Goal: Information Seeking & Learning: Learn about a topic

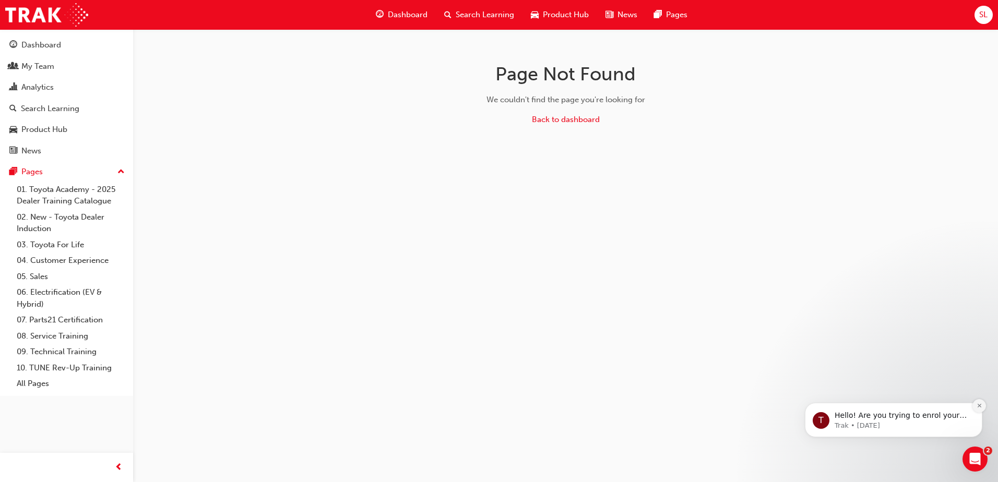
click at [983, 406] on button "Dismiss notification" at bounding box center [980, 406] width 14 height 14
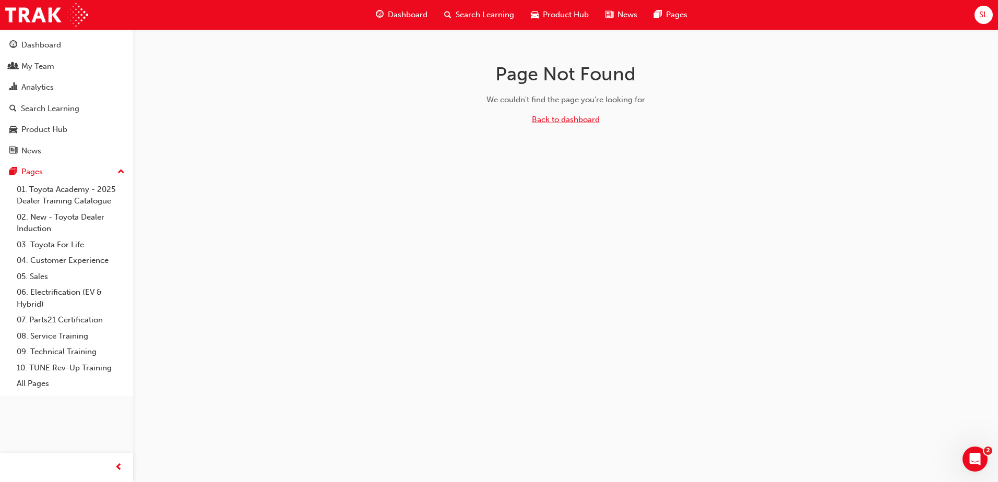
click at [582, 120] on link "Back to dashboard" at bounding box center [566, 119] width 68 height 9
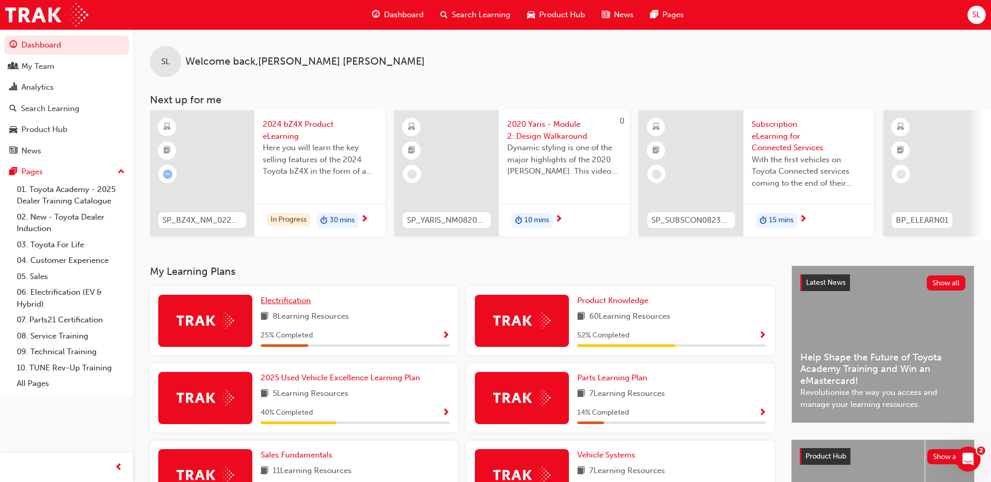
click at [295, 305] on span "Electrification" at bounding box center [286, 300] width 50 height 9
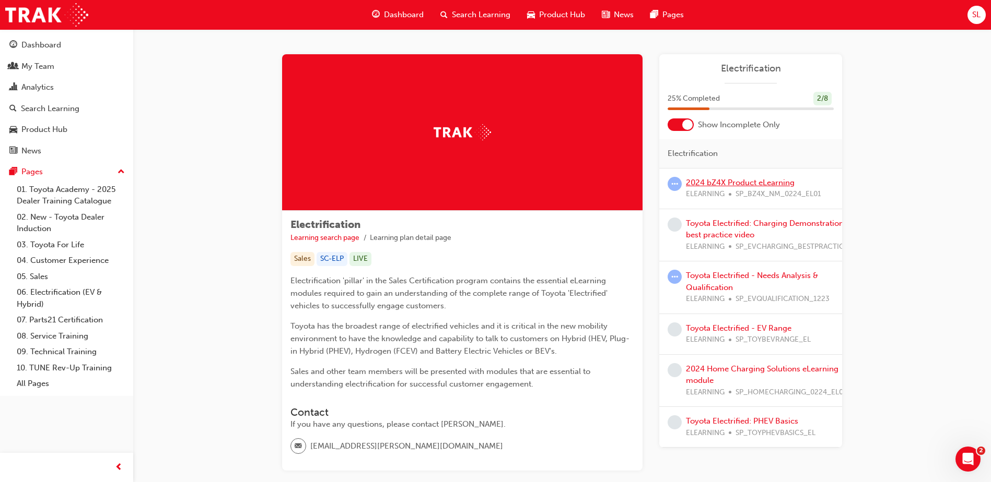
click at [709, 179] on link "2024 bZ4X Product eLearning" at bounding box center [740, 182] width 109 height 9
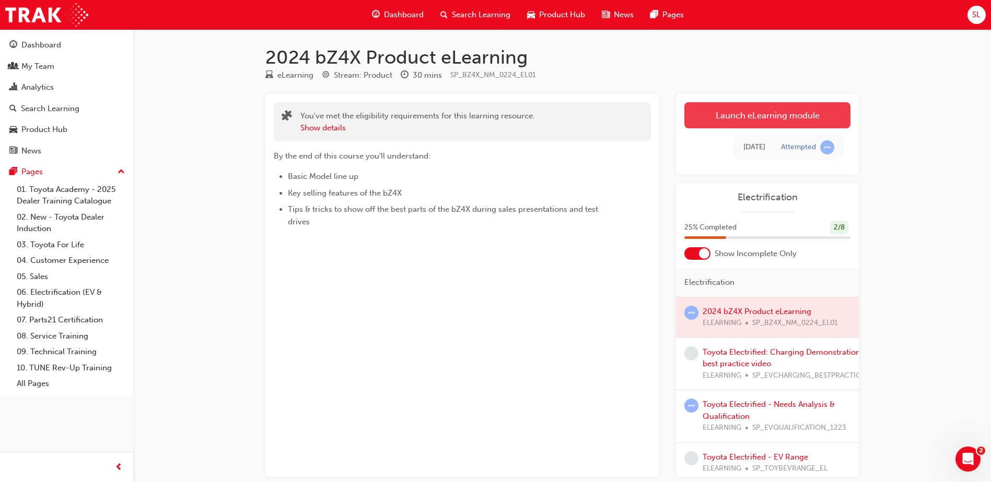
click at [758, 113] on link "Launch eLearning module" at bounding box center [767, 115] width 166 height 26
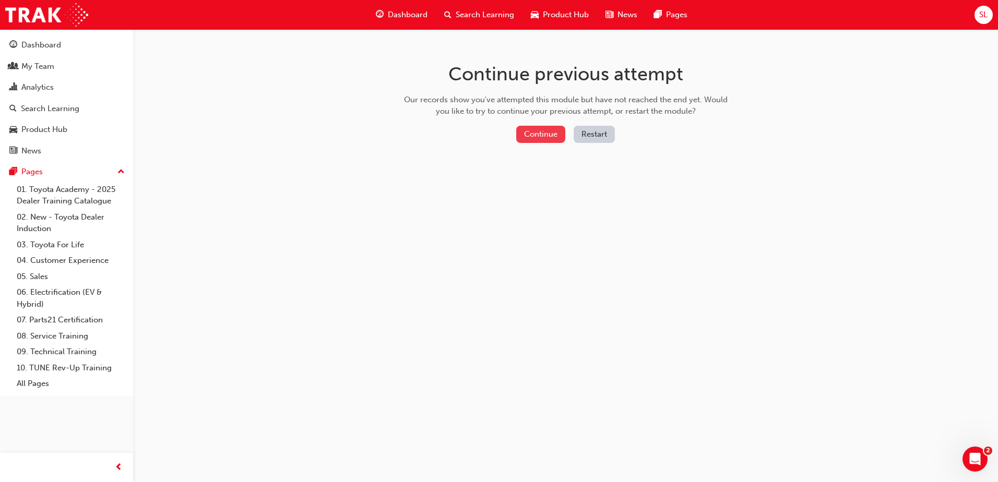
click at [544, 136] on button "Continue" at bounding box center [540, 134] width 49 height 17
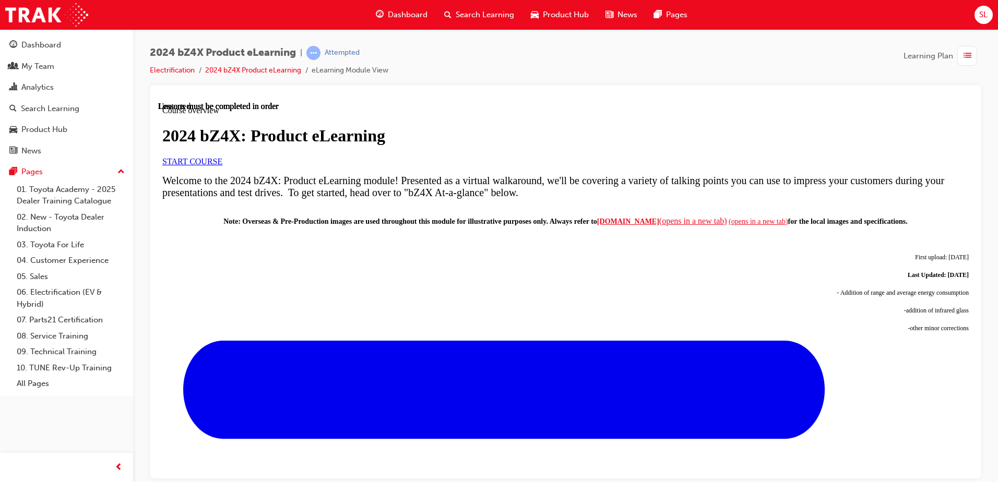
click at [222, 166] on span "START COURSE" at bounding box center [192, 161] width 60 height 9
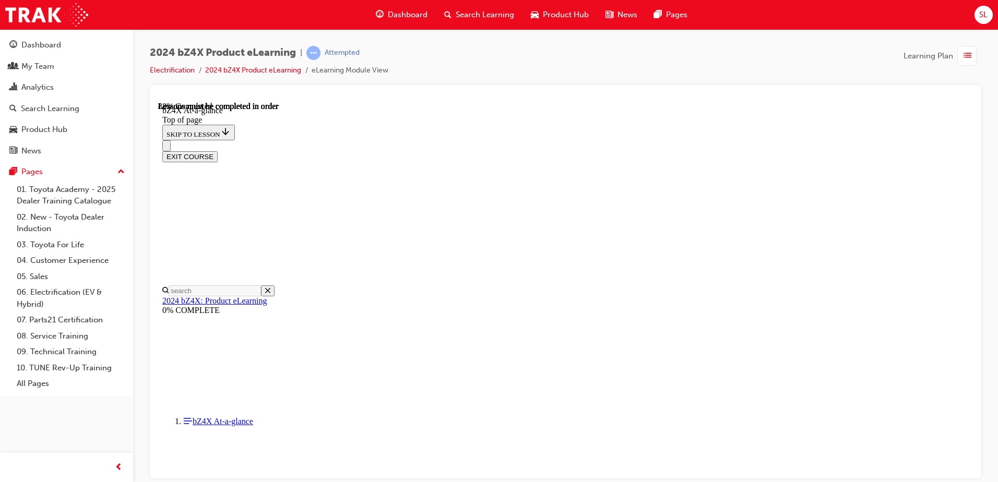
scroll to position [1539, 0]
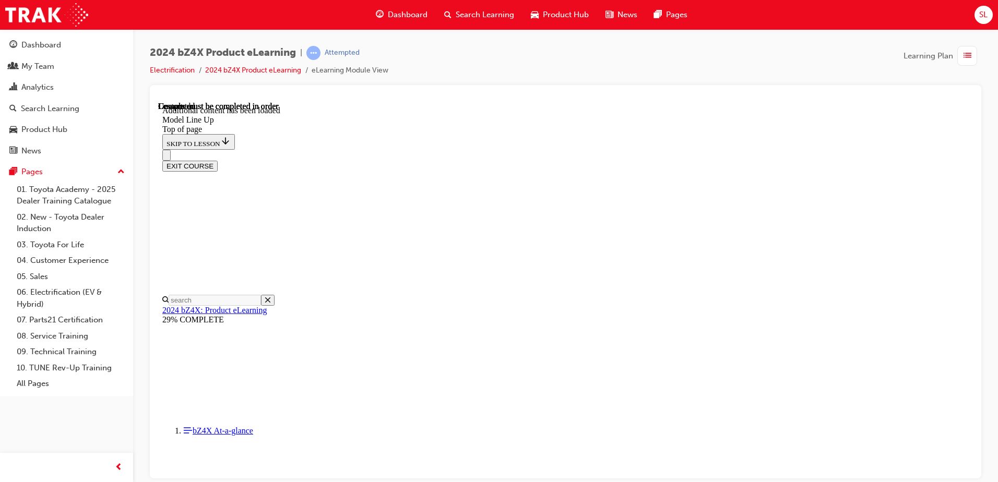
scroll to position [2064, 0]
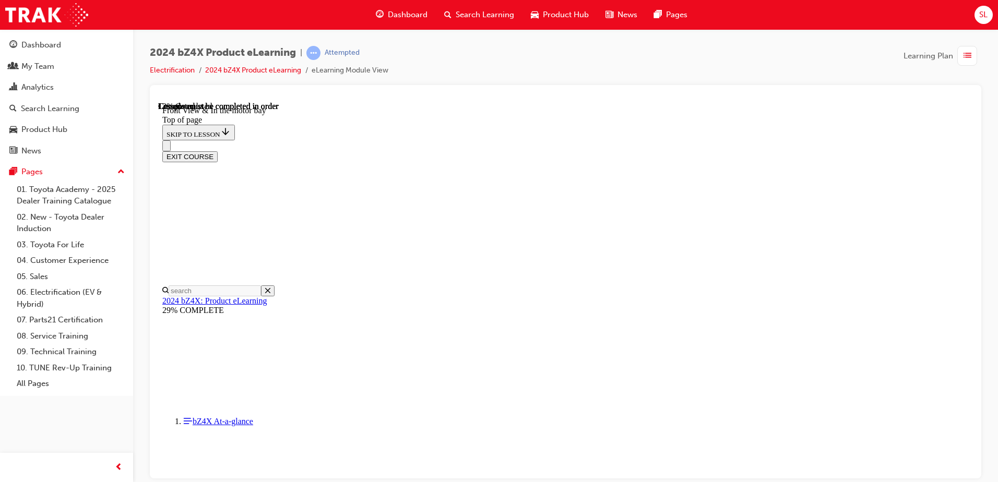
scroll to position [398, 0]
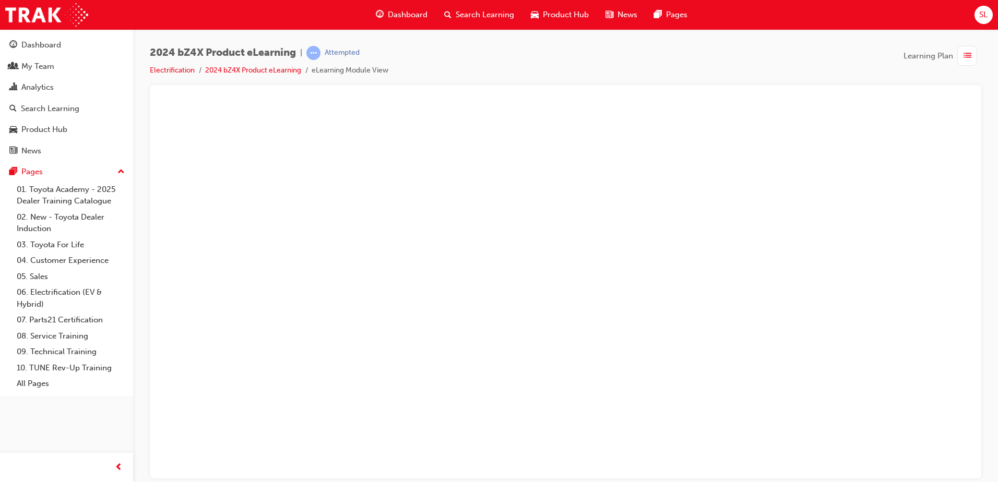
click at [539, 282] on button "Unzoom image" at bounding box center [565, 289] width 815 height 377
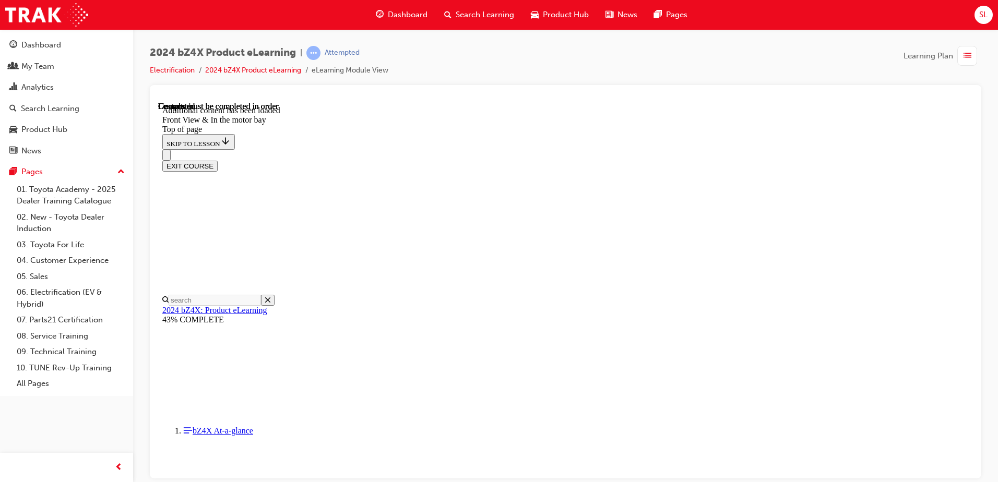
scroll to position [1815, 0]
drag, startPoint x: 569, startPoint y: 238, endPoint x: 590, endPoint y: 286, distance: 52.2
drag, startPoint x: 579, startPoint y: 233, endPoint x: 609, endPoint y: 276, distance: 52.0
drag, startPoint x: 570, startPoint y: 234, endPoint x: 593, endPoint y: 235, distance: 23.0
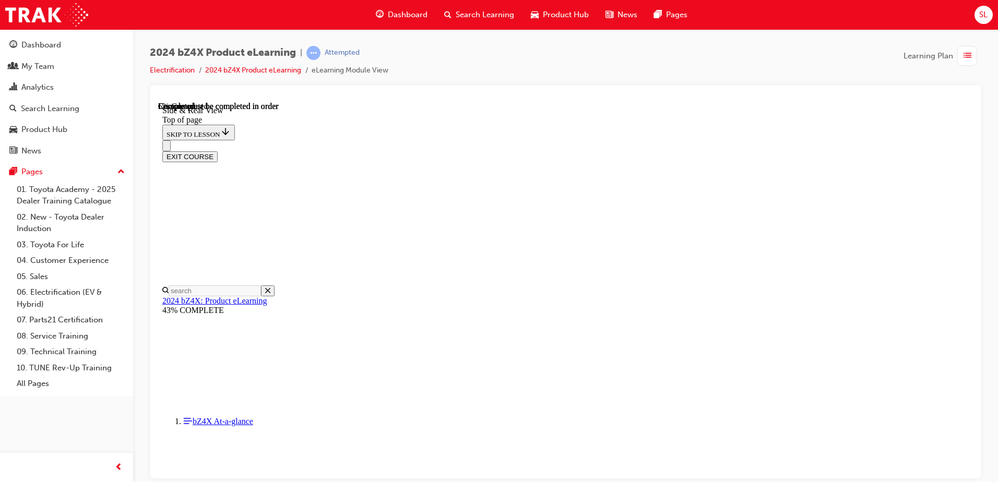
scroll to position [346, 0]
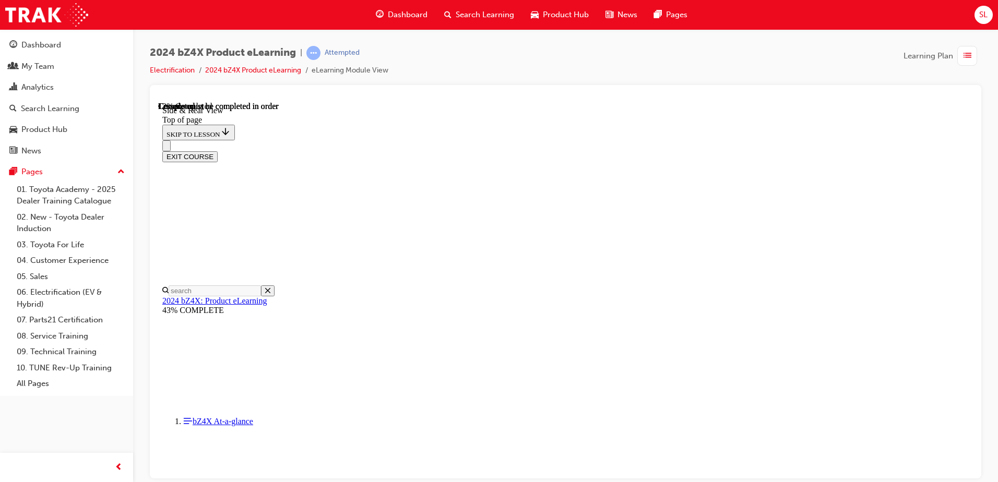
scroll to position [274, 0]
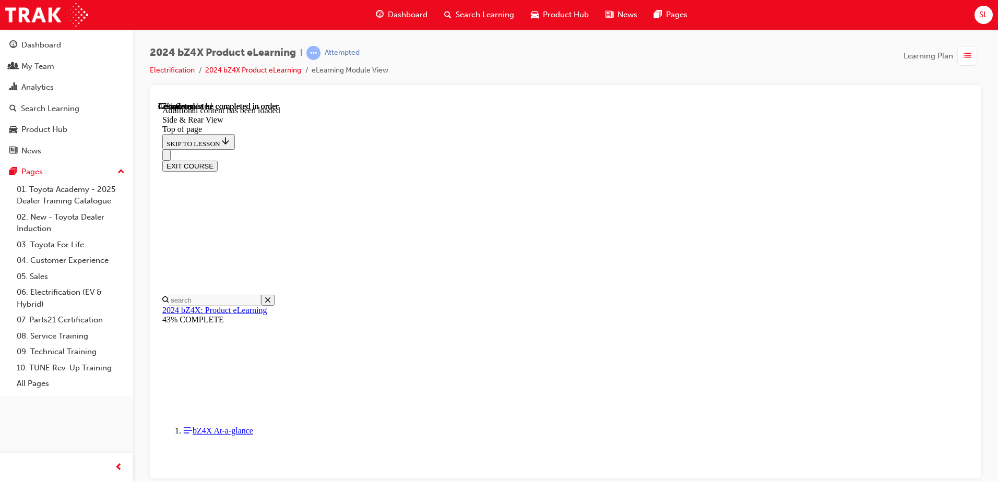
scroll to position [1743, 0]
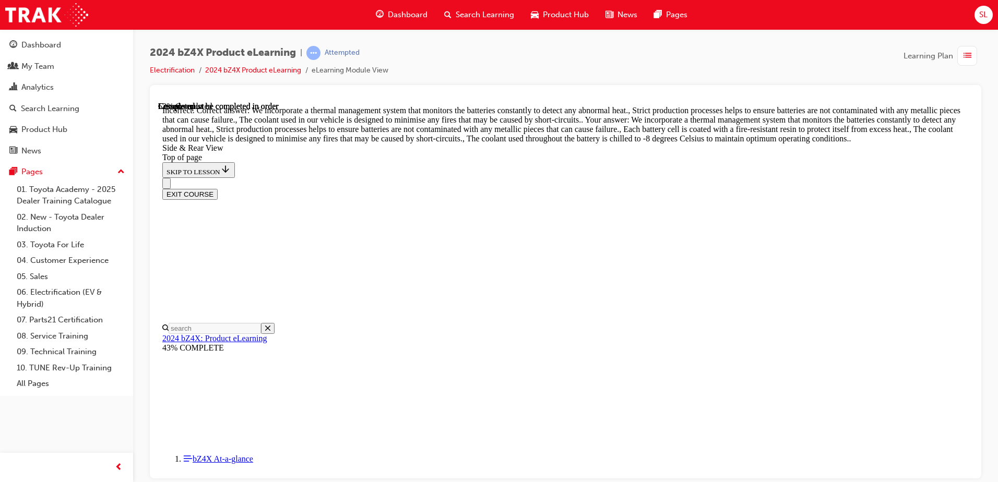
scroll to position [1923, 0]
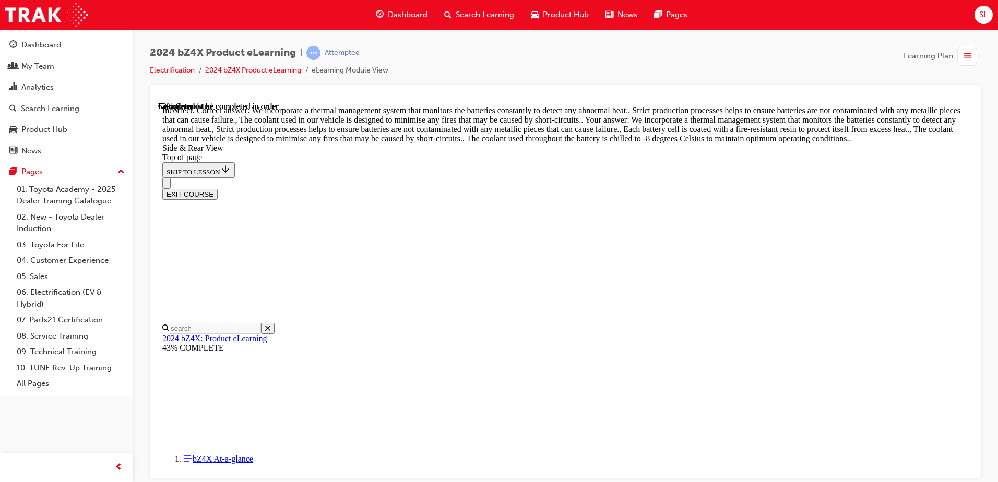
scroll to position [1805, 0]
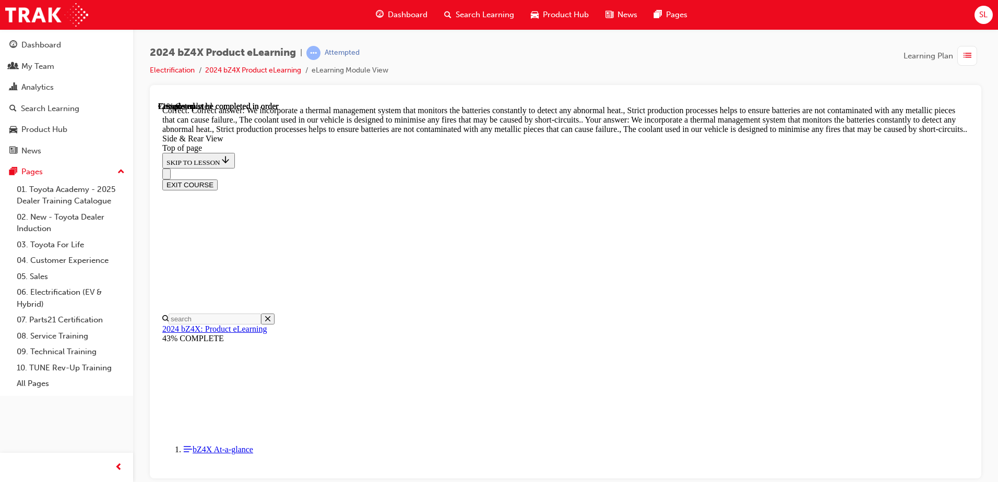
scroll to position [2758, 0]
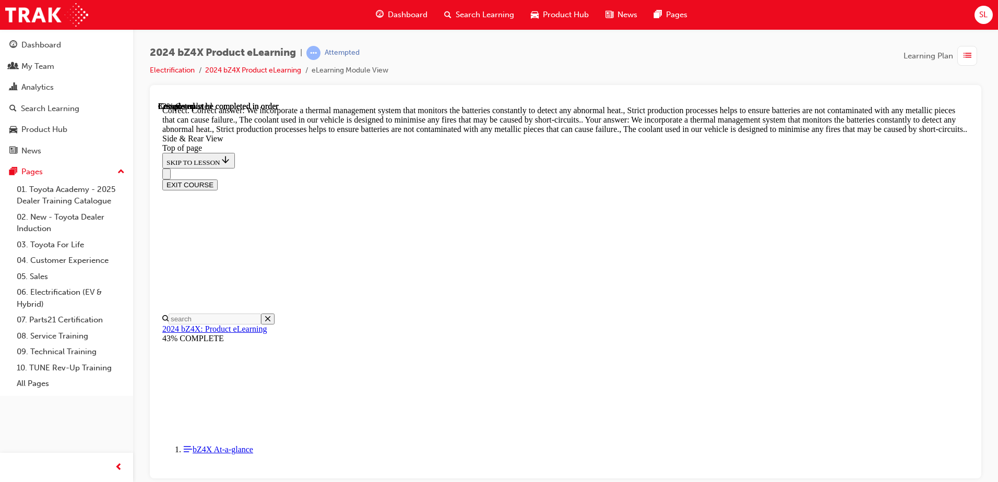
drag, startPoint x: 974, startPoint y: 471, endPoint x: 808, endPoint y: 370, distance: 194.8
click at [974, 471] on div at bounding box center [566, 282] width 832 height 394
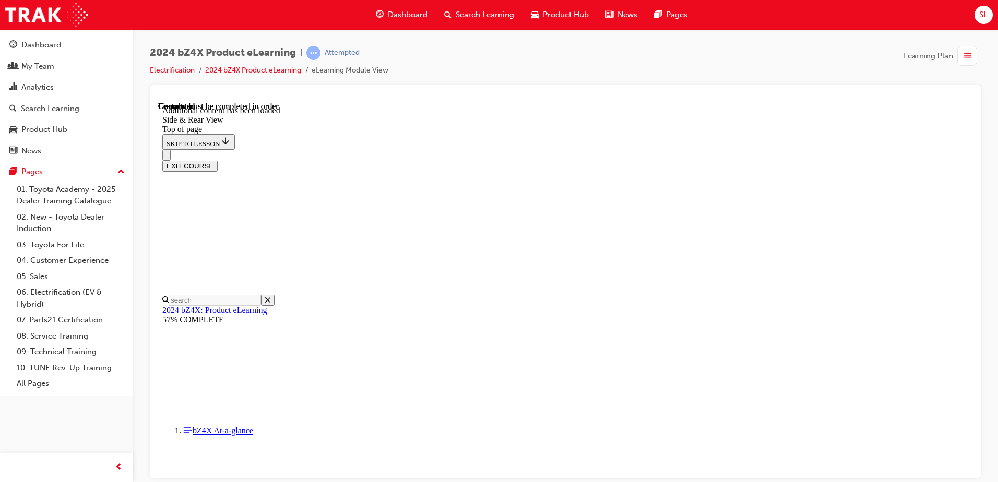
scroll to position [3438, 0]
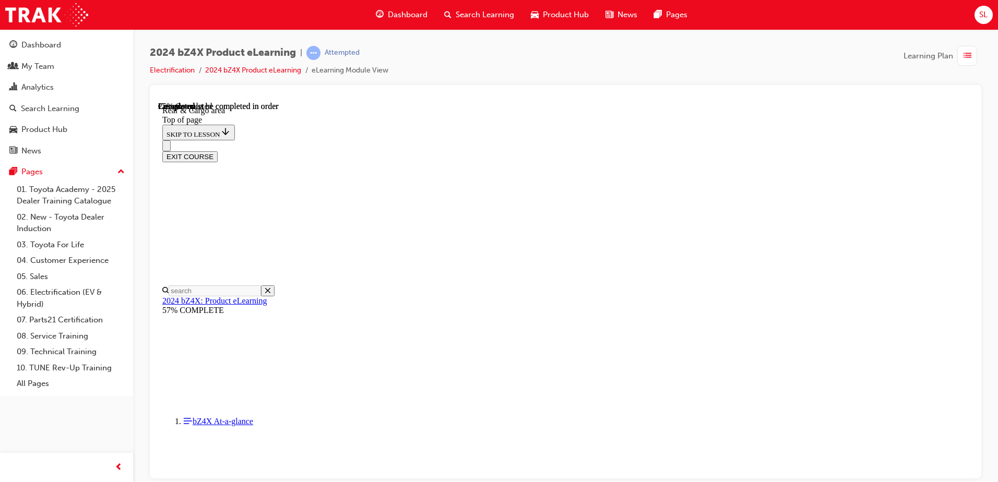
scroll to position [293, 0]
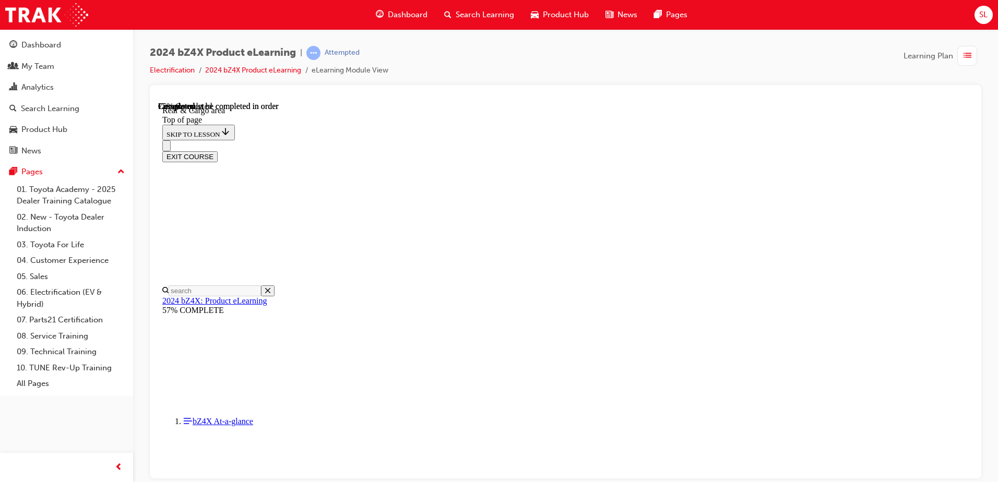
scroll to position [711, 0]
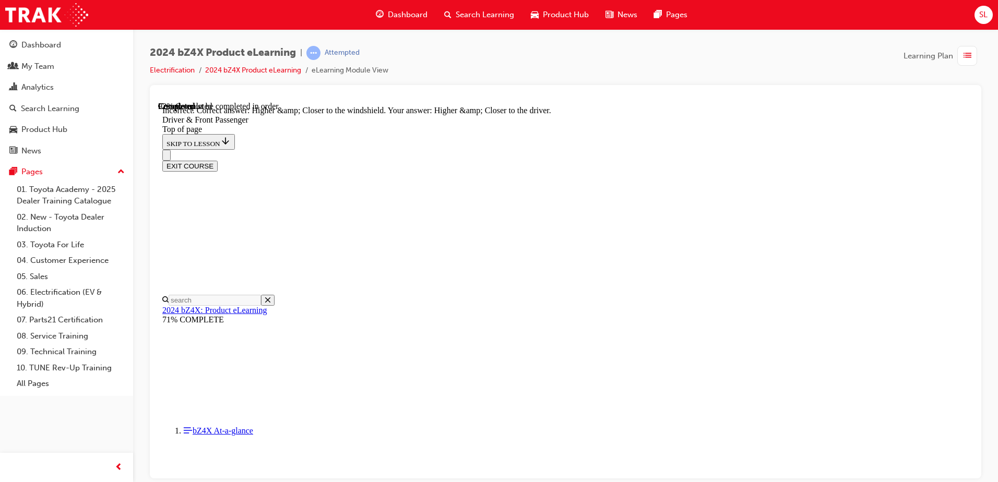
scroll to position [2569, 0]
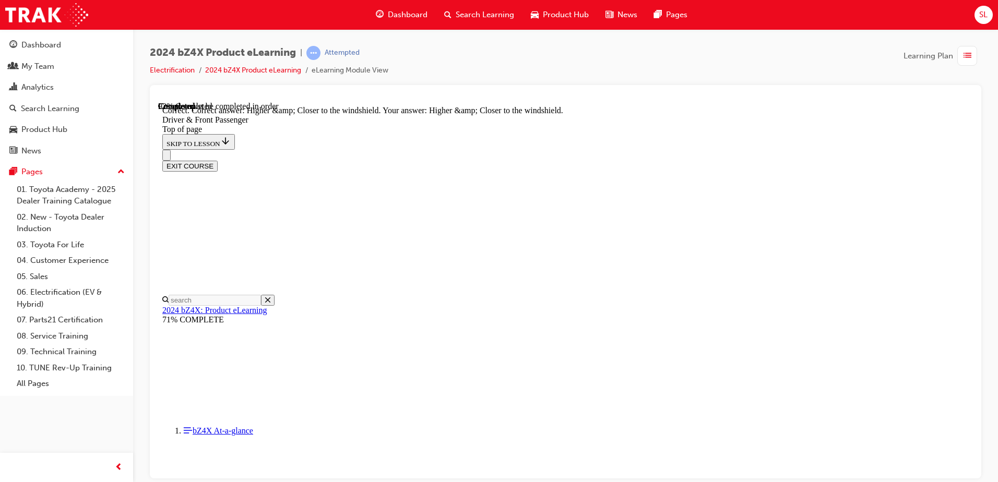
scroll to position [2598, 0]
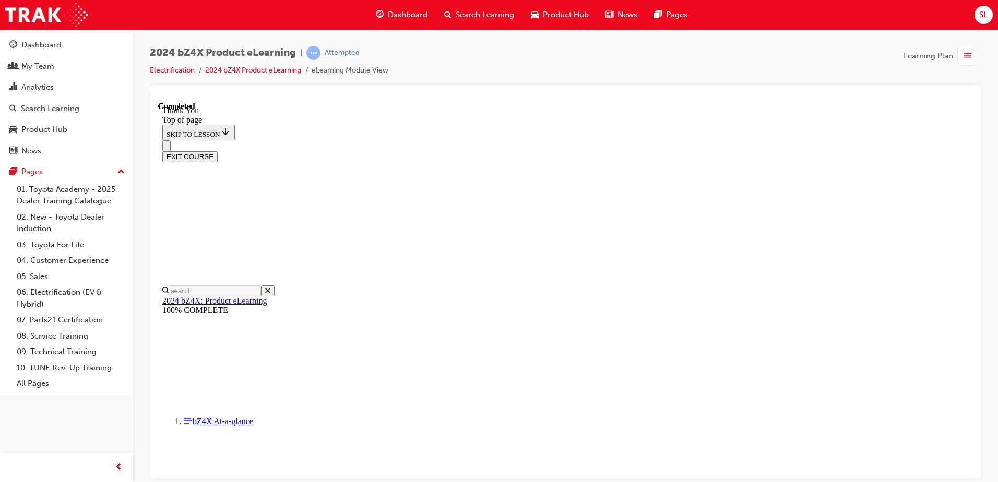
scroll to position [116, 0]
click at [218, 151] on button "EXIT COURSE" at bounding box center [189, 156] width 55 height 11
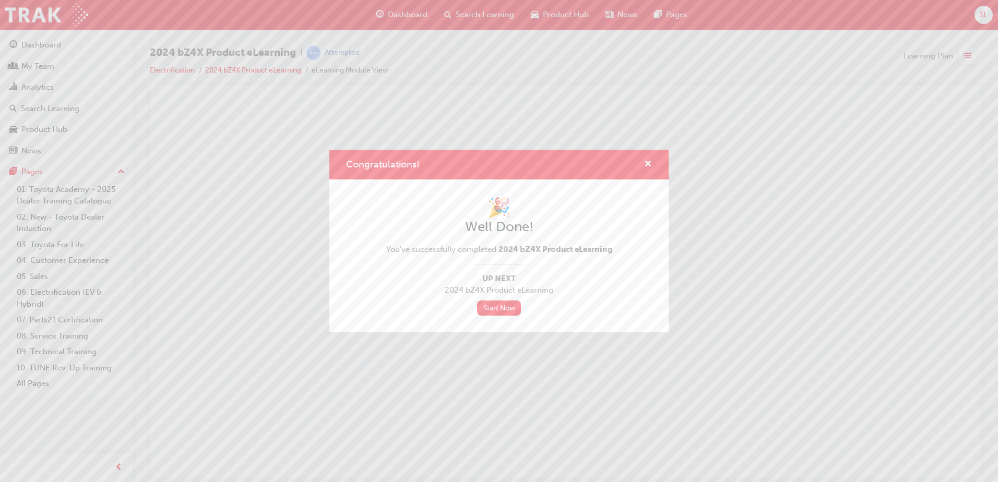
scroll to position [0, 0]
click at [646, 165] on span "cross-icon" at bounding box center [648, 164] width 8 height 9
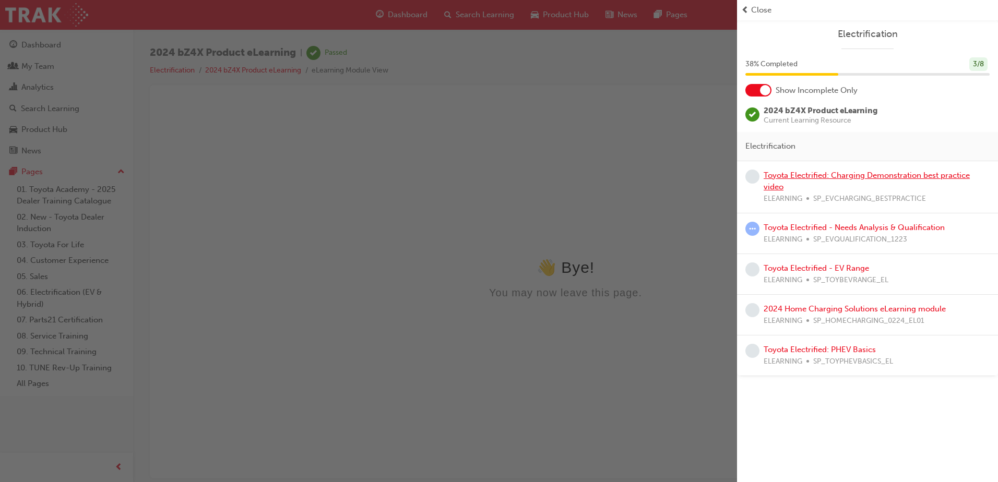
click at [877, 173] on link "Toyota Electrified: Charging Demonstration best practice video" at bounding box center [867, 181] width 206 height 21
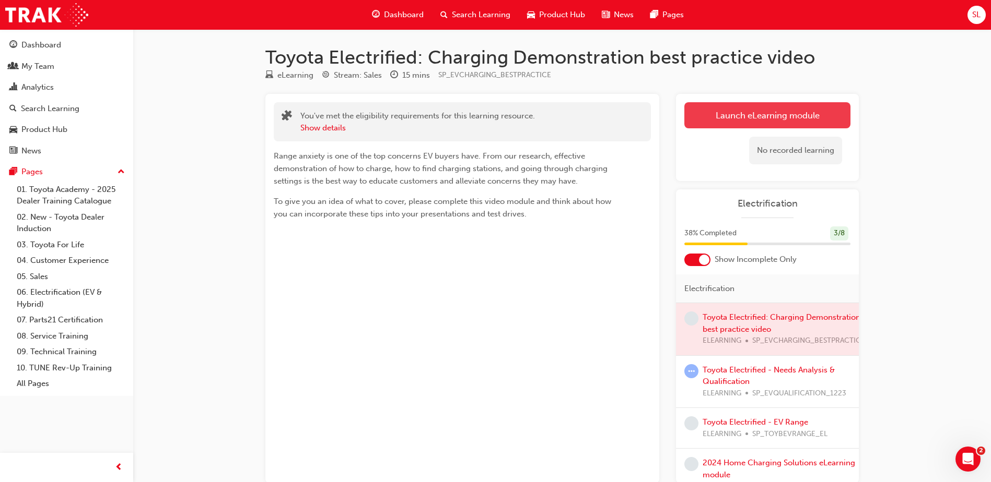
click at [792, 113] on link "Launch eLearning module" at bounding box center [767, 115] width 166 height 26
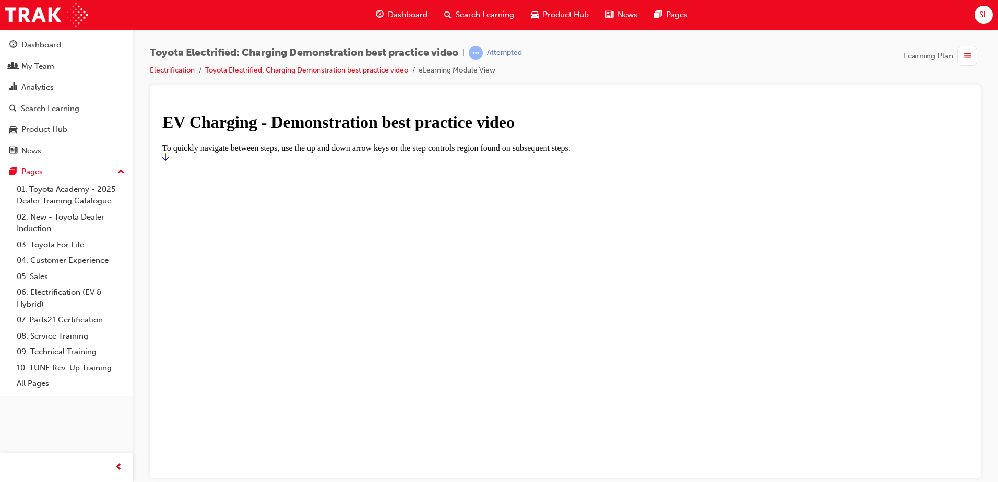
click at [169, 161] on icon "Start" at bounding box center [165, 156] width 6 height 8
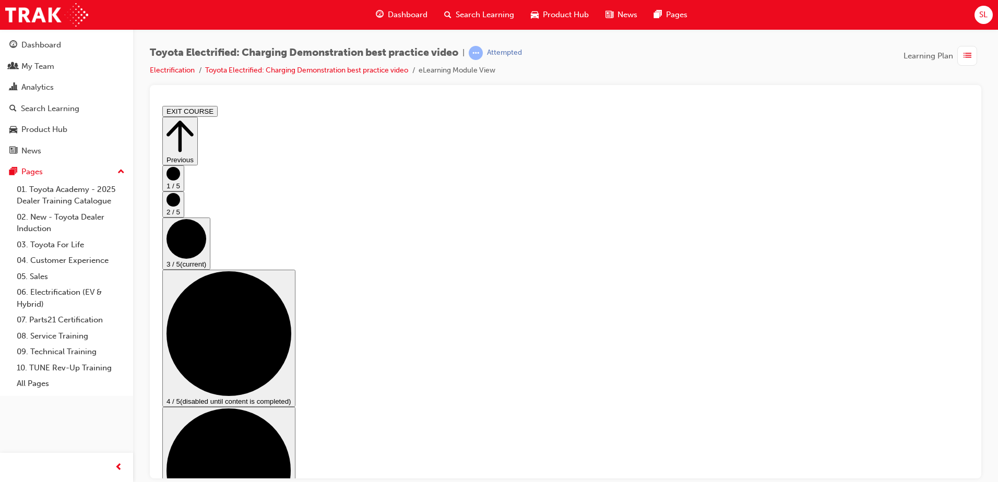
checkbox input "true"
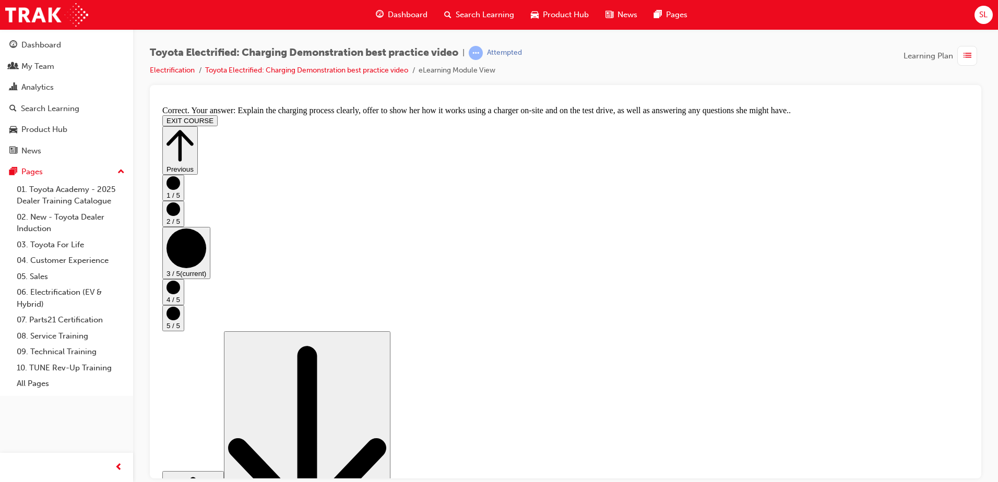
scroll to position [191, 0]
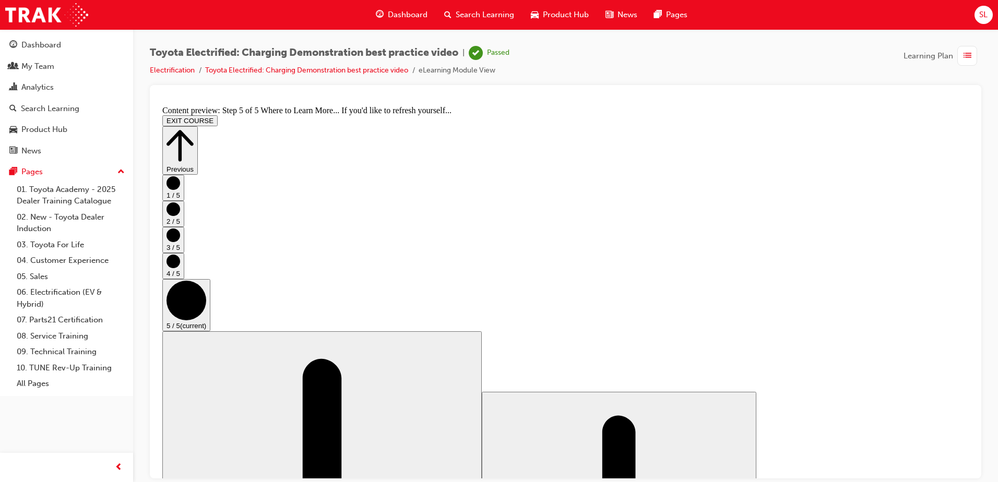
scroll to position [103, 0]
click at [218, 115] on button "EXIT COURSE" at bounding box center [189, 120] width 55 height 11
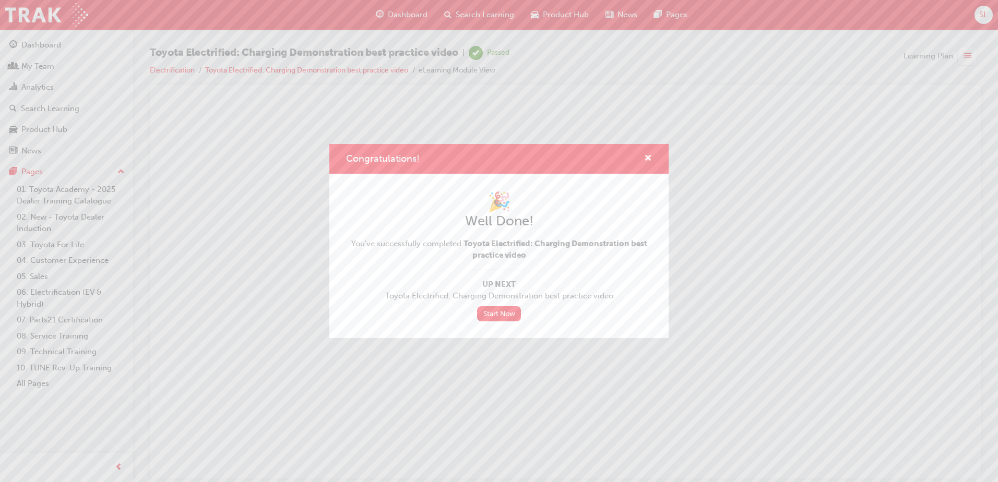
scroll to position [0, 0]
click at [647, 157] on span "cross-icon" at bounding box center [648, 159] width 8 height 9
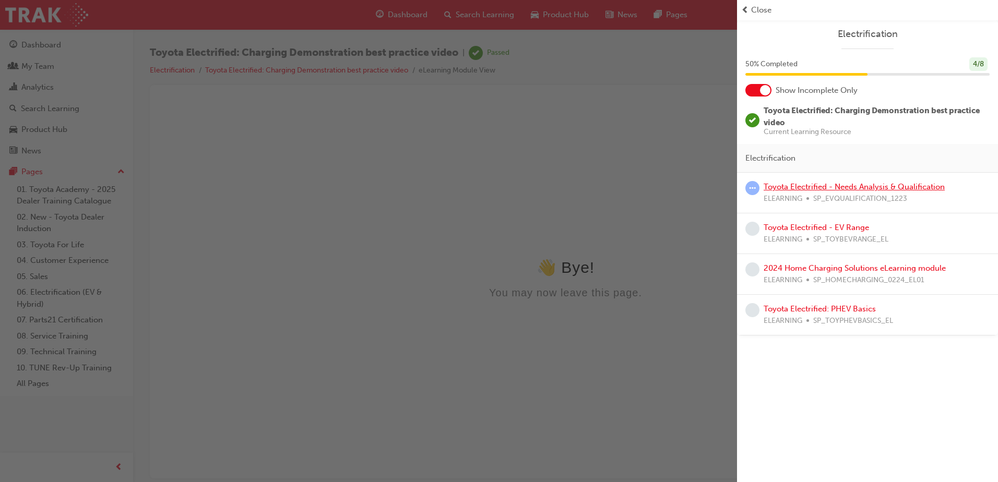
click at [804, 188] on link "Toyota Electrified - Needs Analysis & Qualification" at bounding box center [854, 186] width 181 height 9
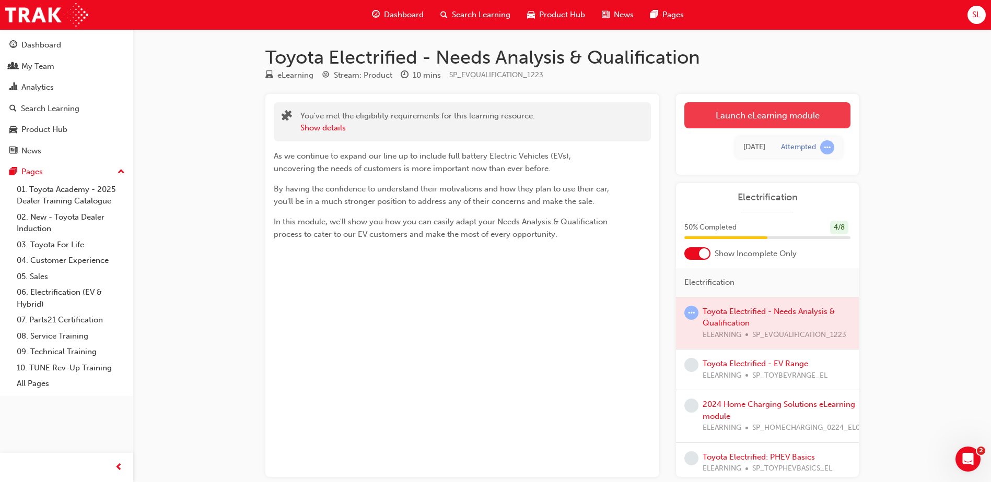
click at [751, 119] on link "Launch eLearning module" at bounding box center [767, 115] width 166 height 26
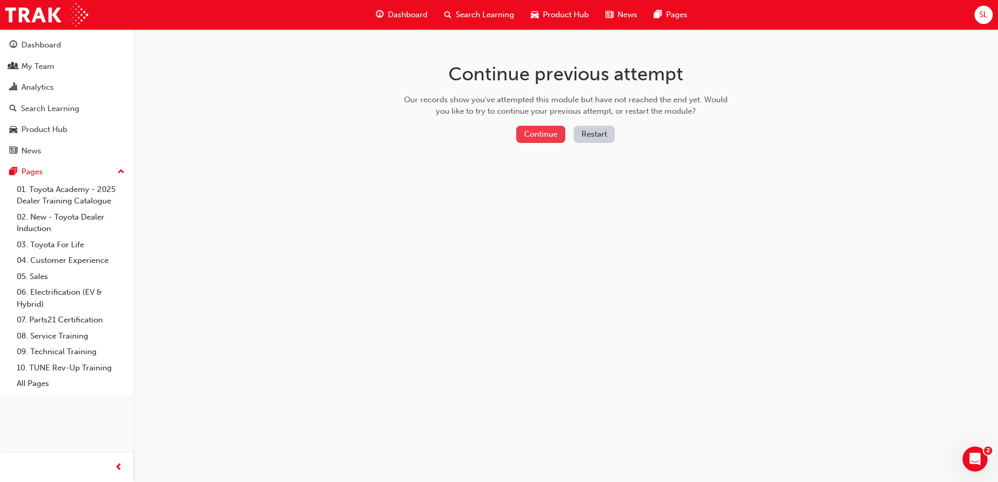
click at [544, 133] on button "Continue" at bounding box center [540, 134] width 49 height 17
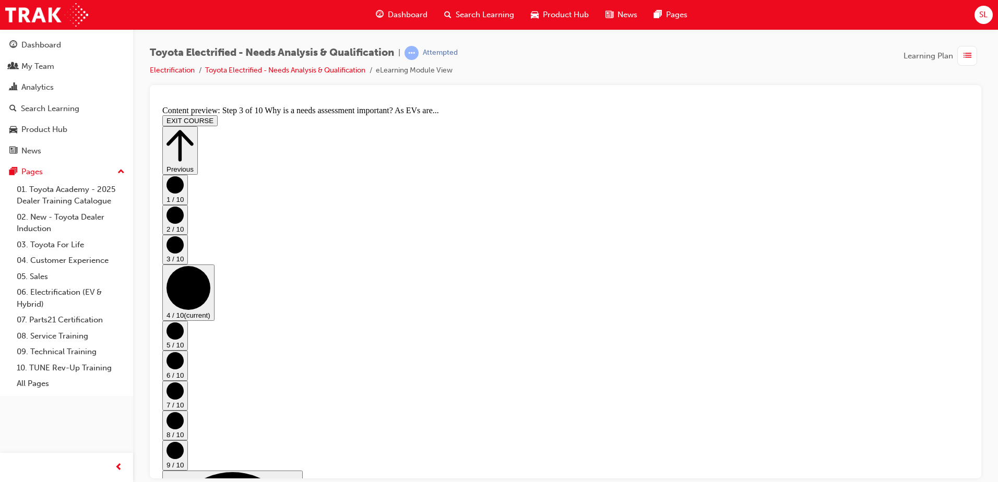
scroll to position [0, 0]
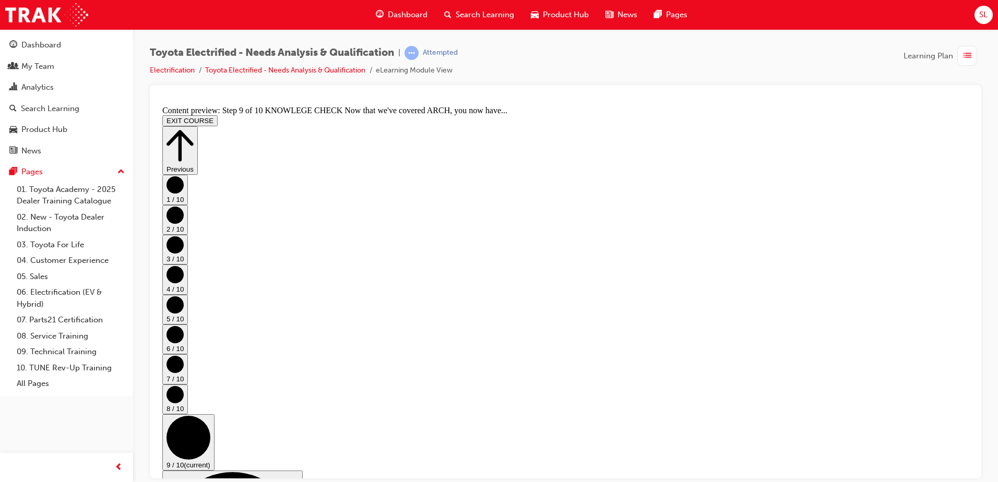
scroll to position [194, 0]
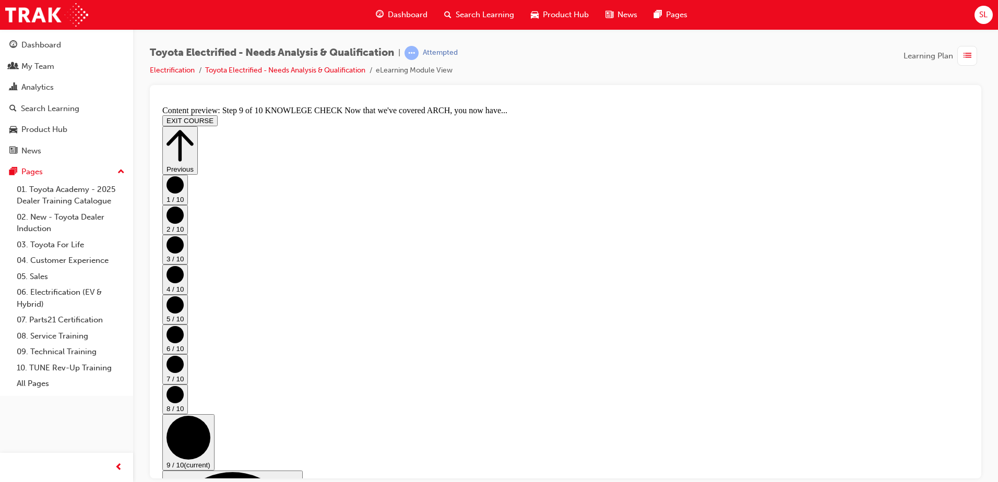
drag, startPoint x: 776, startPoint y: 406, endPoint x: 750, endPoint y: 395, distance: 28.8
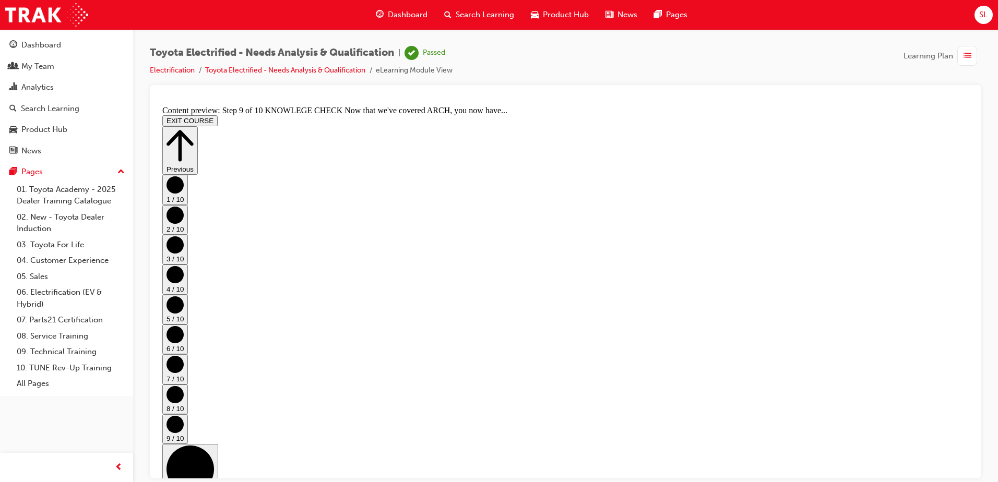
click at [218, 115] on button "EXIT COURSE" at bounding box center [189, 120] width 55 height 11
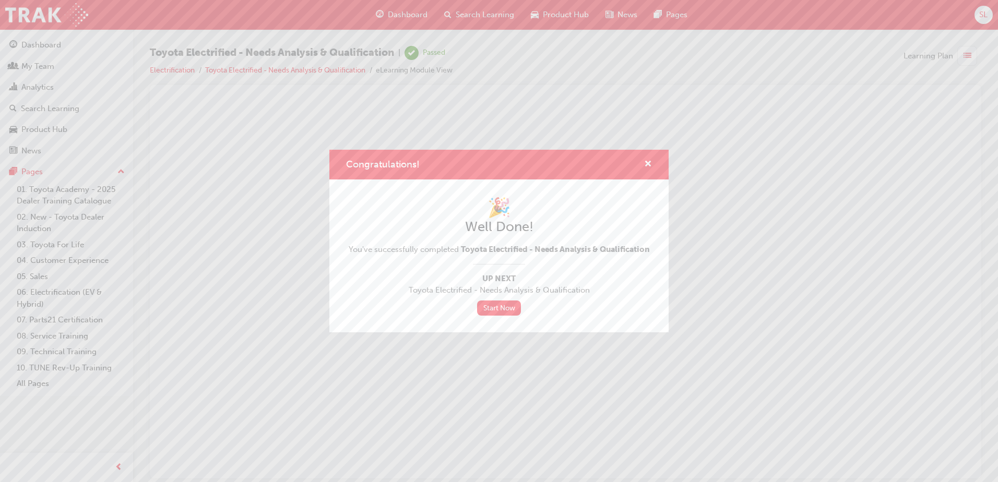
scroll to position [0, 0]
click at [650, 163] on span "cross-icon" at bounding box center [648, 164] width 8 height 9
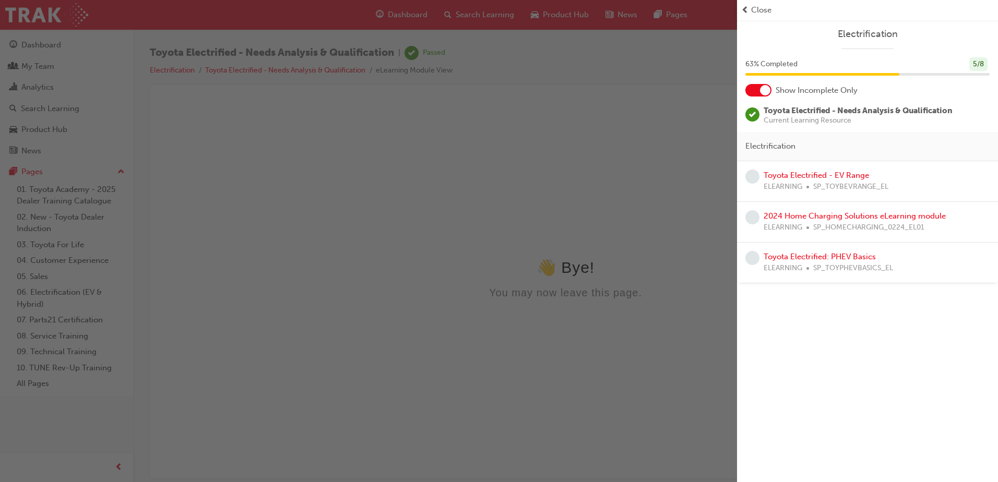
click at [794, 180] on div "Toyota Electrified - EV Range ELEARNING SP_TOYBEVRANGE_EL" at bounding box center [826, 181] width 125 height 23
click at [796, 179] on link "Toyota Electrified - EV Range" at bounding box center [816, 175] width 105 height 9
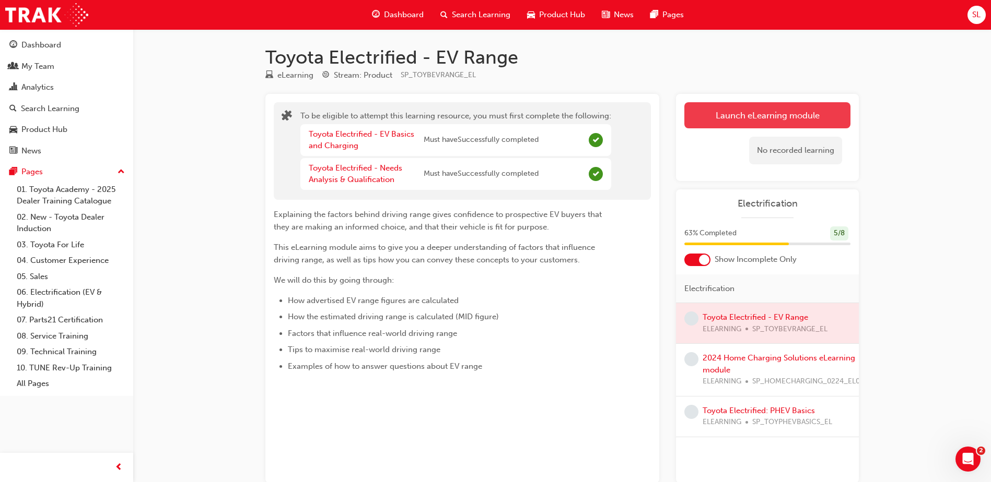
click at [725, 117] on button "Launch eLearning module" at bounding box center [767, 115] width 166 height 26
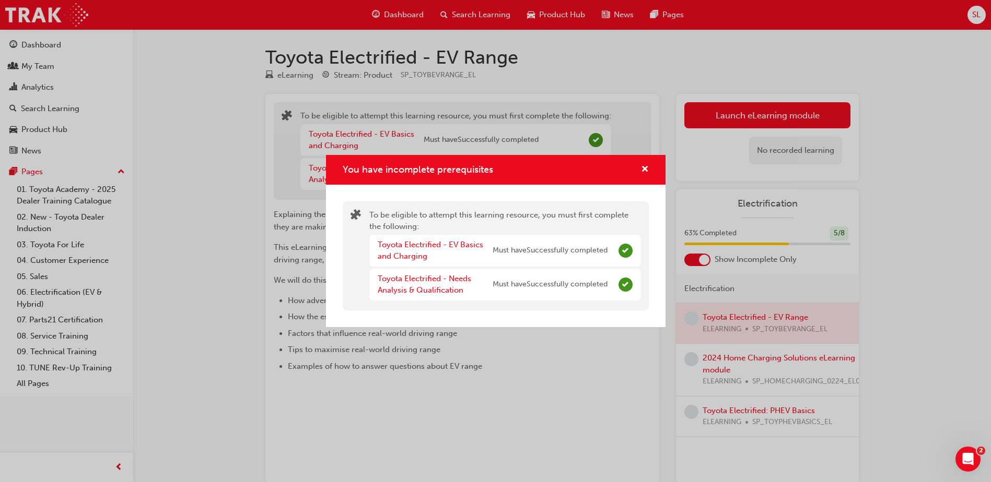
click at [386, 250] on div "Toyota Electrified - EV Basics and Charging" at bounding box center [435, 250] width 115 height 23
click at [414, 247] on link "Toyota Electrified - EV Basics and Charging" at bounding box center [430, 250] width 105 height 21
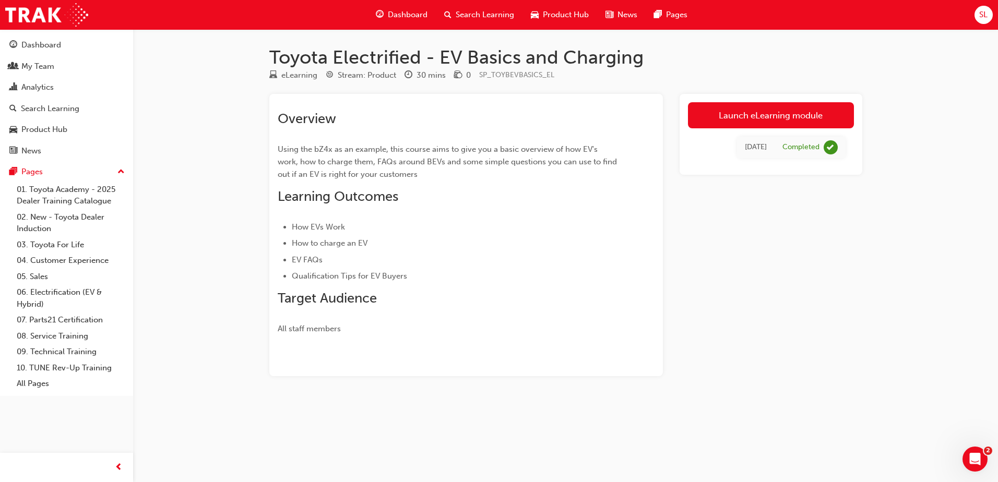
click at [391, 13] on span "Dashboard" at bounding box center [408, 15] width 40 height 12
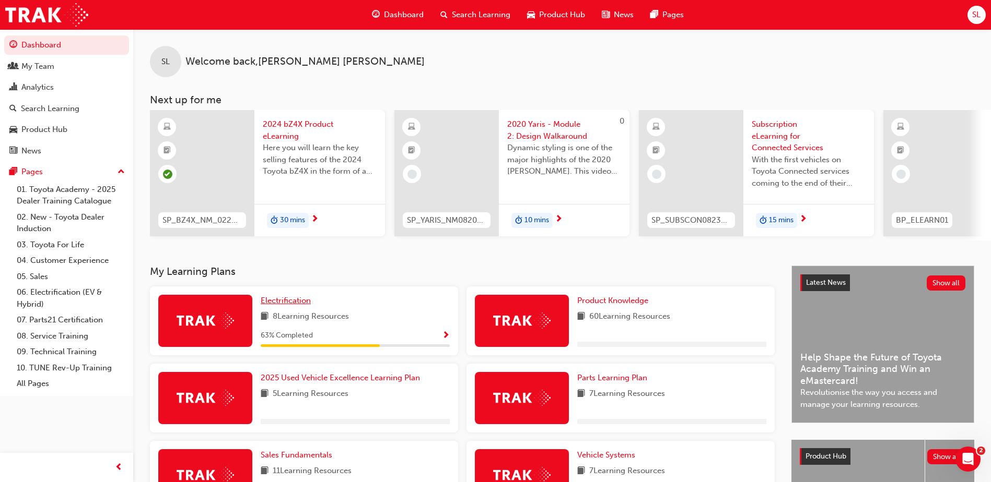
click at [297, 303] on span "Electrification" at bounding box center [286, 300] width 50 height 9
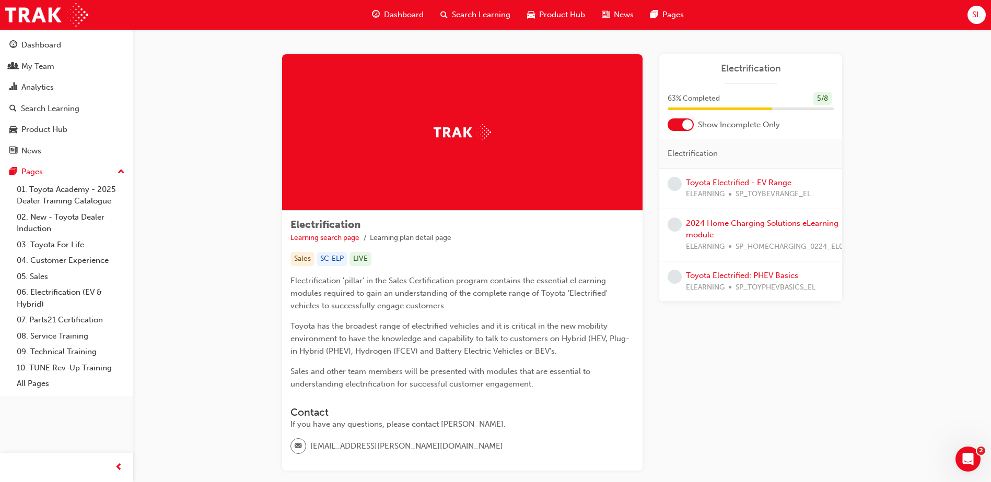
click at [718, 177] on div "Toyota Electrified - EV Range ELEARNING SP_TOYBEVRANGE_EL" at bounding box center [748, 188] width 125 height 23
click at [715, 180] on link "Toyota Electrified - EV Range" at bounding box center [738, 182] width 105 height 9
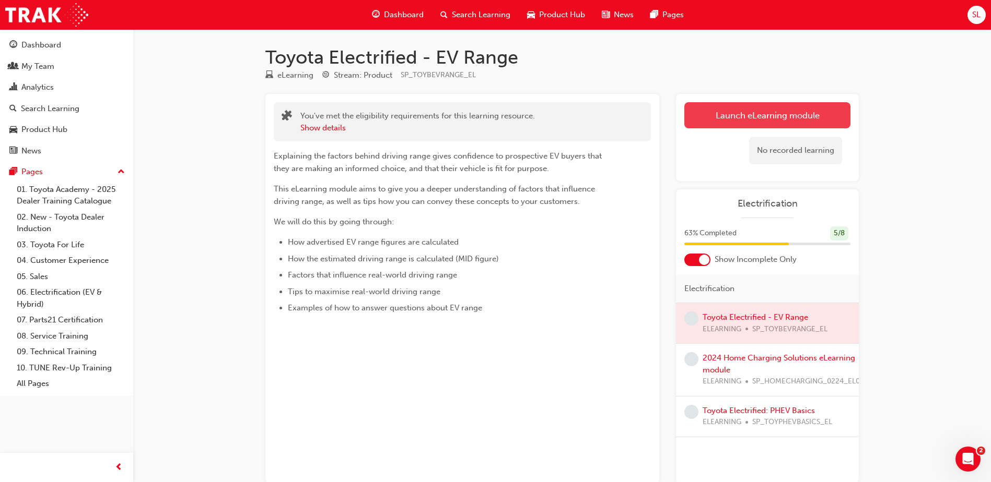
click at [742, 123] on button "Launch eLearning module" at bounding box center [767, 115] width 166 height 26
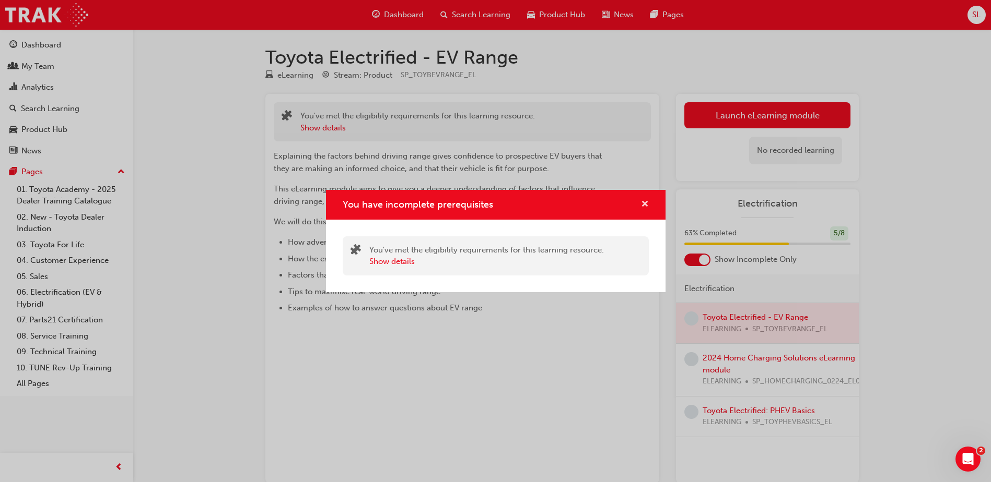
click at [642, 204] on span "cross-icon" at bounding box center [645, 205] width 8 height 9
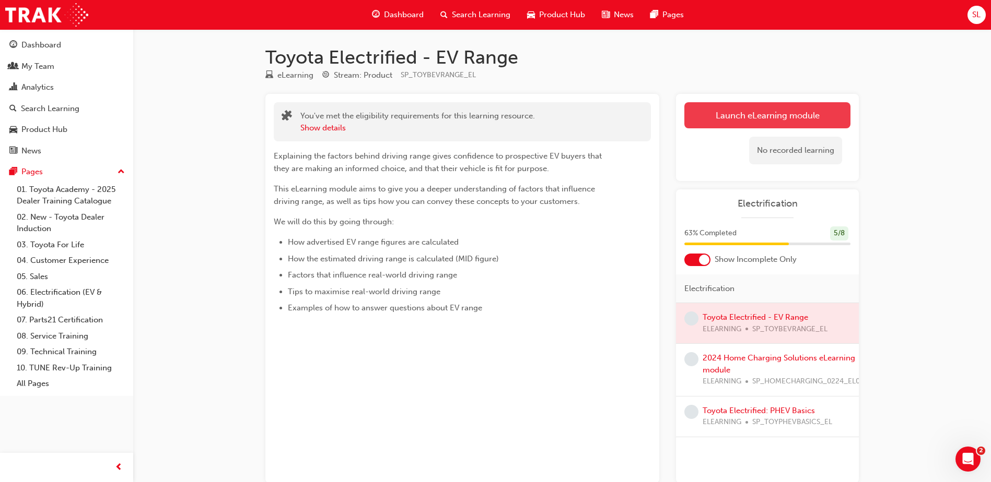
click at [744, 115] on button "Launch eLearning module" at bounding box center [767, 115] width 166 height 26
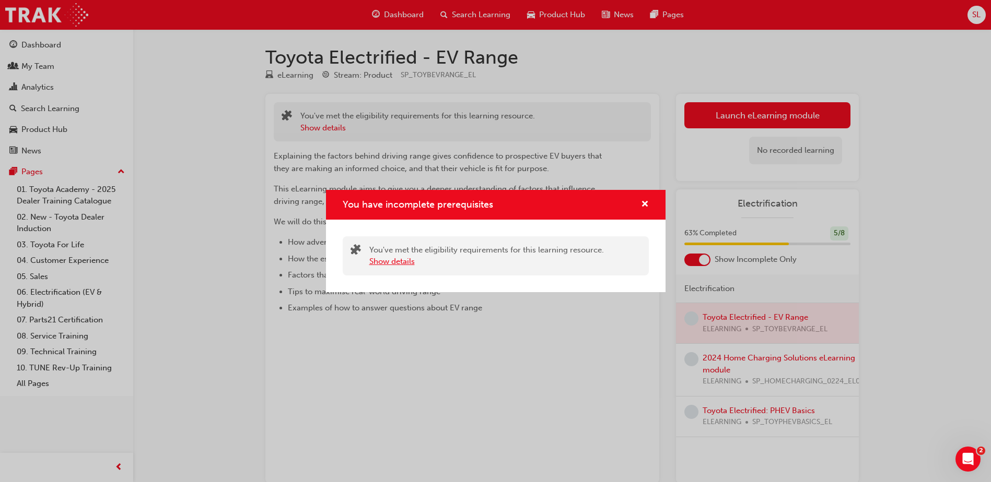
click at [390, 257] on button "Show details" at bounding box center [391, 262] width 45 height 12
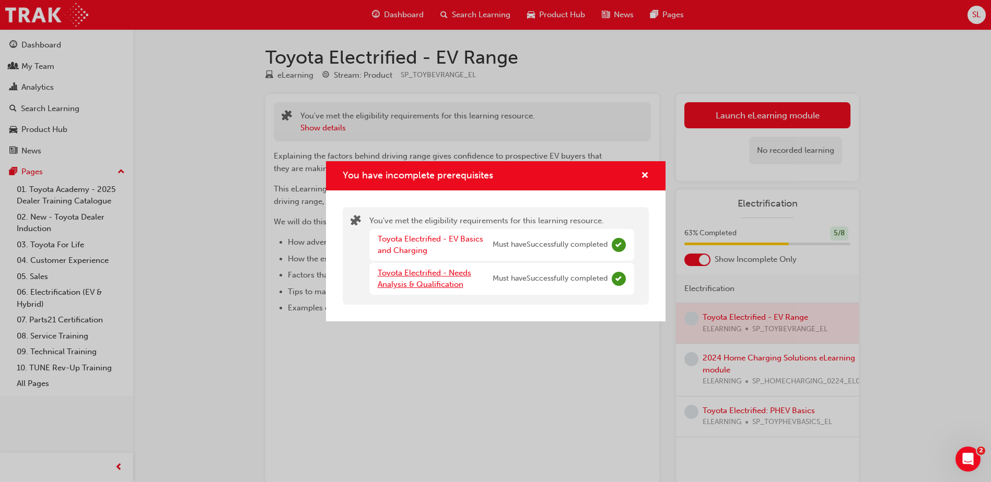
click at [415, 287] on link "Toyota Electrified - Needs Analysis & Qualification" at bounding box center [424, 278] width 93 height 21
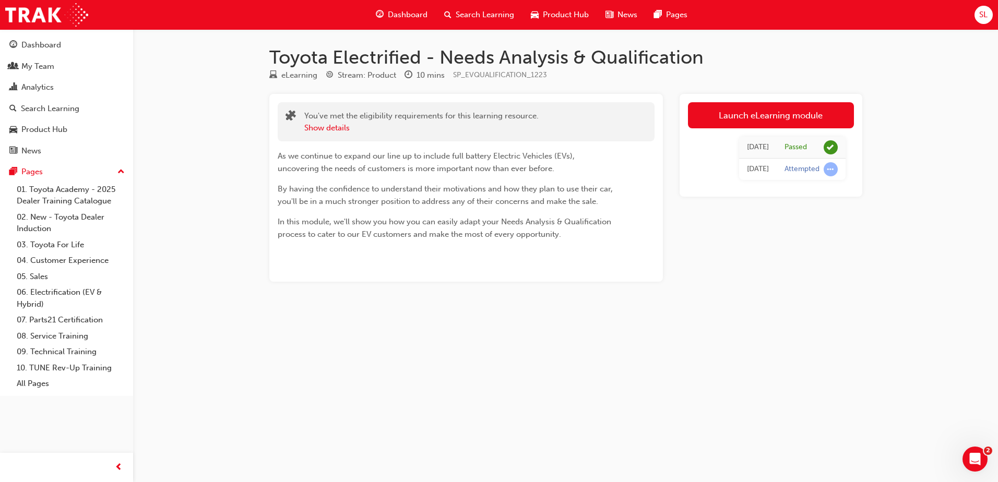
click at [381, 12] on span "guage-icon" at bounding box center [380, 14] width 8 height 13
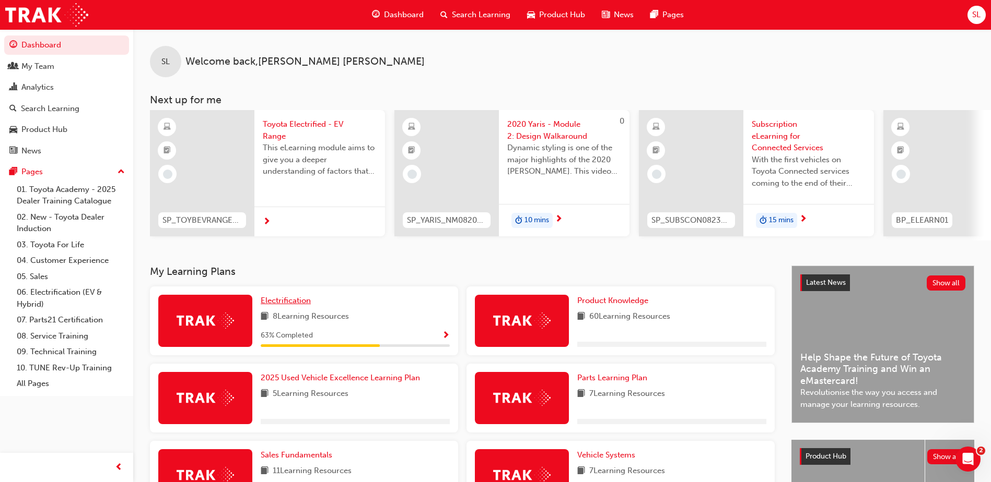
click at [278, 302] on span "Electrification" at bounding box center [286, 300] width 50 height 9
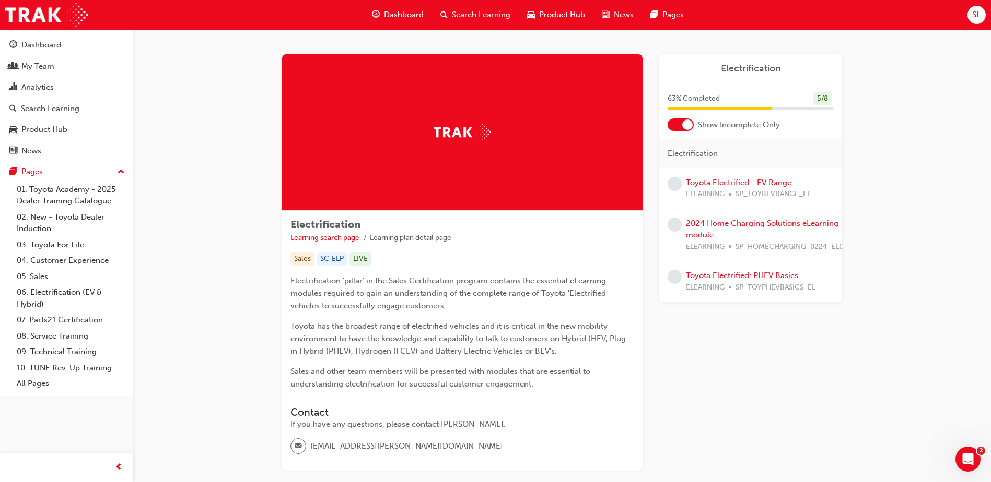
click at [718, 185] on link "Toyota Electrified - EV Range" at bounding box center [738, 182] width 105 height 9
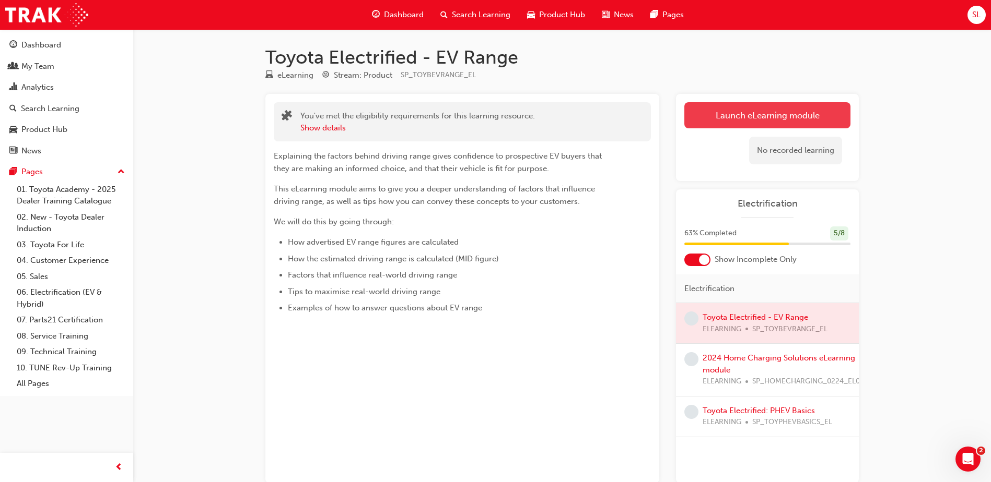
click at [735, 122] on link "Launch eLearning module" at bounding box center [767, 115] width 166 height 26
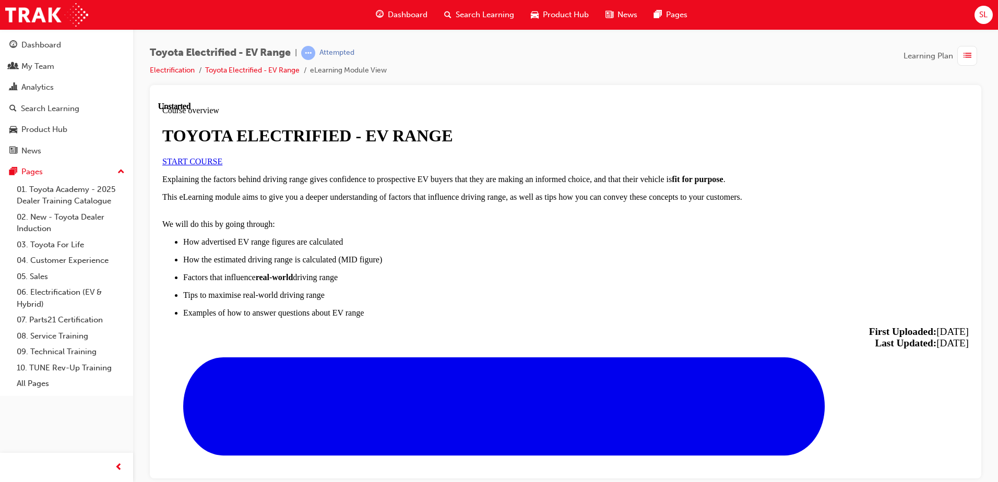
click at [222, 166] on span "START COURSE" at bounding box center [192, 161] width 60 height 9
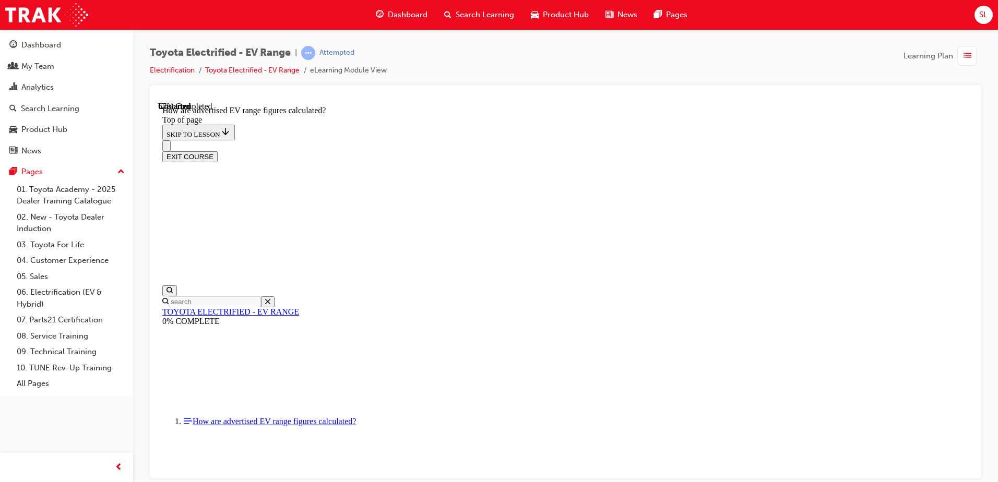
scroll to position [554, 0]
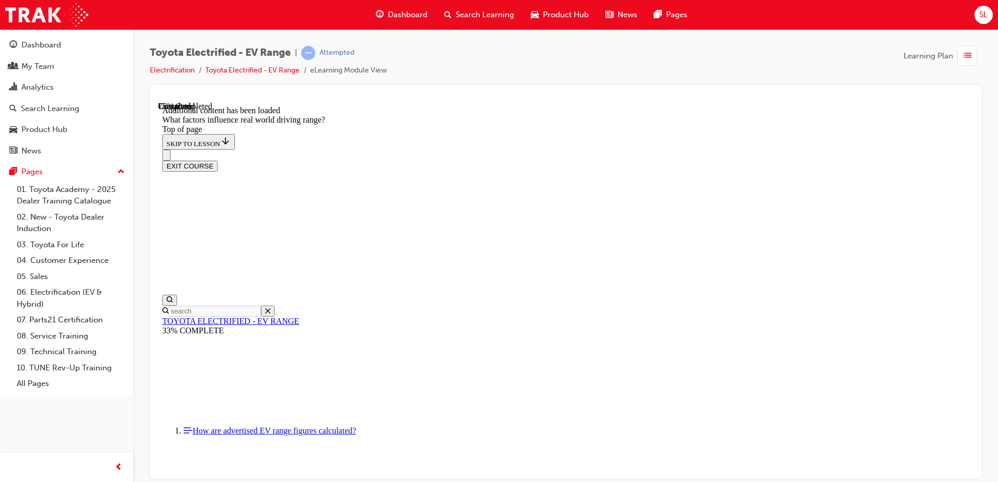
scroll to position [1305, 0]
drag, startPoint x: 628, startPoint y: 251, endPoint x: 493, endPoint y: 394, distance: 196.2
drag, startPoint x: 601, startPoint y: 247, endPoint x: 749, endPoint y: 401, distance: 213.4
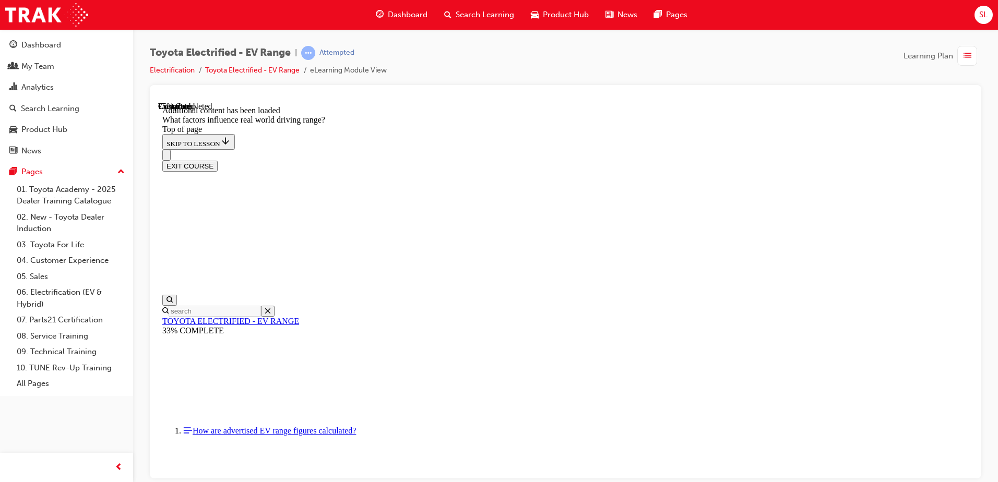
drag, startPoint x: 652, startPoint y: 243, endPoint x: 783, endPoint y: 383, distance: 192.1
drag, startPoint x: 632, startPoint y: 254, endPoint x: 774, endPoint y: 397, distance: 201.6
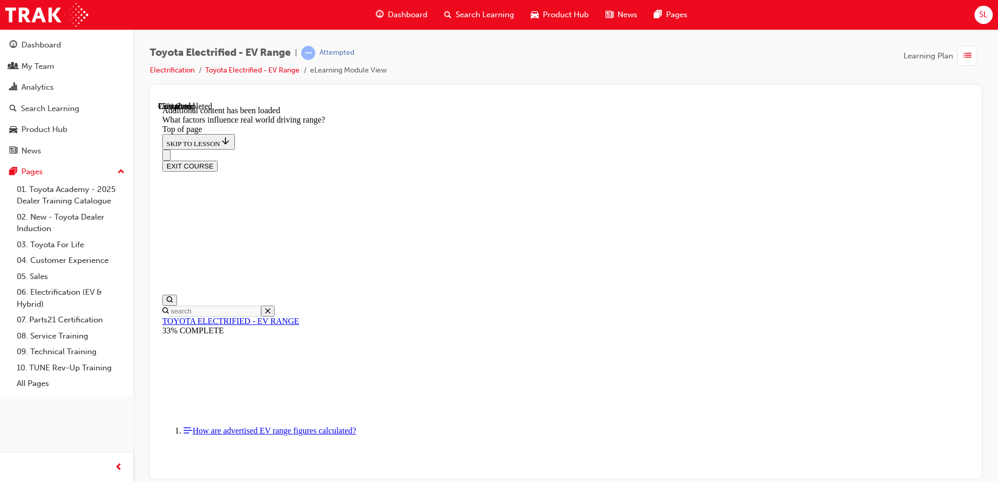
drag, startPoint x: 627, startPoint y: 242, endPoint x: 772, endPoint y: 386, distance: 204.5
drag, startPoint x: 634, startPoint y: 258, endPoint x: 765, endPoint y: 396, distance: 190.6
drag, startPoint x: 638, startPoint y: 262, endPoint x: 502, endPoint y: 406, distance: 198.4
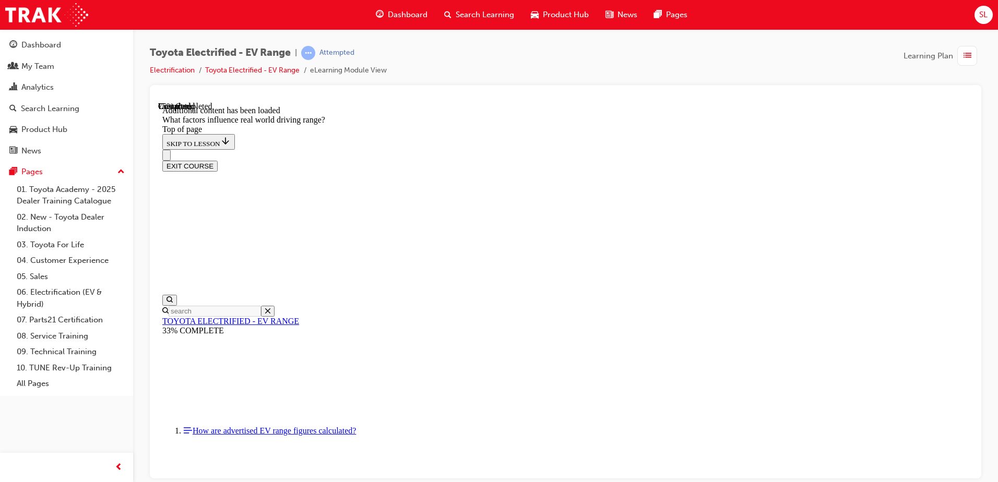
drag, startPoint x: 595, startPoint y: 267, endPoint x: 462, endPoint y: 407, distance: 192.8
drag, startPoint x: 639, startPoint y: 252, endPoint x: 505, endPoint y: 392, distance: 193.5
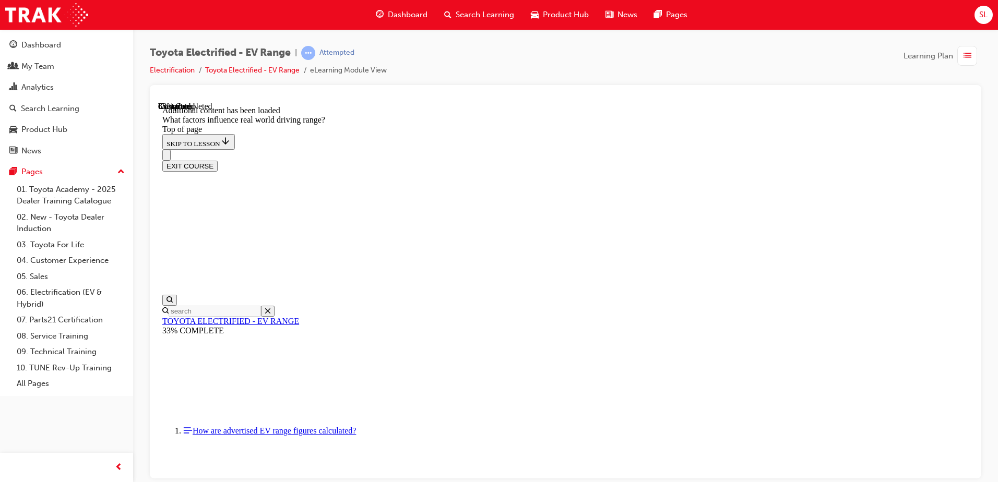
scroll to position [1408, 0]
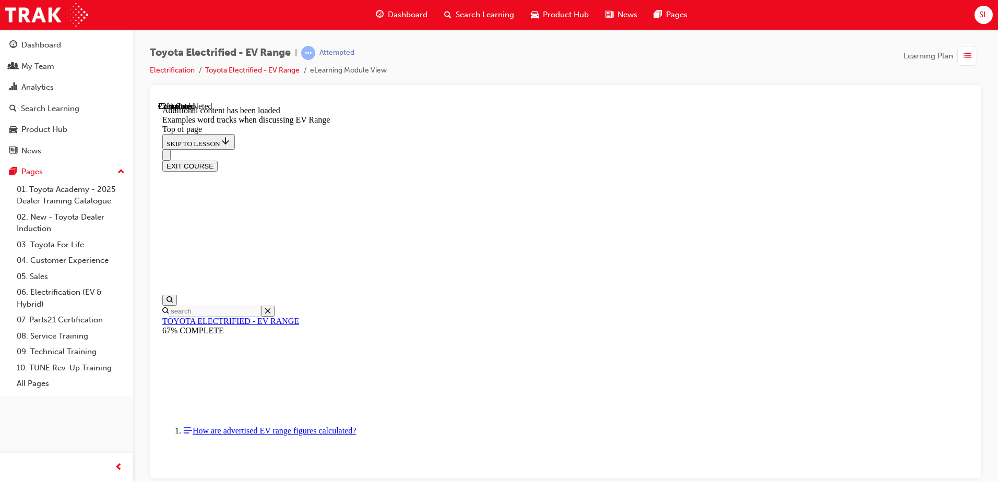
click at [438, 149] on div "EXIT COURSE" at bounding box center [561, 160] width 799 height 22
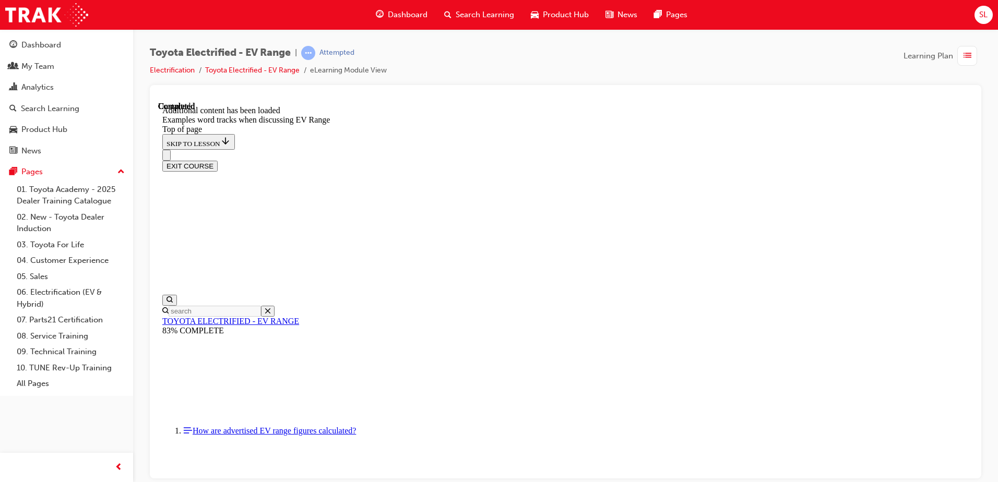
scroll to position [1498, 0]
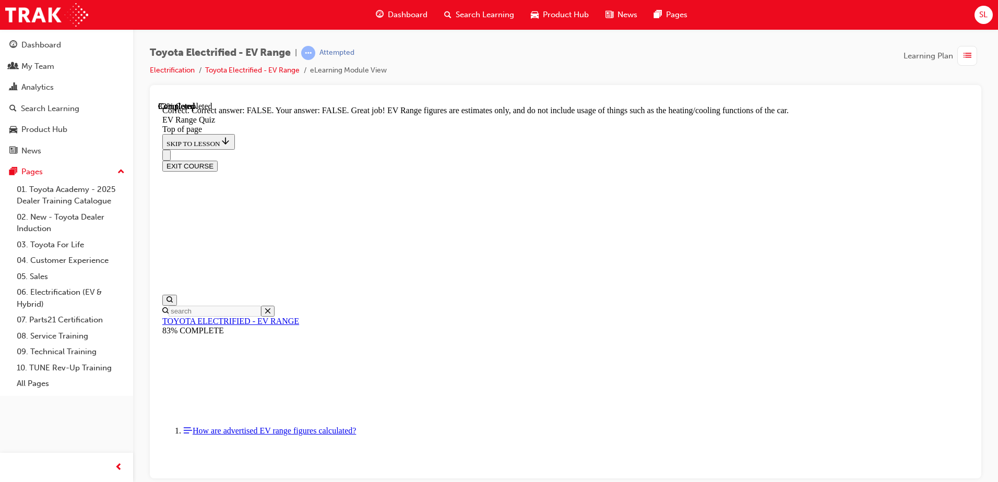
drag, startPoint x: 628, startPoint y: 386, endPoint x: 635, endPoint y: 386, distance: 7.3
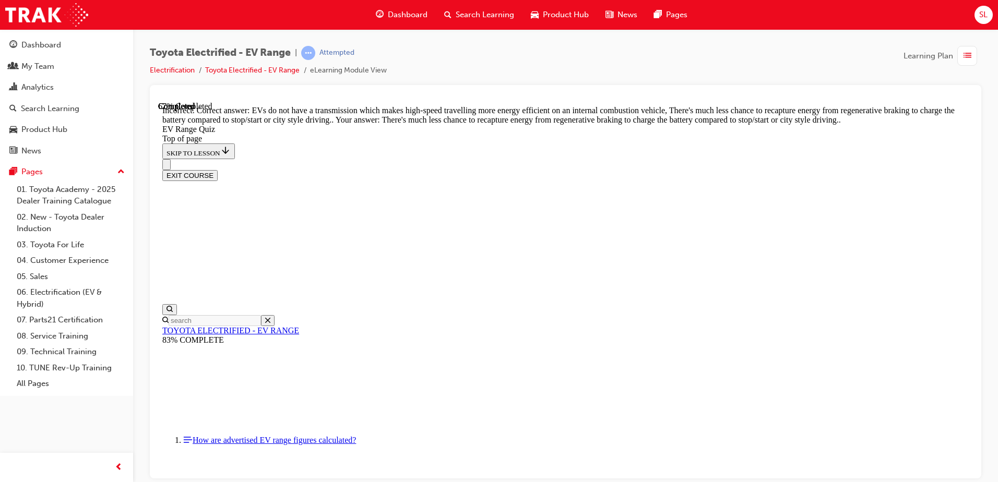
scroll to position [253, 0]
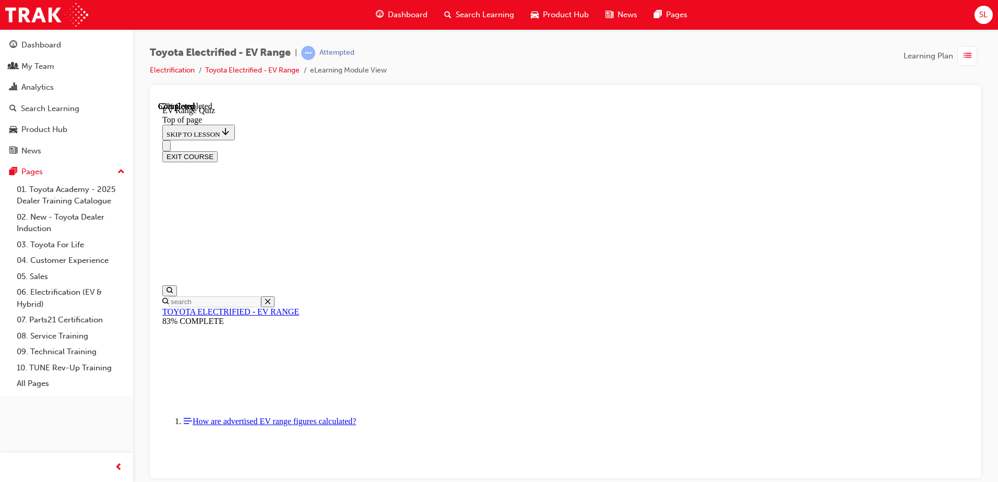
scroll to position [84, 0]
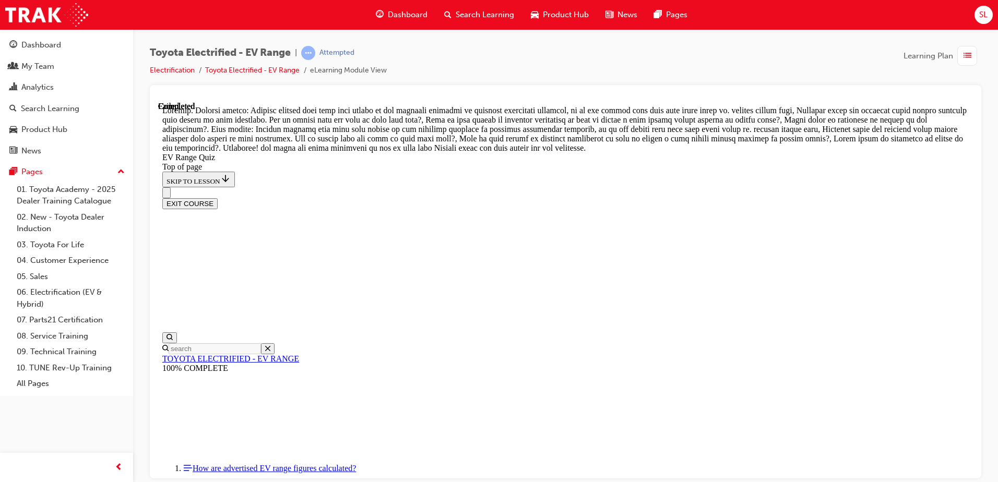
scroll to position [363, 0]
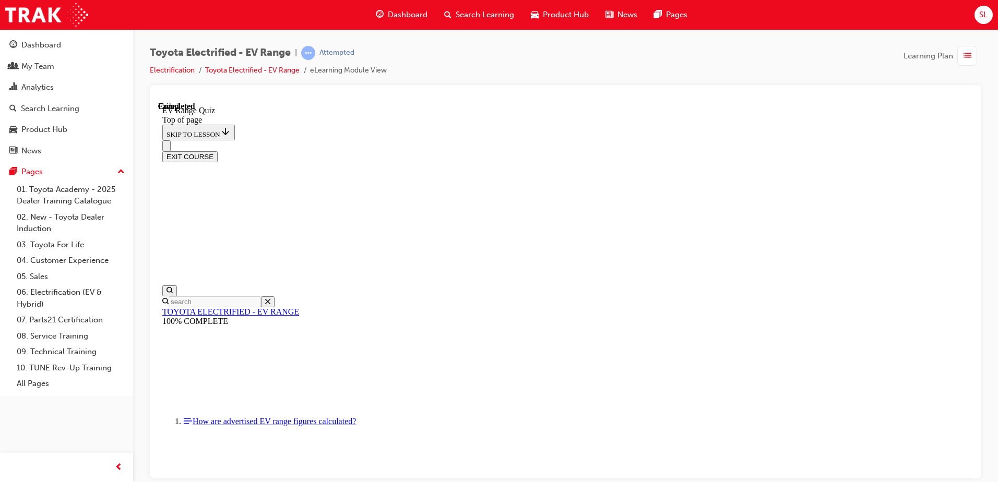
scroll to position [158, 0]
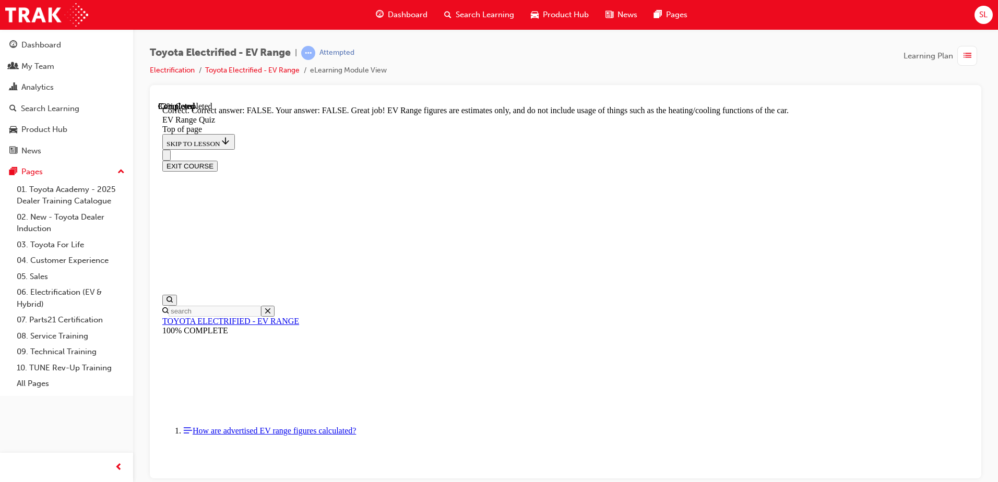
scroll to position [184, 0]
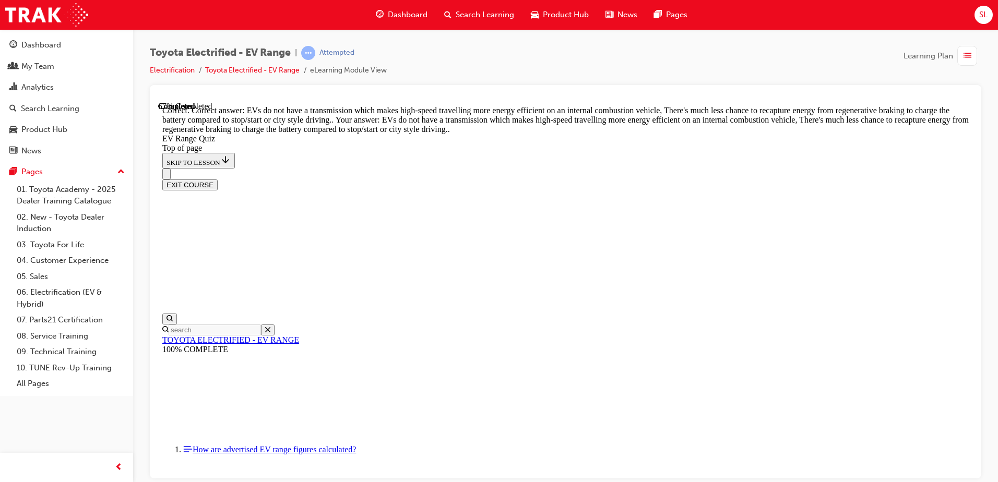
scroll to position [253, 0]
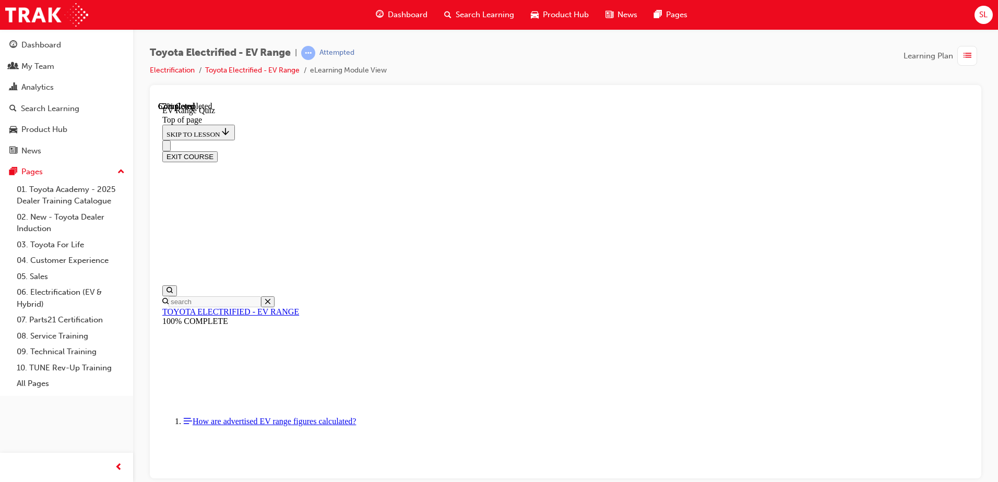
scroll to position [32, 0]
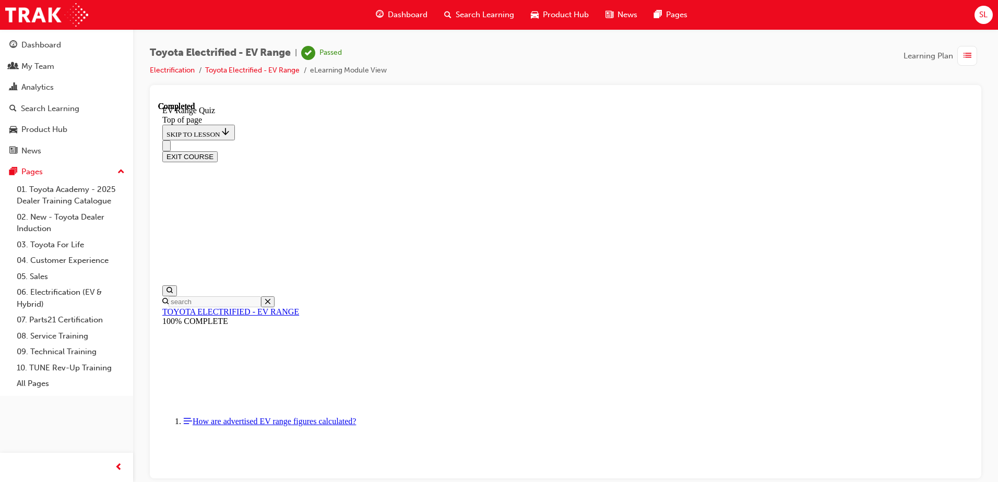
scroll to position [157, 0]
click at [218, 151] on button "EXIT COURSE" at bounding box center [189, 156] width 55 height 11
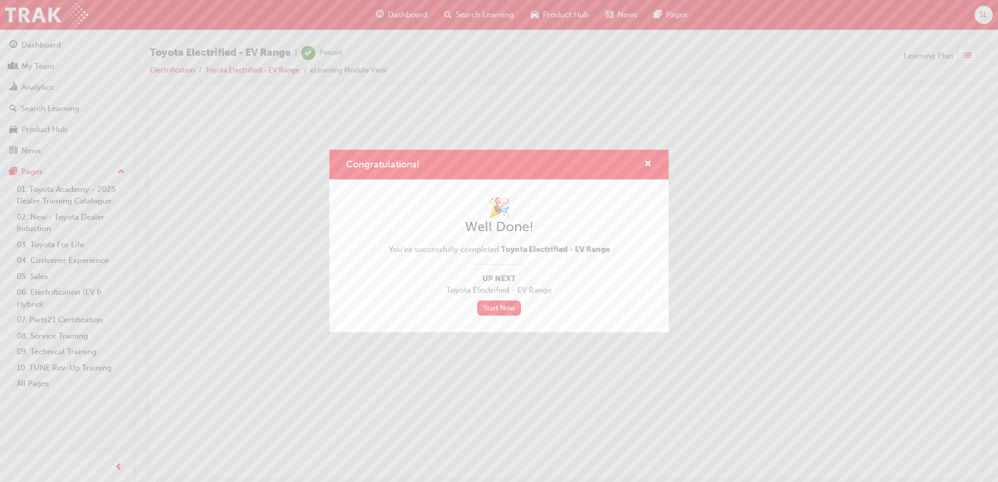
scroll to position [0, 0]
click at [644, 162] on span "cross-icon" at bounding box center [648, 164] width 8 height 9
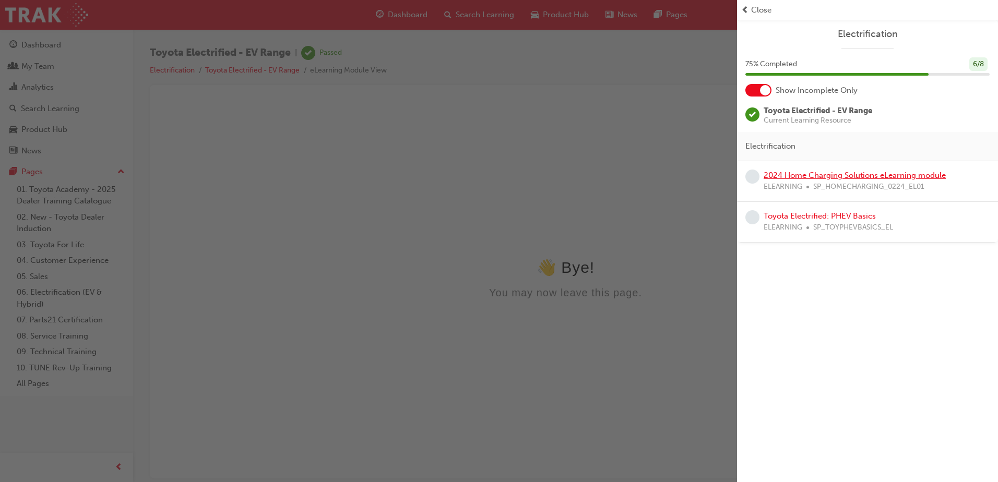
click at [825, 179] on link "2024 Home Charging Solutions eLearning module" at bounding box center [855, 175] width 182 height 9
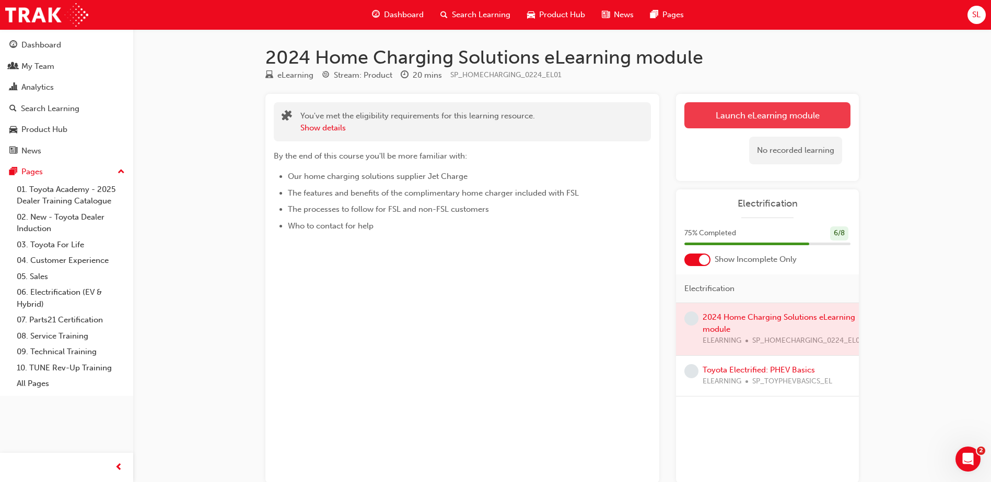
click at [763, 115] on link "Launch eLearning module" at bounding box center [767, 115] width 166 height 26
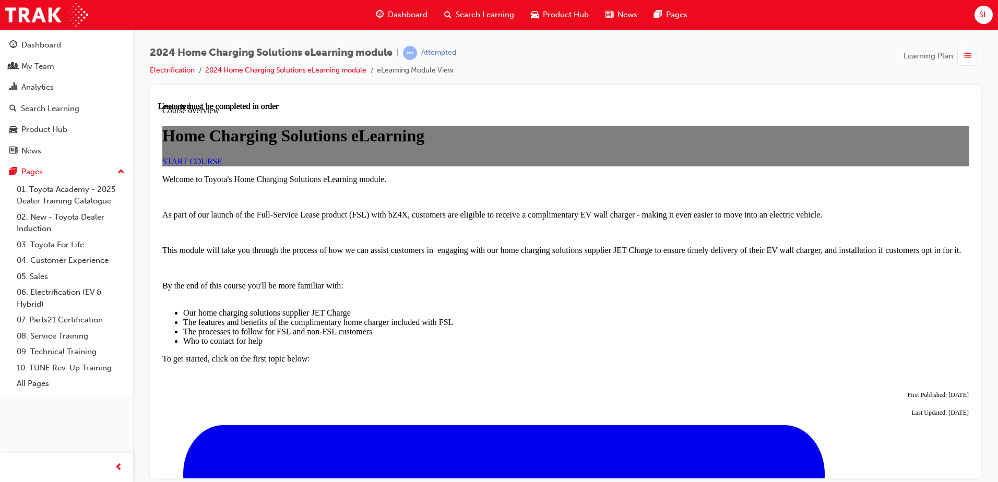
click at [222, 166] on span "START COURSE" at bounding box center [192, 161] width 60 height 9
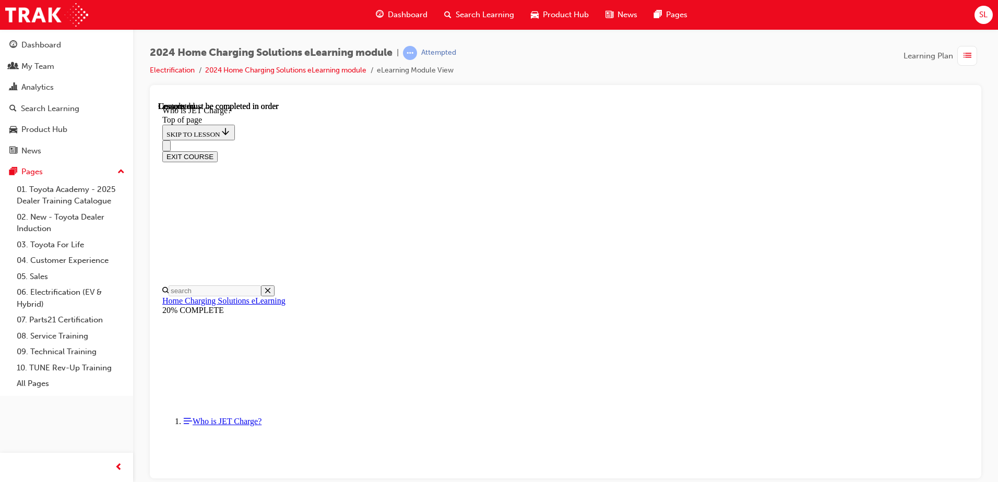
scroll to position [147, 0]
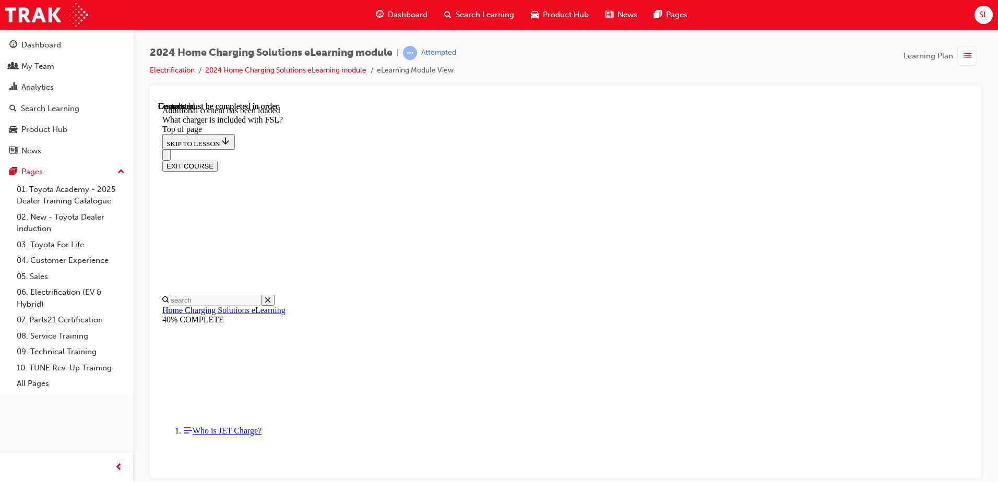
scroll to position [1365, 0]
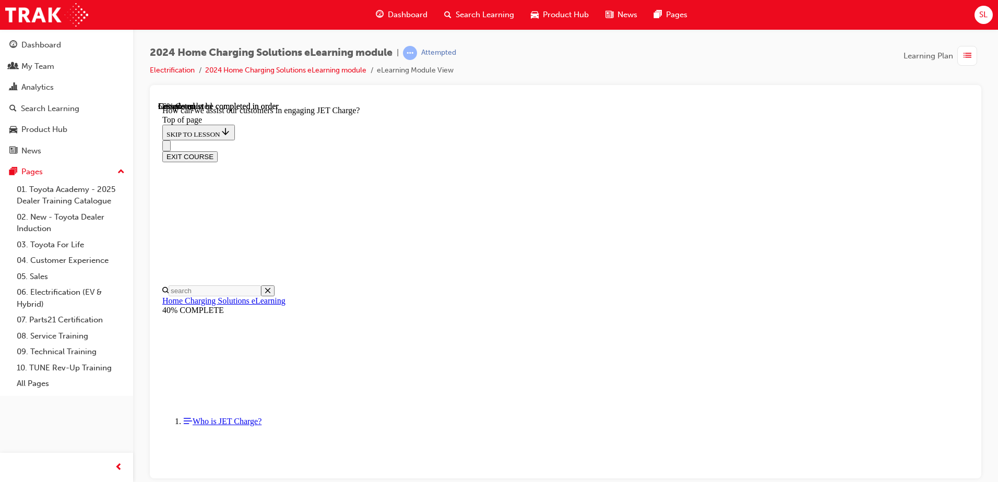
scroll to position [809, 0]
drag, startPoint x: 805, startPoint y: 193, endPoint x: 799, endPoint y: 196, distance: 6.5
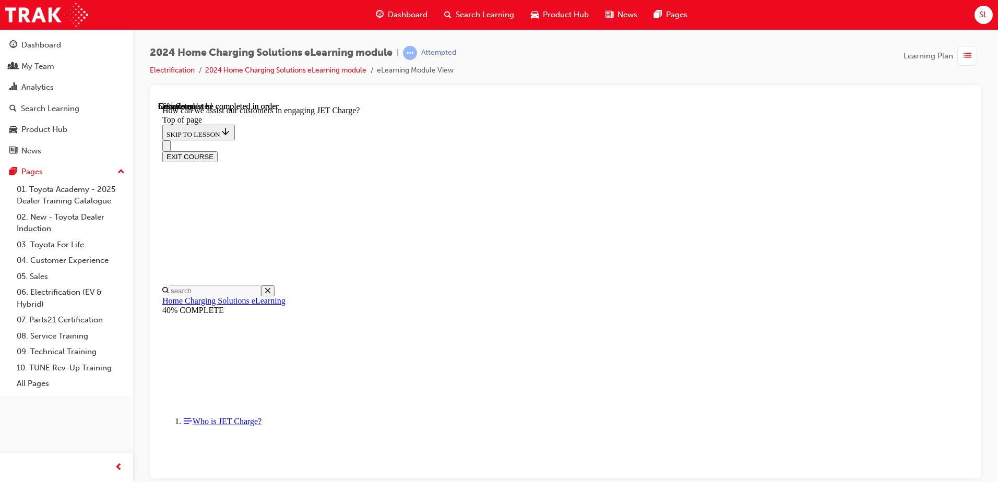
scroll to position [287, 0]
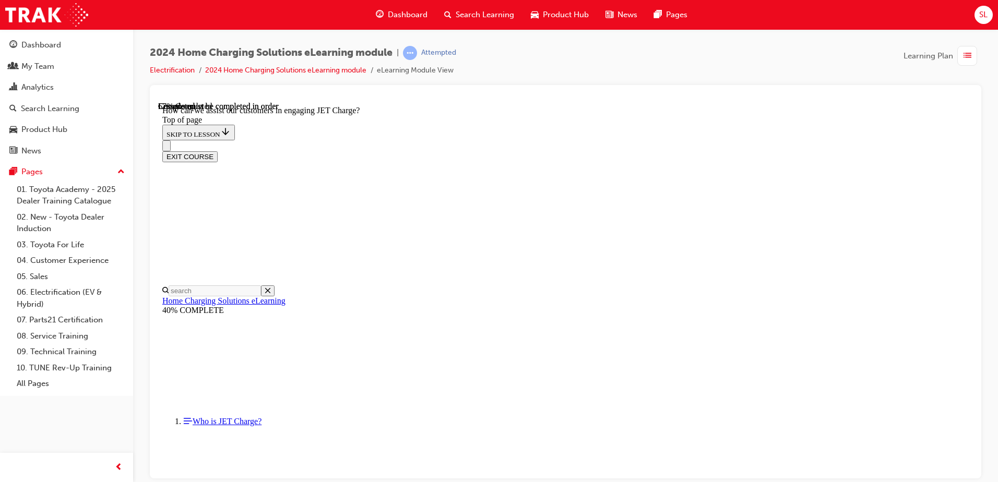
scroll to position [1989, 0]
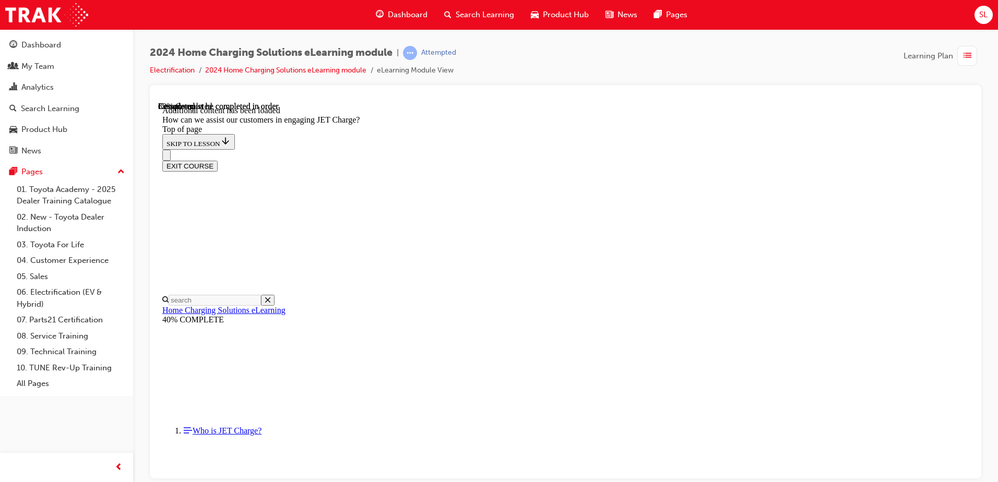
scroll to position [2256, 0]
drag, startPoint x: 539, startPoint y: 278, endPoint x: 565, endPoint y: 332, distance: 59.8
drag, startPoint x: 535, startPoint y: 277, endPoint x: 563, endPoint y: 279, distance: 28.2
drag, startPoint x: 532, startPoint y: 422, endPoint x: 560, endPoint y: 217, distance: 207.7
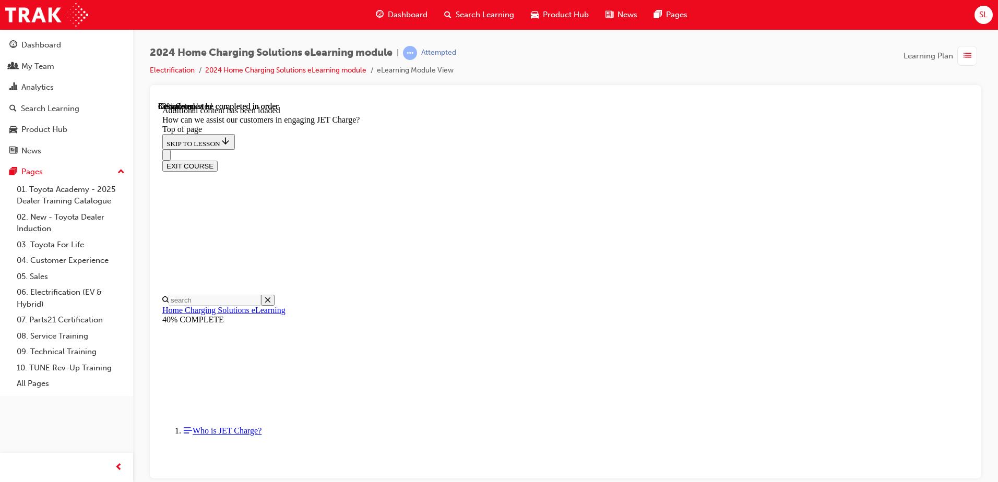
drag, startPoint x: 548, startPoint y: 382, endPoint x: 575, endPoint y: 435, distance: 60.0
drag, startPoint x: 529, startPoint y: 374, endPoint x: 559, endPoint y: 374, distance: 29.2
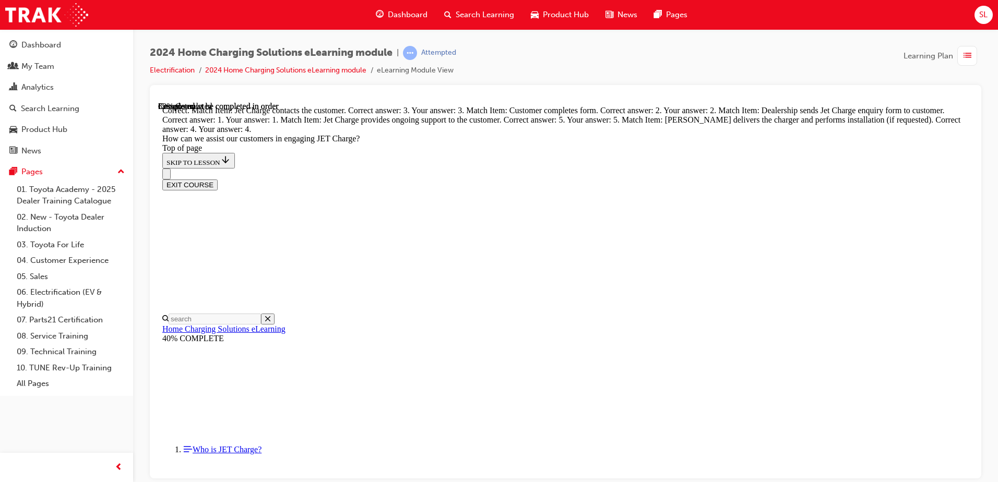
scroll to position [2726, 0]
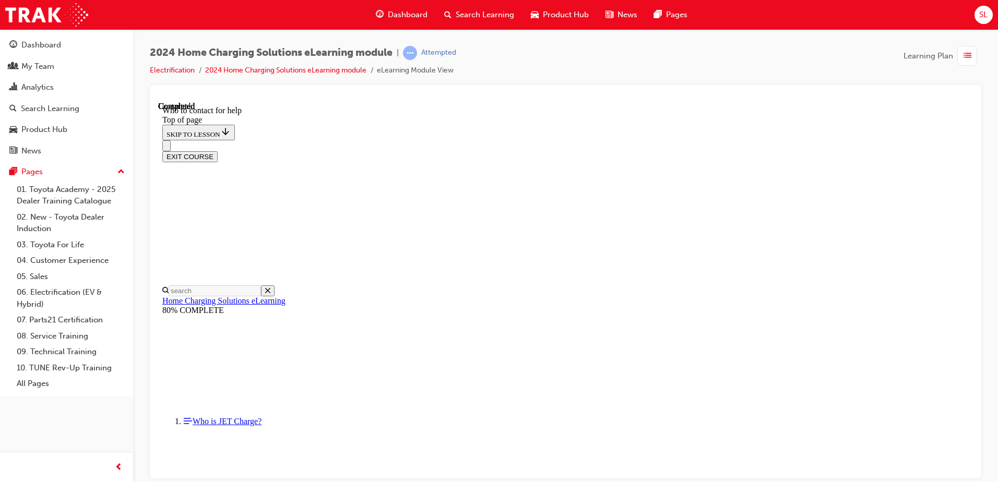
scroll to position [1209, 0]
click at [218, 151] on button "EXIT COURSE" at bounding box center [189, 156] width 55 height 11
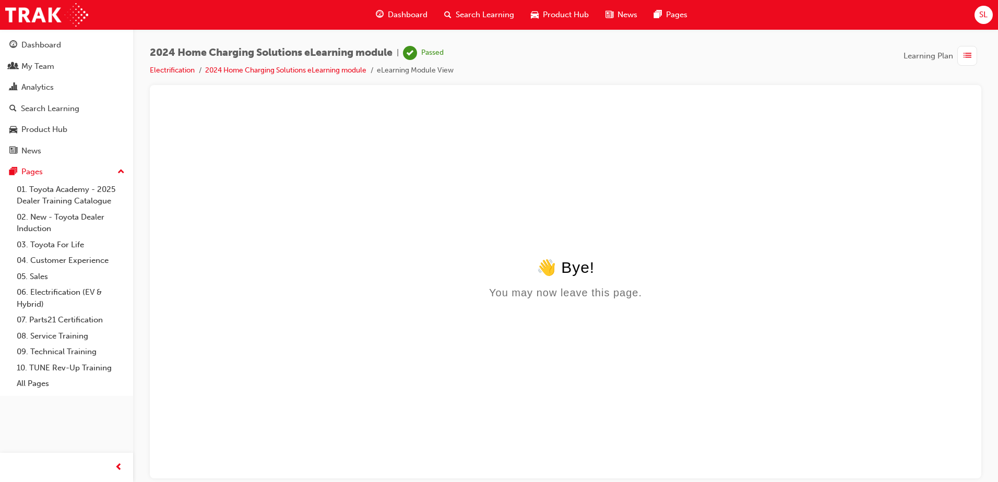
scroll to position [0, 0]
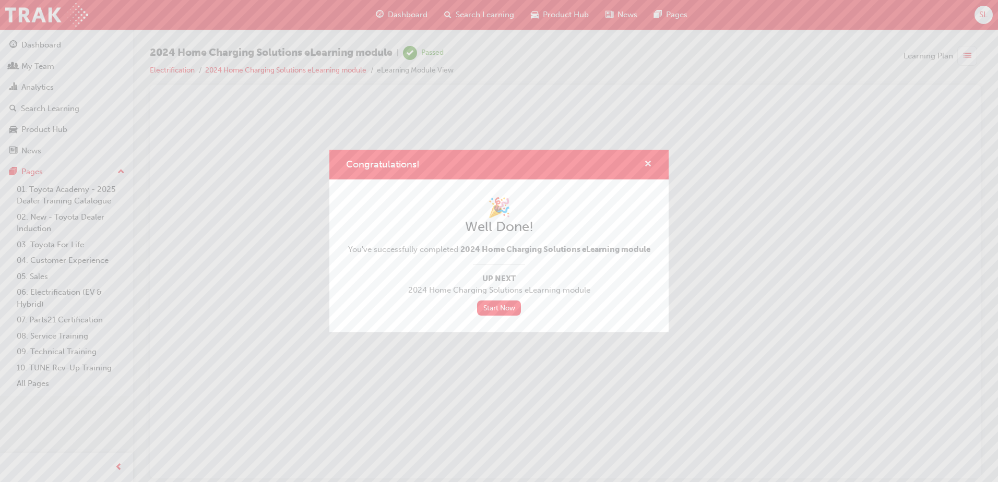
click at [650, 168] on span "cross-icon" at bounding box center [648, 164] width 8 height 9
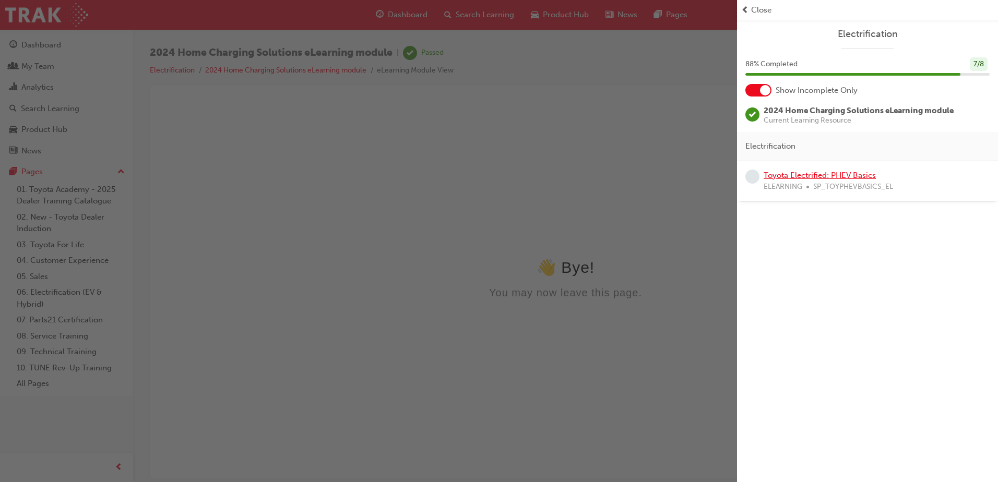
click at [800, 171] on link "Toyota Electrified: PHEV Basics" at bounding box center [820, 175] width 112 height 9
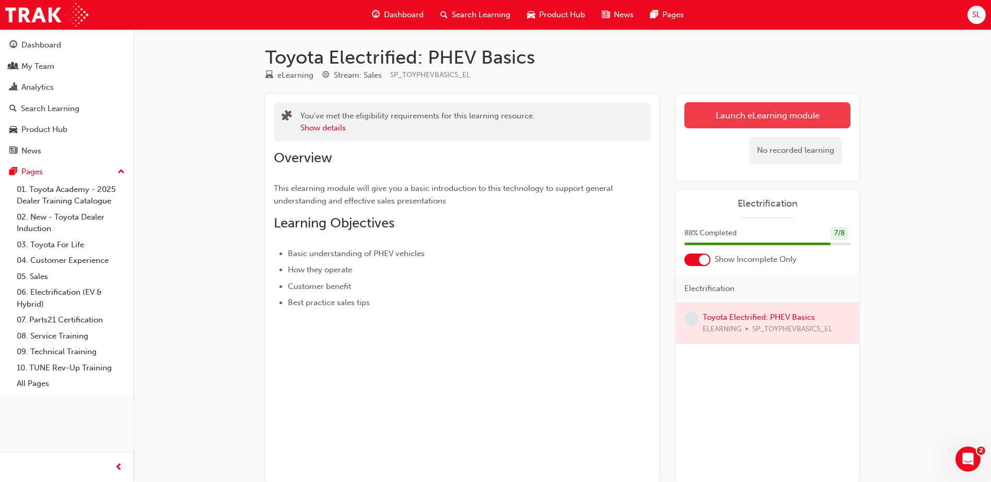
click at [775, 123] on link "Launch eLearning module" at bounding box center [767, 115] width 166 height 26
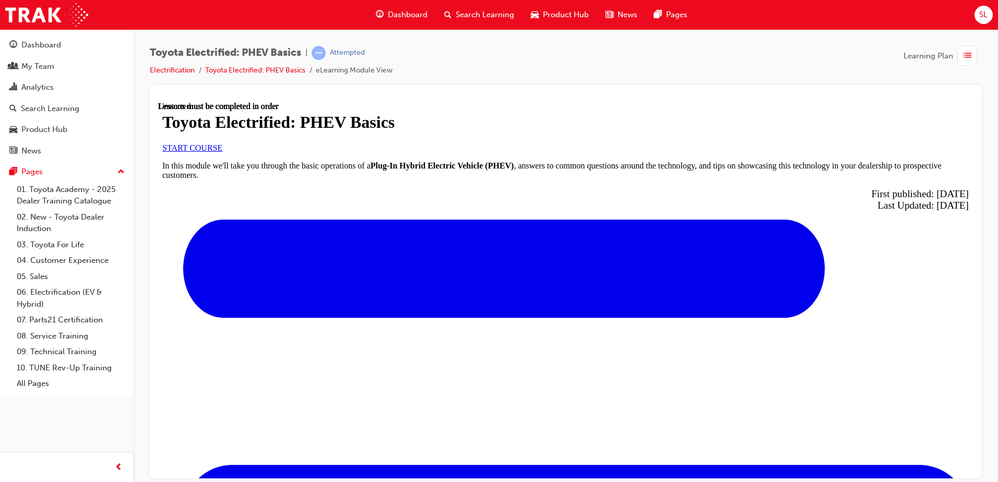
click at [222, 152] on span "START COURSE" at bounding box center [192, 147] width 60 height 9
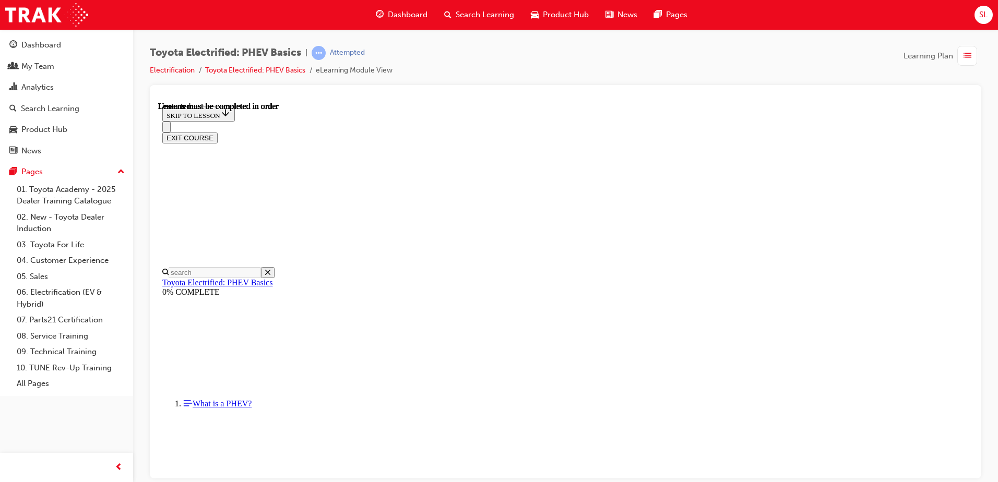
scroll to position [32, 0]
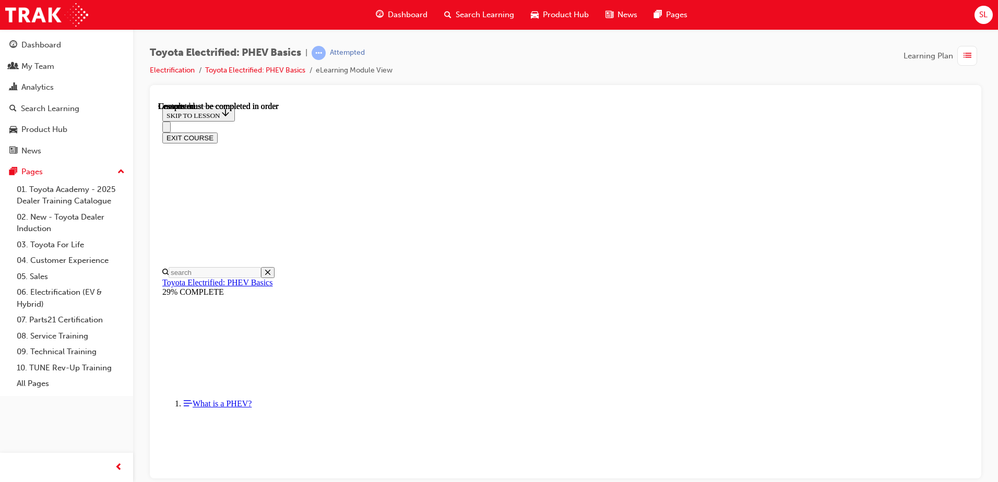
scroll to position [362, 0]
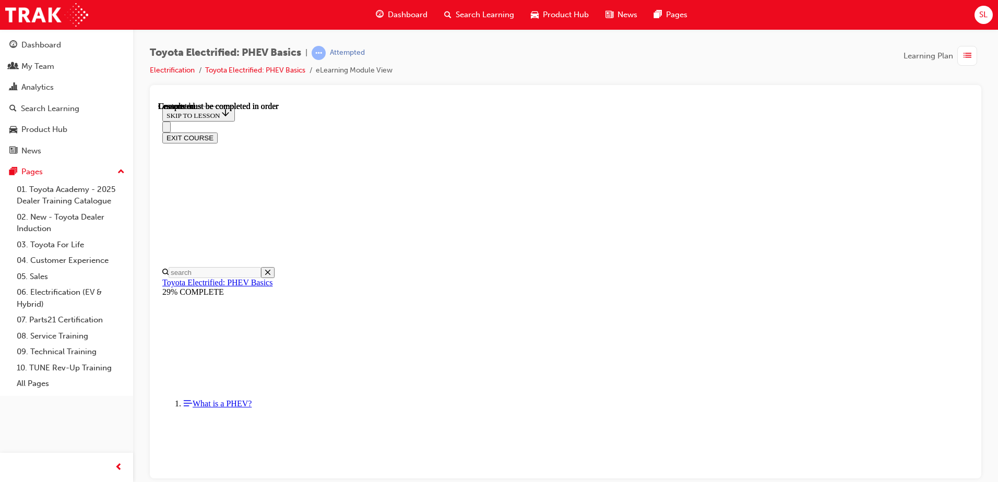
scroll to position [164, 0]
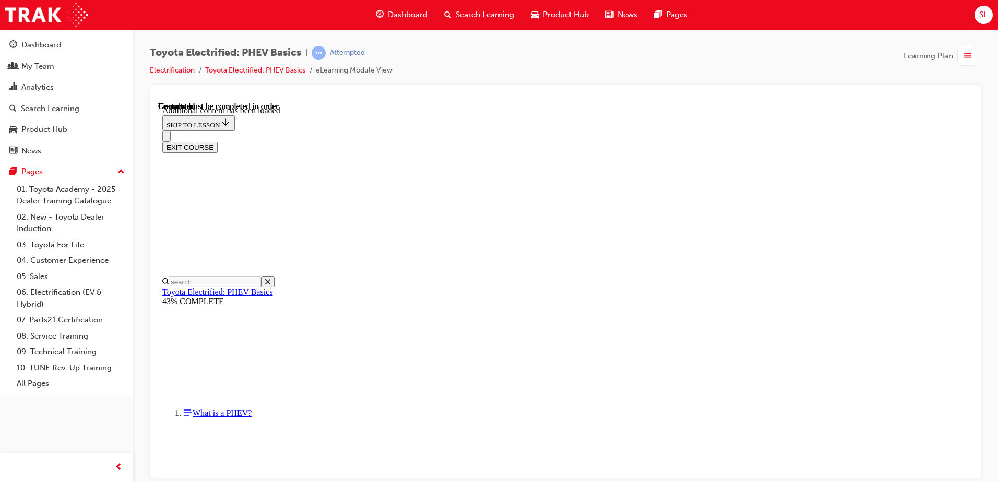
scroll to position [217, 0]
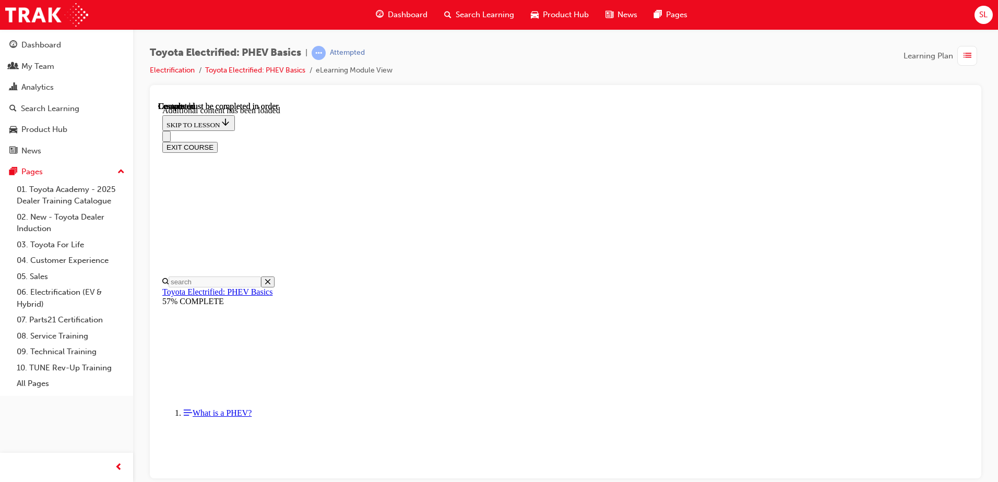
scroll to position [972, 0]
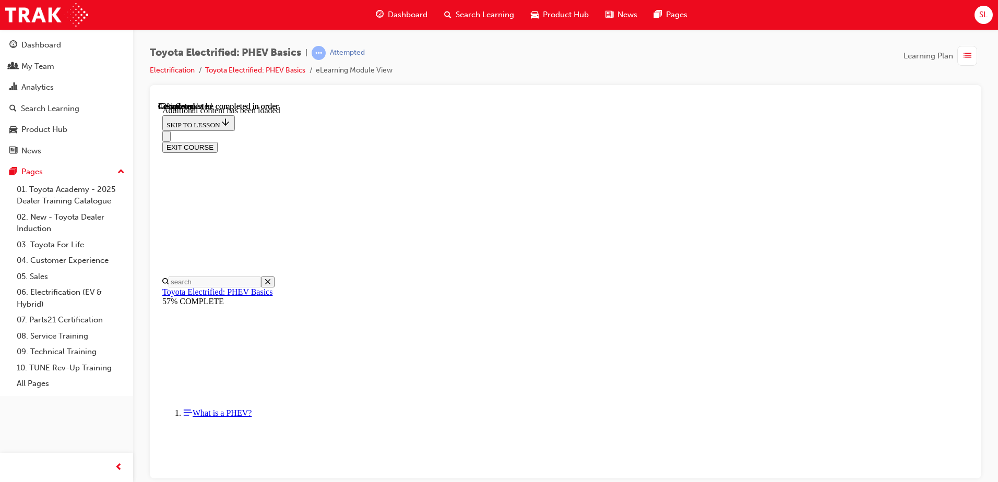
scroll to position [217, 0]
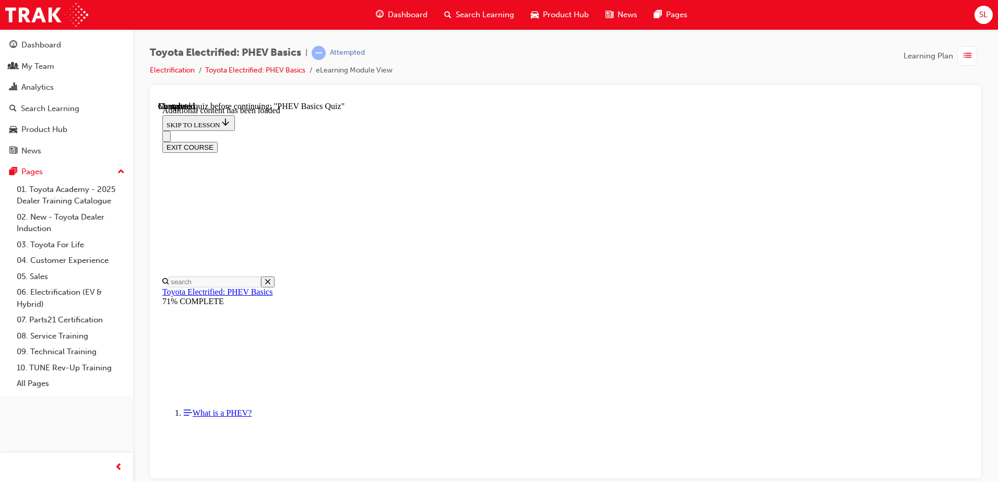
scroll to position [32, 0]
radio input "true"
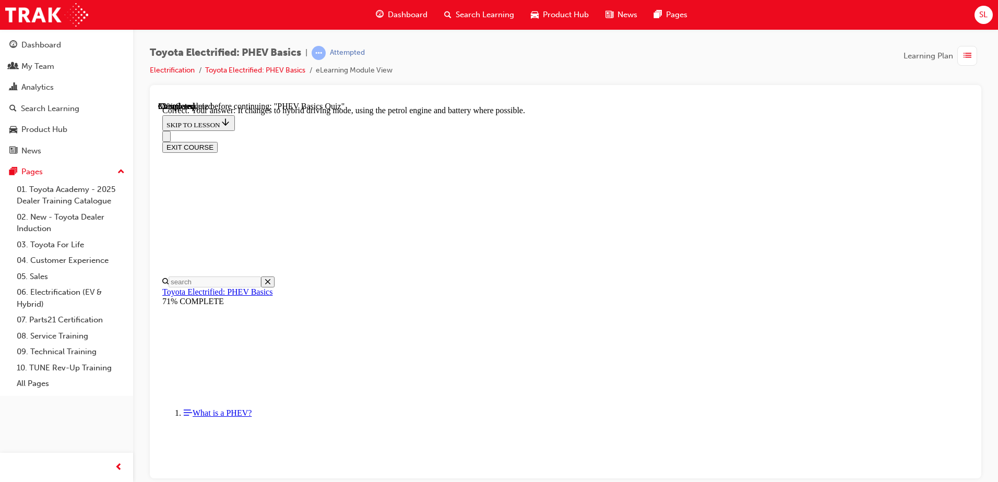
radio input "true"
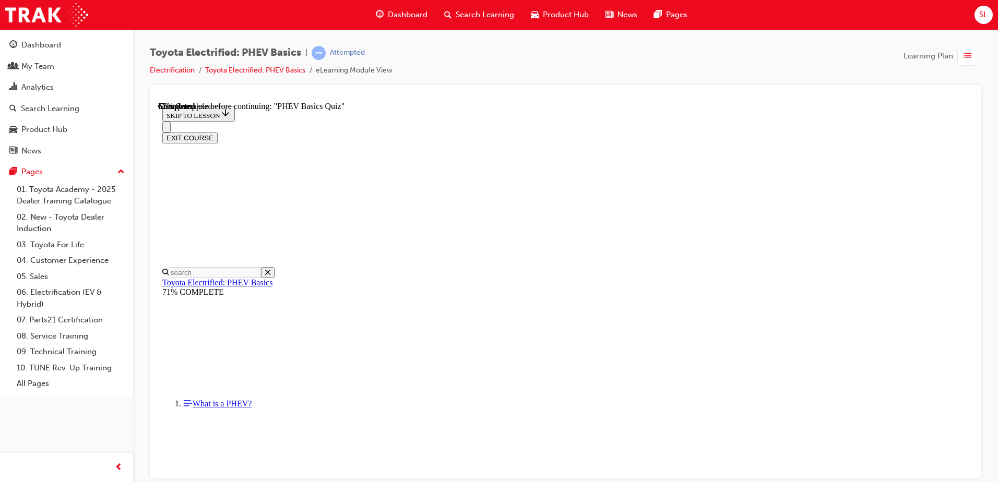
scroll to position [105, 0]
radio input "true"
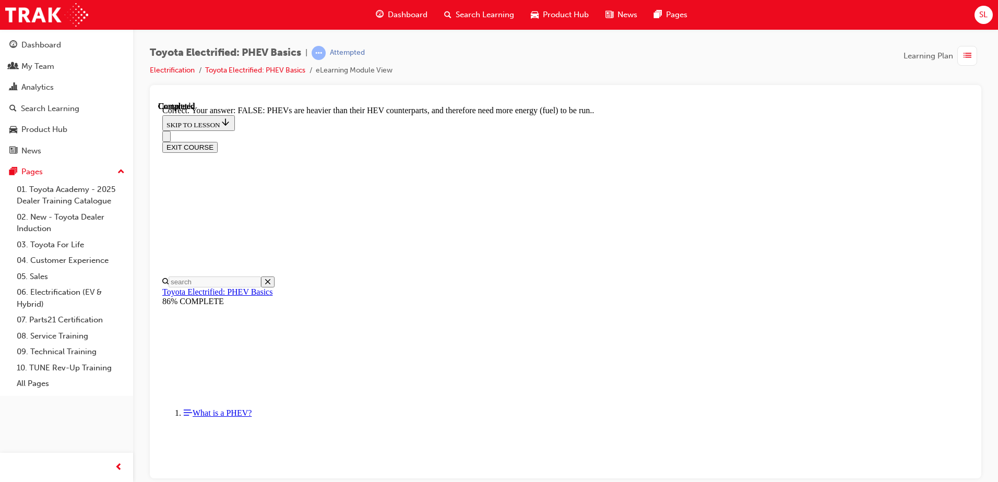
scroll to position [177, 0]
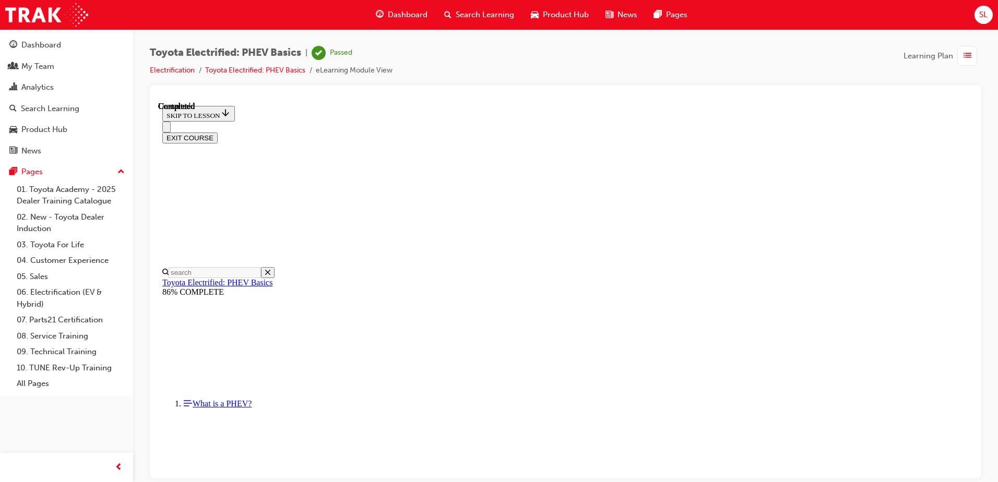
scroll to position [190, 0]
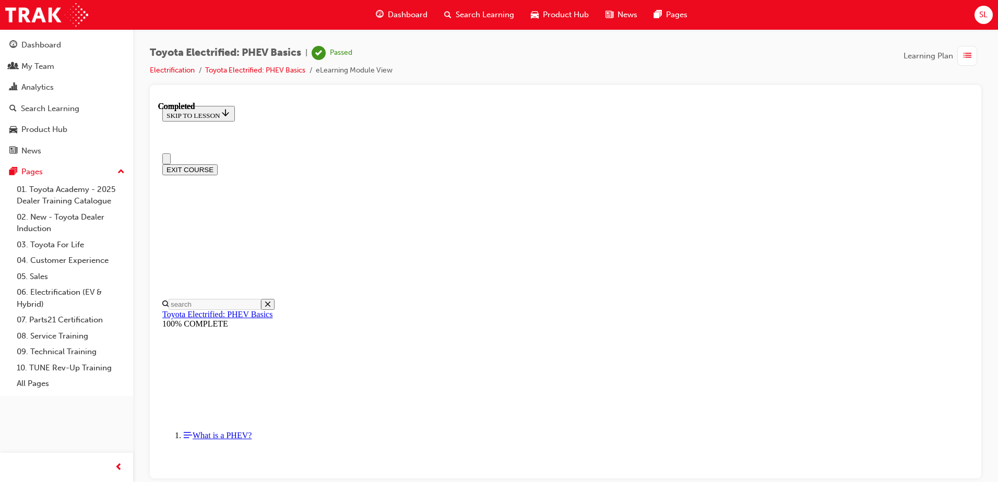
scroll to position [0, 0]
click at [218, 164] on button "EXIT COURSE" at bounding box center [189, 169] width 55 height 11
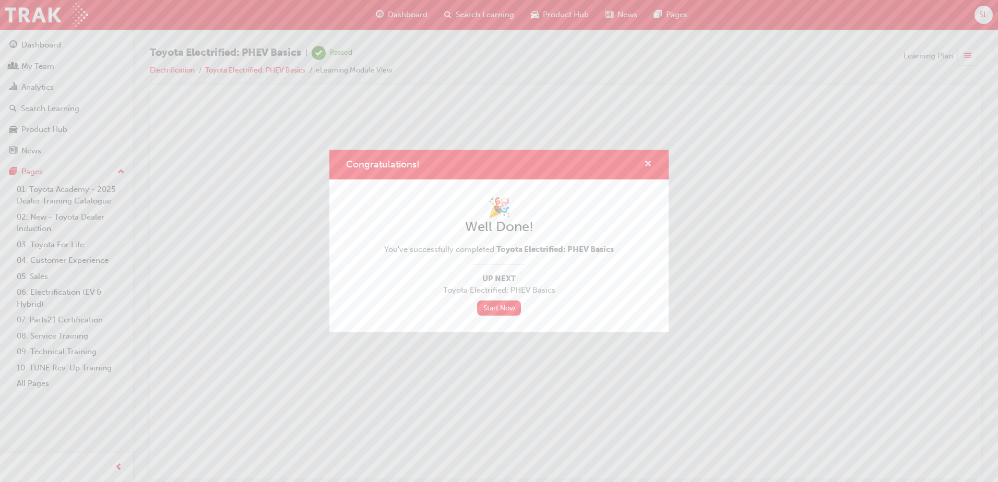
click at [649, 163] on span "cross-icon" at bounding box center [648, 164] width 8 height 9
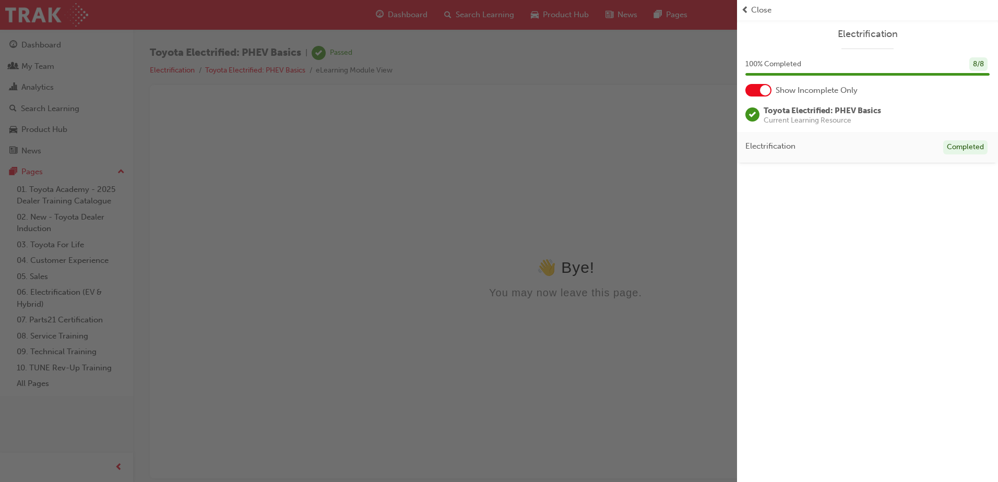
click at [758, 11] on span "Close" at bounding box center [761, 10] width 20 height 12
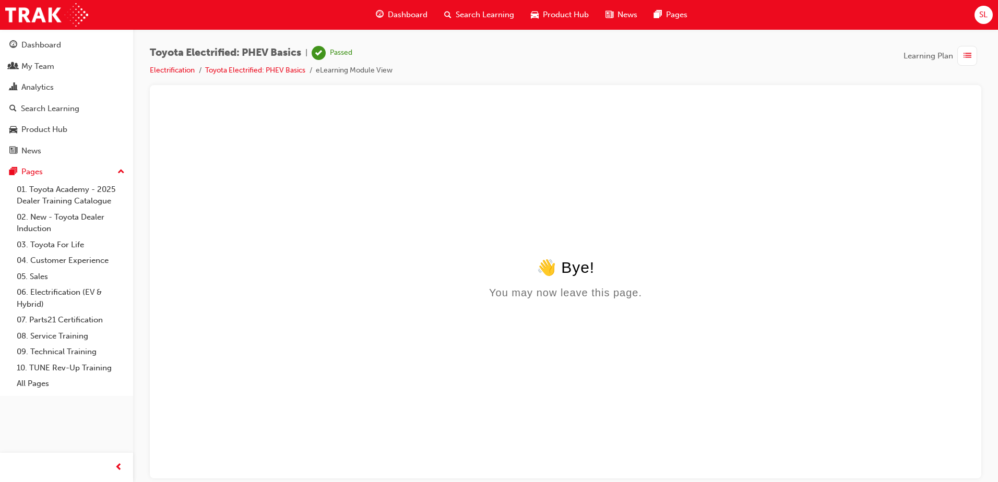
click at [410, 14] on span "Dashboard" at bounding box center [408, 15] width 40 height 12
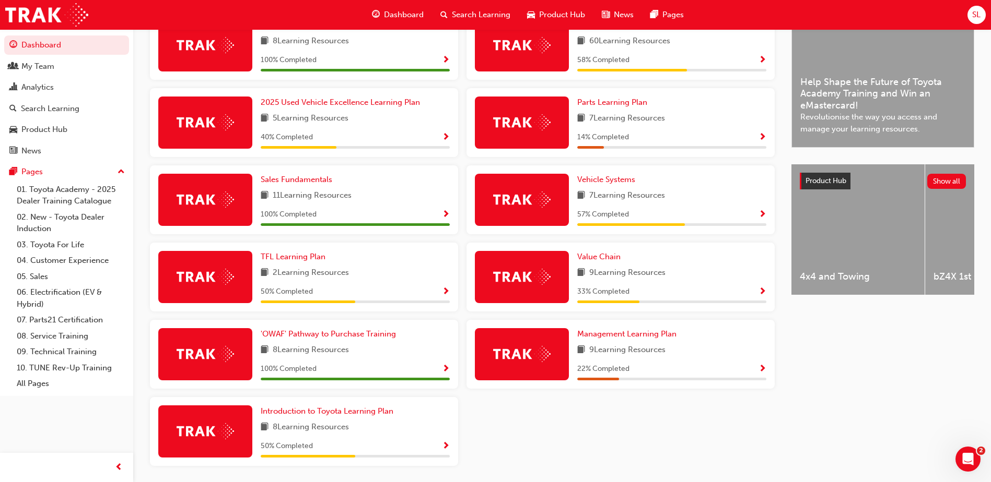
scroll to position [210, 0]
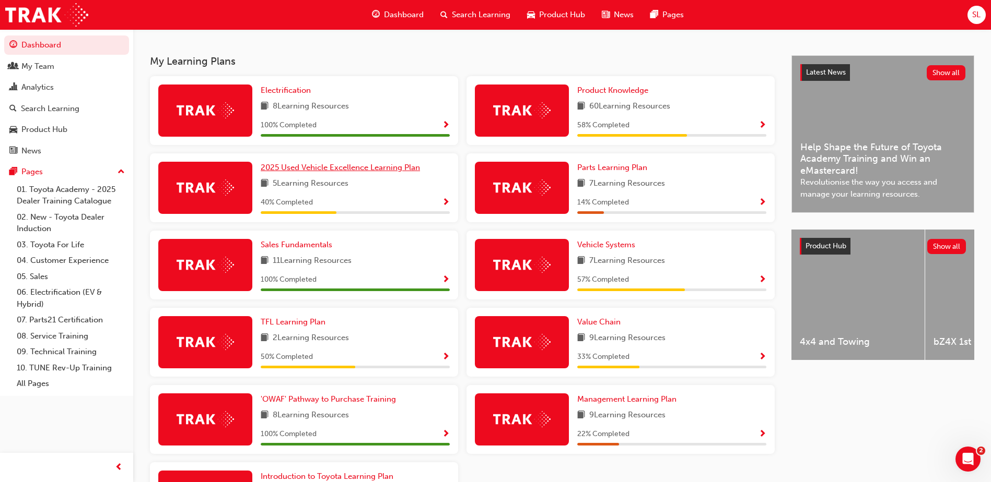
click at [356, 172] on span "2025 Used Vehicle Excellence Learning Plan" at bounding box center [340, 167] width 159 height 9
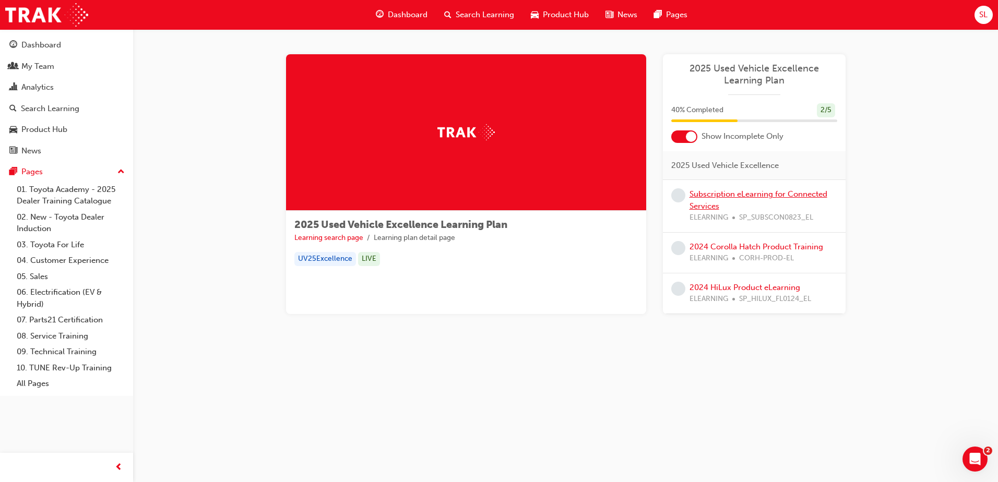
click at [721, 195] on link "Subscription eLearning for Connected Services" at bounding box center [759, 200] width 138 height 21
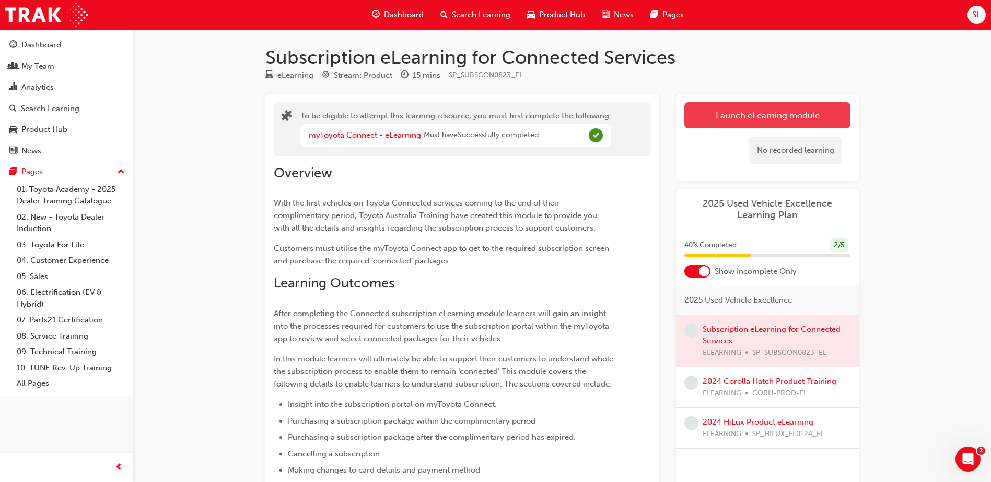
click at [720, 115] on link "Launch eLearning module" at bounding box center [767, 115] width 166 height 26
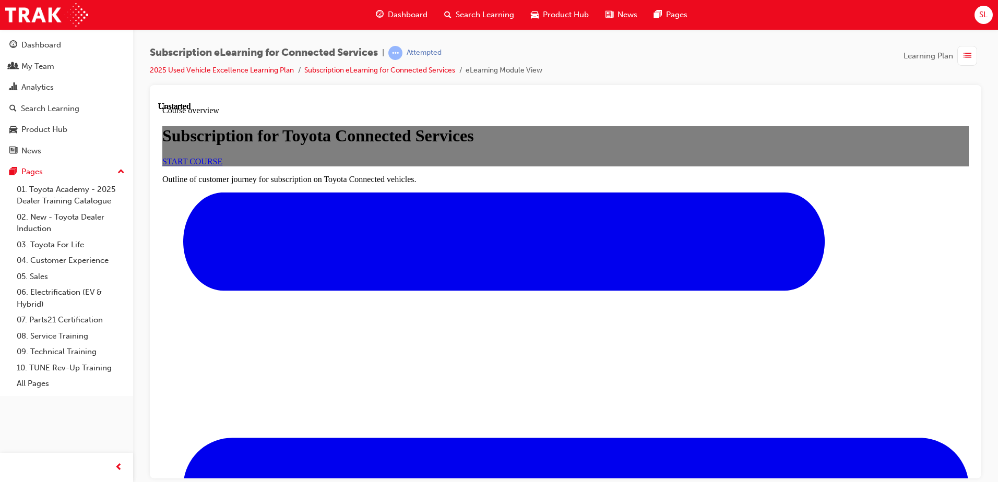
click at [222, 166] on link "START COURSE" at bounding box center [192, 161] width 60 height 9
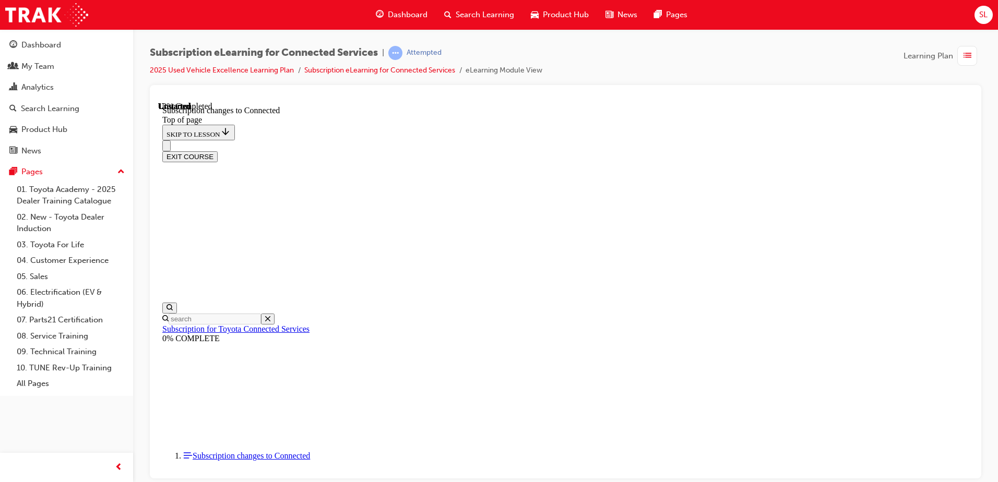
scroll to position [32, 0]
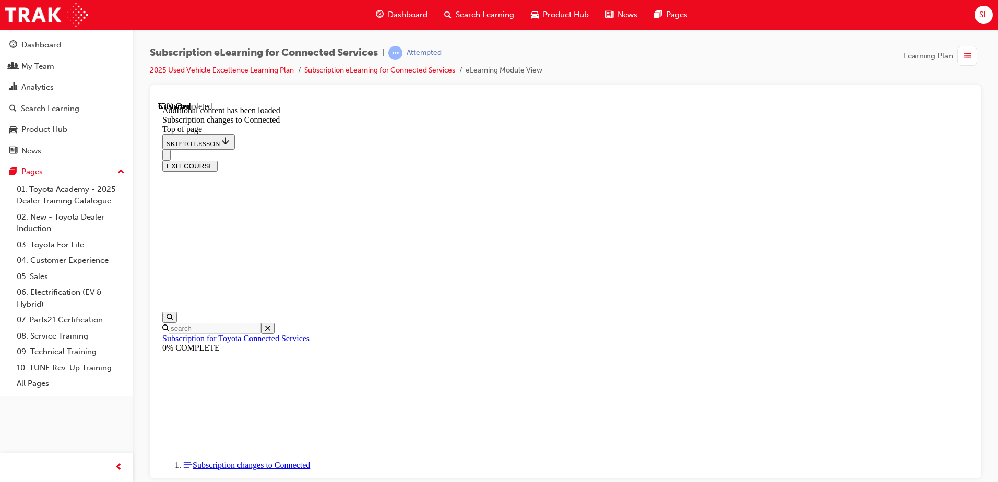
scroll to position [1261, 0]
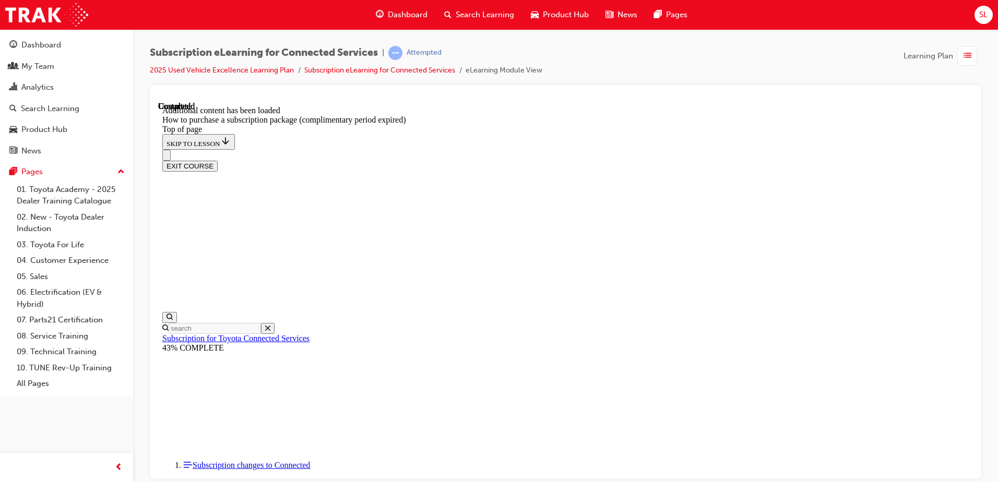
scroll to position [1034, 0]
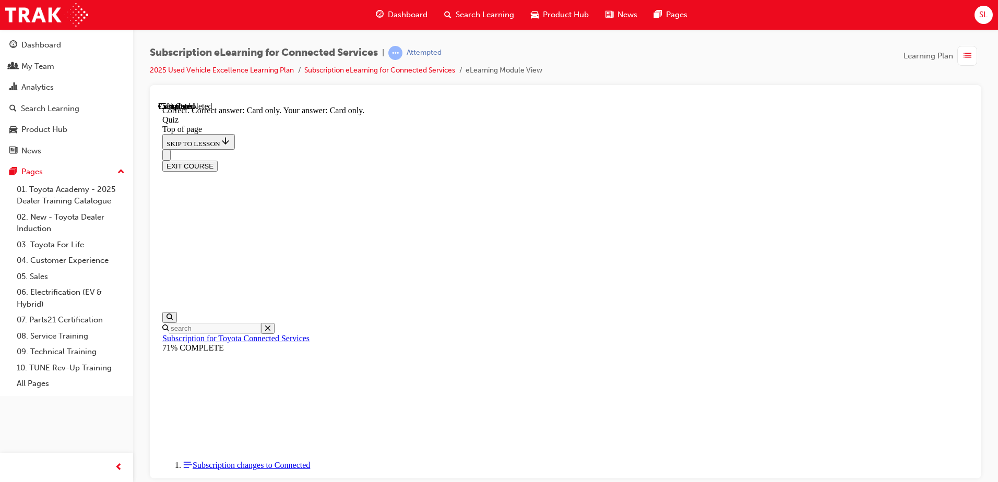
scroll to position [132, 0]
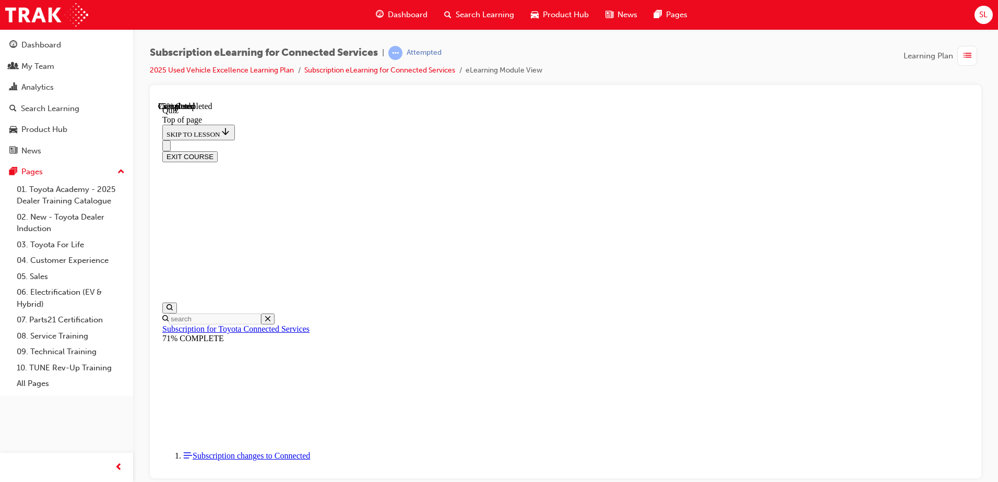
scroll to position [32, 0]
drag, startPoint x: 641, startPoint y: 452, endPoint x: 651, endPoint y: 452, distance: 9.4
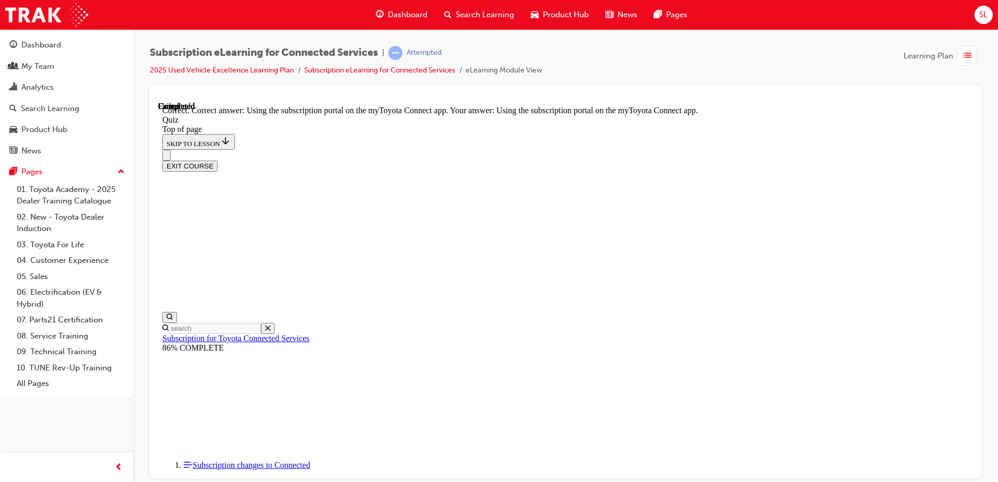
scroll to position [132, 0]
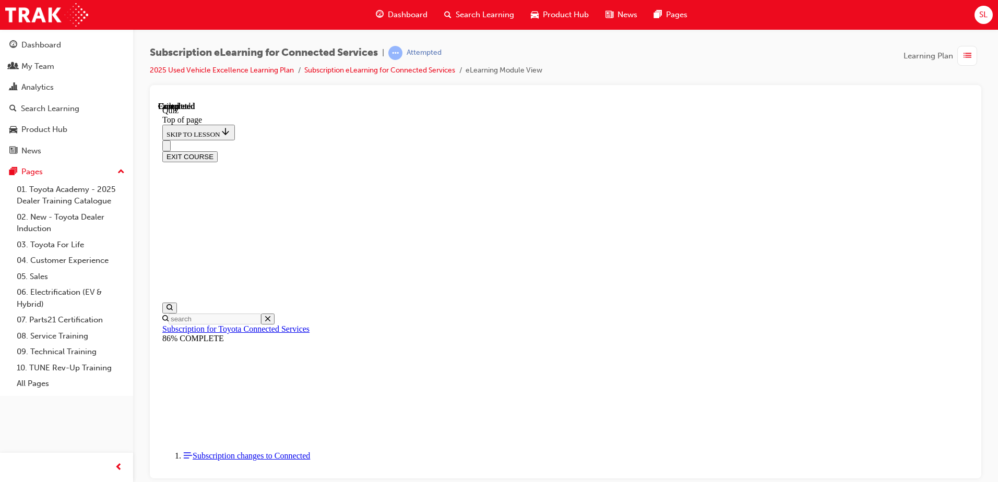
scroll to position [190, 0]
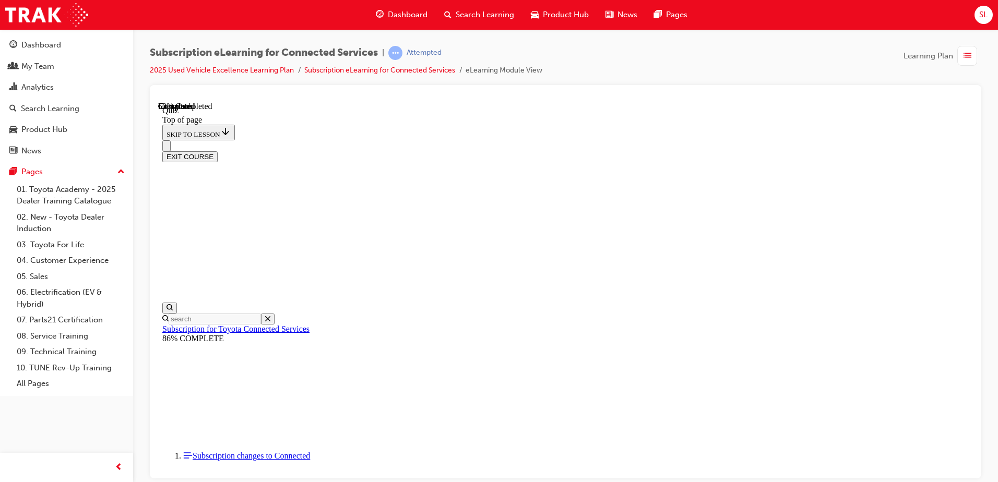
scroll to position [32, 0]
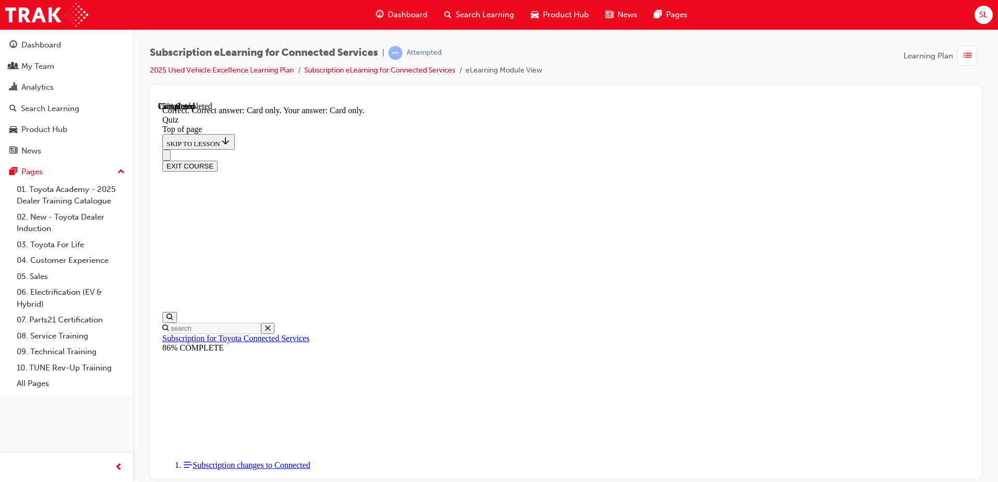
scroll to position [132, 0]
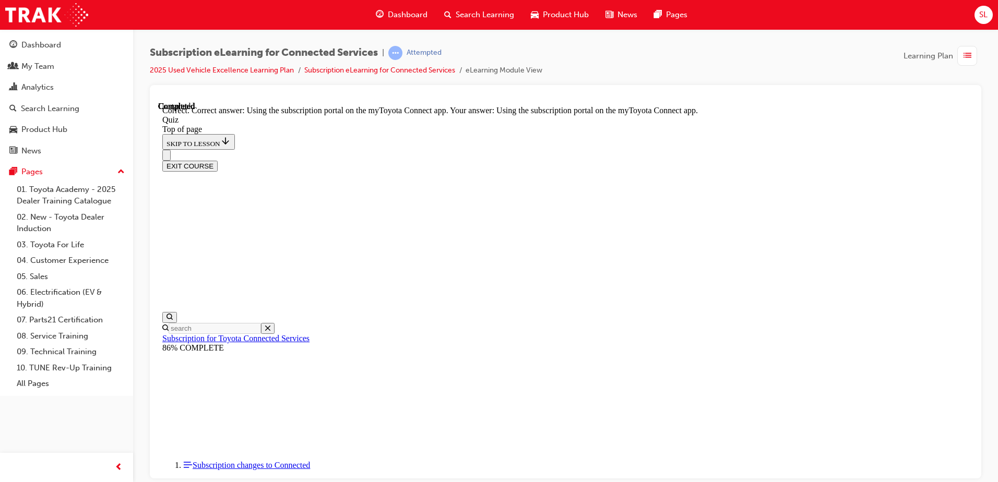
scroll to position [132, 0]
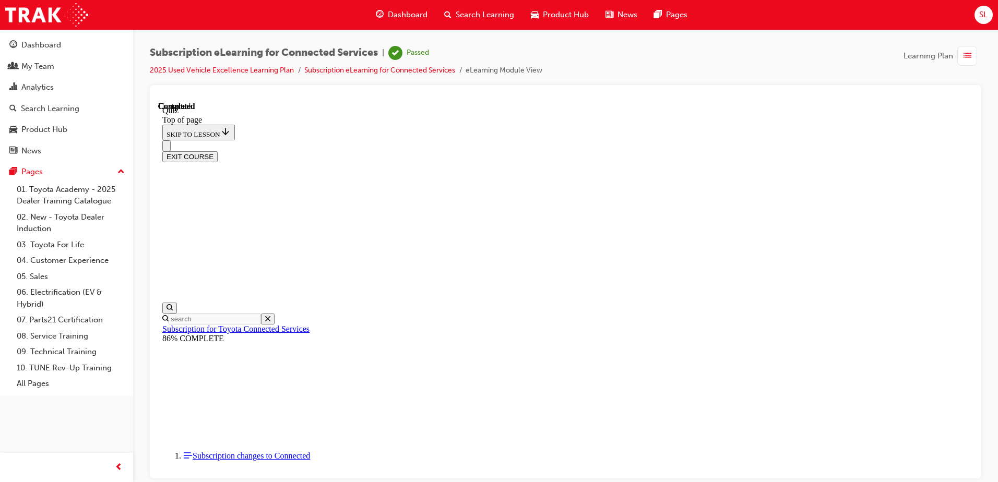
scroll to position [190, 0]
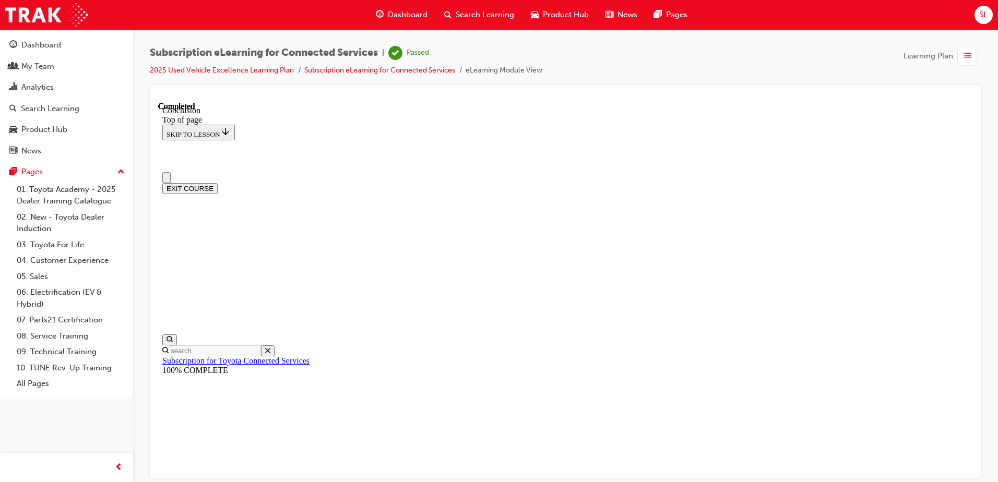
click at [218, 183] on button "EXIT COURSE" at bounding box center [189, 188] width 55 height 11
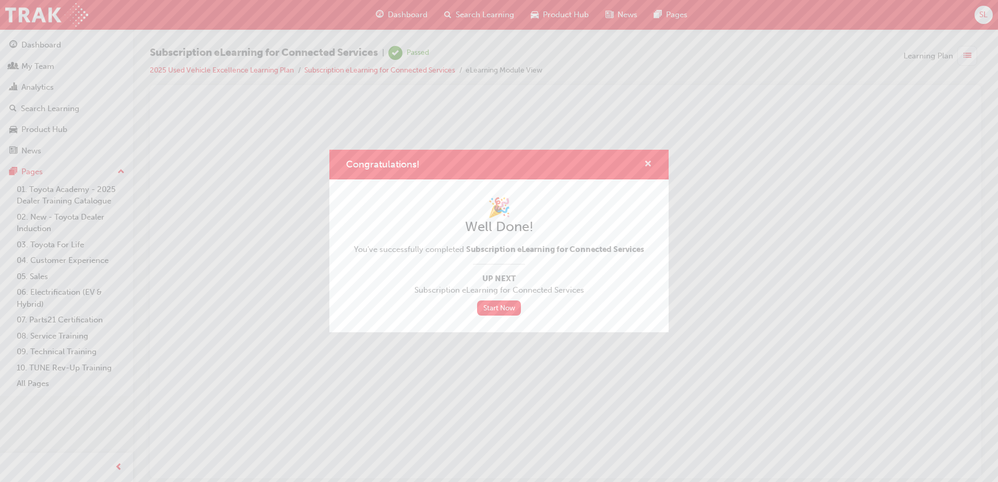
click at [645, 161] on span "cross-icon" at bounding box center [648, 164] width 8 height 9
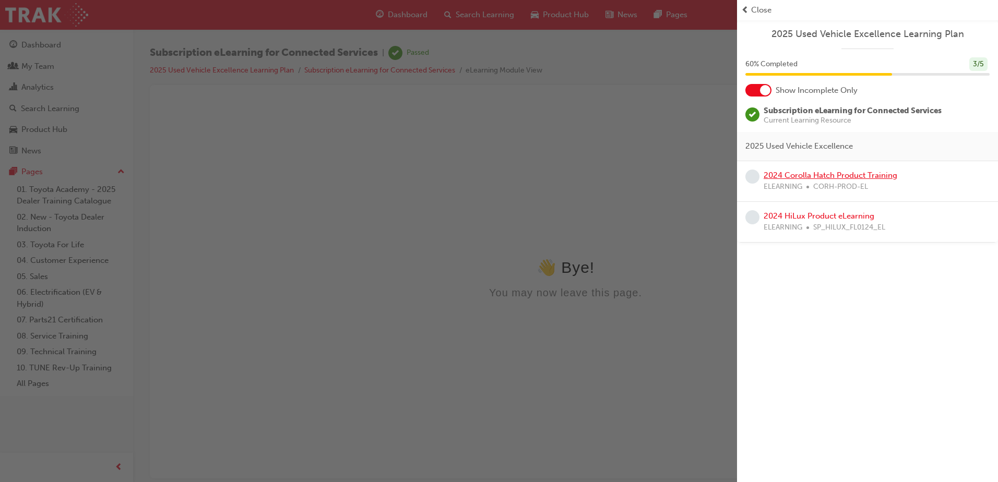
click at [805, 178] on link "2024 Corolla Hatch Product Training" at bounding box center [831, 175] width 134 height 9
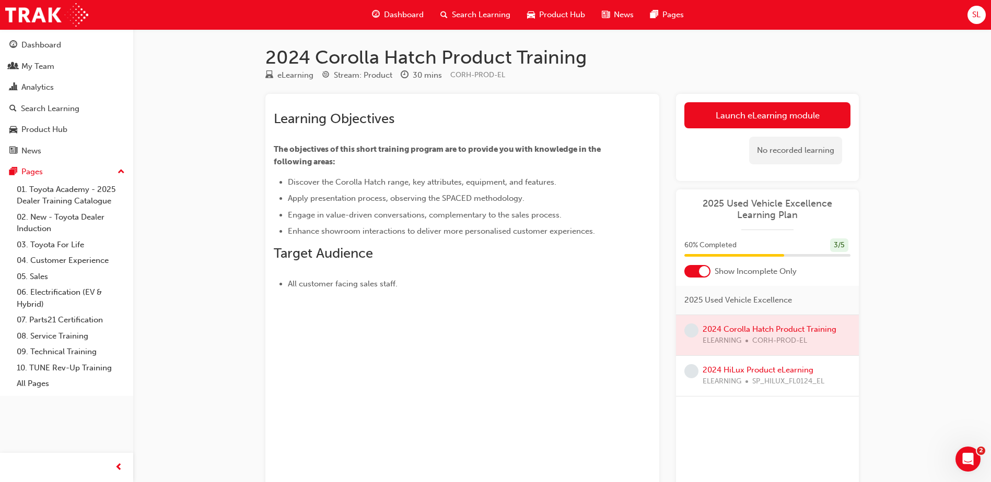
click at [758, 138] on div "No recorded learning" at bounding box center [795, 151] width 93 height 28
click at [748, 123] on link "Launch eLearning module" at bounding box center [767, 115] width 166 height 26
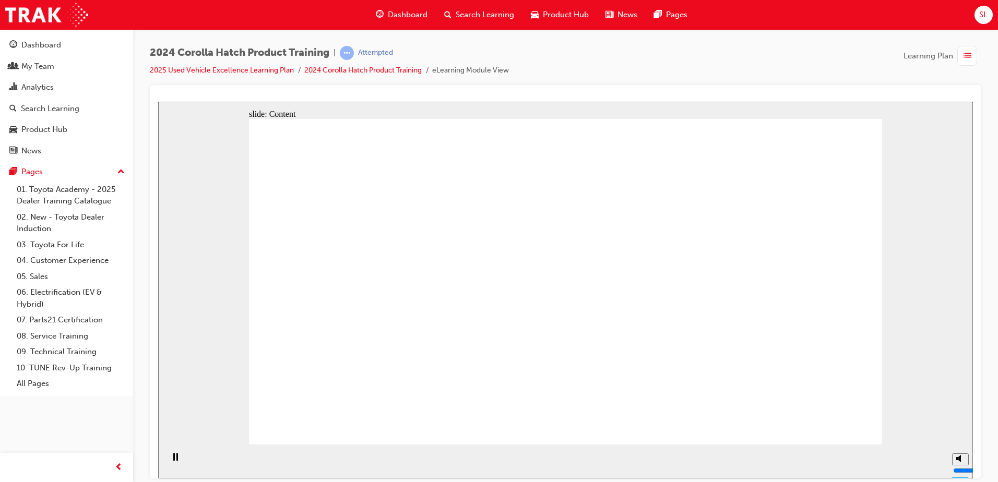
drag, startPoint x: 604, startPoint y: 309, endPoint x: 604, endPoint y: 379, distance: 70.5
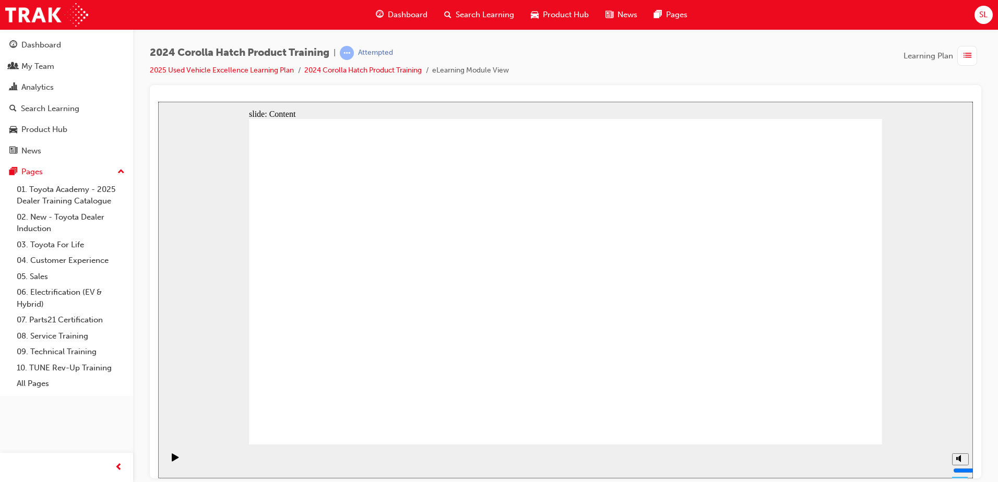
drag, startPoint x: 909, startPoint y: 420, endPoint x: 918, endPoint y: 422, distance: 10.1
click at [918, 422] on div "slide: Chapter heading Rectangle 1 Key Safety Features arrow_red.png BACK NEXT …" at bounding box center [565, 289] width 815 height 377
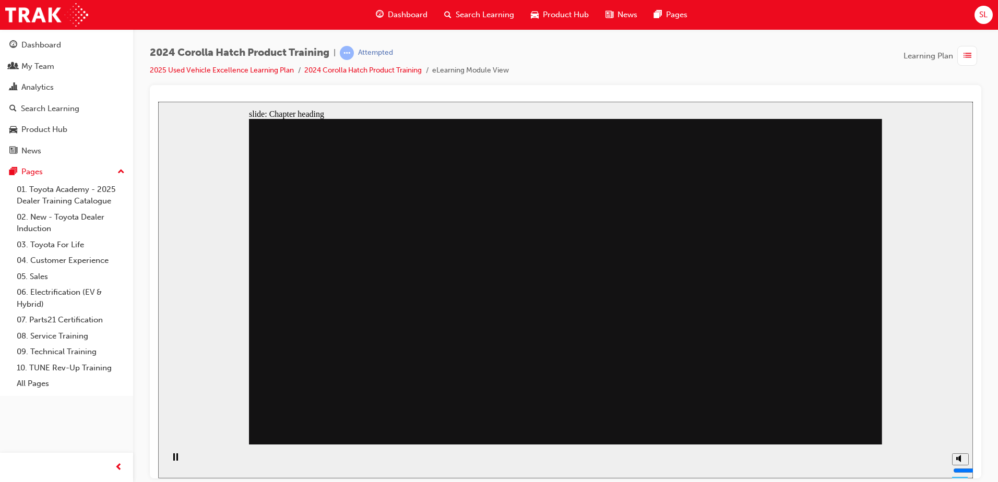
drag, startPoint x: 586, startPoint y: 184, endPoint x: 600, endPoint y: 185, distance: 14.2
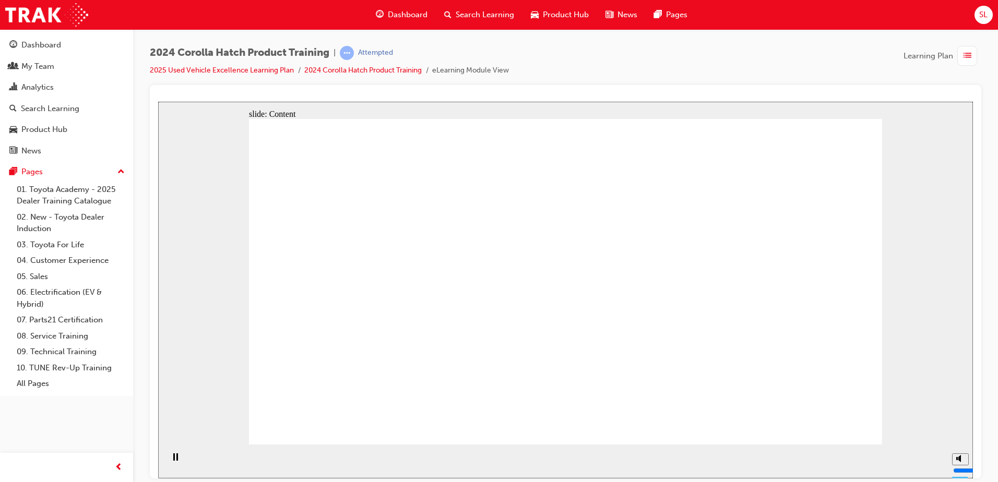
drag, startPoint x: 833, startPoint y: 414, endPoint x: 833, endPoint y: 420, distance: 6.8
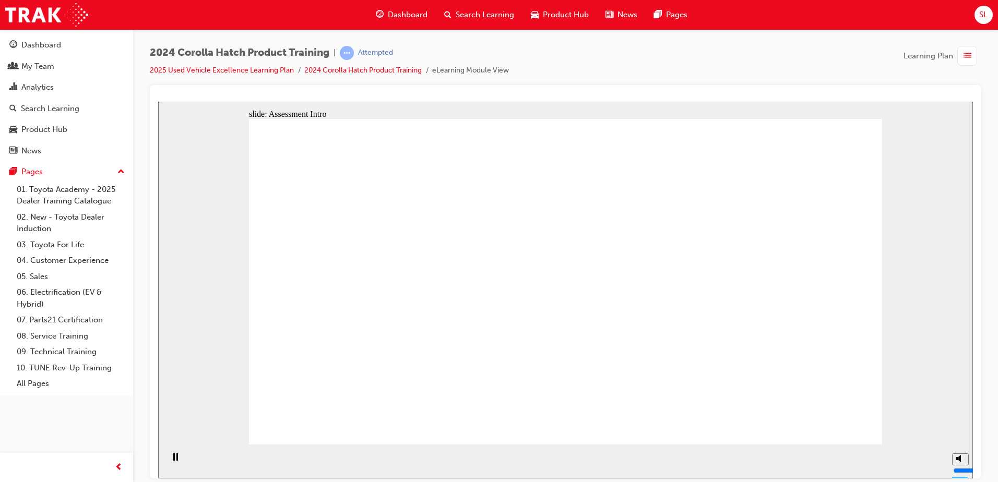
radio input "true"
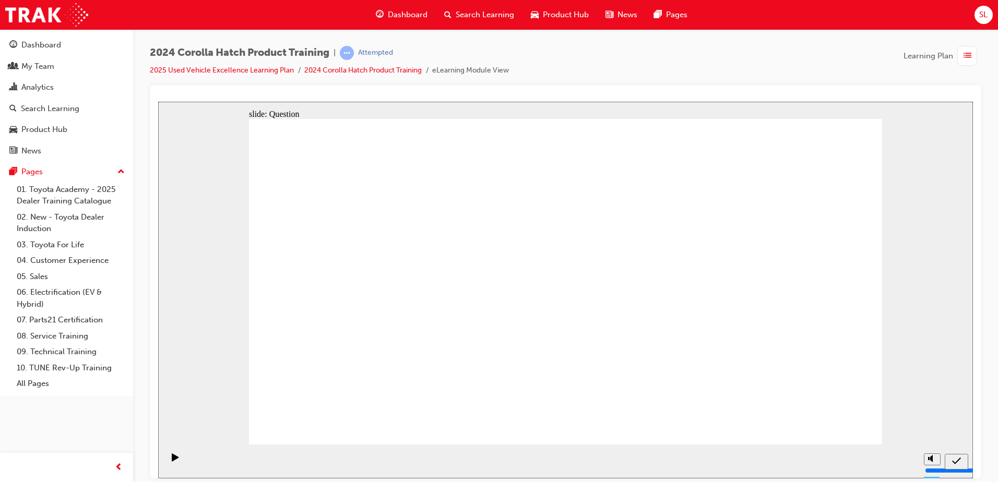
radio input "true"
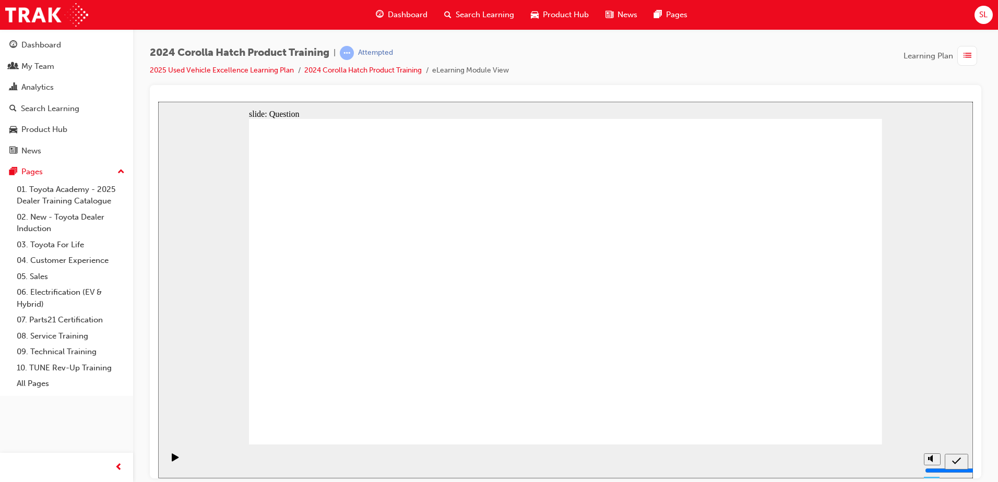
radio input "true"
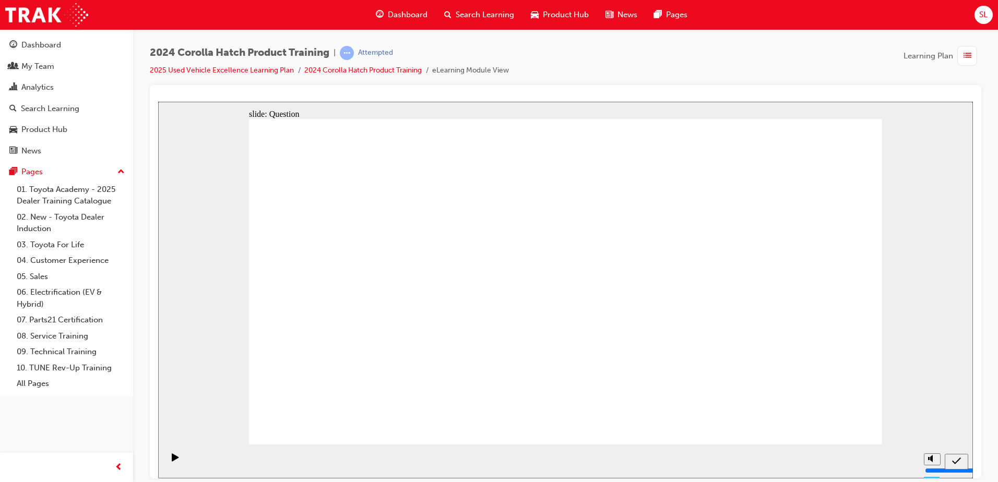
radio input "true"
drag, startPoint x: 342, startPoint y: 362, endPoint x: 433, endPoint y: 279, distance: 123.1
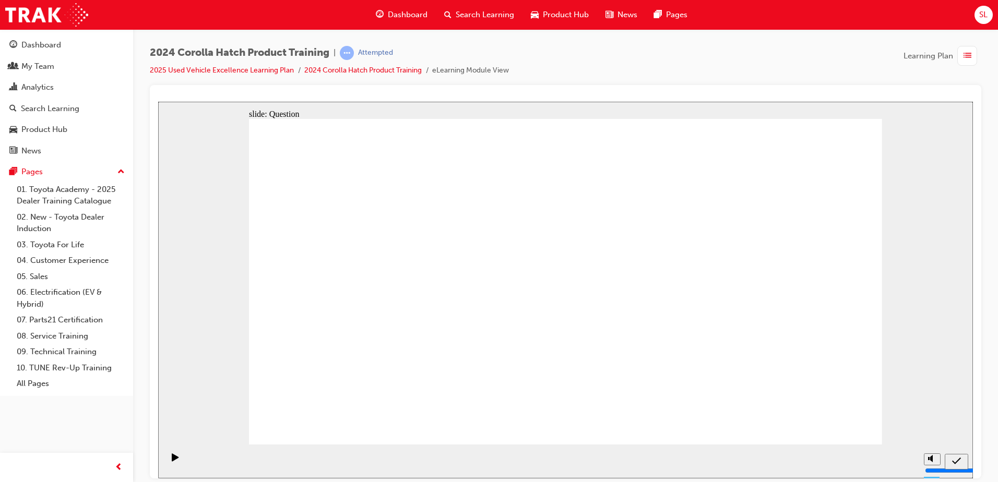
drag, startPoint x: 444, startPoint y: 273, endPoint x: 343, endPoint y: 364, distance: 136.0
drag, startPoint x: 355, startPoint y: 268, endPoint x: 465, endPoint y: 366, distance: 146.8
drag, startPoint x: 686, startPoint y: 255, endPoint x: 581, endPoint y: 351, distance: 141.9
drag, startPoint x: 772, startPoint y: 255, endPoint x: 771, endPoint y: 325, distance: 70.0
drag, startPoint x: 588, startPoint y: 270, endPoint x: 690, endPoint y: 360, distance: 135.8
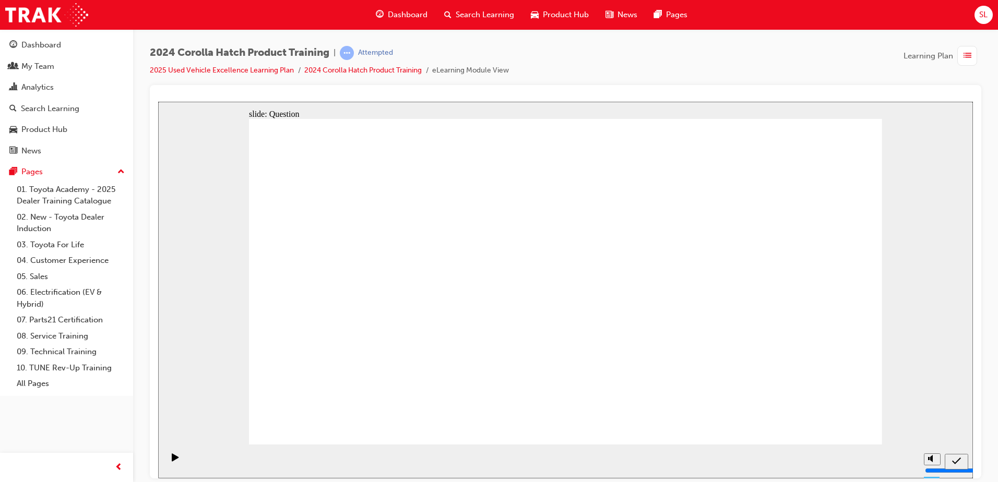
radio input "true"
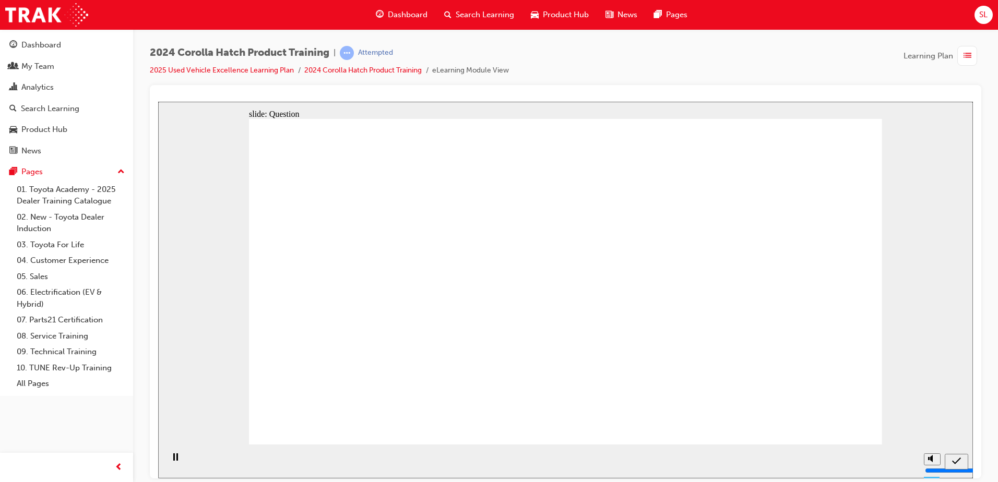
drag, startPoint x: 671, startPoint y: 216, endPoint x: 677, endPoint y: 210, distance: 8.1
radio input "true"
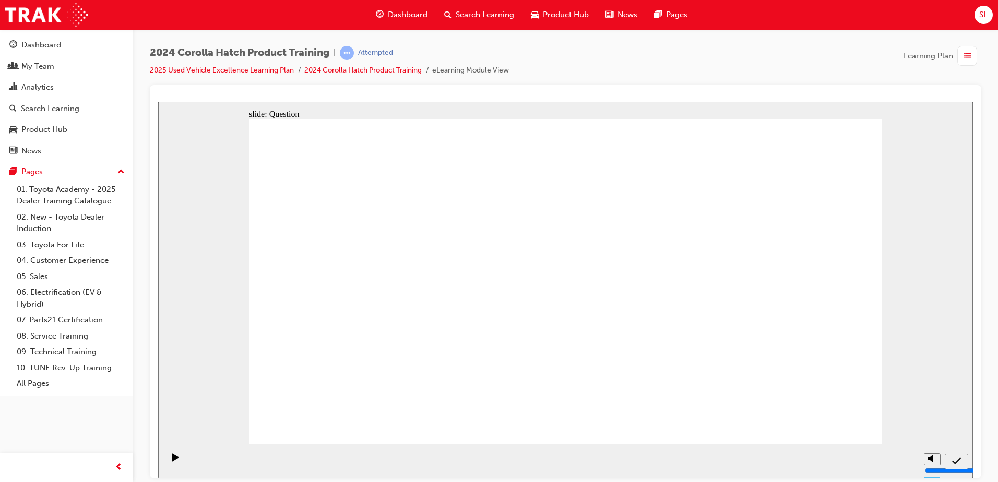
radio input "true"
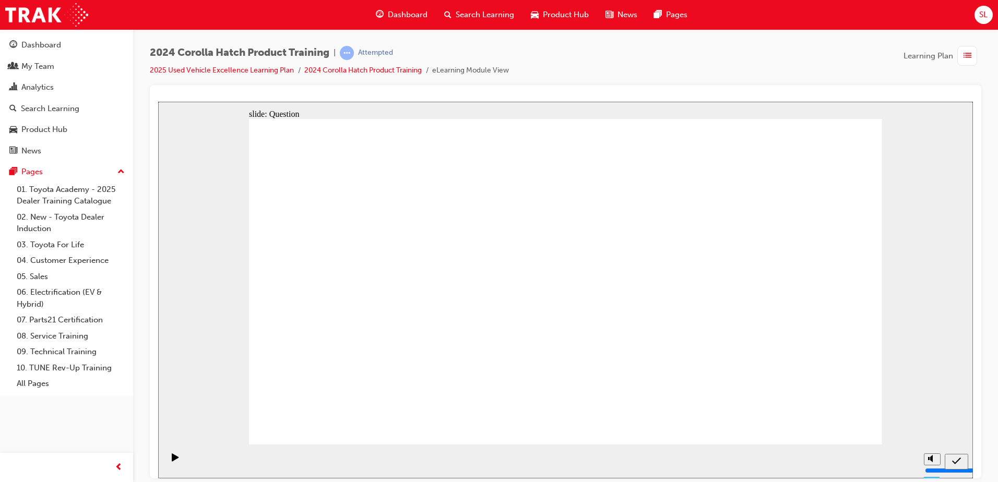
radio input "true"
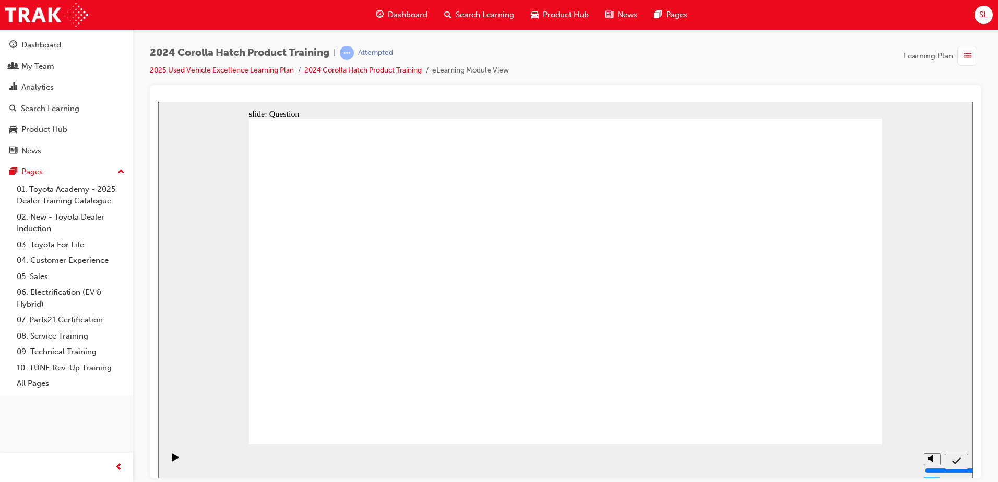
drag, startPoint x: 460, startPoint y: 253, endPoint x: 348, endPoint y: 349, distance: 147.4
drag, startPoint x: 362, startPoint y: 266, endPoint x: 467, endPoint y: 352, distance: 135.8
drag, startPoint x: 574, startPoint y: 264, endPoint x: 568, endPoint y: 367, distance: 103.1
drag, startPoint x: 809, startPoint y: 251, endPoint x: 823, endPoint y: 351, distance: 100.7
drag, startPoint x: 579, startPoint y: 353, endPoint x: 579, endPoint y: 274, distance: 78.8
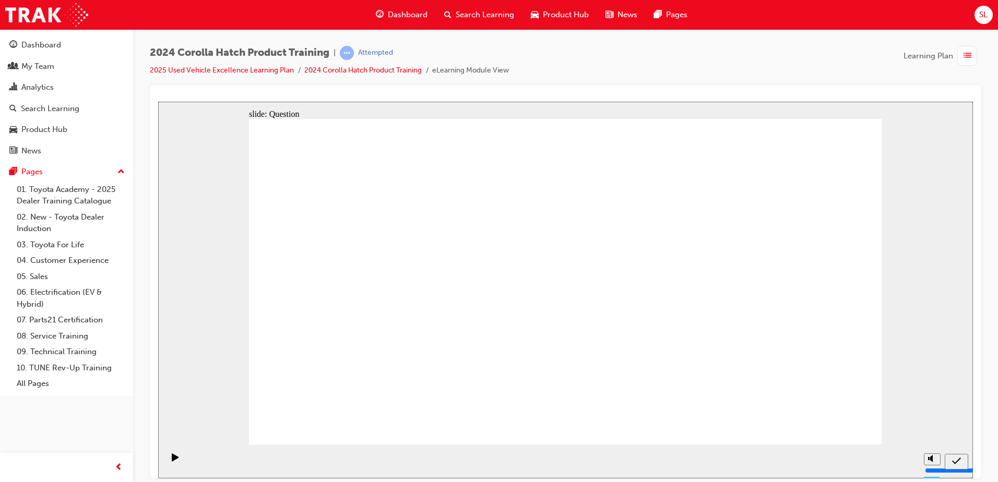
drag, startPoint x: 702, startPoint y: 262, endPoint x: 600, endPoint y: 351, distance: 135.0
drag, startPoint x: 593, startPoint y: 287, endPoint x: 812, endPoint y: 395, distance: 244.5
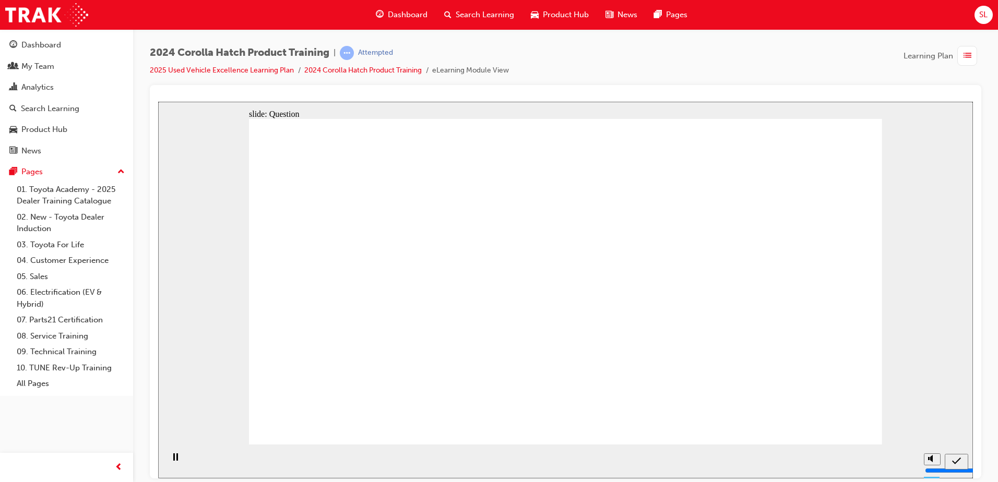
radio input "true"
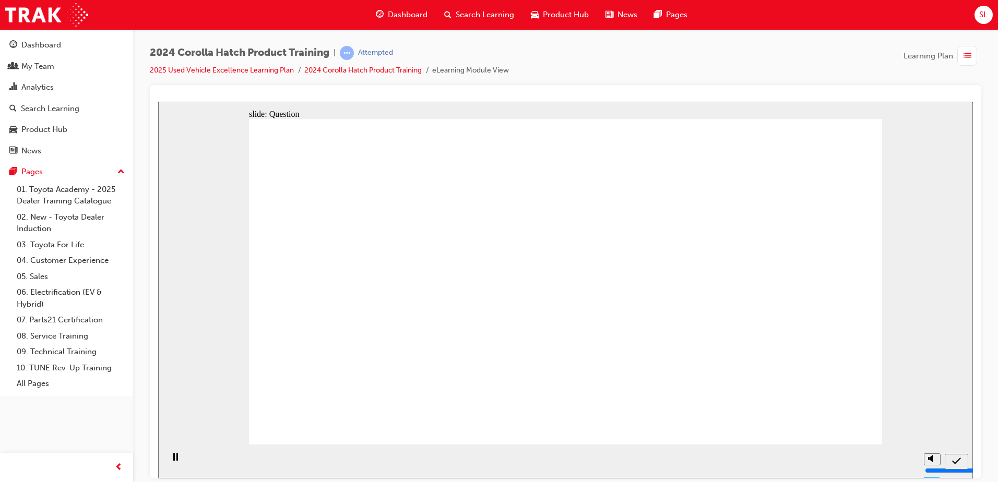
radio input "true"
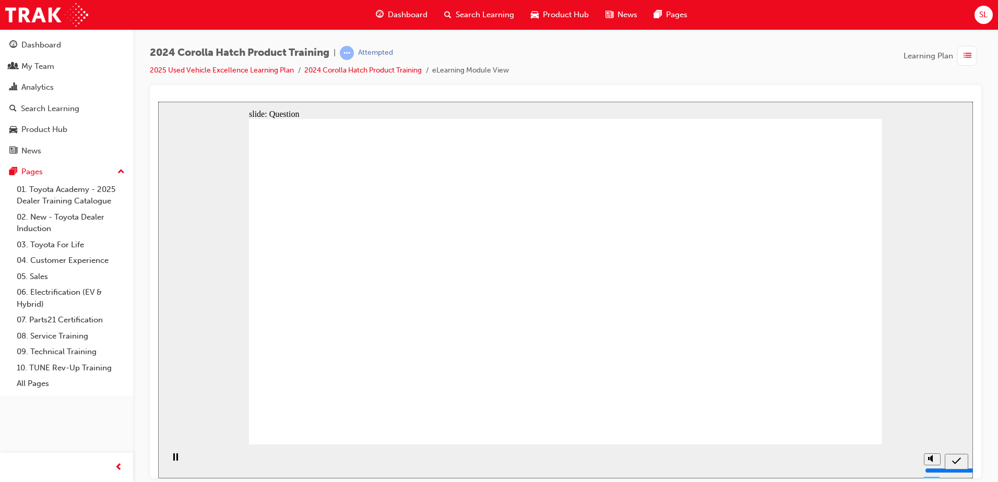
radio input "true"
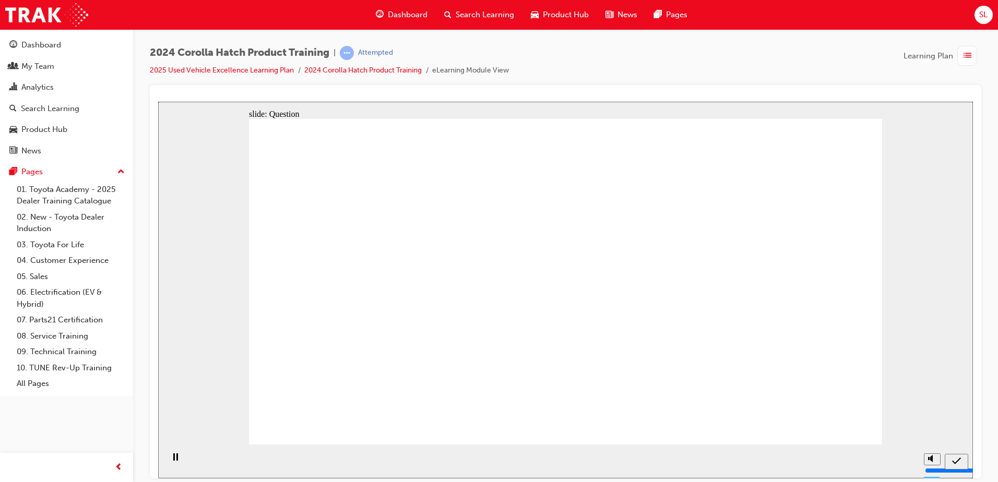
drag, startPoint x: 509, startPoint y: 281, endPoint x: 400, endPoint y: 375, distance: 144.0
drag, startPoint x: 356, startPoint y: 264, endPoint x: 454, endPoint y: 374, distance: 147.9
drag, startPoint x: 675, startPoint y: 279, endPoint x: 584, endPoint y: 378, distance: 134.1
drag, startPoint x: 584, startPoint y: 284, endPoint x: 678, endPoint y: 384, distance: 136.7
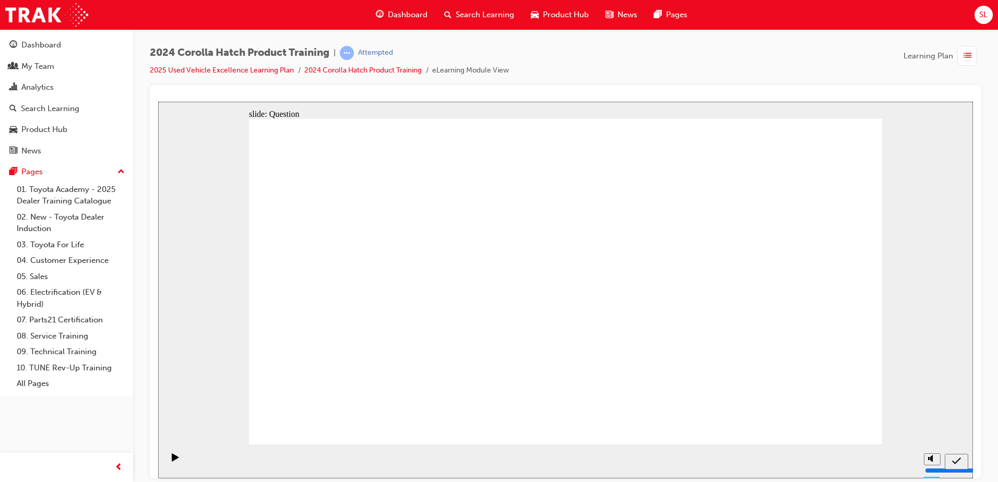
drag, startPoint x: 779, startPoint y: 281, endPoint x: 786, endPoint y: 370, distance: 89.1
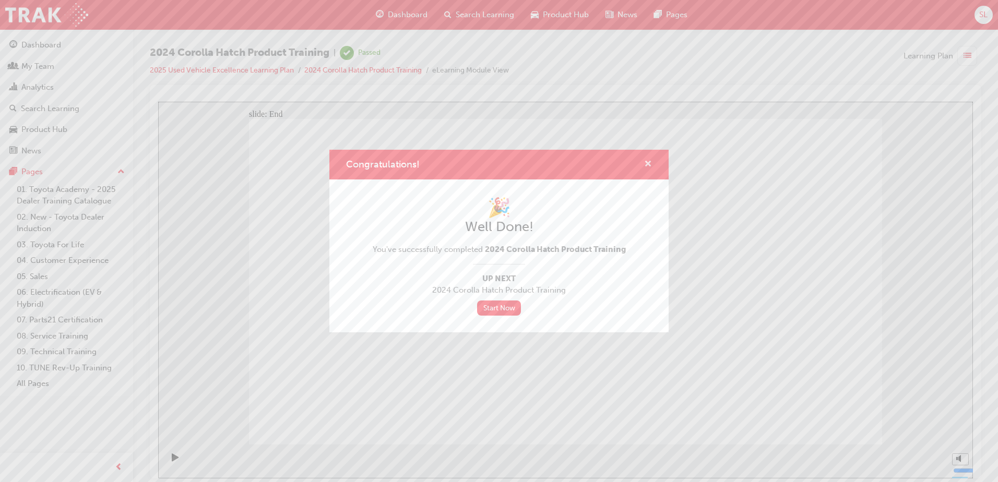
click at [648, 164] on span "cross-icon" at bounding box center [648, 164] width 8 height 9
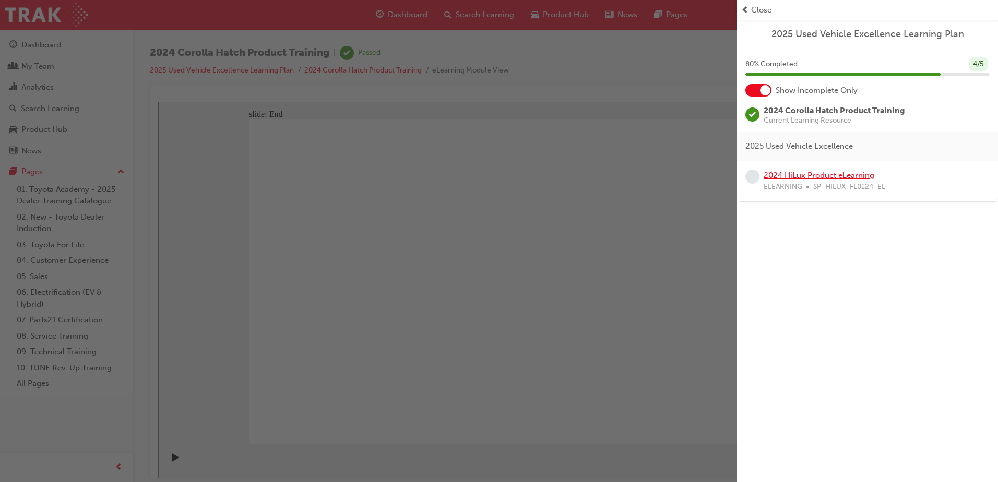
click at [823, 179] on link "2024 HiLux Product eLearning" at bounding box center [819, 175] width 111 height 9
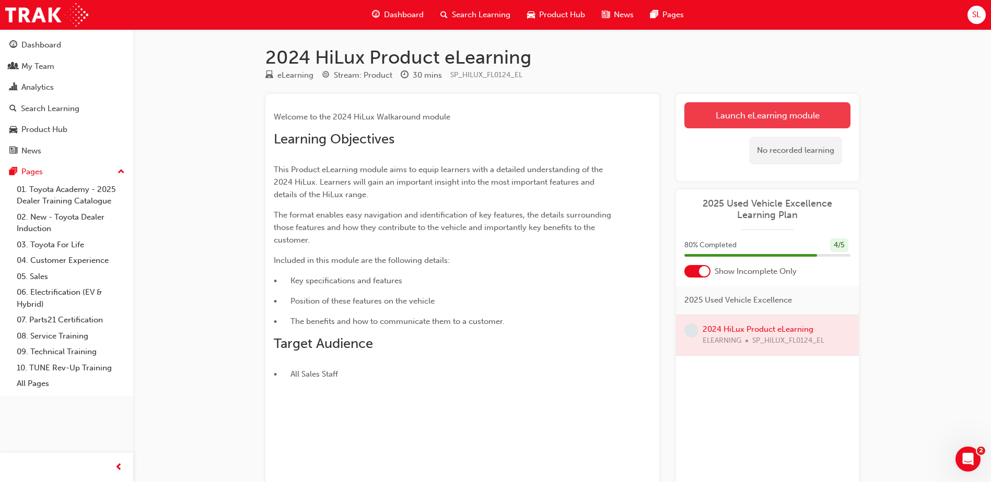
click at [819, 113] on link "Launch eLearning module" at bounding box center [767, 115] width 166 height 26
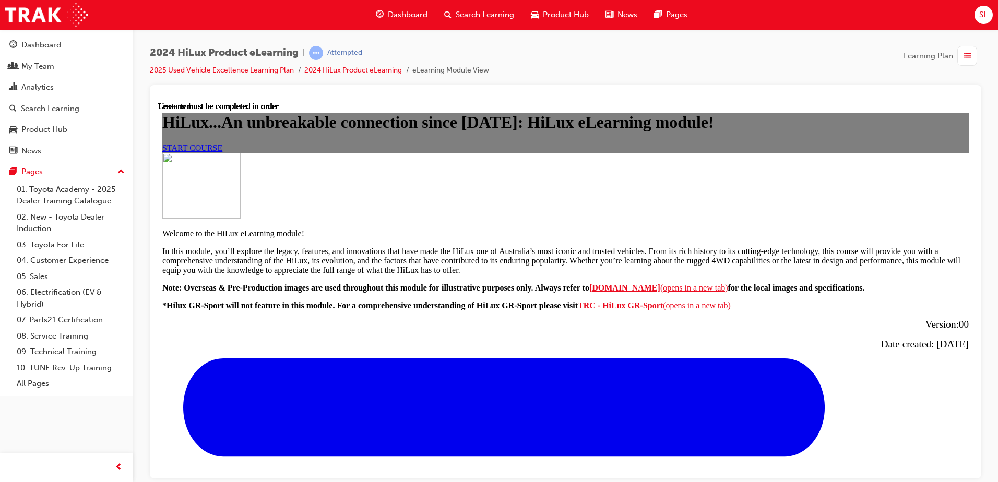
click at [410, 152] on div "START COURSE" at bounding box center [565, 147] width 807 height 9
click at [222, 152] on span "START COURSE" at bounding box center [192, 147] width 60 height 9
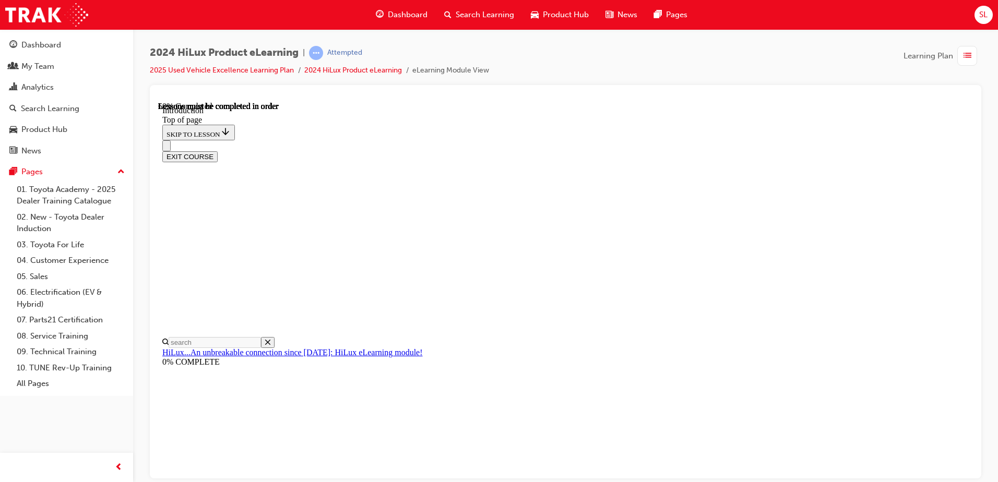
scroll to position [552, 0]
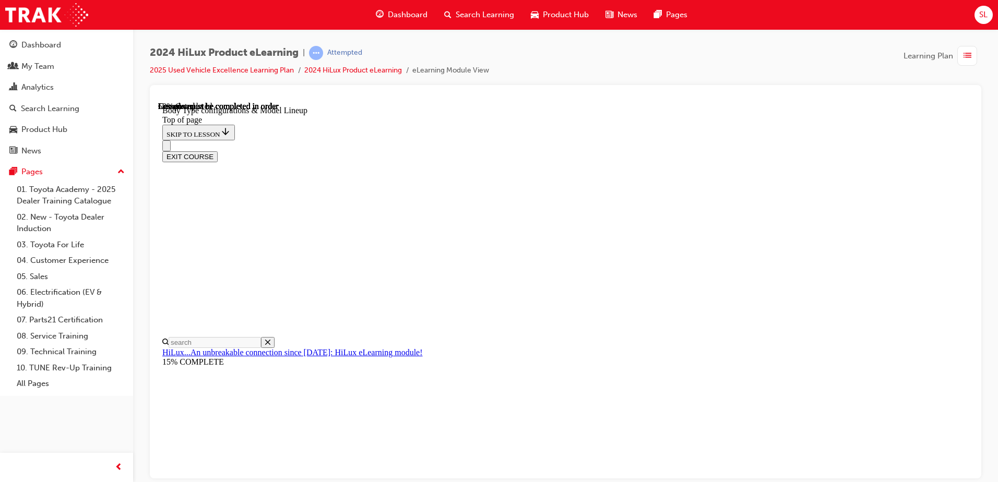
scroll to position [218, 0]
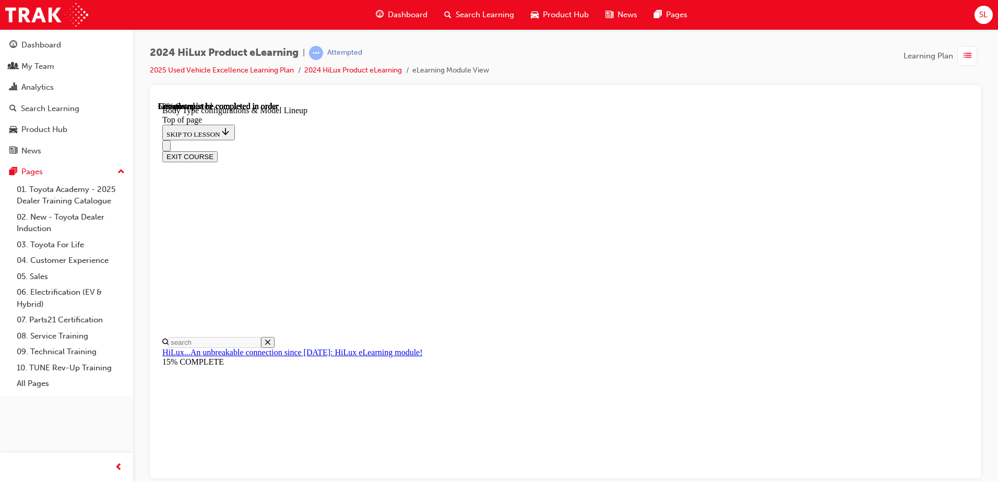
scroll to position [0, 242]
drag, startPoint x: 598, startPoint y: 293, endPoint x: 617, endPoint y: 292, distance: 18.9
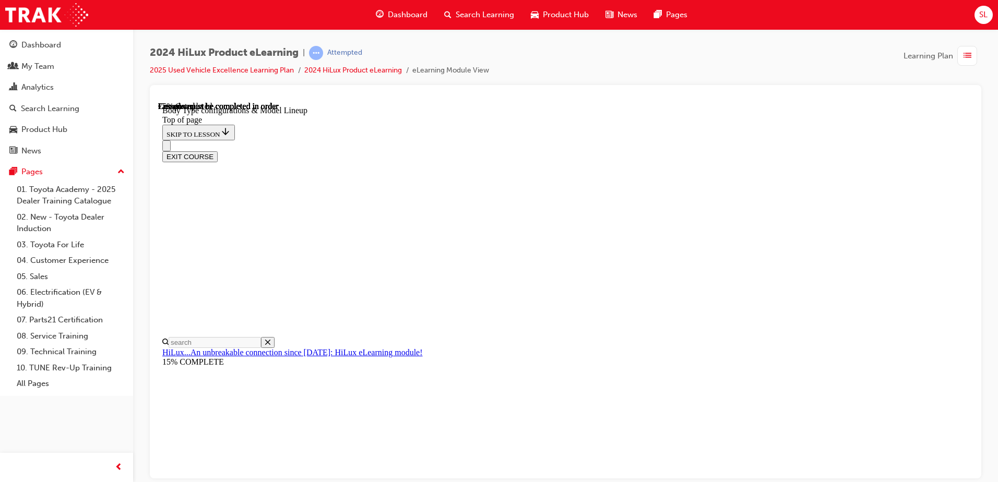
scroll to position [441, 0]
click at [696, 140] on div "EXIT COURSE" at bounding box center [561, 151] width 799 height 22
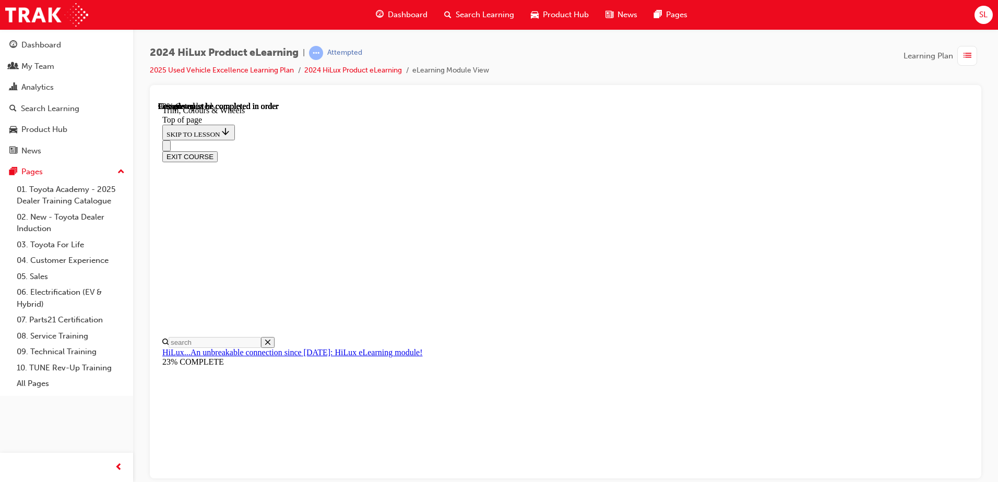
scroll to position [1582, 0]
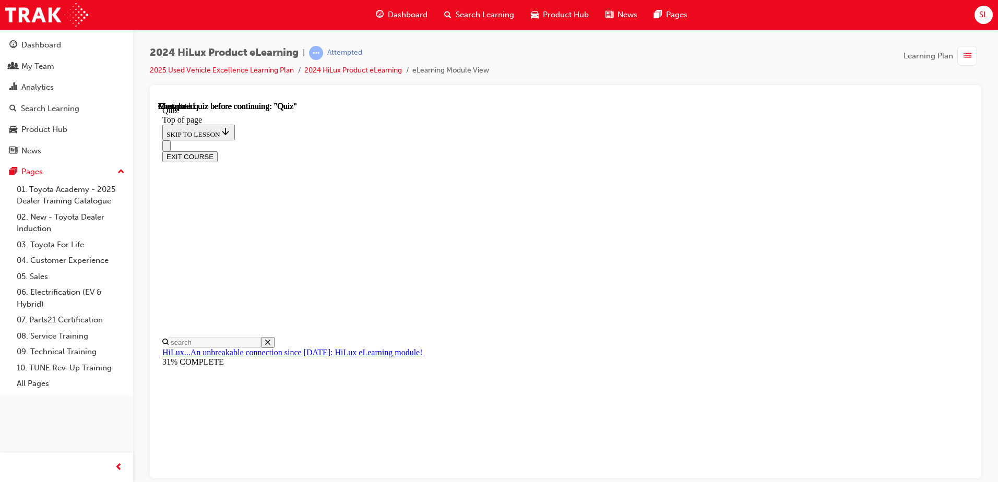
scroll to position [189, 0]
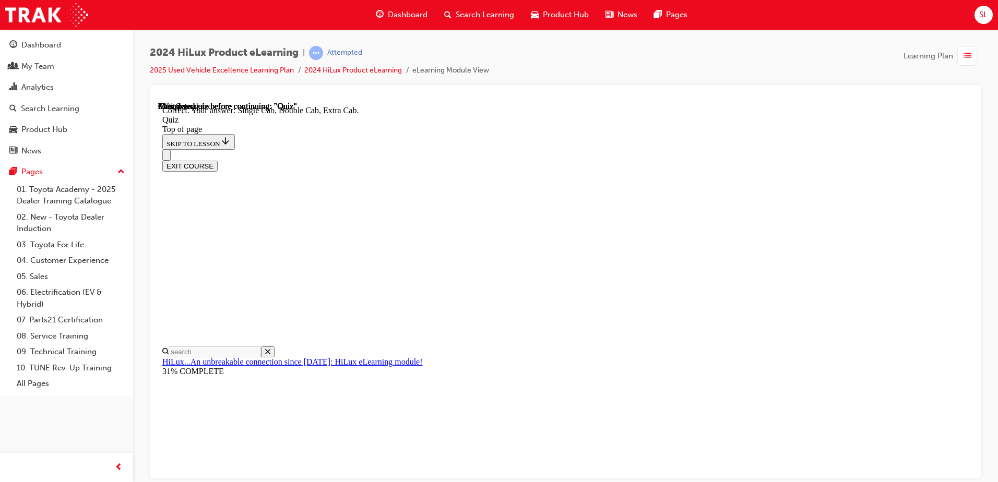
scroll to position [263, 0]
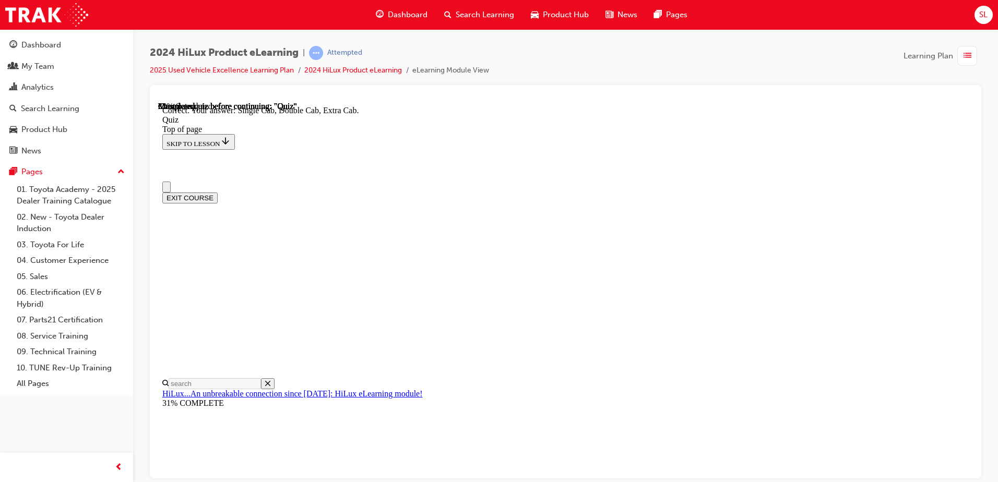
scroll to position [0, 0]
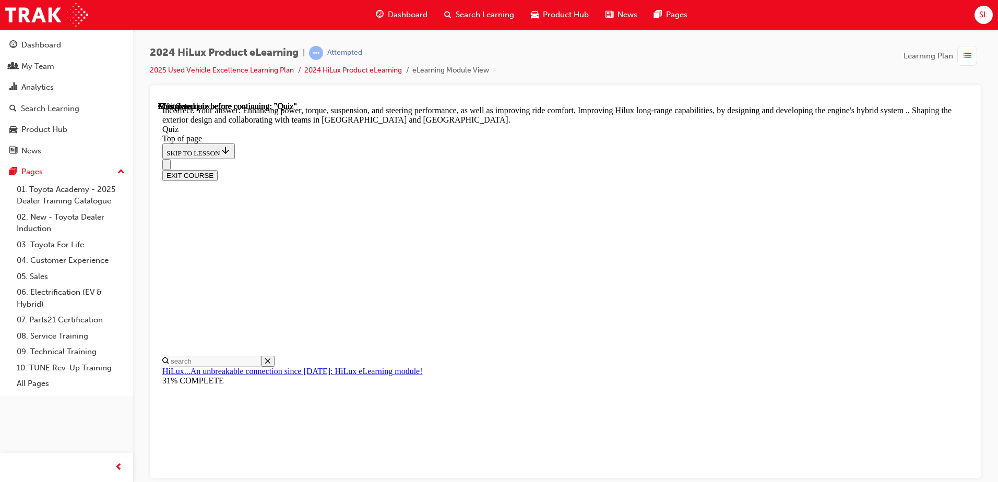
scroll to position [235, 0]
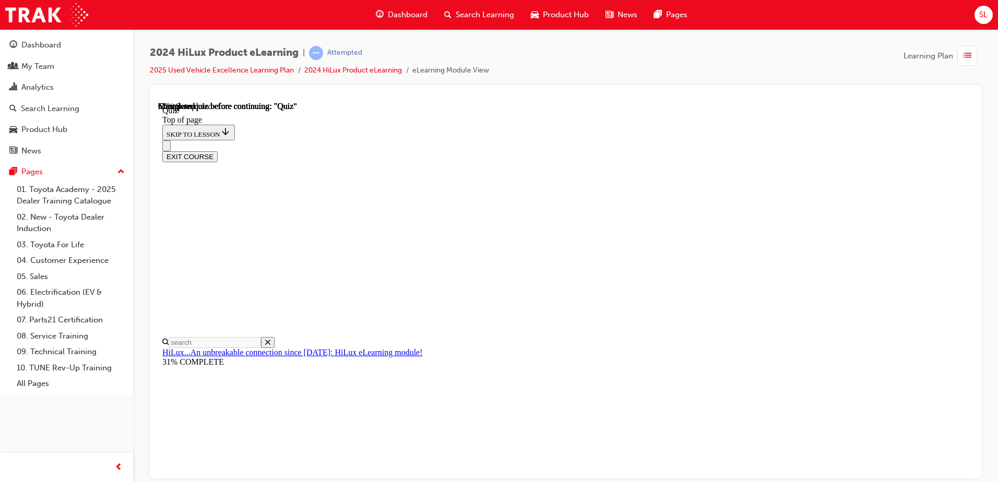
scroll to position [104, 0]
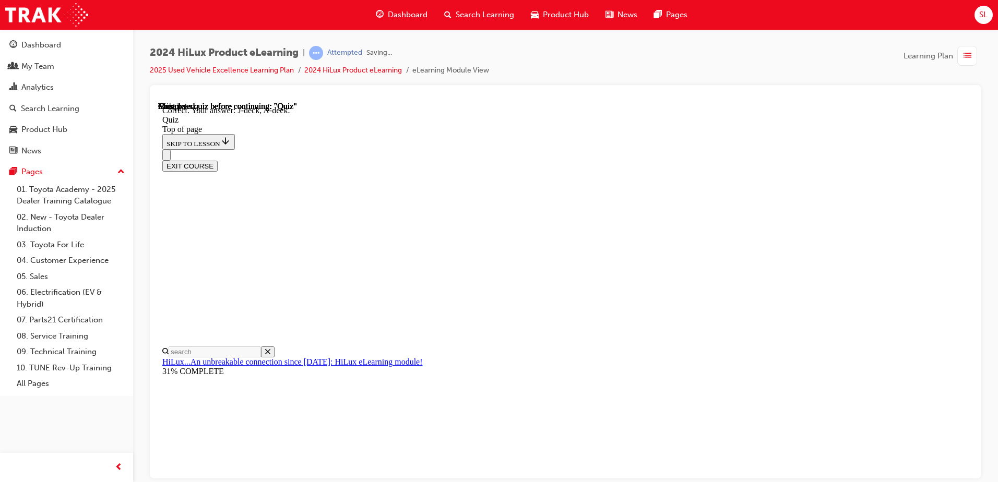
scroll to position [186, 0]
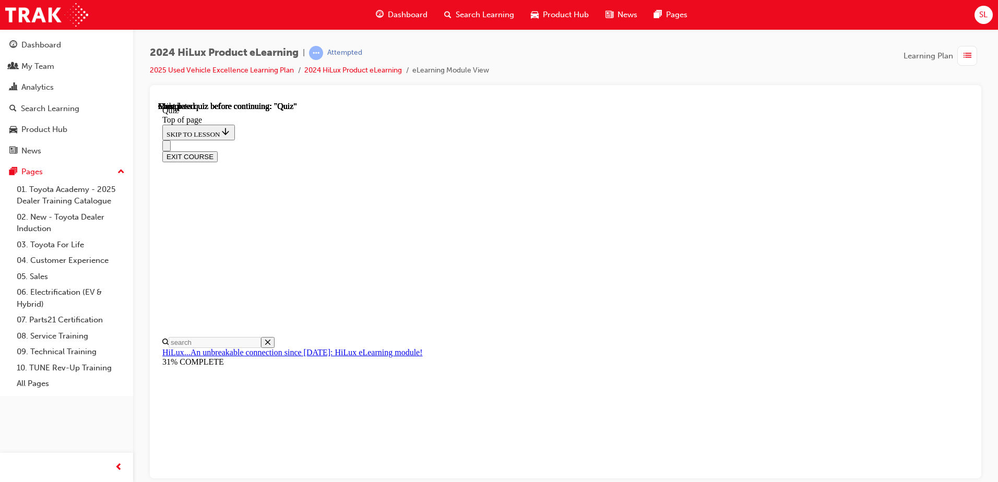
scroll to position [190, 0]
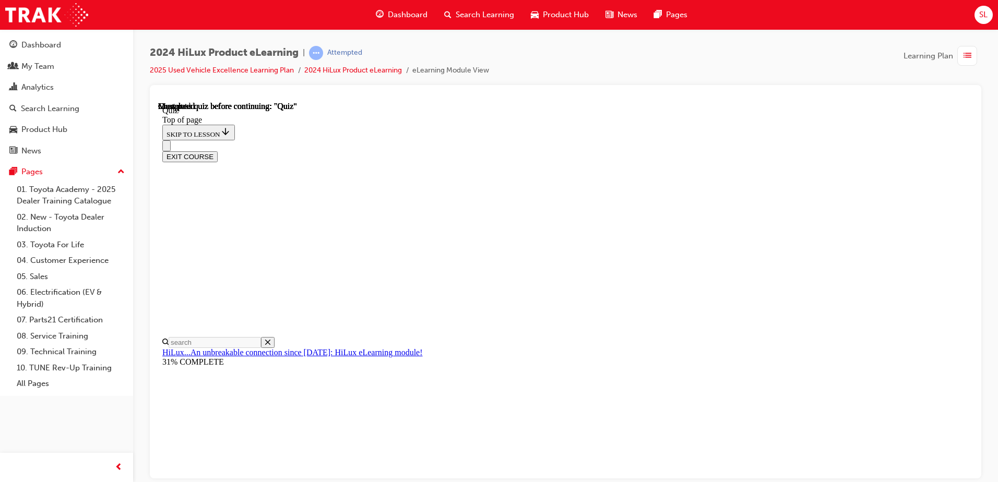
drag, startPoint x: 475, startPoint y: 424, endPoint x: 533, endPoint y: 378, distance: 74.7
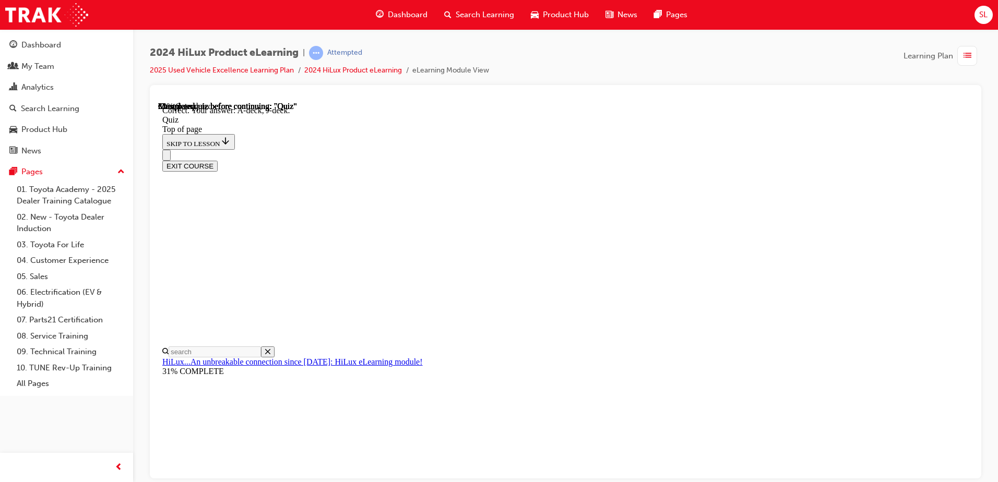
scroll to position [186, 0]
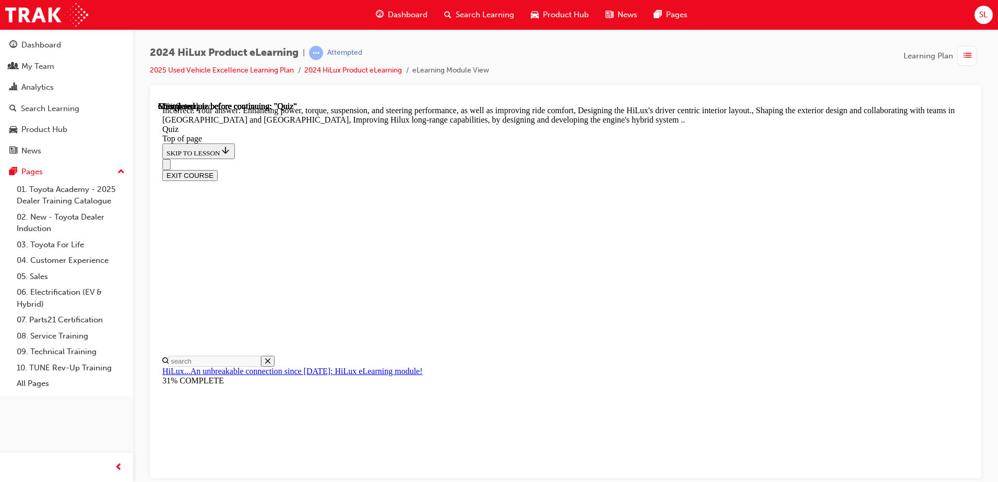
scroll to position [235, 0]
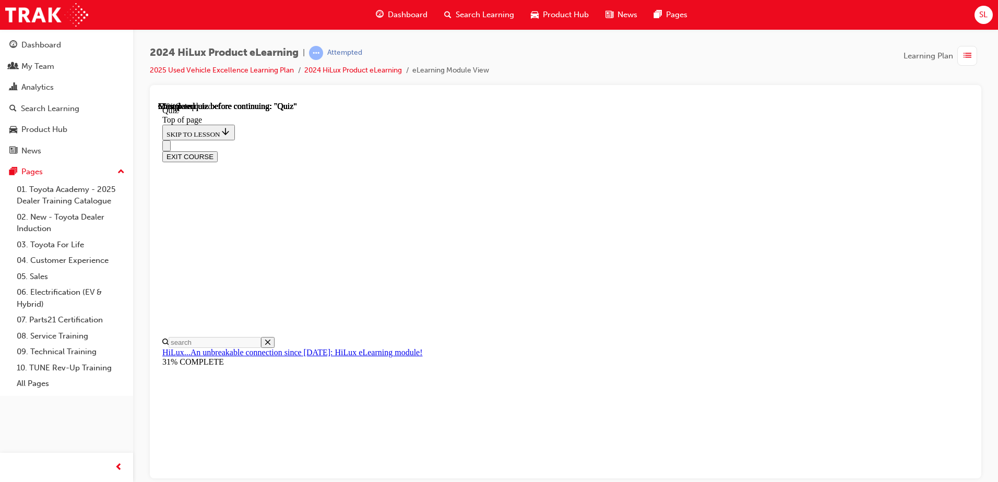
scroll to position [104, 0]
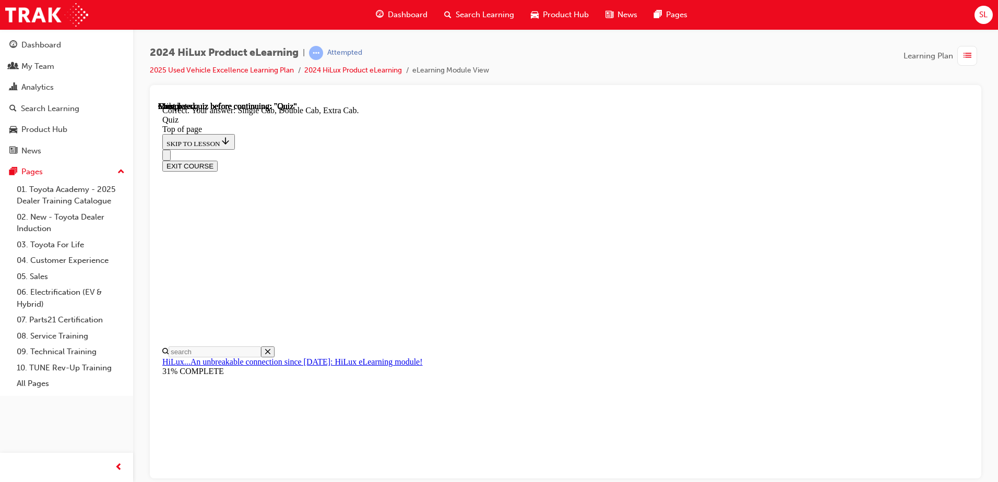
scroll to position [263, 0]
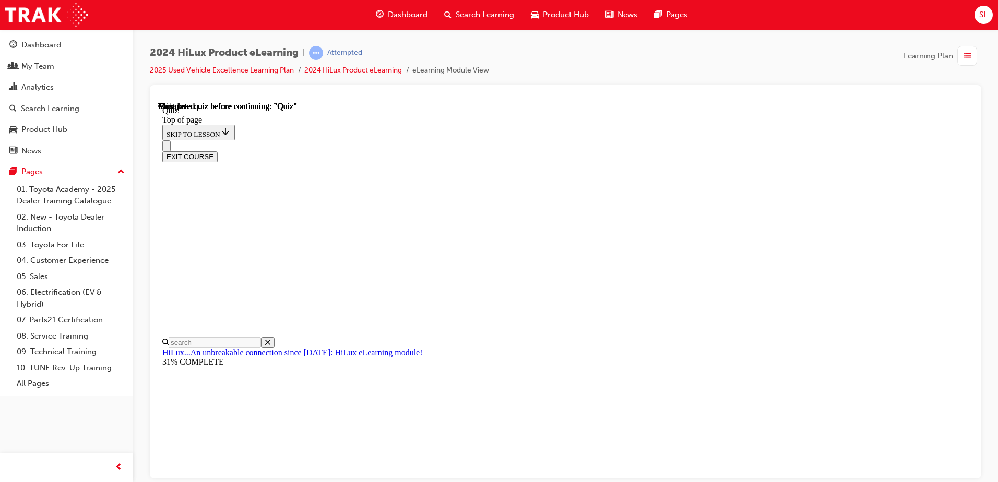
scroll to position [190, 0]
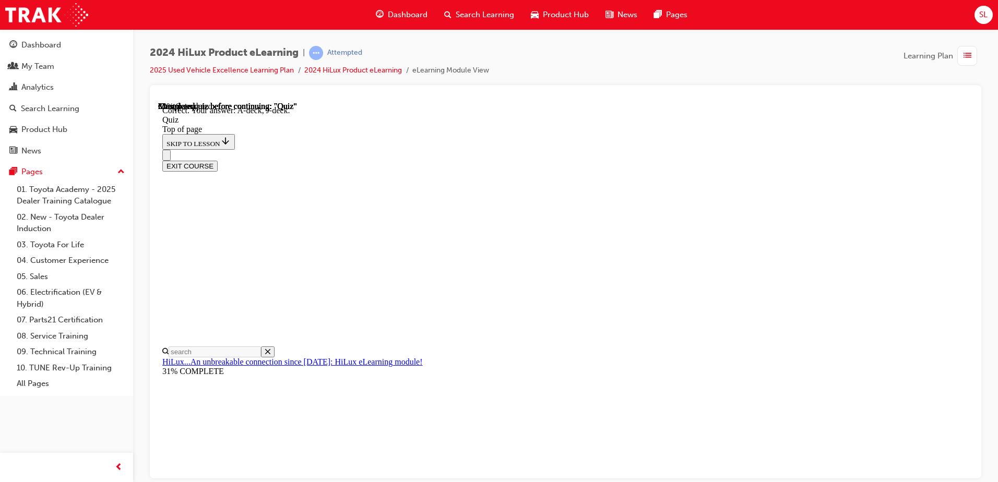
scroll to position [186, 0]
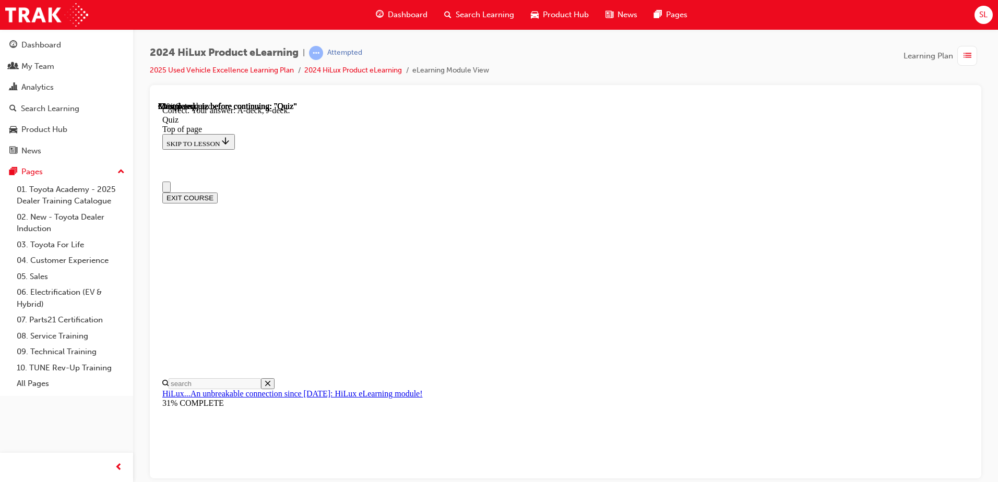
scroll to position [0, 0]
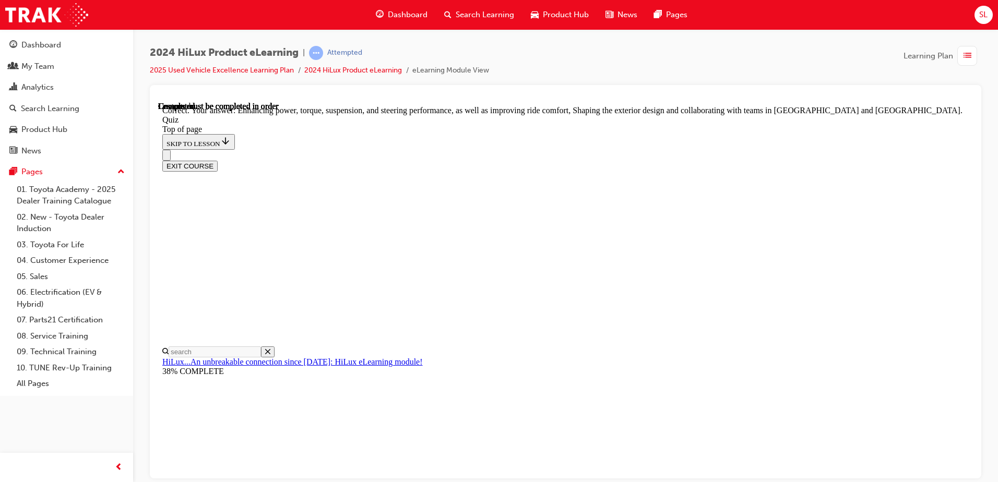
scroll to position [235, 0]
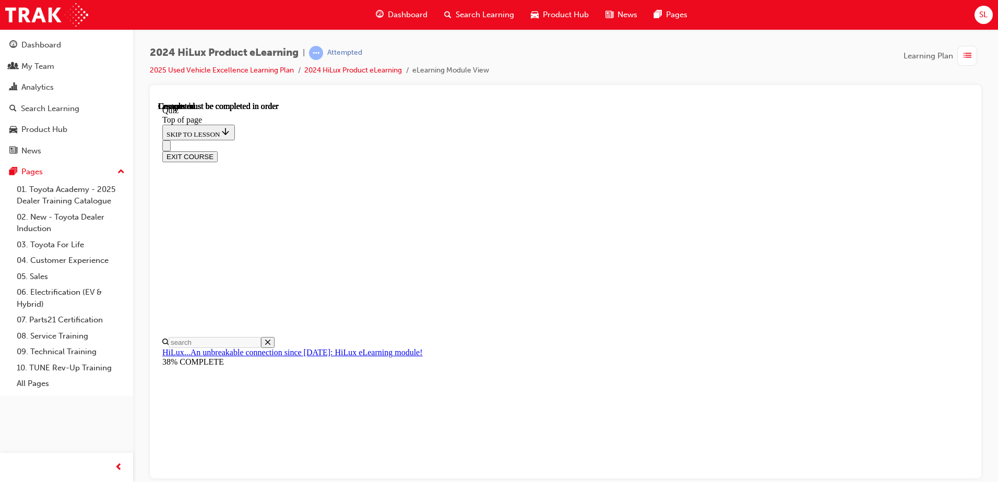
scroll to position [190, 0]
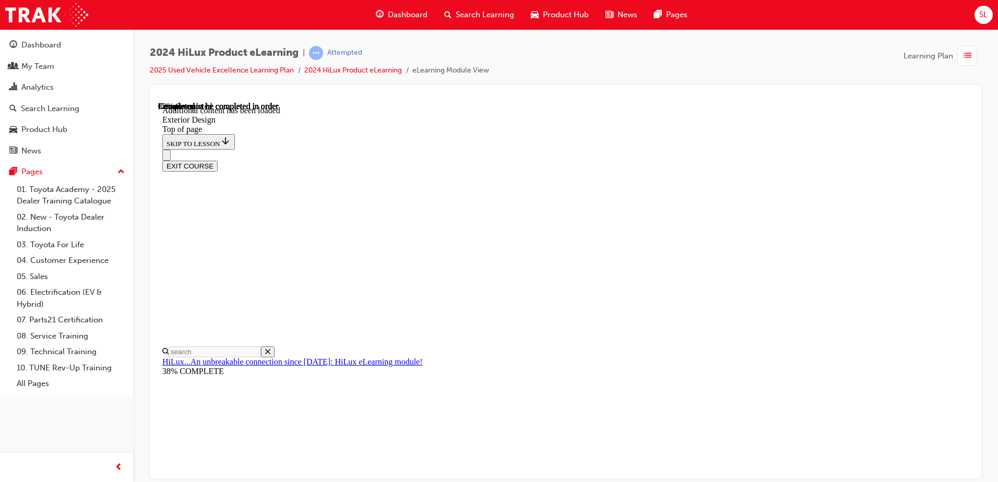
scroll to position [1862, 0]
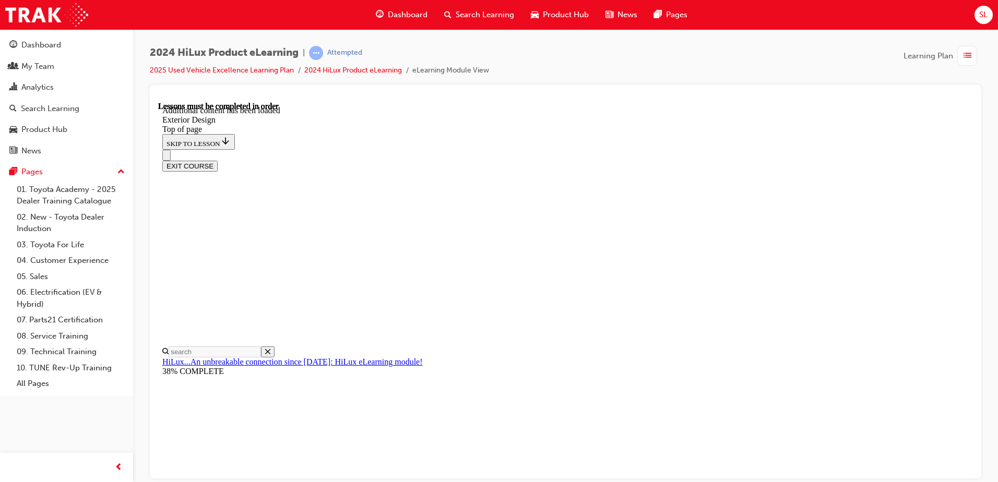
scroll to position [1919, 0]
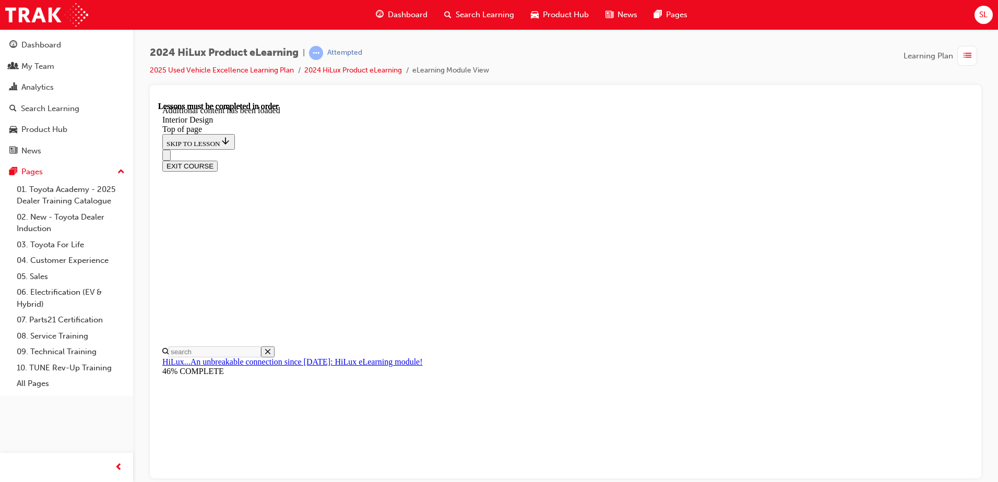
scroll to position [52, 0]
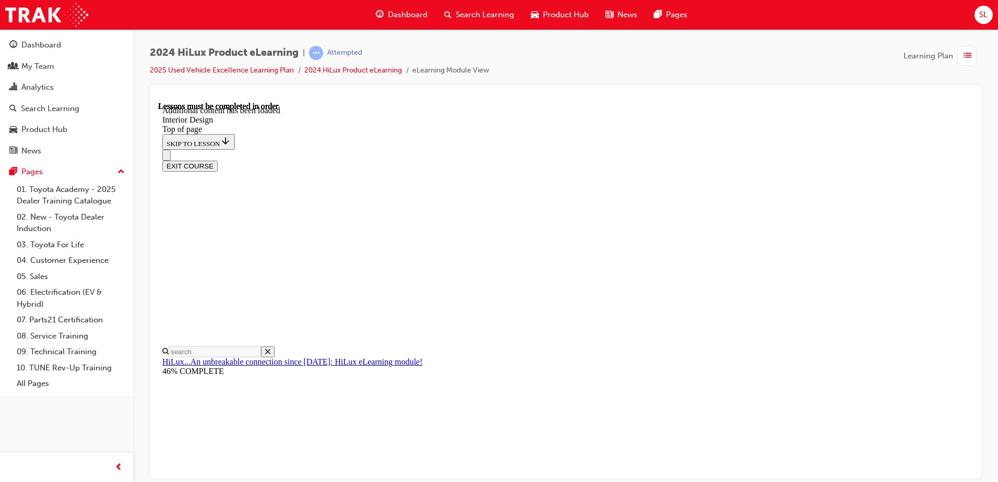
scroll to position [698, 0]
drag, startPoint x: 661, startPoint y: 441, endPoint x: 622, endPoint y: 302, distance: 144.7
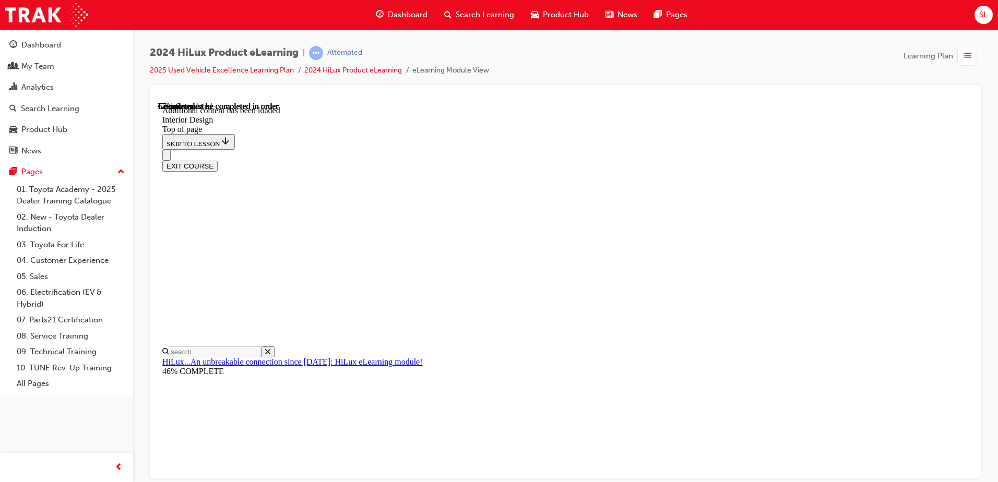
scroll to position [1301, 0]
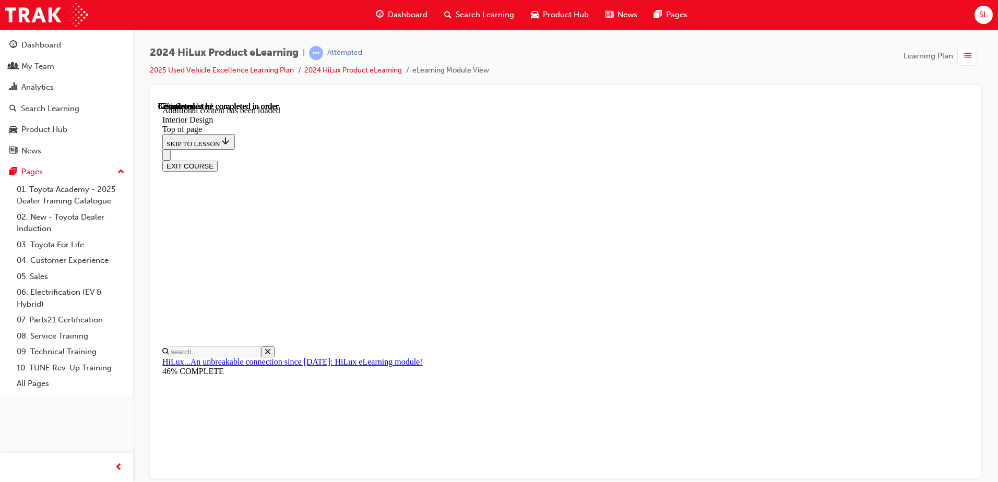
scroll to position [1774, 0]
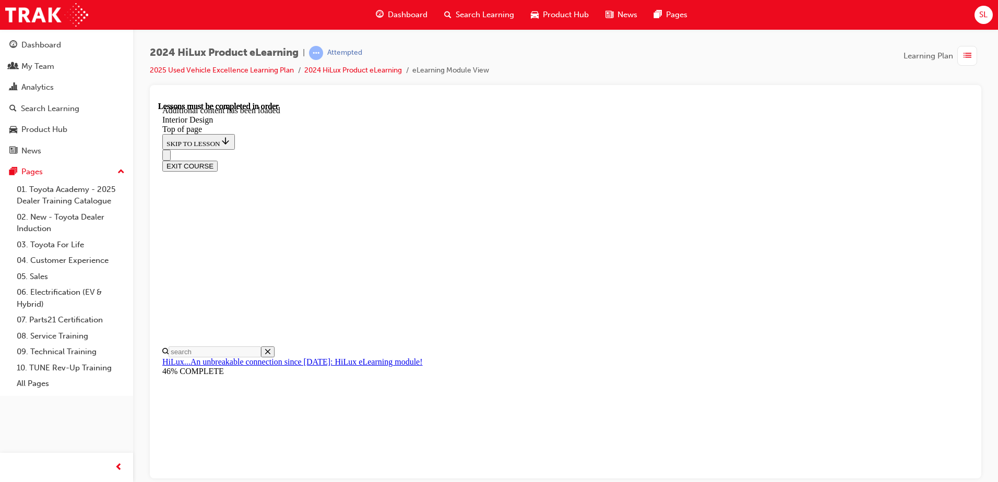
scroll to position [0, 0]
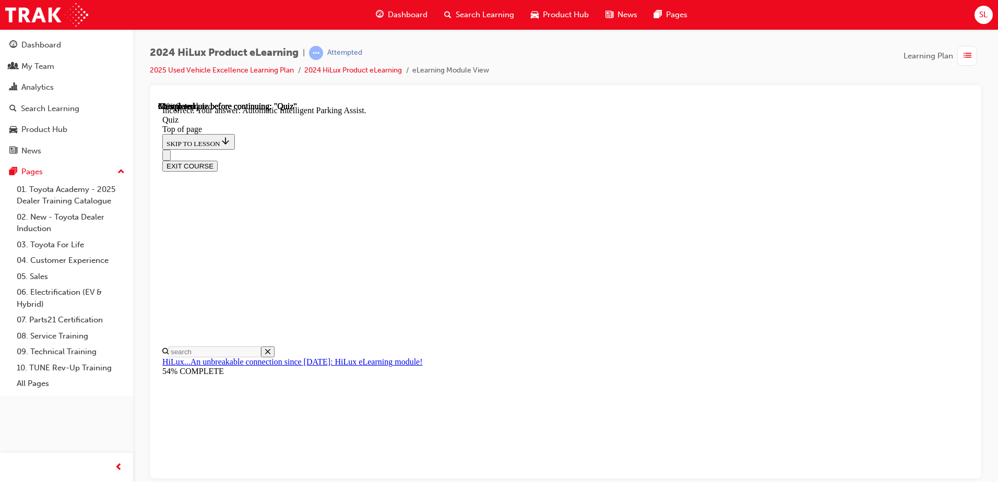
scroll to position [90, 0]
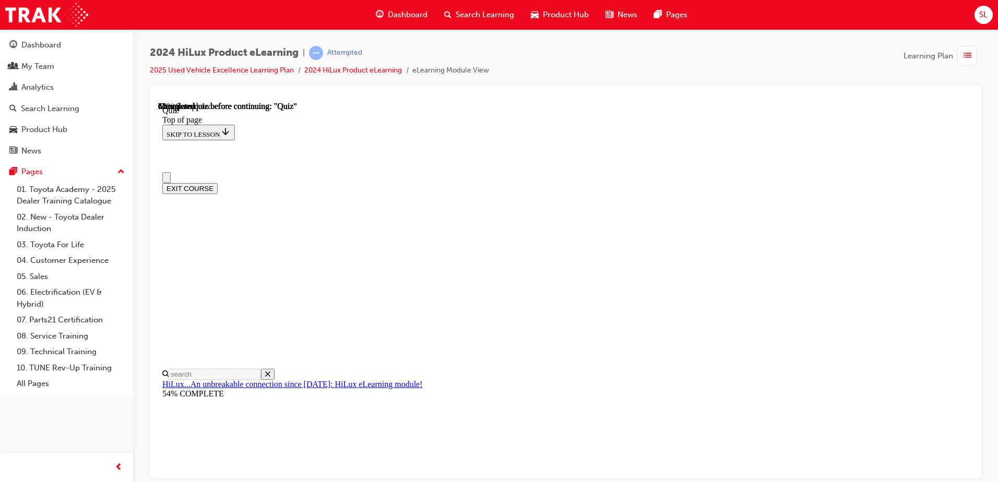
scroll to position [104, 0]
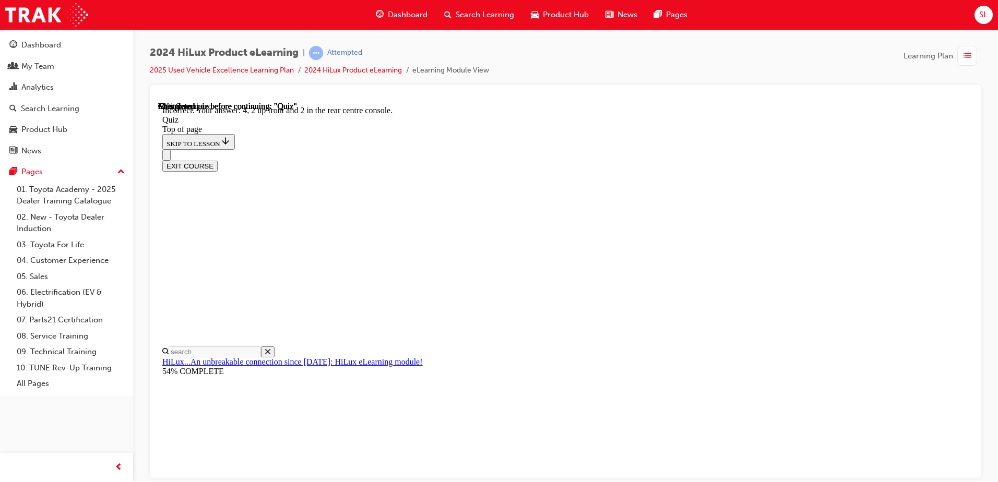
scroll to position [162, 0]
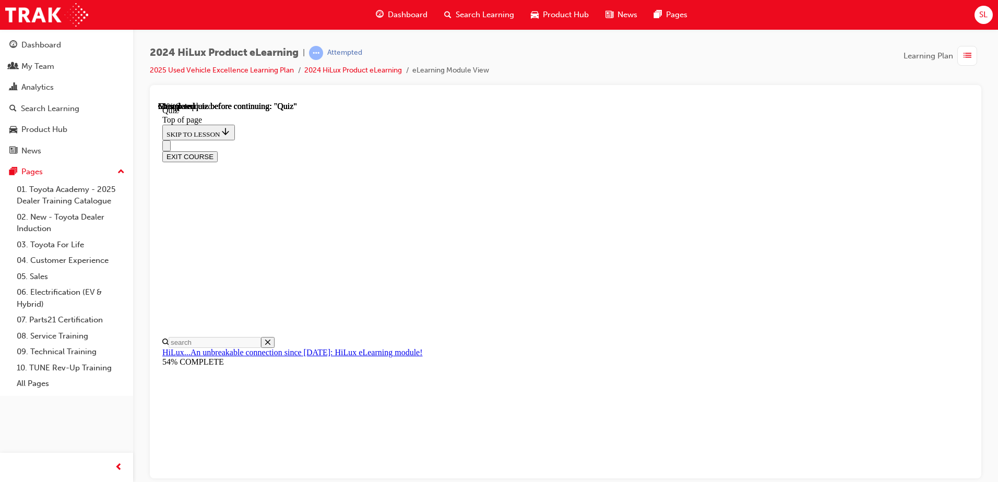
scroll to position [87, 0]
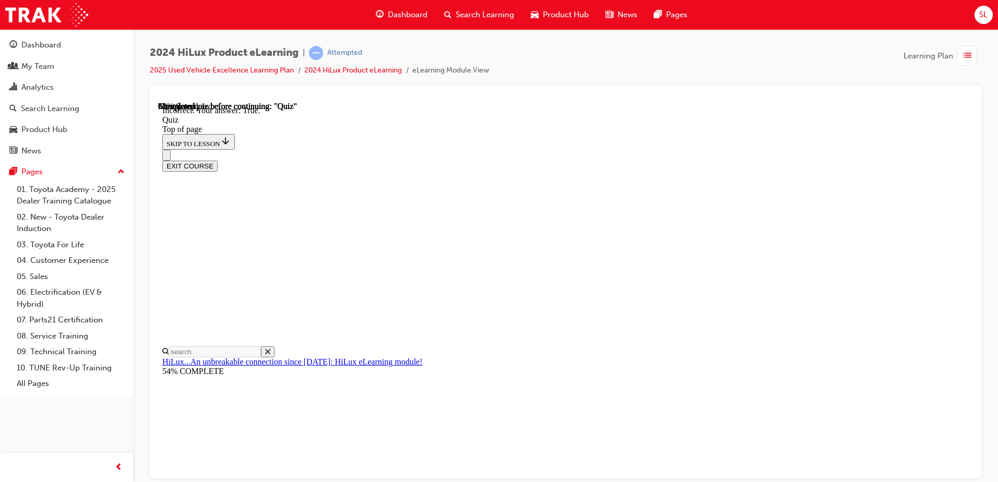
scroll to position [120, 0]
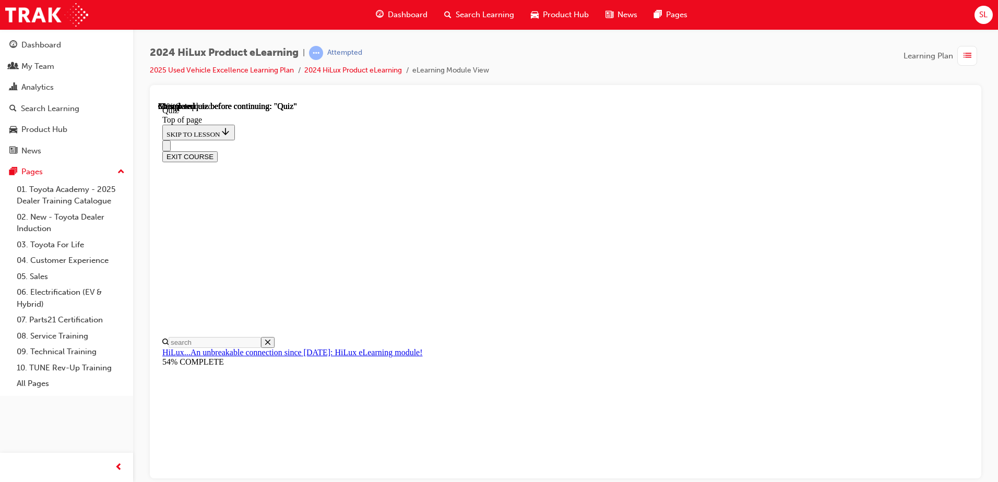
scroll to position [94, 0]
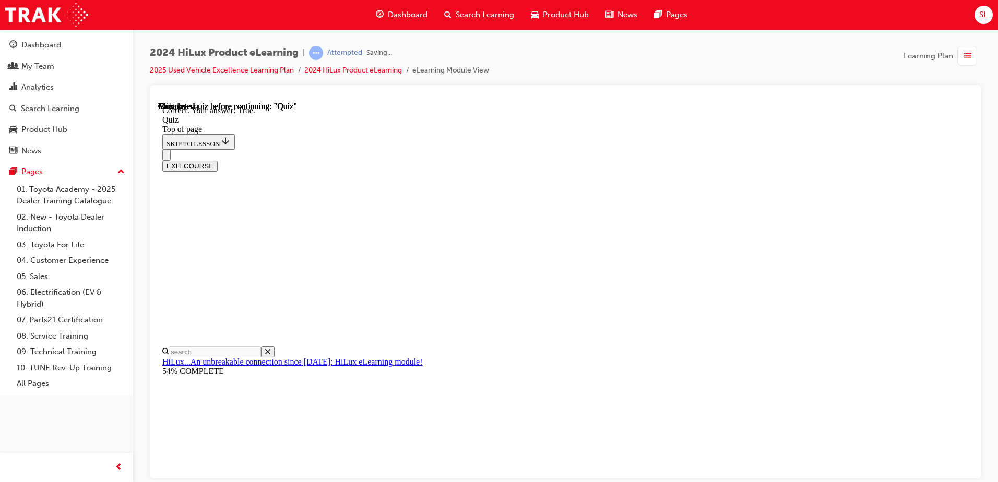
scroll to position [138, 0]
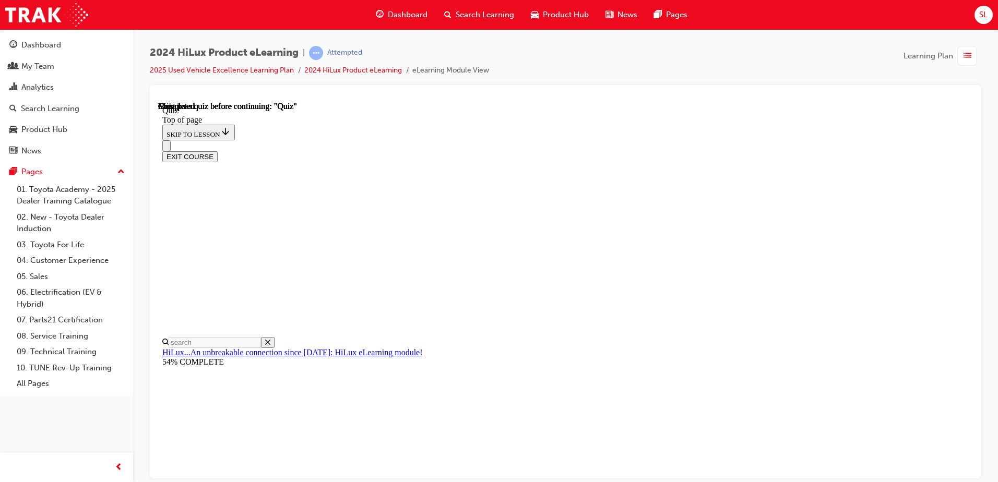
scroll to position [190, 0]
drag, startPoint x: 506, startPoint y: 319, endPoint x: 525, endPoint y: 309, distance: 20.6
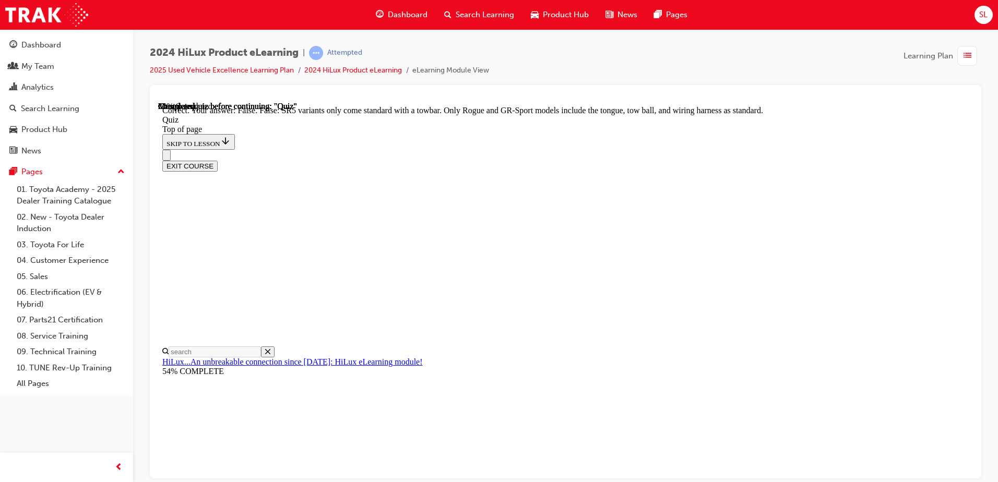
scroll to position [184, 0]
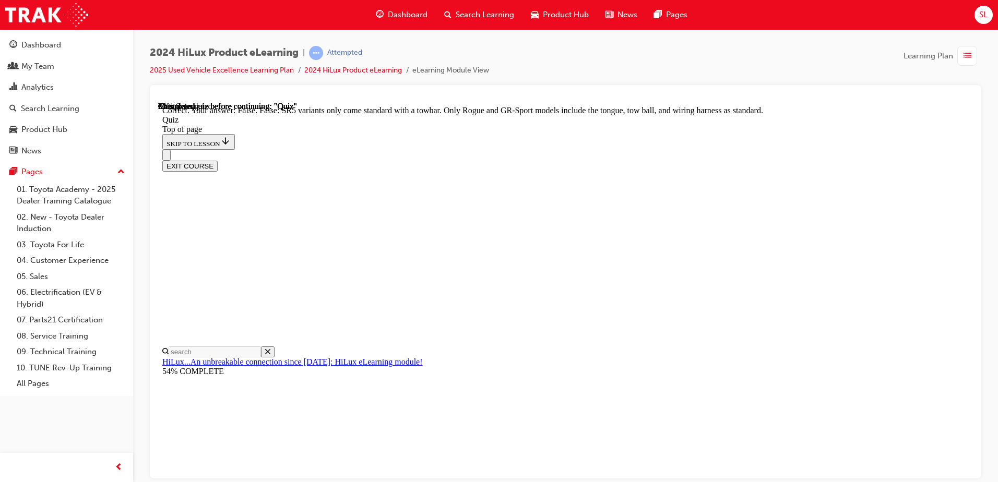
scroll to position [129, 0]
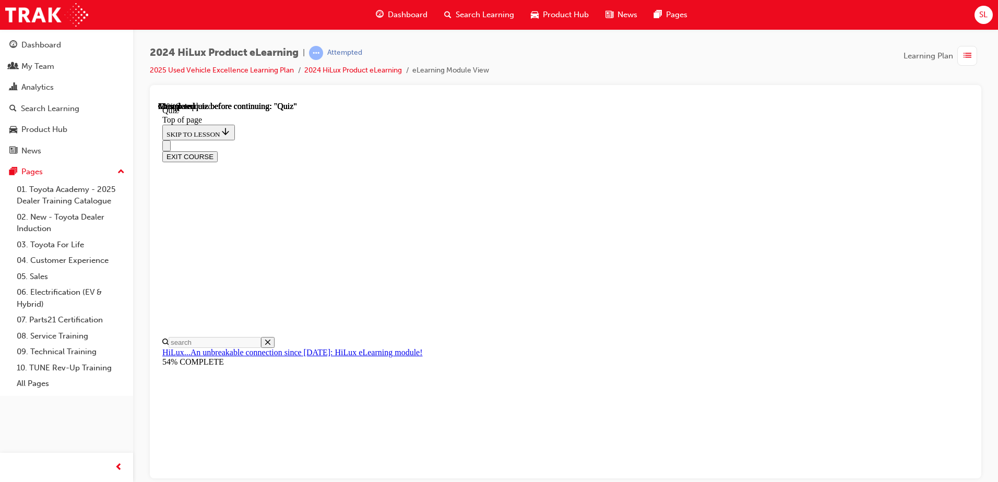
scroll to position [90, 0]
drag, startPoint x: 587, startPoint y: 300, endPoint x: 612, endPoint y: 285, distance: 28.6
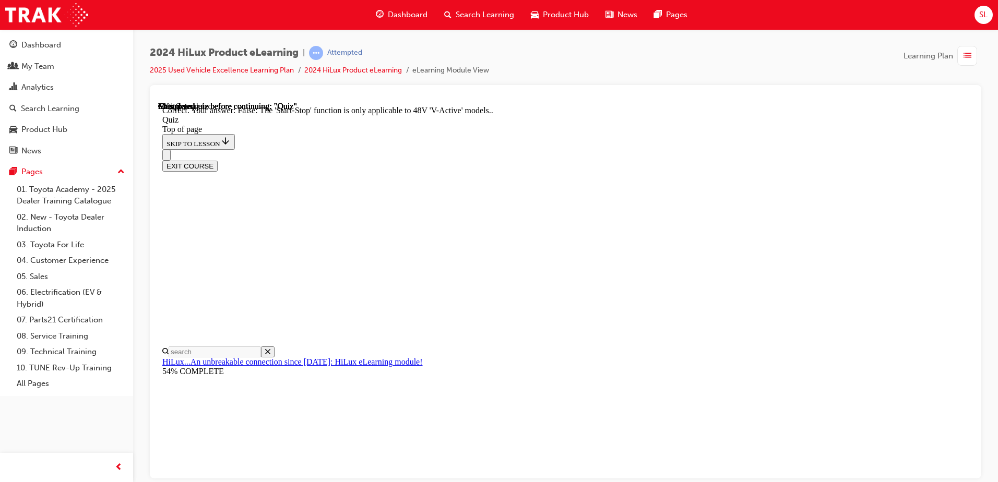
scroll to position [123, 0]
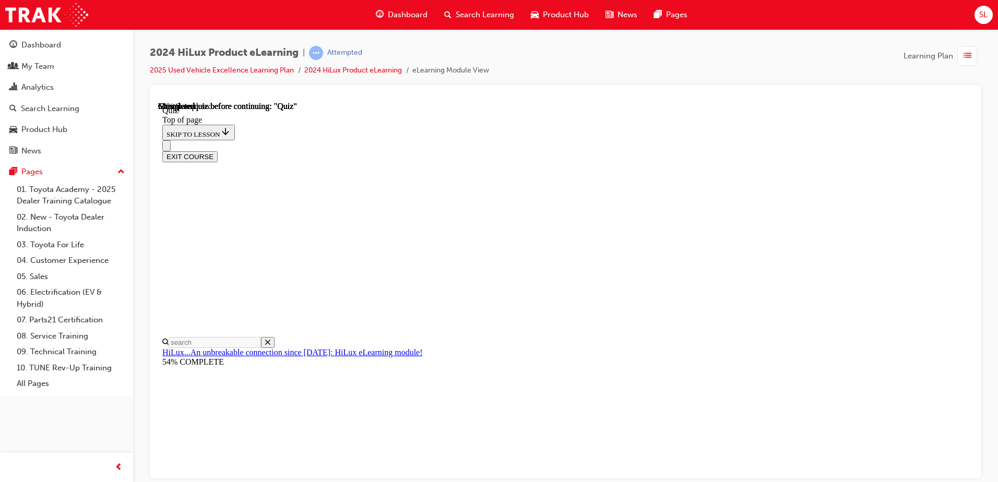
scroll to position [94, 0]
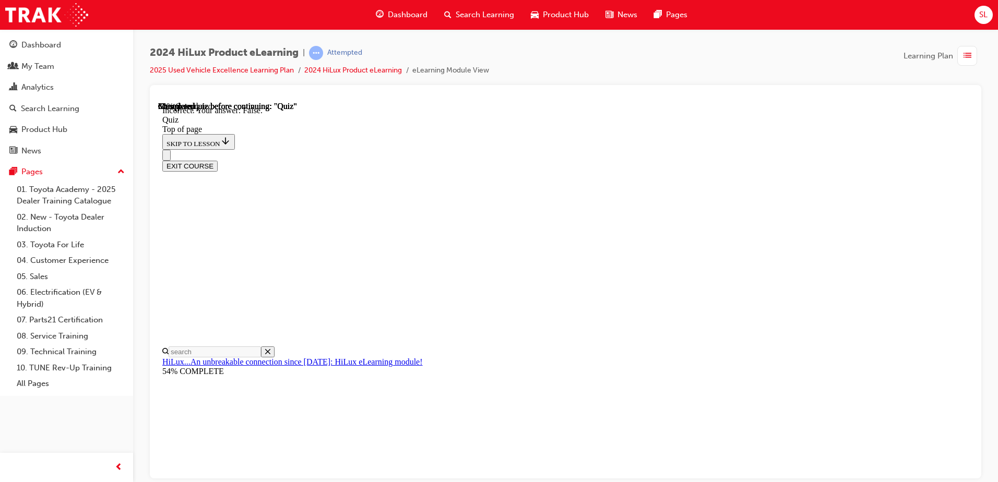
scroll to position [138, 0]
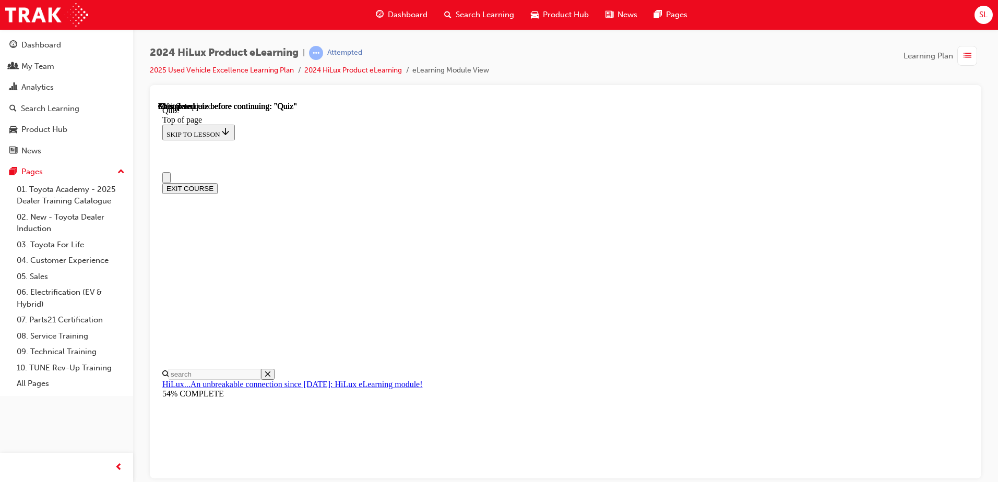
scroll to position [0, 0]
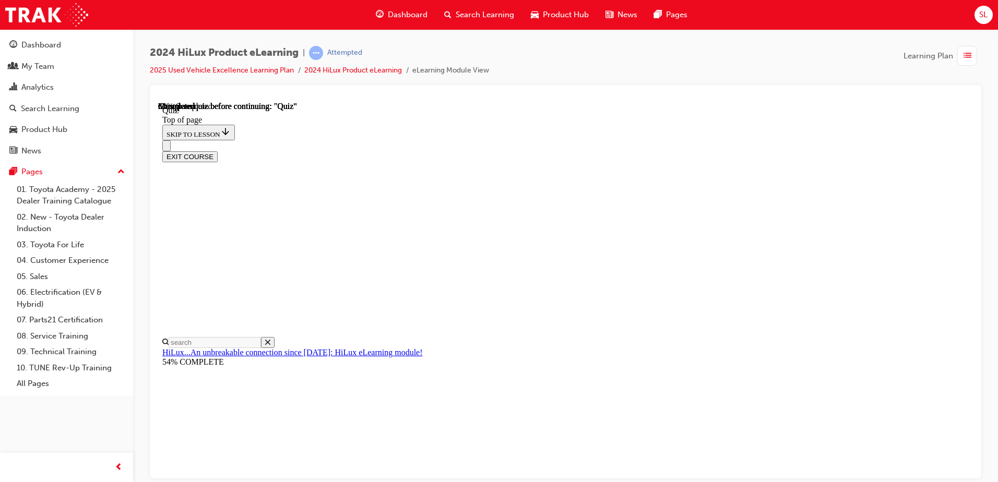
scroll to position [153, 0]
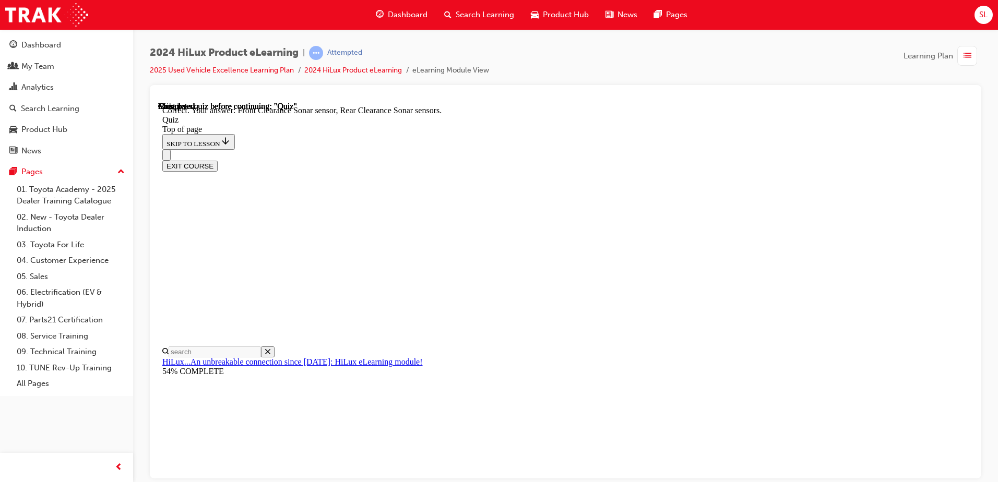
scroll to position [186, 0]
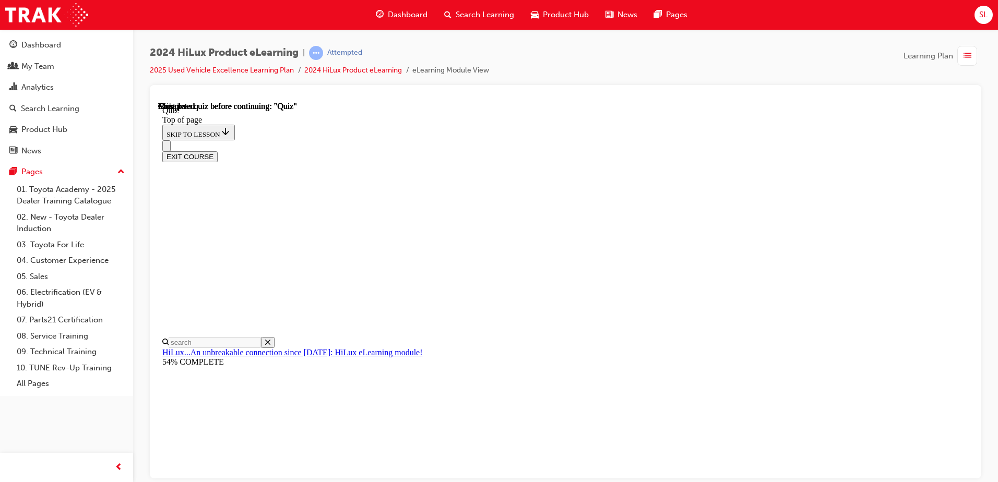
scroll to position [190, 0]
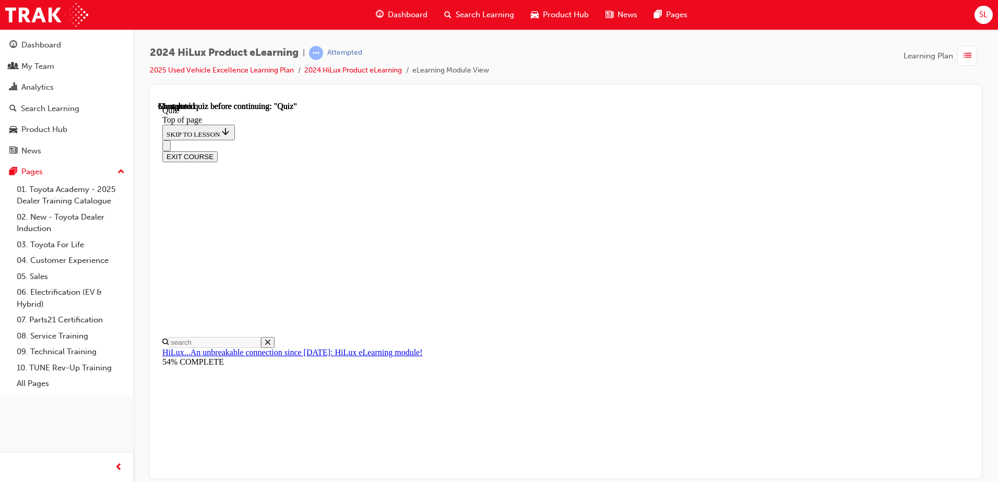
scroll to position [129, 0]
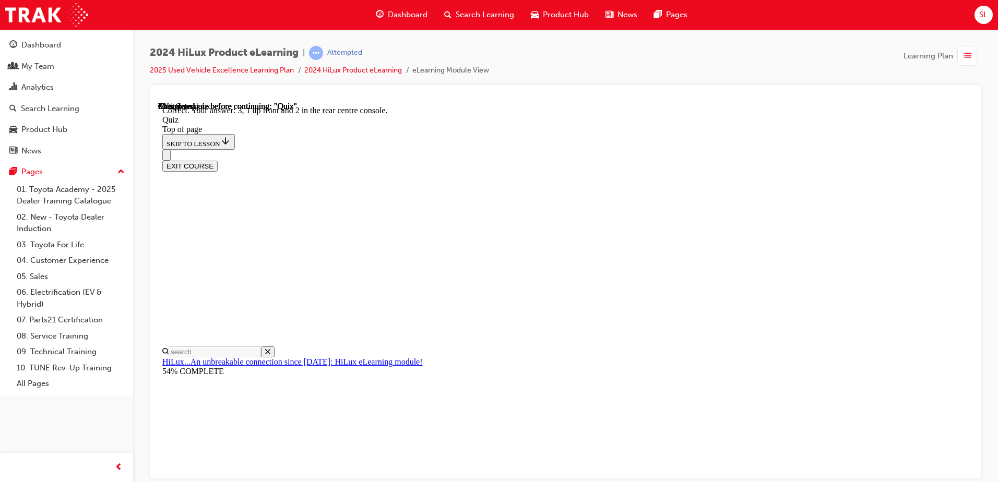
scroll to position [162, 0]
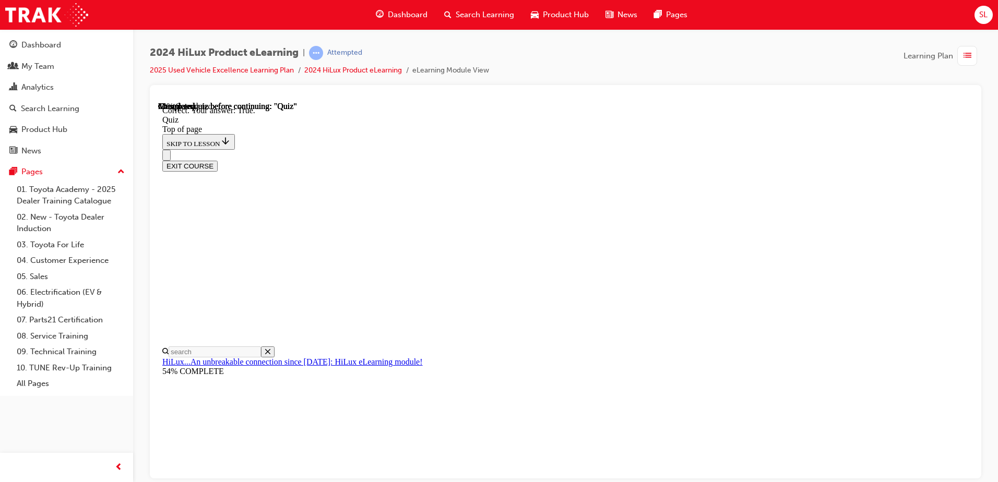
scroll to position [138, 0]
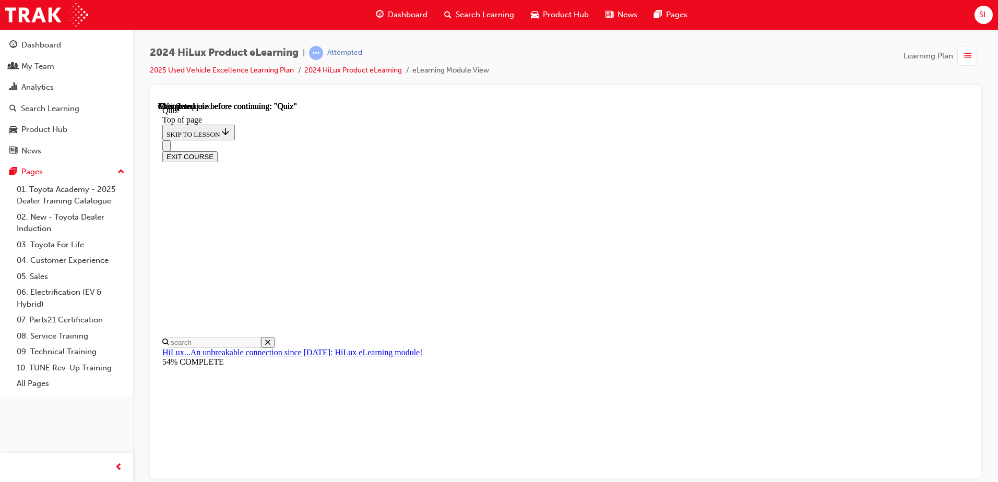
drag, startPoint x: 564, startPoint y: 305, endPoint x: 575, endPoint y: 304, distance: 11.5
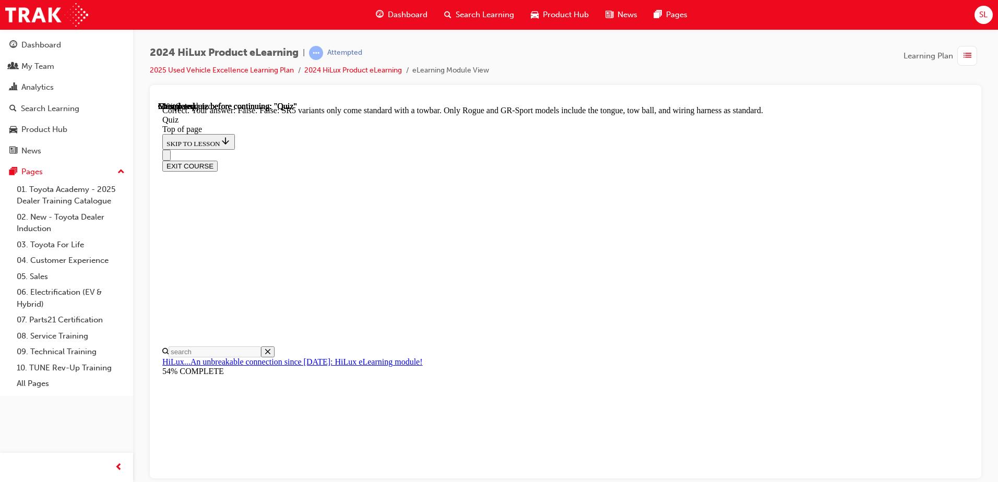
scroll to position [184, 0]
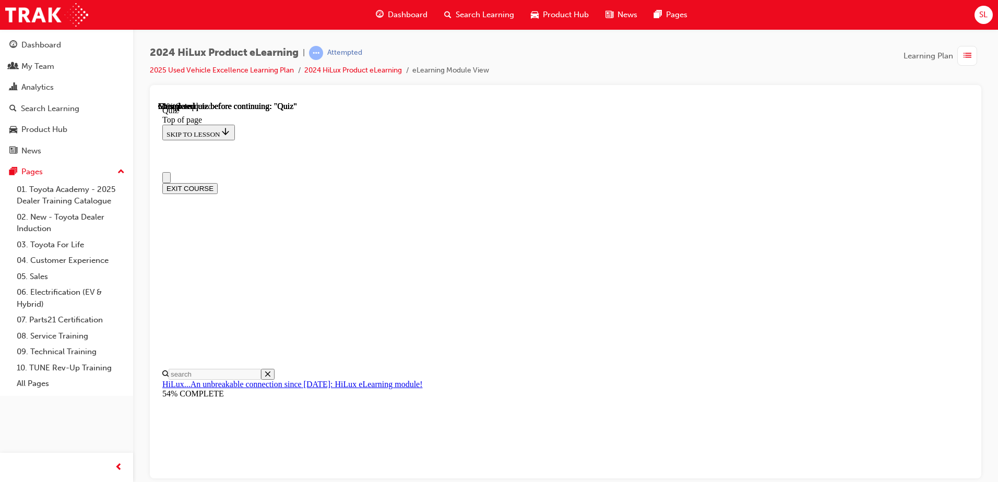
scroll to position [0, 0]
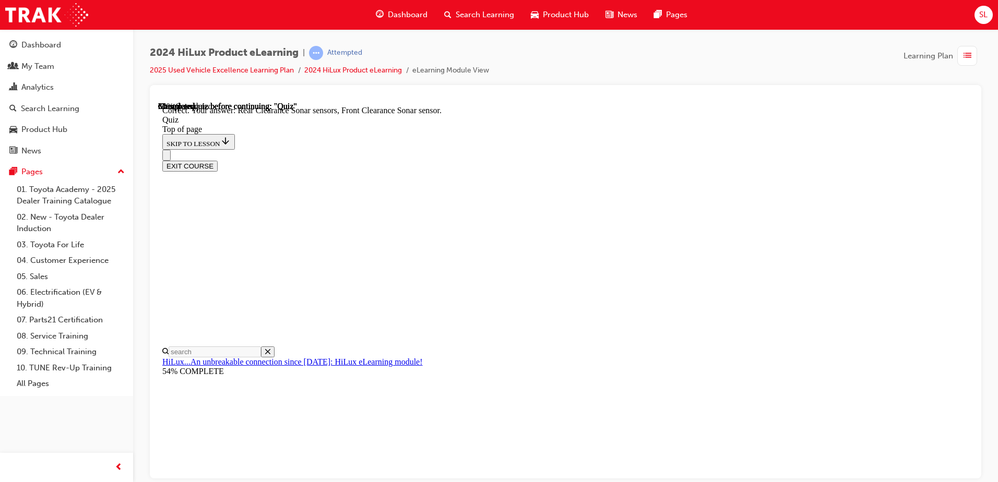
scroll to position [186, 0]
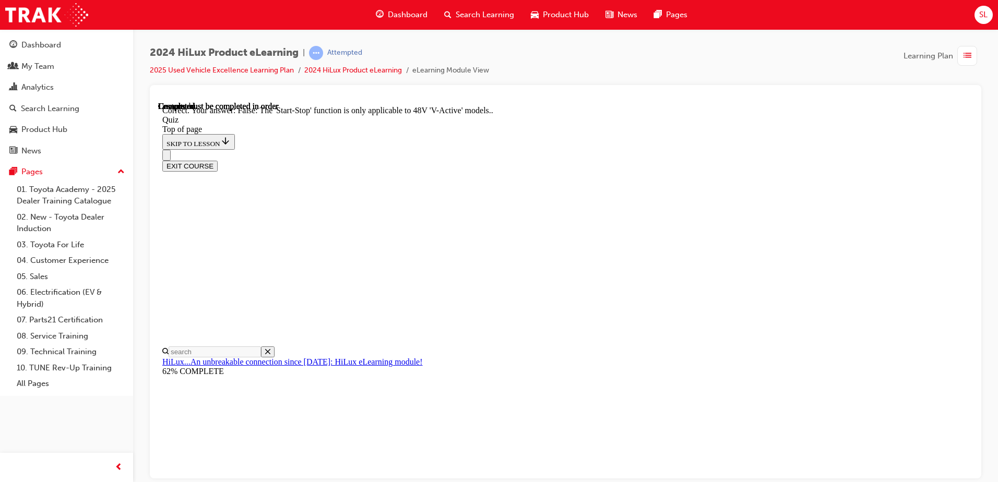
scroll to position [123, 0]
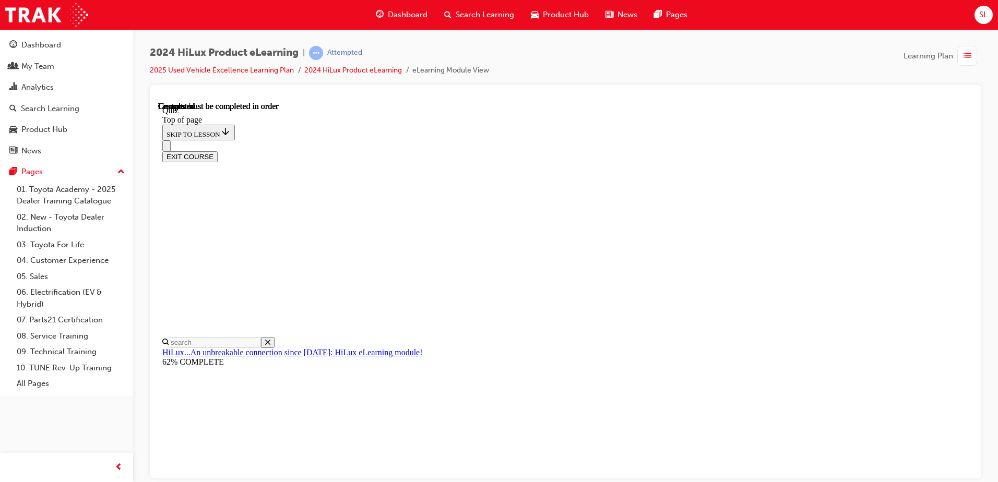
scroll to position [190, 0]
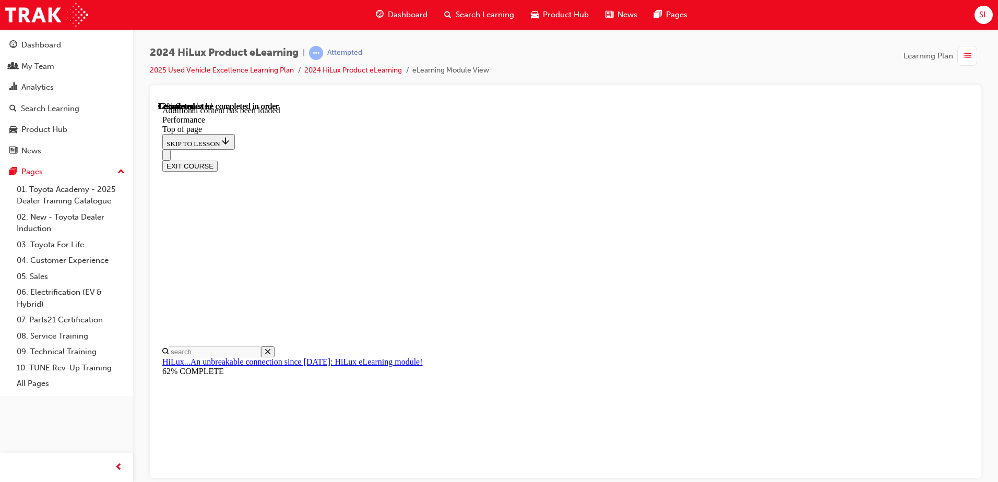
scroll to position [836, 0]
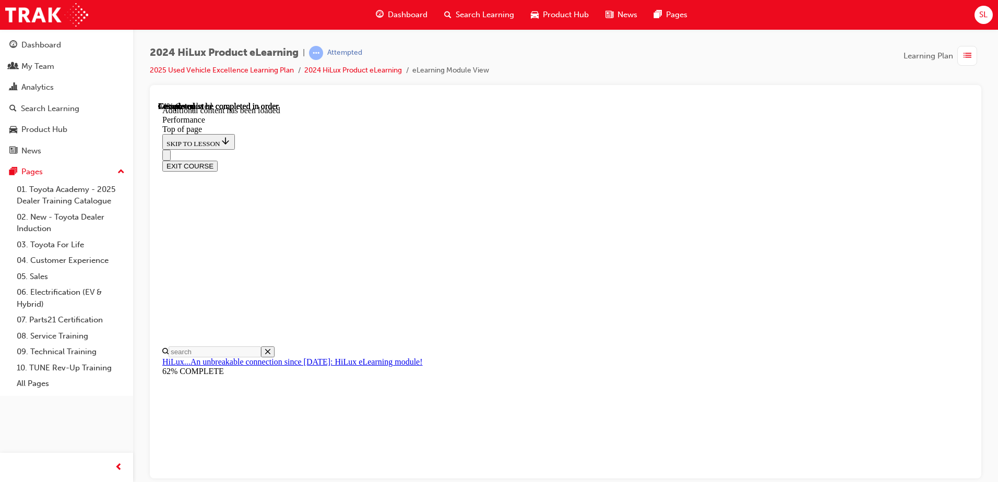
scroll to position [4064, 0]
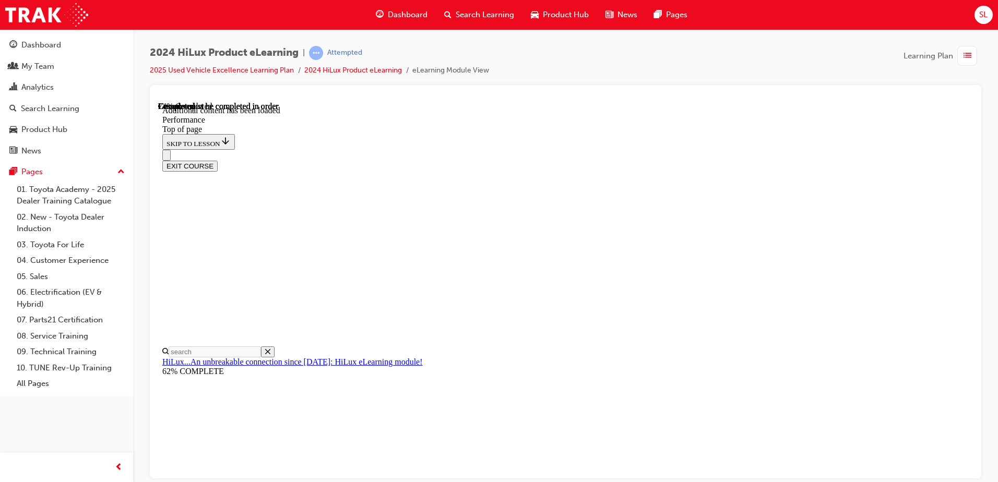
scroll to position [6167, 0]
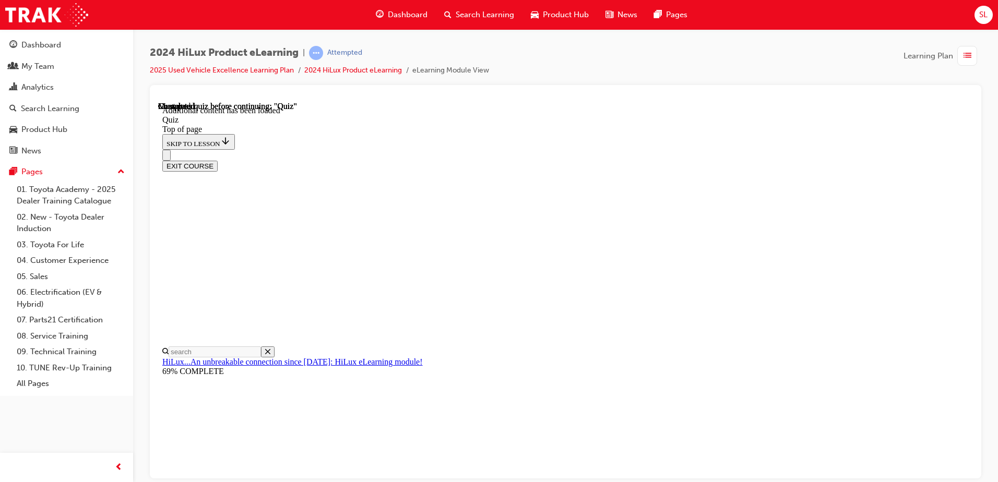
scroll to position [32, 0]
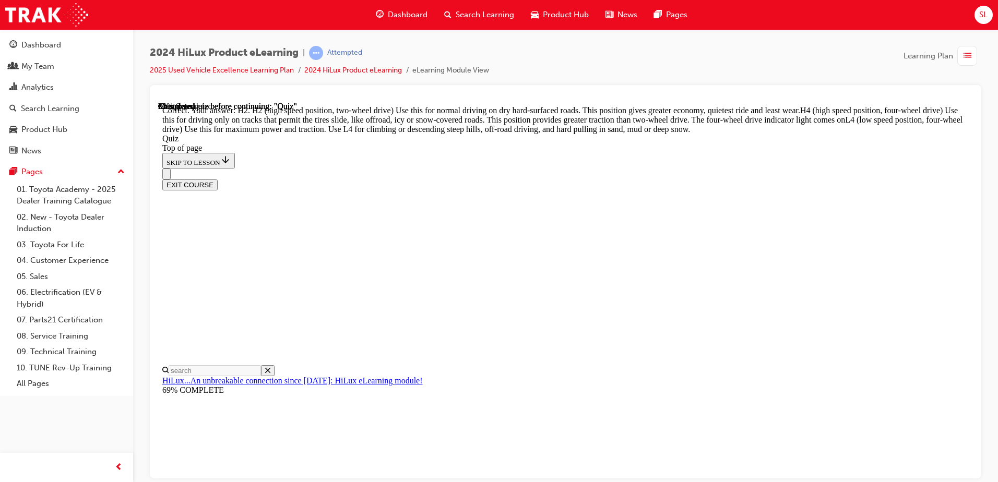
scroll to position [367, 0]
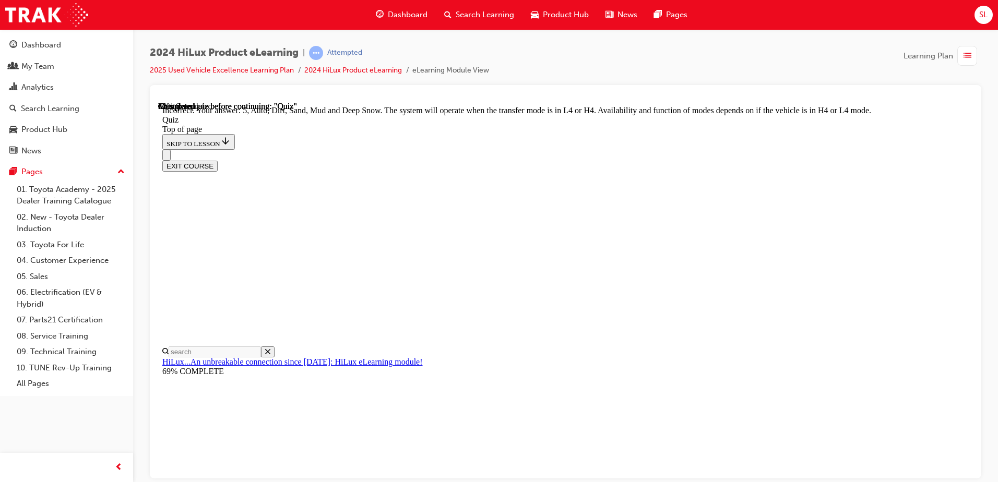
scroll to position [280, 0]
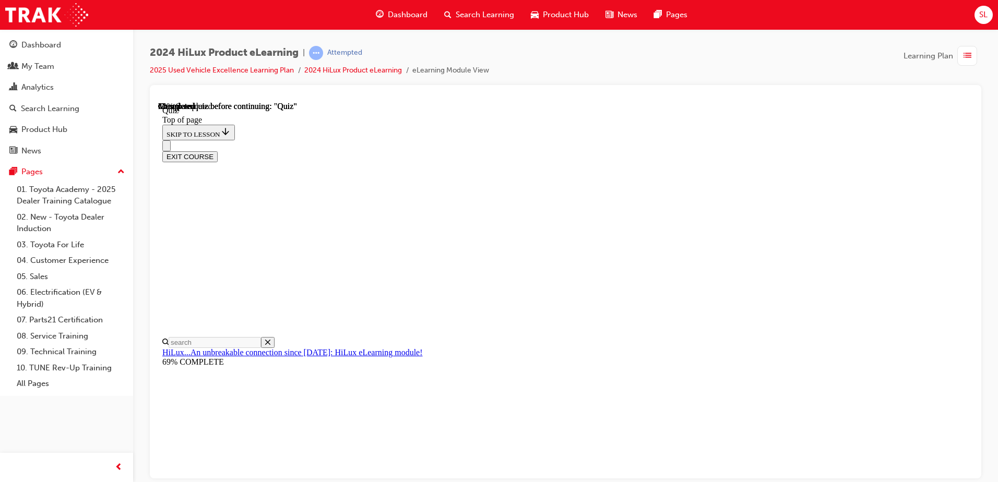
scroll to position [209, 0]
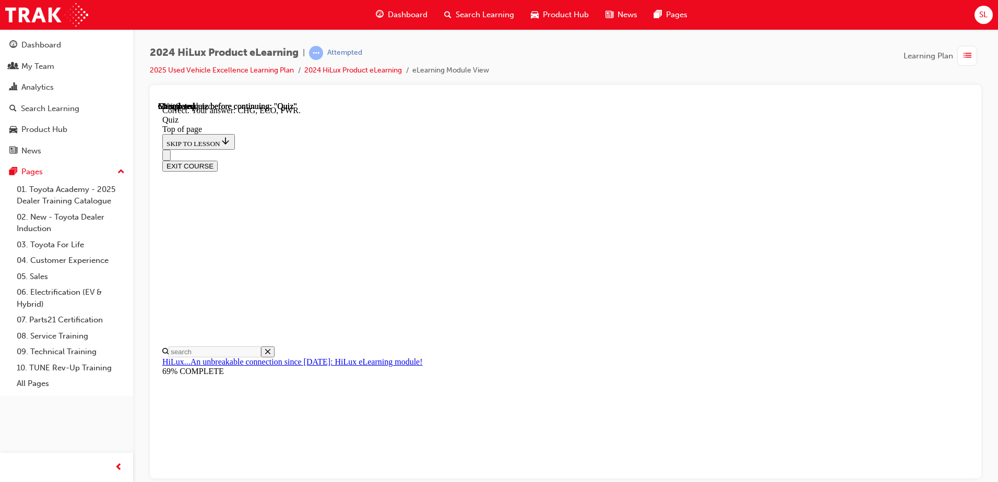
scroll to position [336, 0]
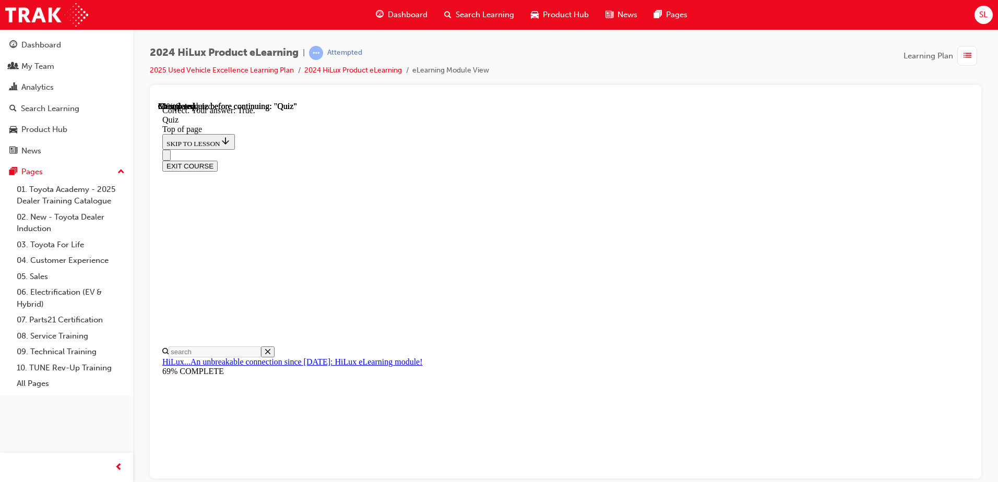
scroll to position [120, 0]
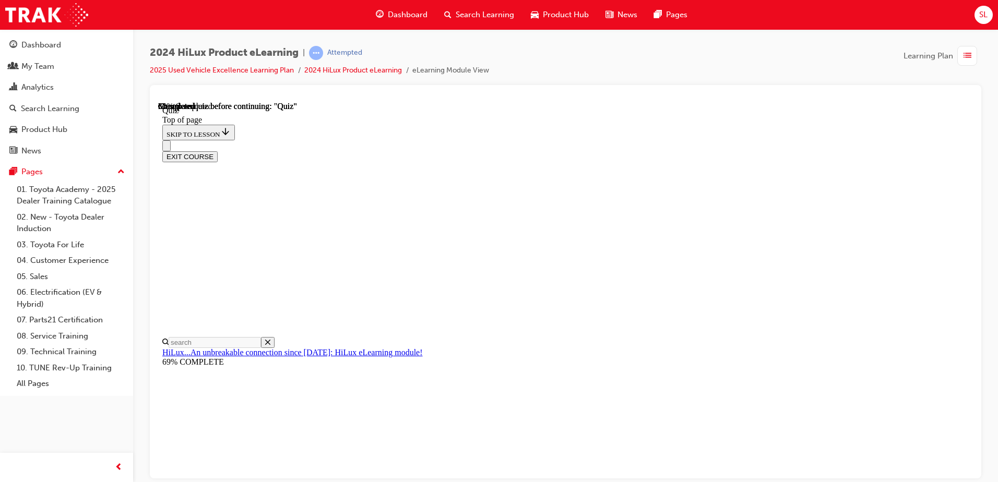
scroll to position [104, 0]
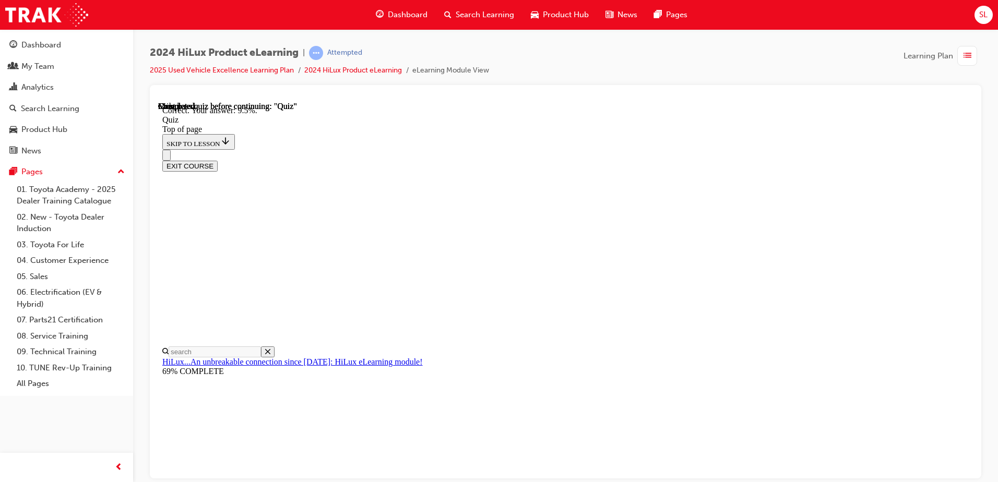
scroll to position [239, 0]
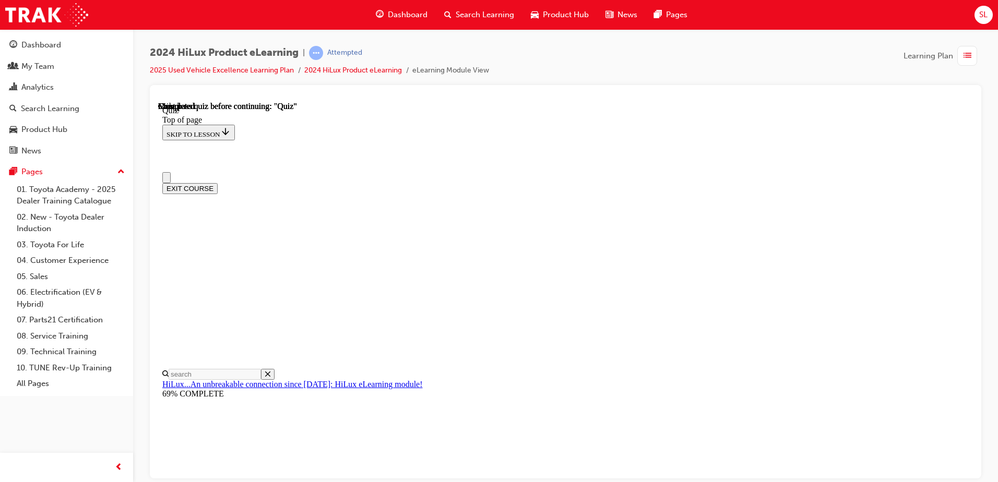
scroll to position [0, 0]
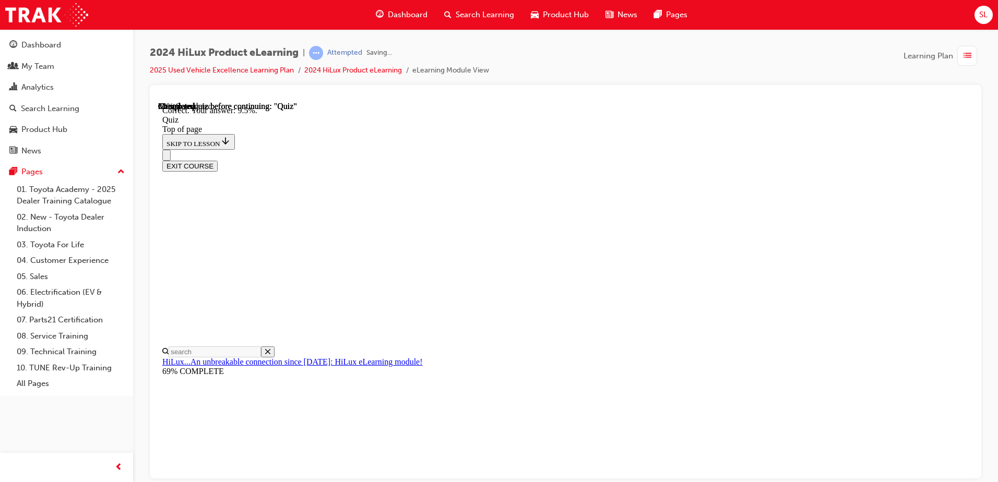
scroll to position [239, 0]
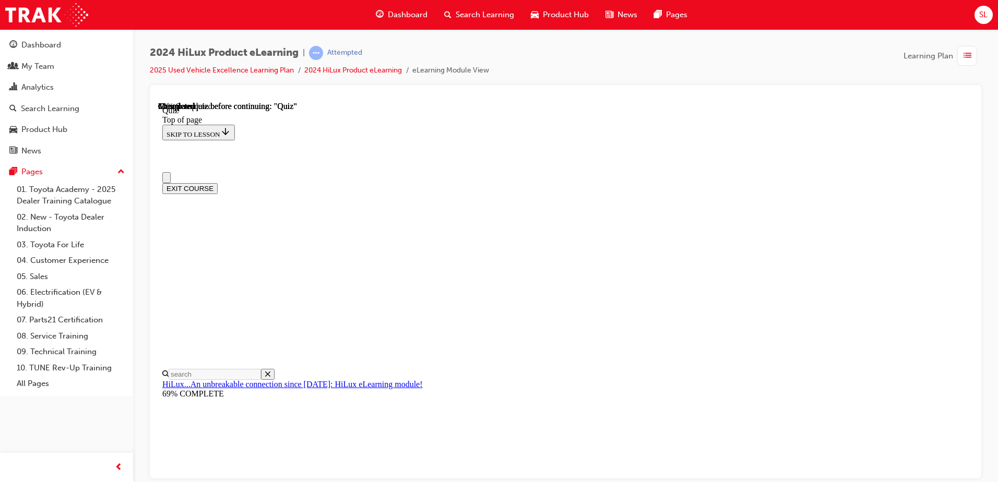
scroll to position [104, 0]
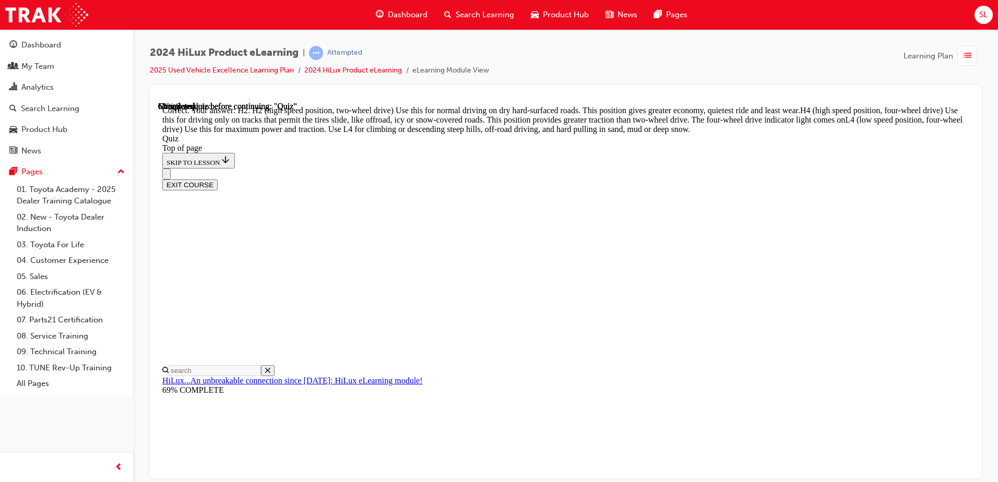
scroll to position [367, 0]
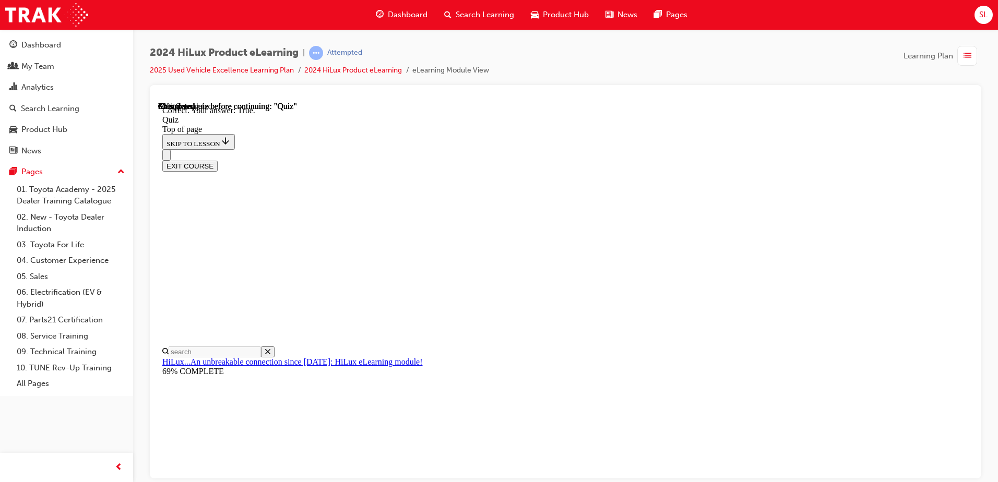
scroll to position [120, 0]
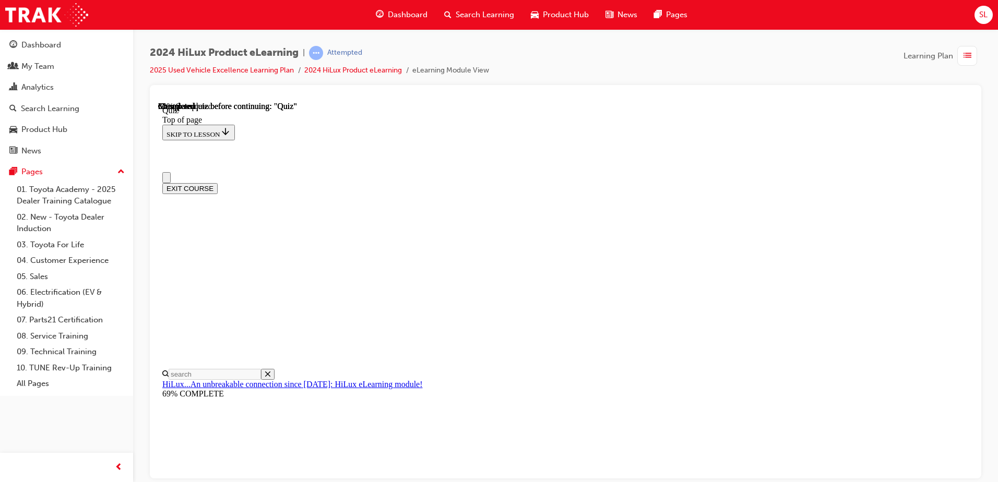
scroll to position [157, 0]
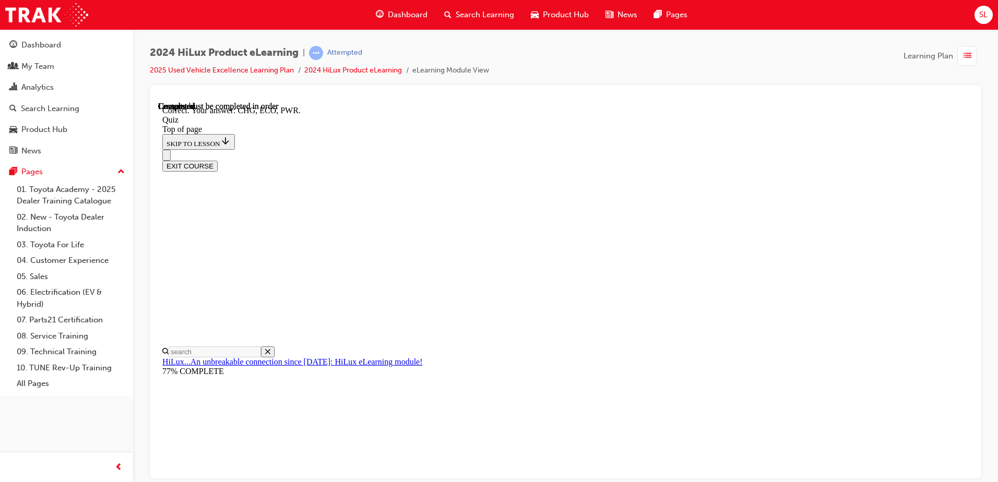
scroll to position [336, 0]
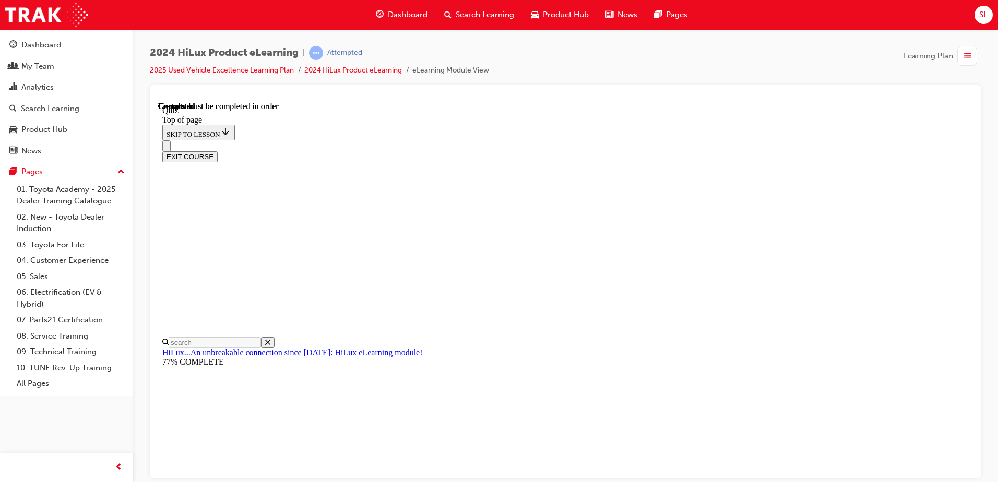
scroll to position [190, 0]
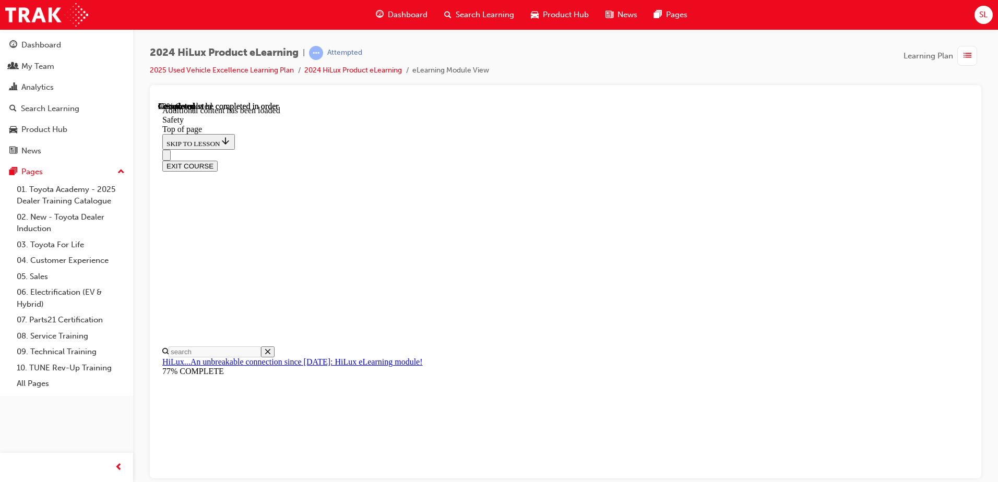
scroll to position [548, 0]
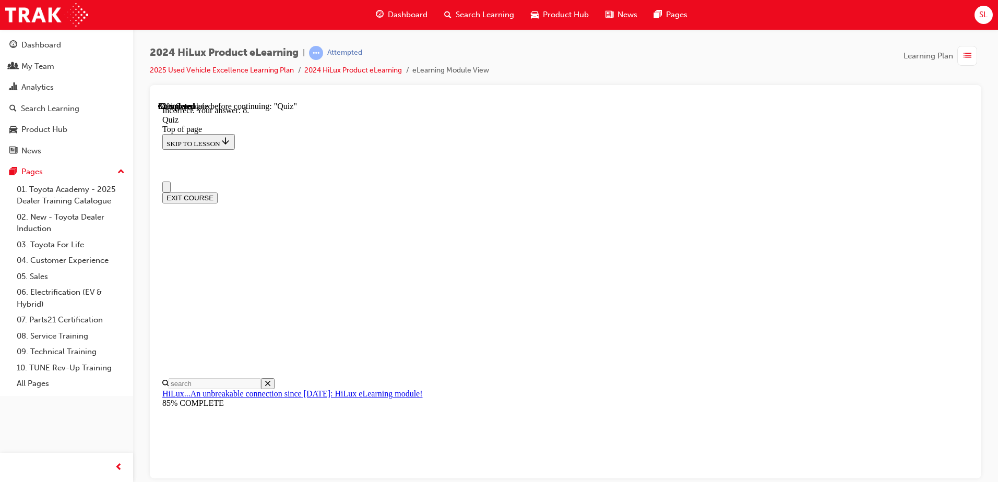
scroll to position [0, 0]
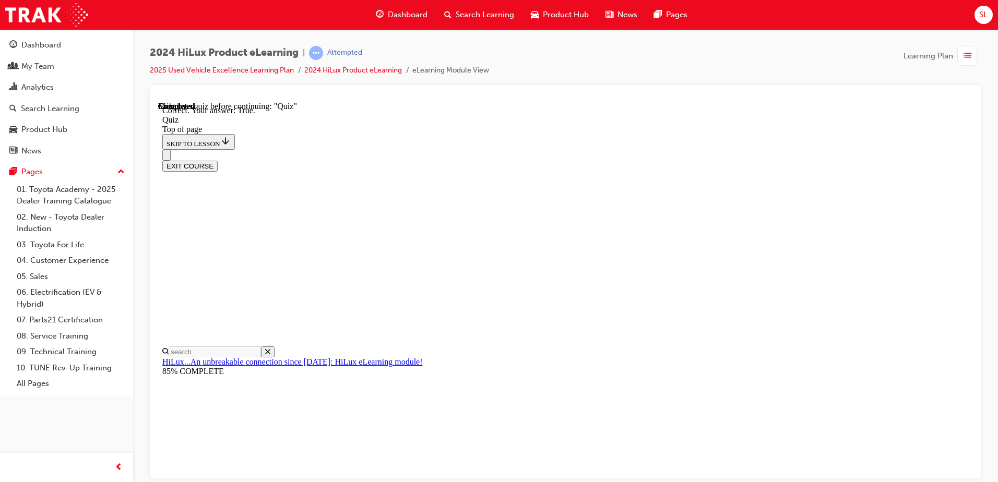
scroll to position [120, 0]
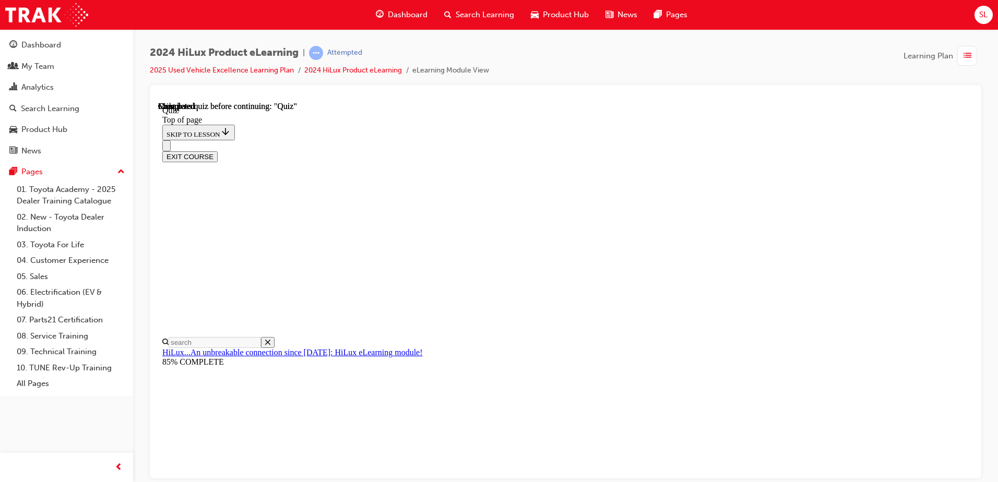
scroll to position [190, 0]
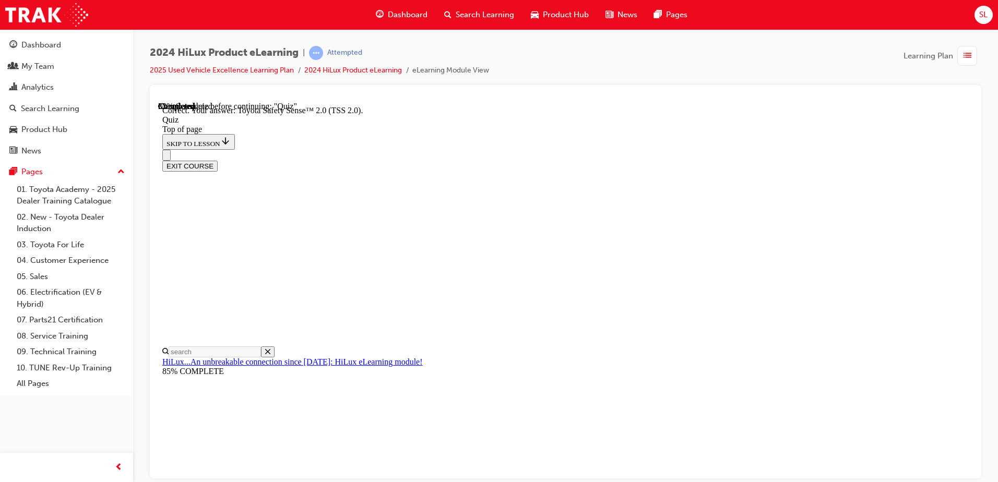
scroll to position [163, 0]
drag, startPoint x: 526, startPoint y: 271, endPoint x: 554, endPoint y: 264, distance: 28.5
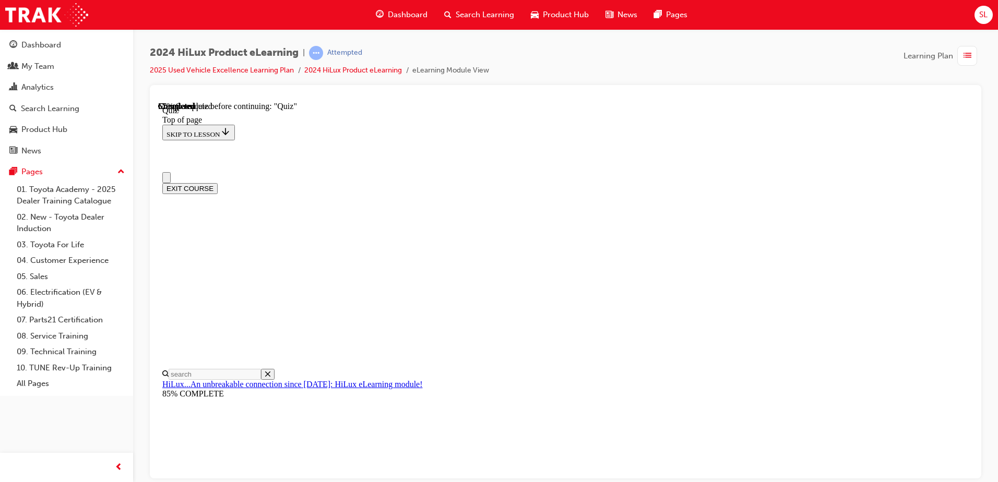
scroll to position [0, 0]
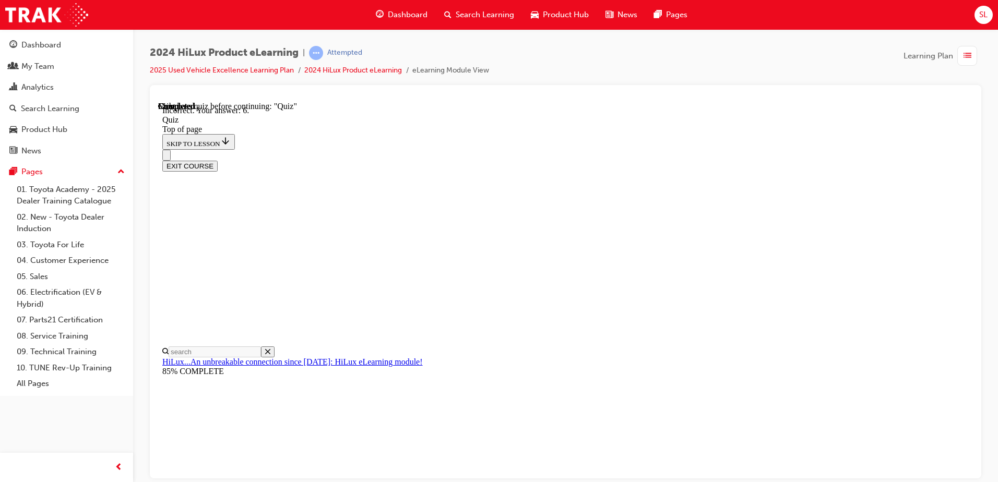
scroll to position [162, 0]
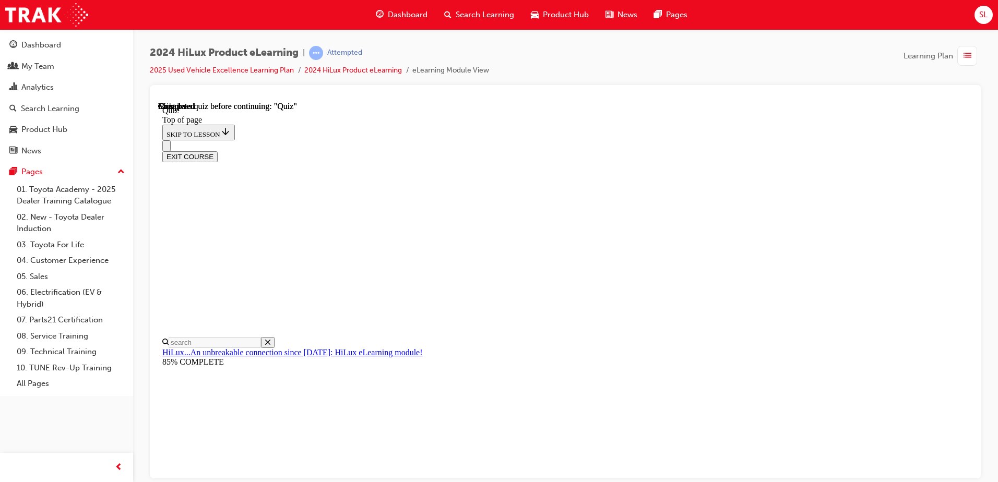
scroll to position [190, 0]
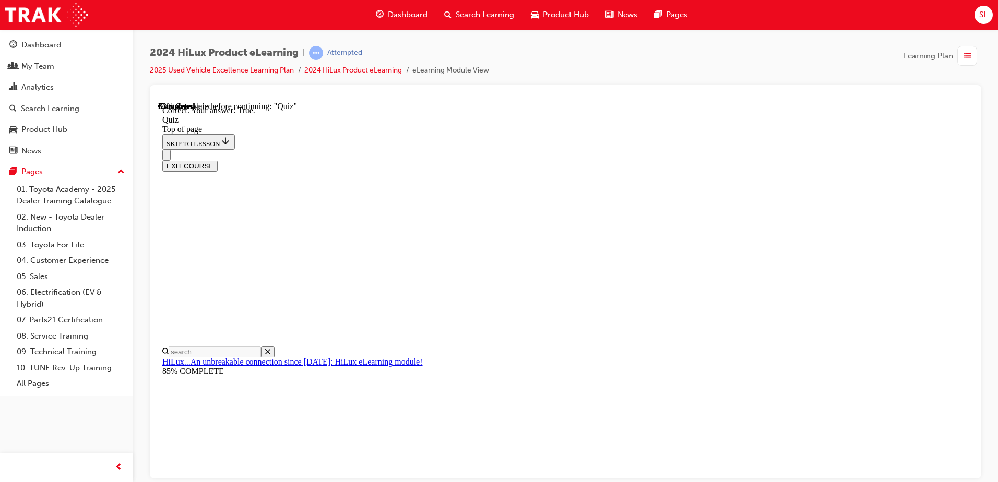
scroll to position [120, 0]
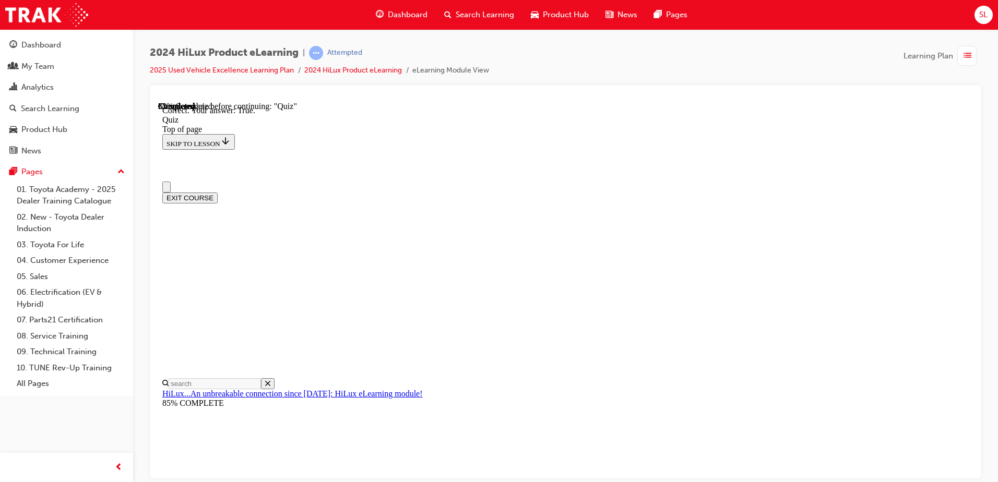
scroll to position [0, 0]
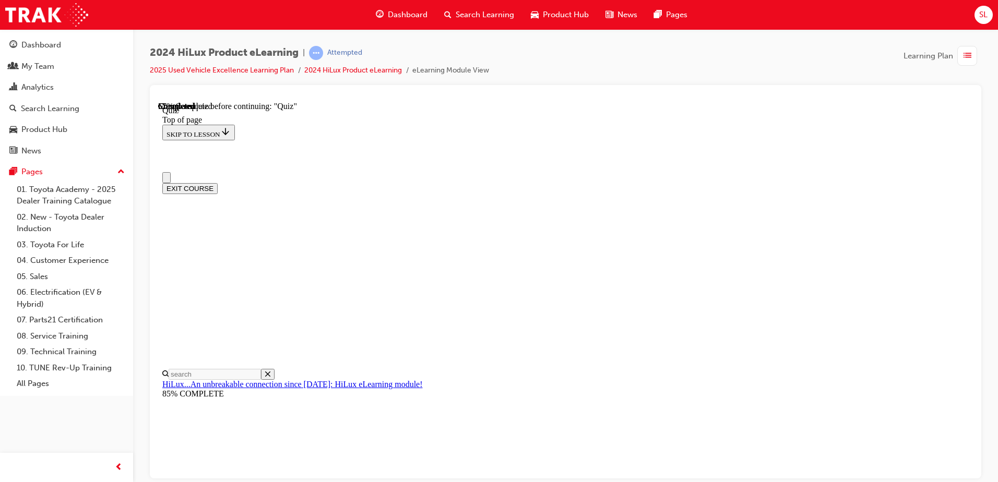
drag, startPoint x: 567, startPoint y: 359, endPoint x: 574, endPoint y: 356, distance: 7.5
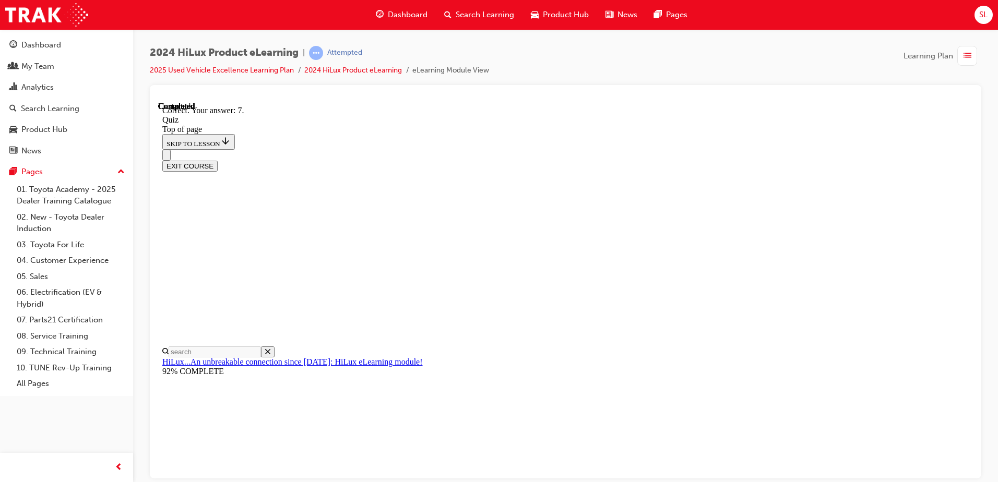
scroll to position [162, 0]
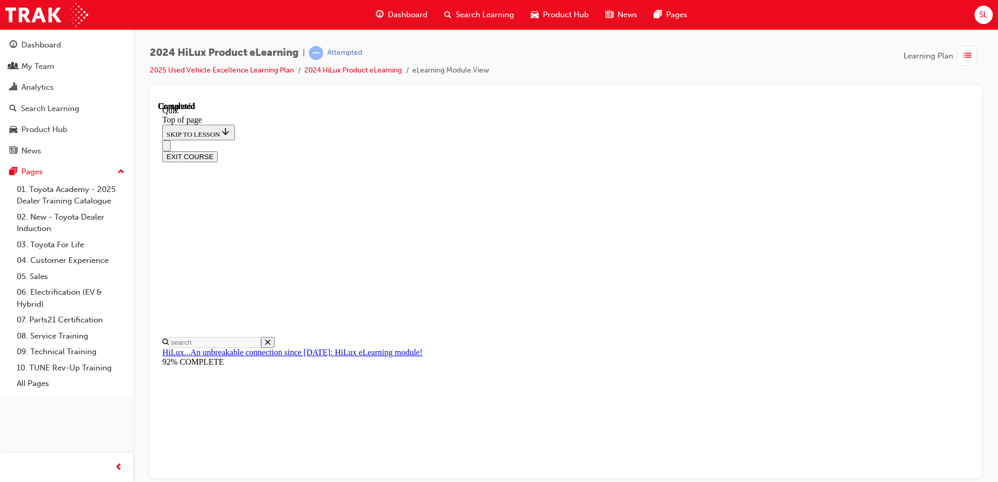
scroll to position [190, 0]
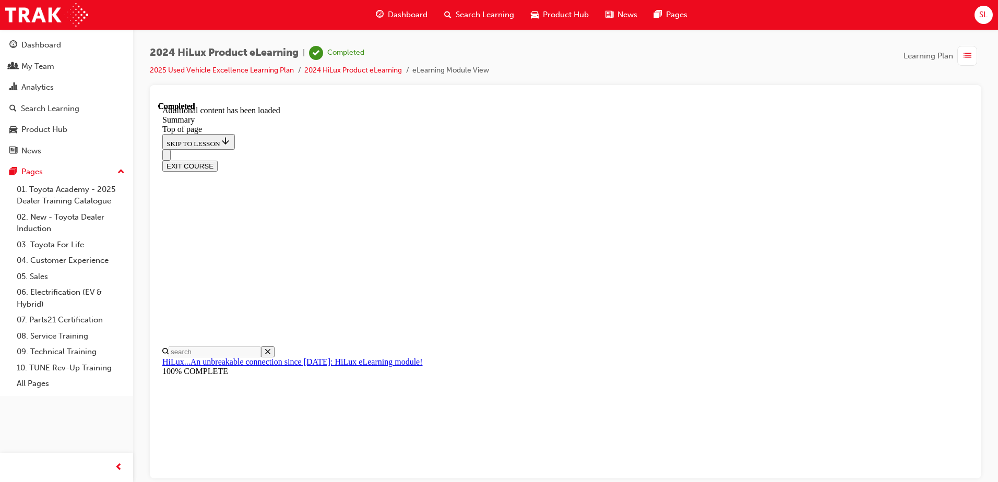
scroll to position [1035, 0]
click at [218, 160] on button "EXIT COURSE" at bounding box center [189, 165] width 55 height 11
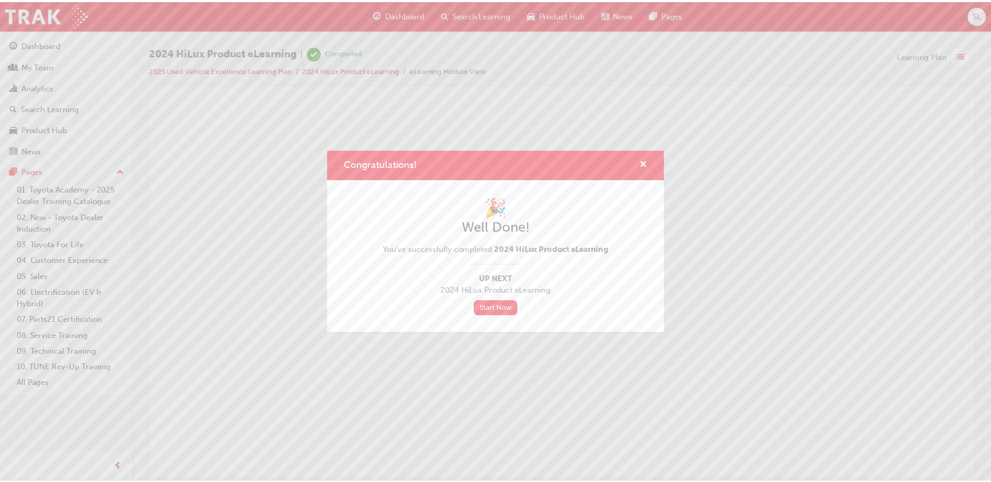
scroll to position [0, 0]
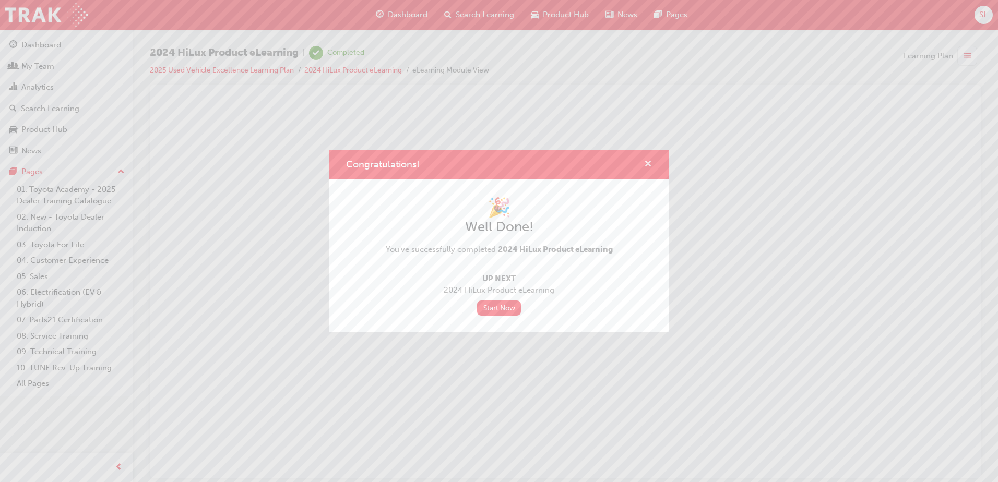
click at [645, 164] on span "cross-icon" at bounding box center [648, 164] width 8 height 9
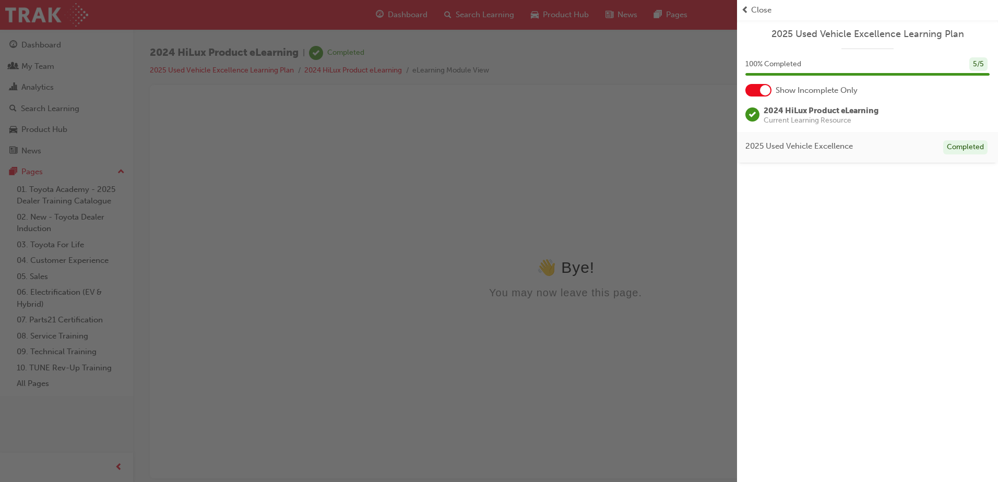
click at [765, 11] on span "Close" at bounding box center [761, 10] width 20 height 12
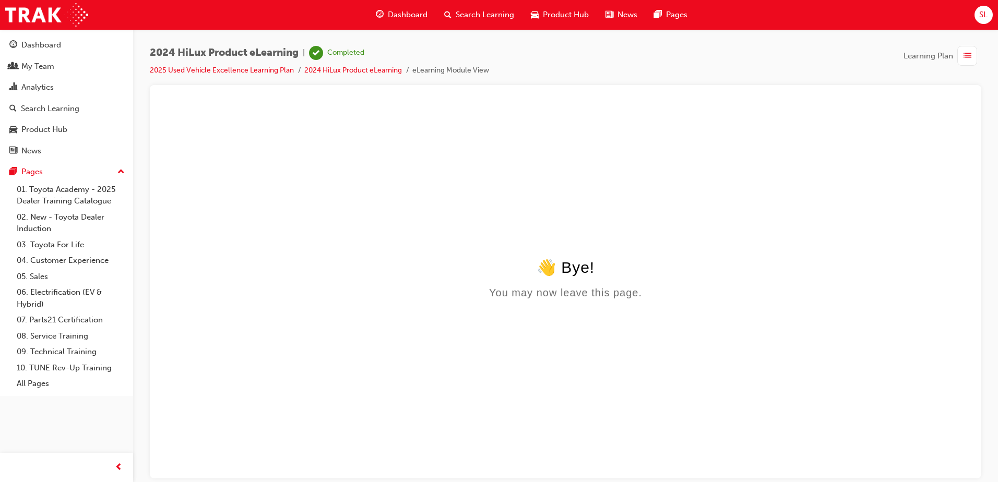
click at [406, 16] on span "Dashboard" at bounding box center [408, 15] width 40 height 12
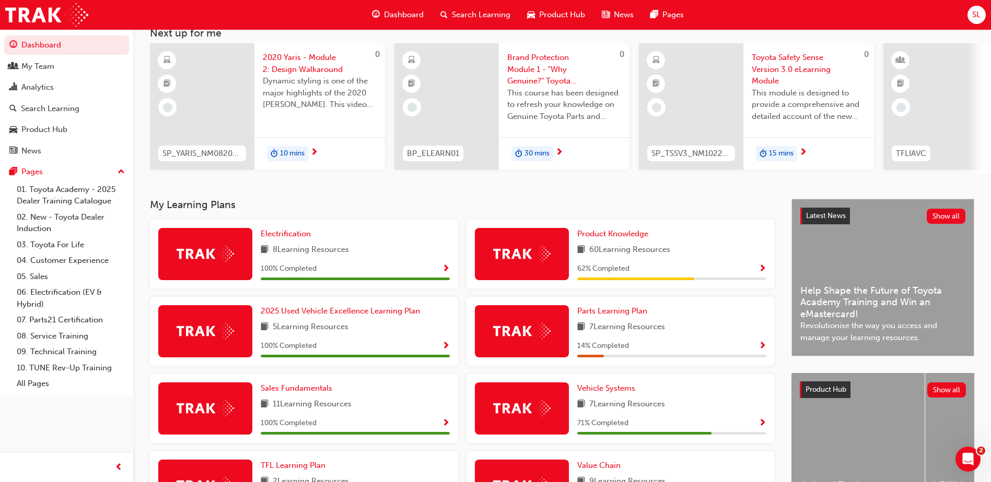
scroll to position [157, 0]
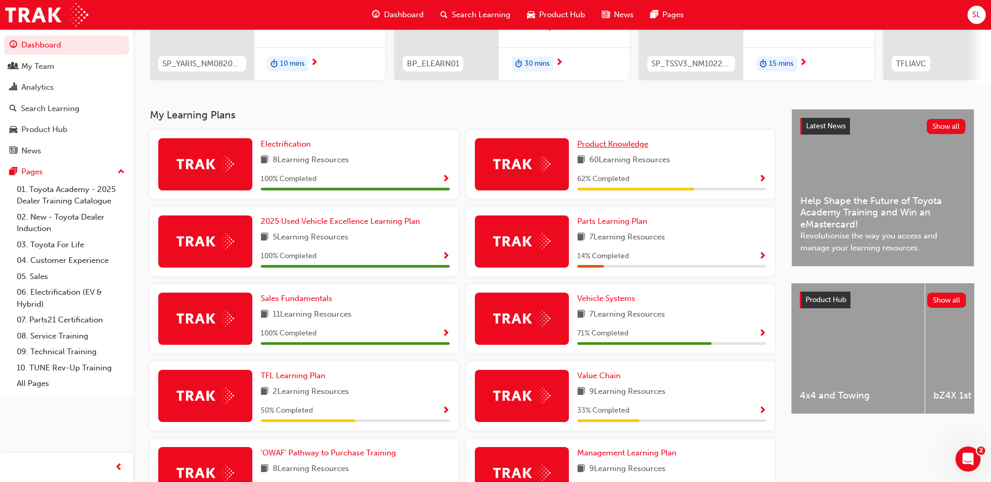
click at [631, 149] on span "Product Knowledge" at bounding box center [612, 143] width 71 height 9
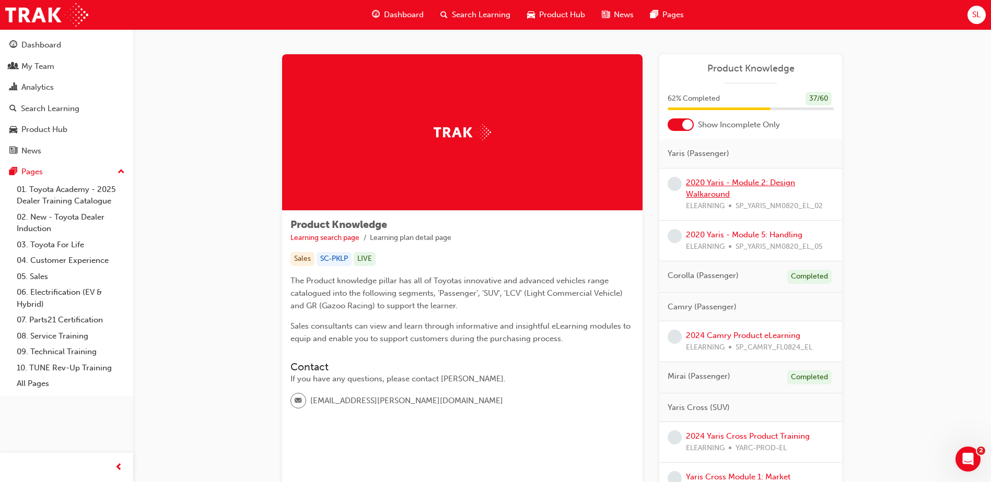
click at [706, 185] on link "2020 Yaris - Module 2: Design Walkaround" at bounding box center [740, 188] width 109 height 21
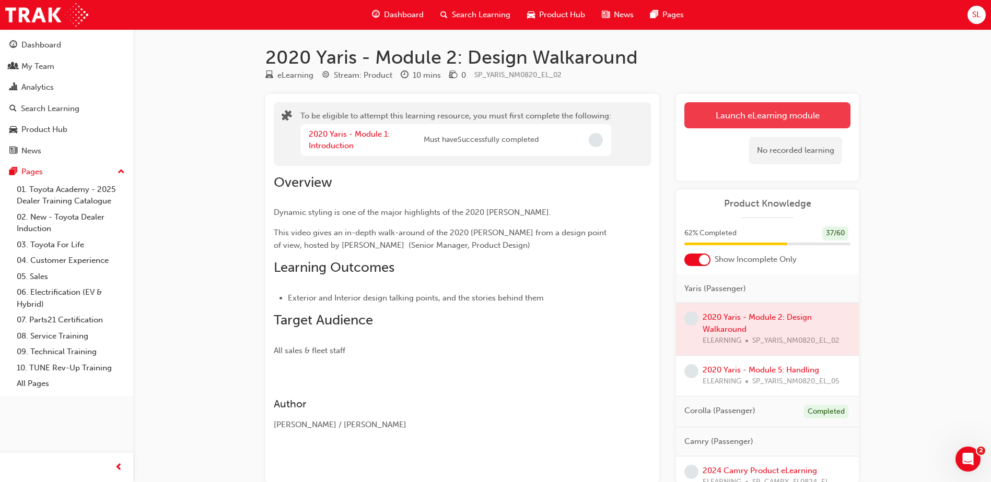
click at [734, 115] on button "Launch eLearning module" at bounding box center [767, 115] width 166 height 26
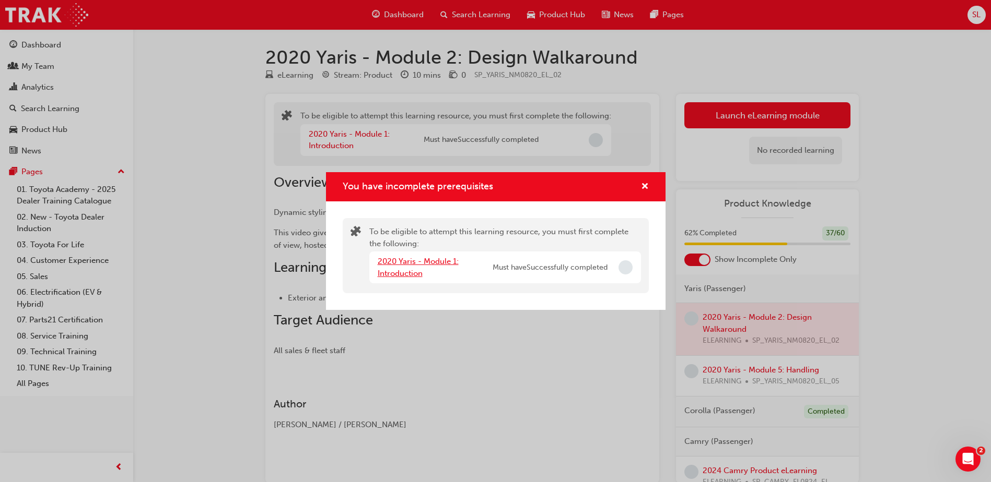
click at [409, 263] on link "2020 Yaris - Module 1: Introduction" at bounding box center [418, 267] width 81 height 21
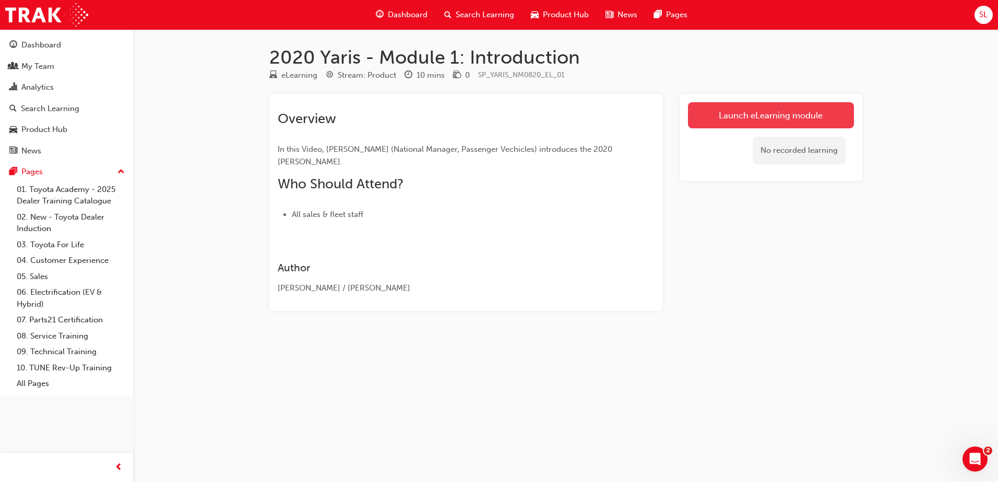
click at [763, 110] on link "Launch eLearning module" at bounding box center [771, 115] width 166 height 26
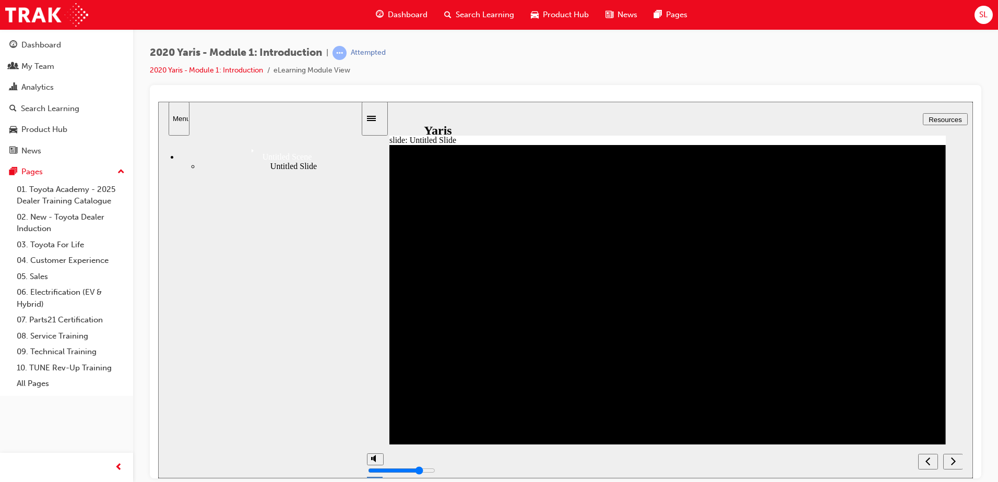
click at [949, 459] on div "next" at bounding box center [953, 461] width 11 height 11
click at [951, 461] on icon "next" at bounding box center [953, 460] width 5 height 9
click at [954, 462] on icon "next" at bounding box center [953, 460] width 5 height 9
click at [375, 121] on div "Sidebar Toggle" at bounding box center [375, 118] width 18 height 8
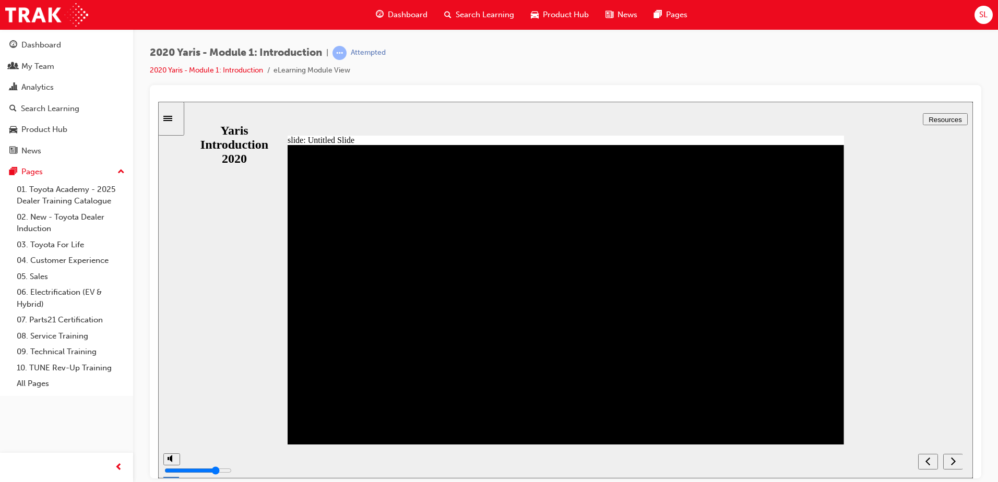
click at [955, 459] on icon "next" at bounding box center [953, 460] width 5 height 9
click at [952, 461] on icon "next" at bounding box center [953, 460] width 5 height 9
click at [407, 11] on span "Dashboard" at bounding box center [408, 15] width 40 height 12
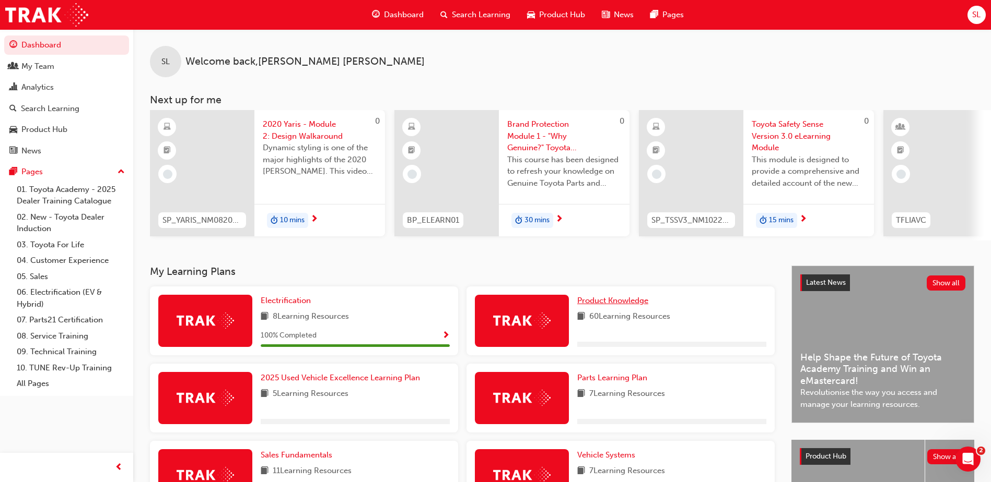
click at [626, 305] on span "Product Knowledge" at bounding box center [612, 300] width 71 height 9
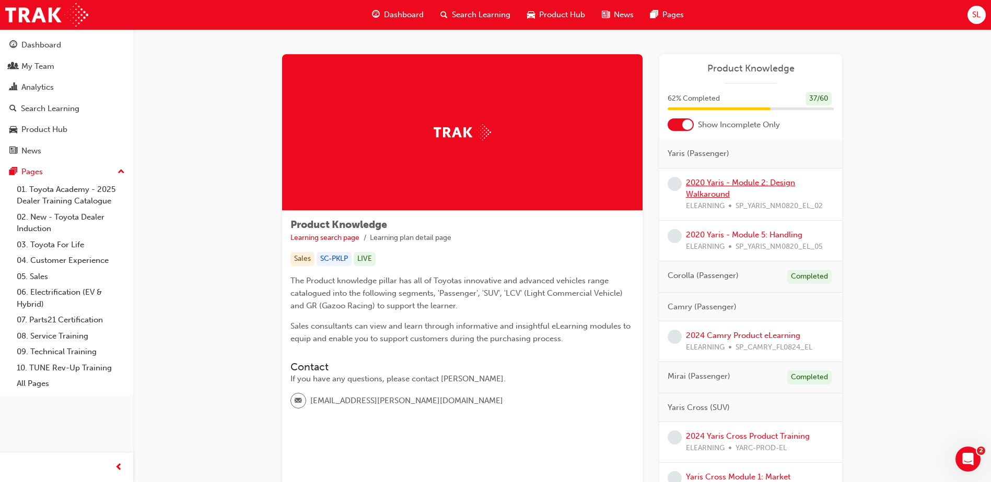
click at [723, 181] on link "2020 Yaris - Module 2: Design Walkaround" at bounding box center [740, 188] width 109 height 21
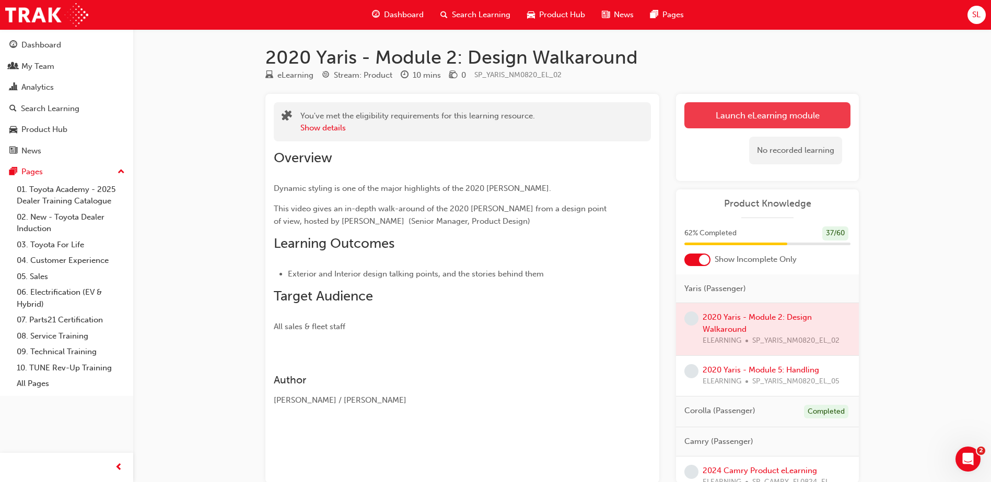
click at [746, 120] on link "Launch eLearning module" at bounding box center [767, 115] width 166 height 26
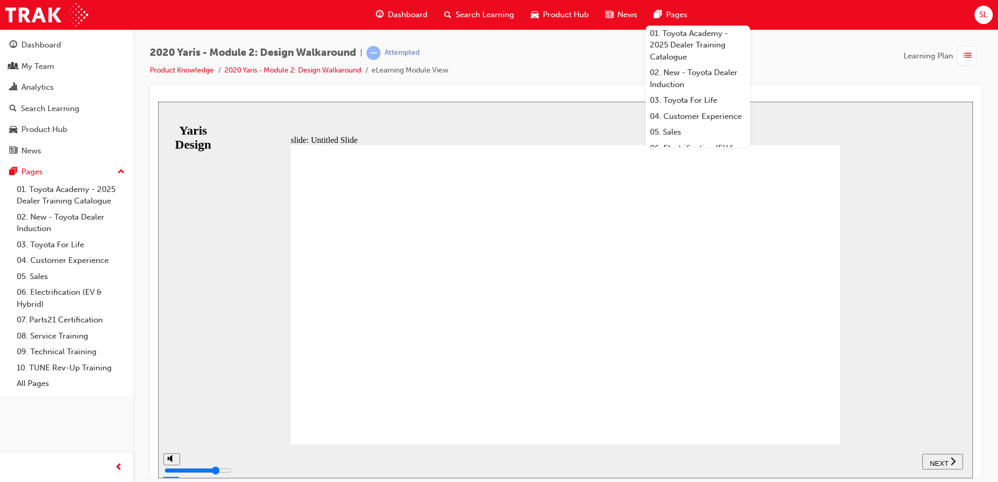
click at [939, 462] on span "NEXT" at bounding box center [939, 463] width 18 height 8
click at [813, 44] on div "2020 Yaris - Module 2: Design Walkaround | Attempted Product Knowledge 2020 Yar…" at bounding box center [565, 242] width 865 height 427
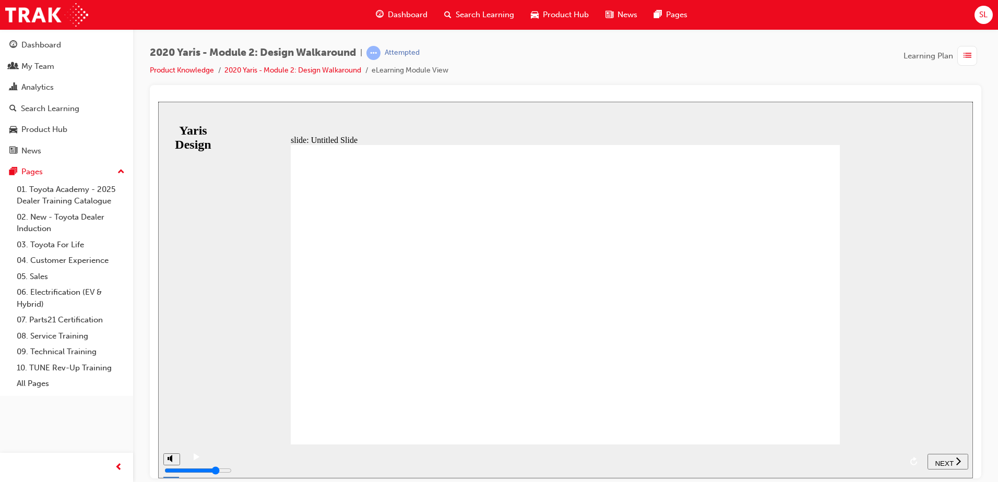
click at [951, 464] on span "NEXT" at bounding box center [944, 463] width 18 height 8
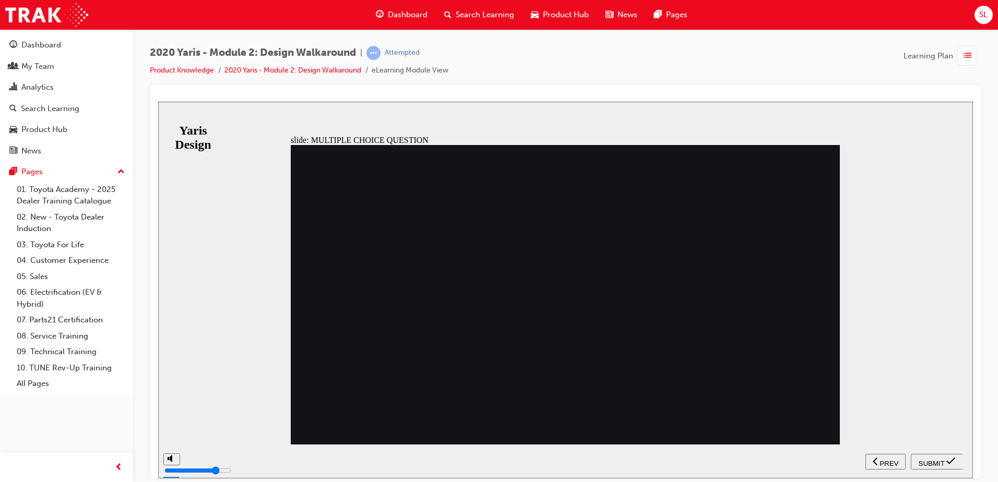
click at [932, 461] on span "SUBMIT" at bounding box center [932, 463] width 26 height 8
radio input "false"
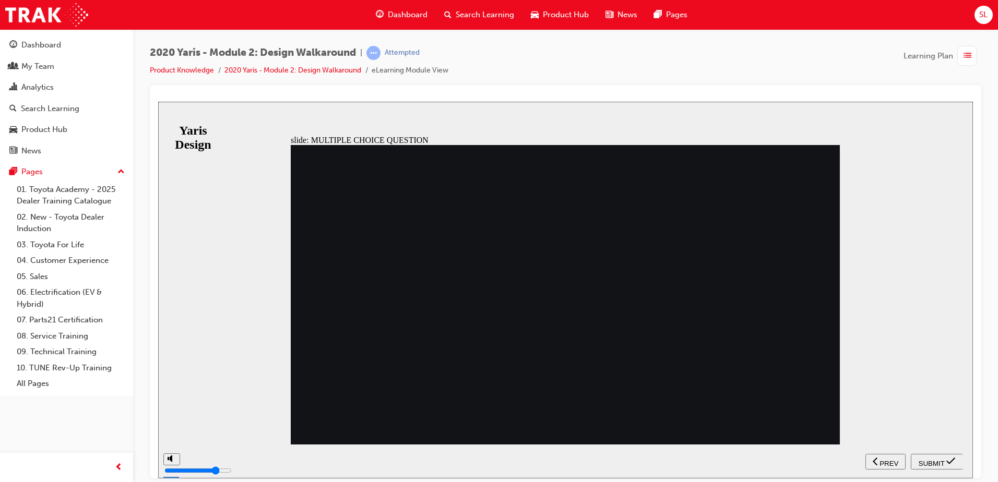
radio input "true"
click at [935, 459] on span "SUBMIT" at bounding box center [932, 463] width 26 height 8
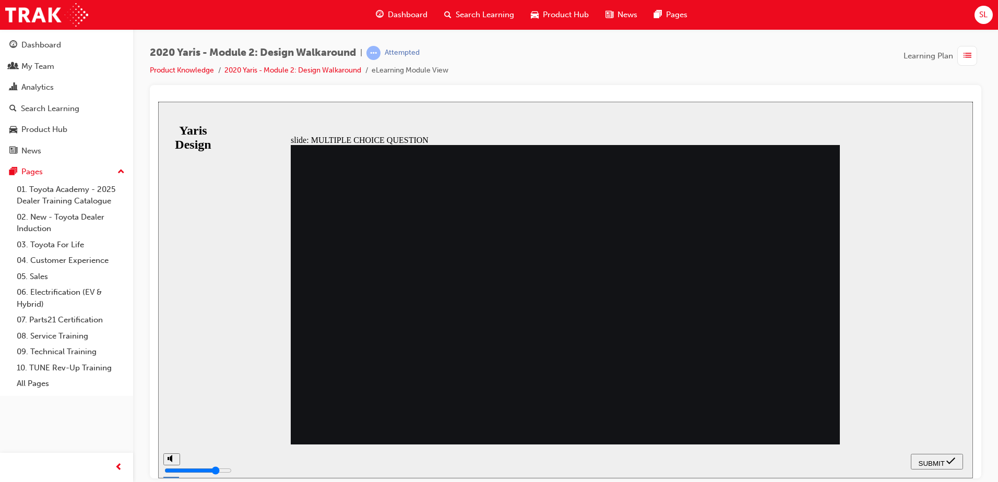
radio input "false"
radio input "true"
click at [938, 459] on span "SUBMIT" at bounding box center [932, 463] width 26 height 8
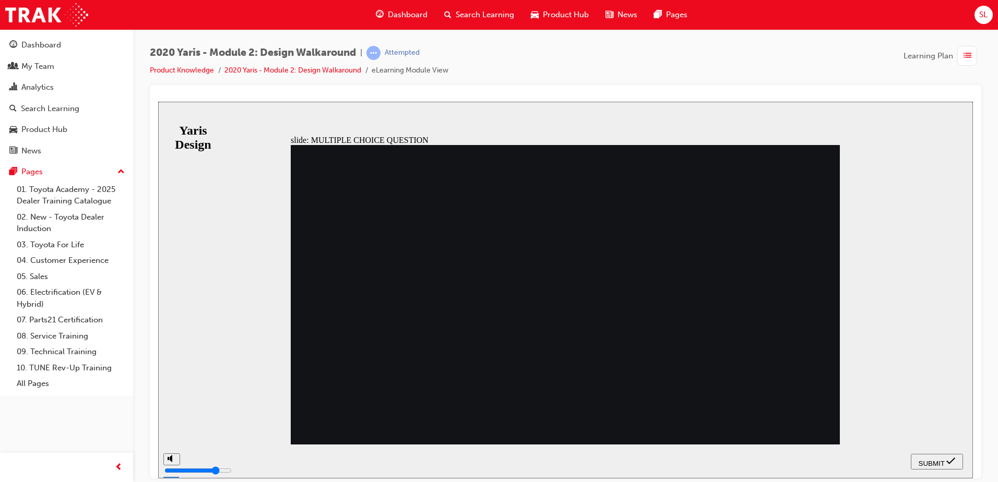
radio input "true"
click at [946, 460] on div "SUBMIT" at bounding box center [937, 461] width 44 height 11
radio input "true"
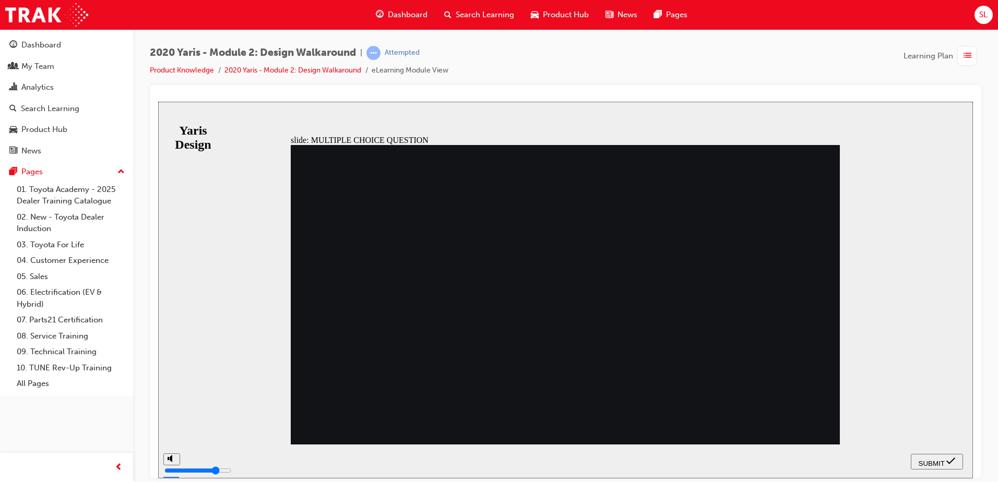
click at [947, 457] on icon "submit" at bounding box center [951, 460] width 9 height 9
click at [938, 451] on nav "SUBMIT NEXT PREV" at bounding box center [937, 461] width 52 height 34
click at [938, 459] on span "SUBMIT" at bounding box center [932, 463] width 26 height 8
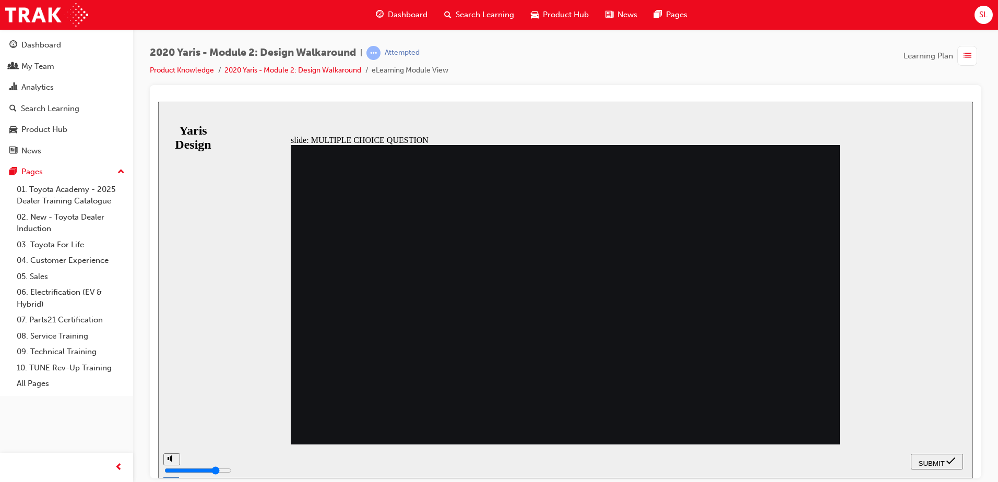
radio input "false"
radio input "true"
click at [935, 463] on span "SUBMIT" at bounding box center [932, 463] width 26 height 8
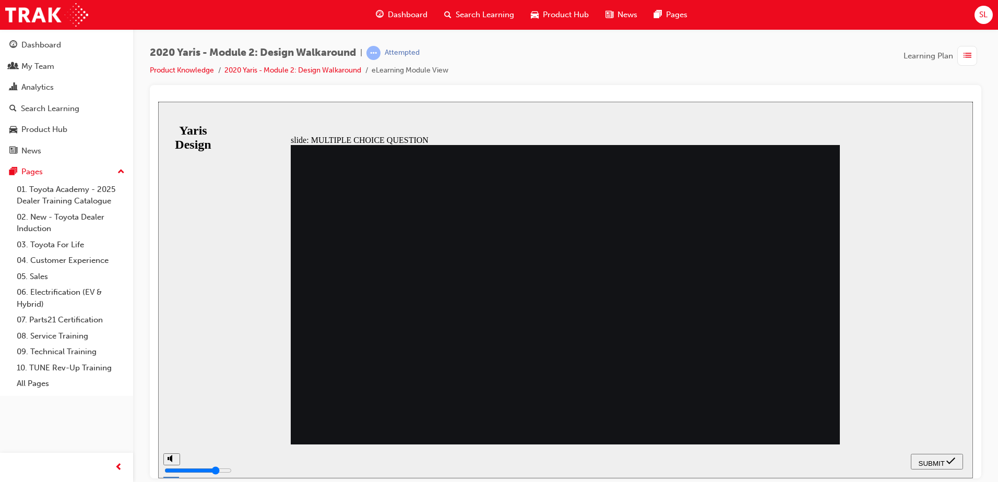
radio input "true"
click at [920, 459] on span "SUBMIT" at bounding box center [932, 463] width 26 height 8
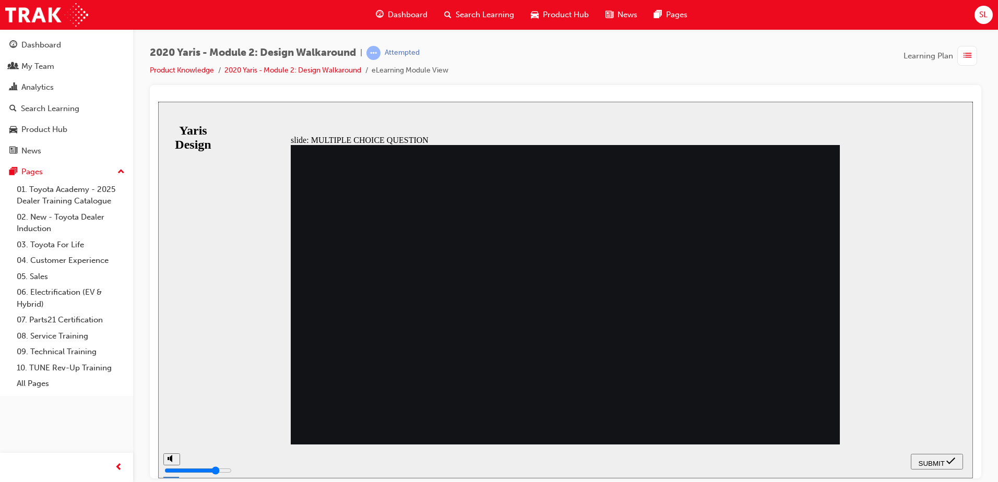
click at [915, 456] on div "SUBMIT" at bounding box center [937, 461] width 44 height 11
radio input "false"
radio input "true"
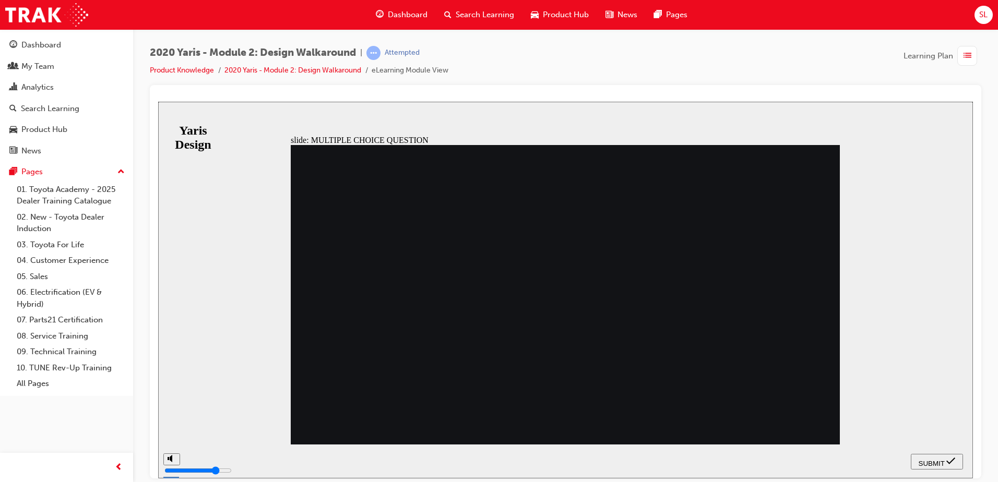
click at [945, 461] on div "SUBMIT" at bounding box center [937, 461] width 44 height 11
radio input "true"
click at [934, 462] on span "SUBMIT" at bounding box center [932, 463] width 26 height 8
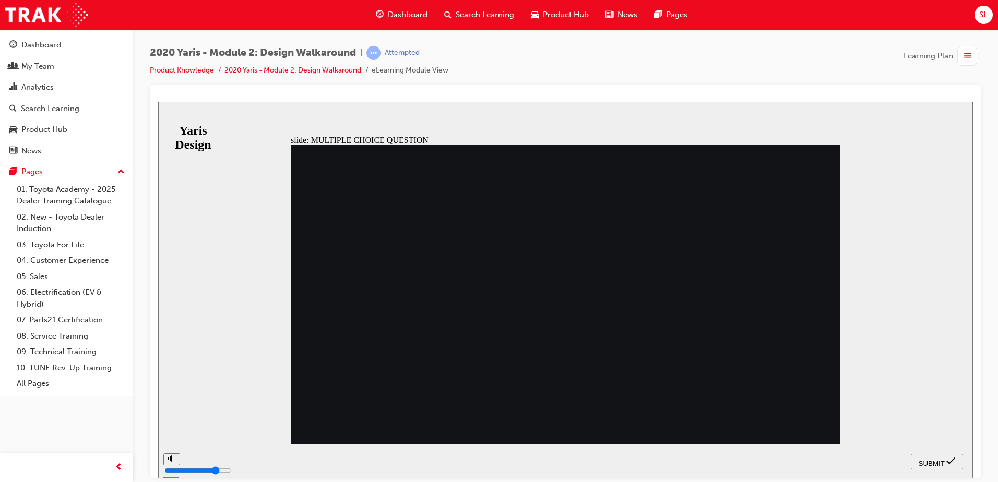
radio input "true"
click at [938, 455] on button "SUBMIT" at bounding box center [937, 462] width 52 height 16
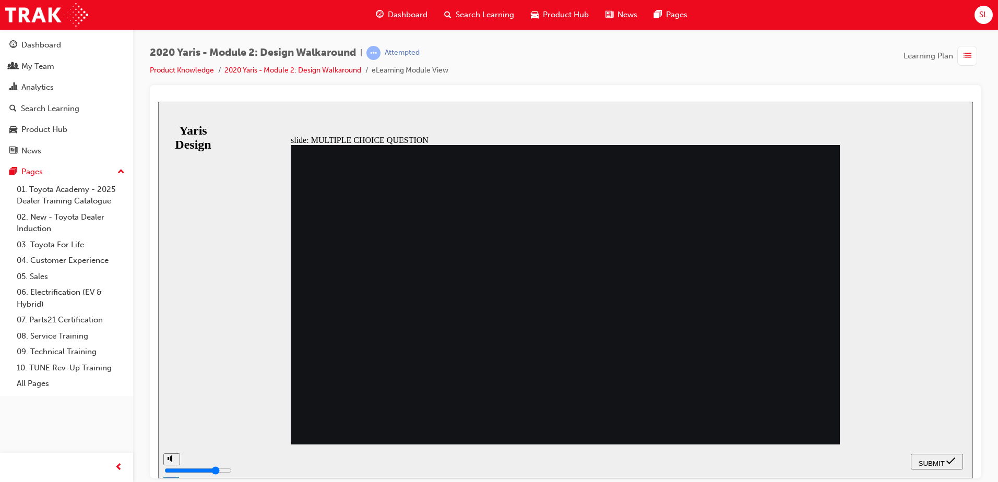
radio input "true"
click at [932, 459] on span "SUBMIT" at bounding box center [932, 463] width 26 height 8
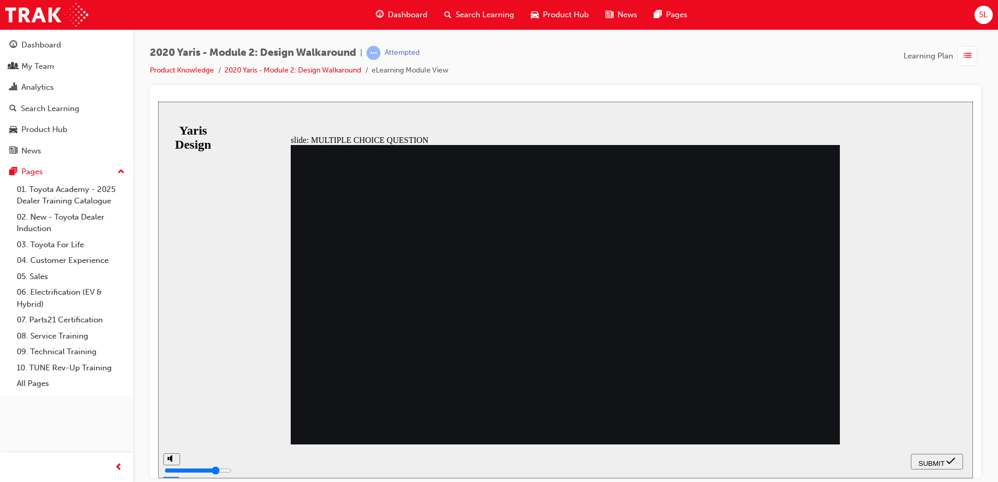
radio input "true"
click at [934, 459] on span "SUBMIT" at bounding box center [932, 463] width 26 height 8
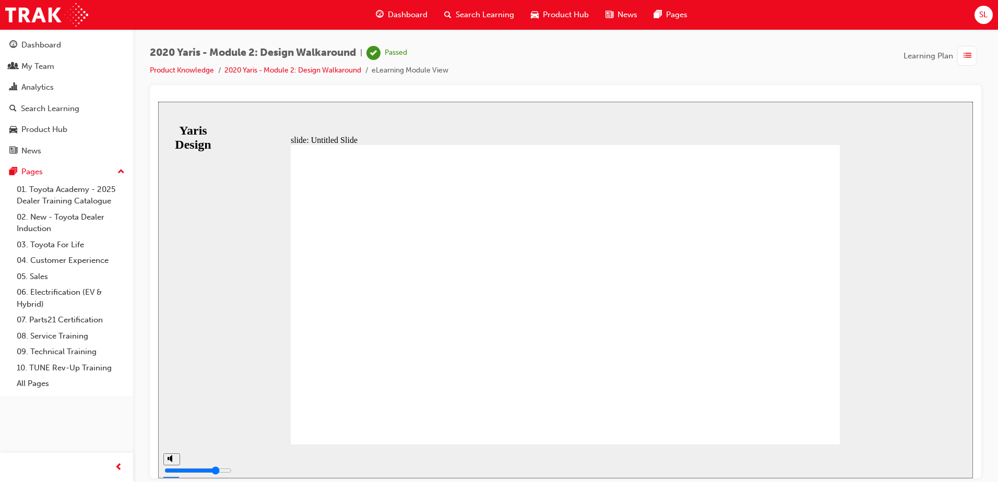
click at [411, 11] on span "Dashboard" at bounding box center [408, 15] width 40 height 12
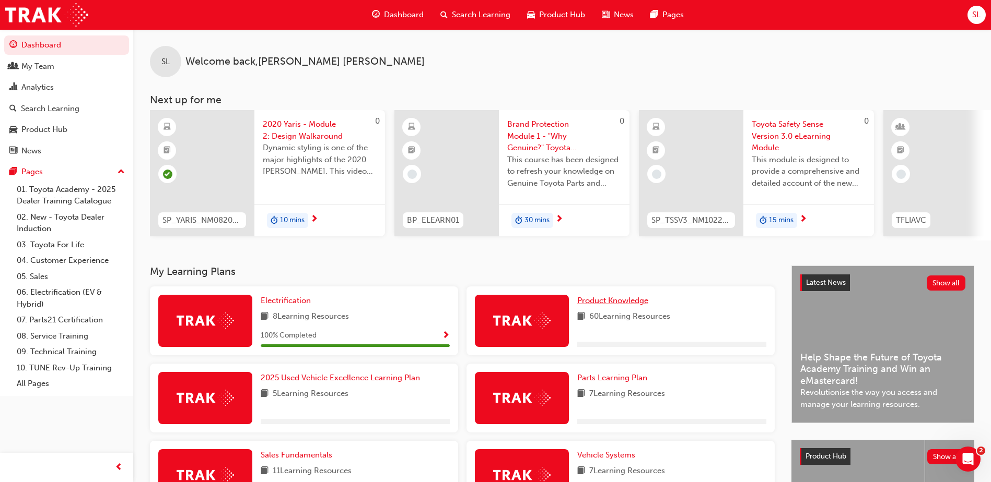
click at [603, 305] on span "Product Knowledge" at bounding box center [612, 300] width 71 height 9
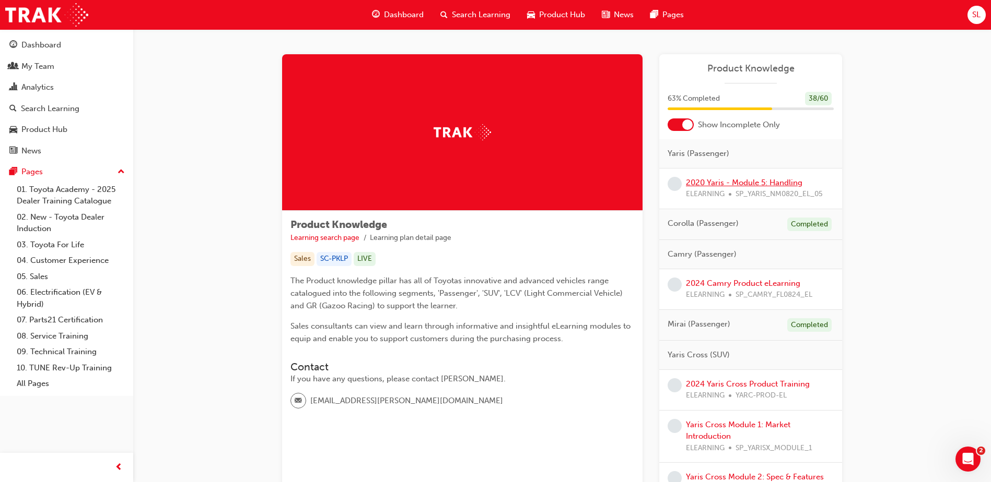
click at [753, 181] on link "2020 Yaris - Module 5: Handling" at bounding box center [744, 182] width 116 height 9
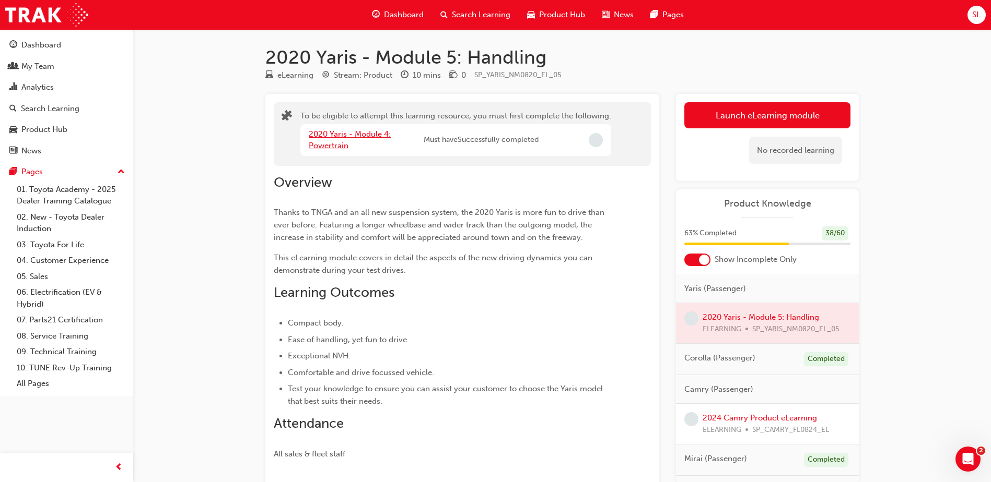
click at [334, 136] on link "2020 Yaris - Module 4: Powertrain" at bounding box center [350, 139] width 82 height 21
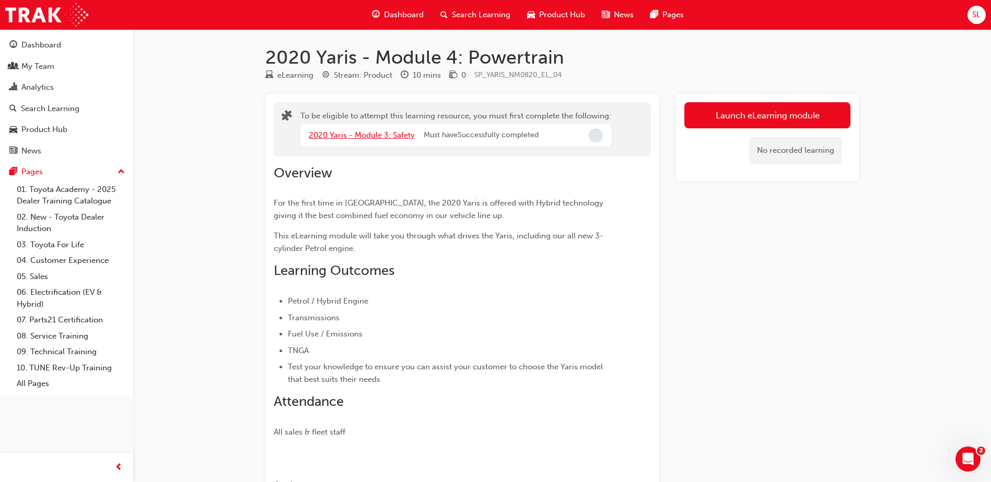
click at [335, 136] on link "2020 Yaris - Module 3: Safety" at bounding box center [362, 135] width 106 height 9
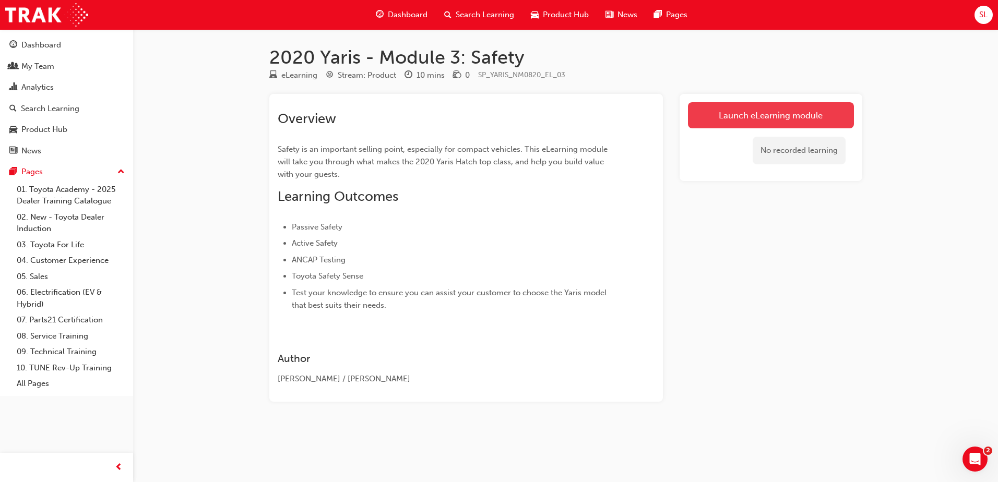
click at [733, 122] on link "Launch eLearning module" at bounding box center [771, 115] width 166 height 26
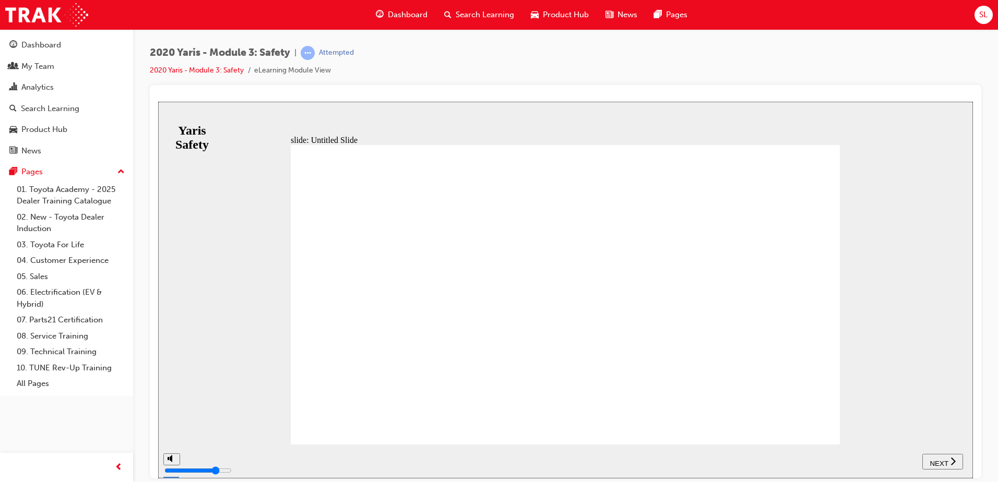
click at [947, 463] on span "NEXT" at bounding box center [939, 463] width 18 height 8
click at [947, 464] on span "NEXT" at bounding box center [939, 463] width 18 height 8
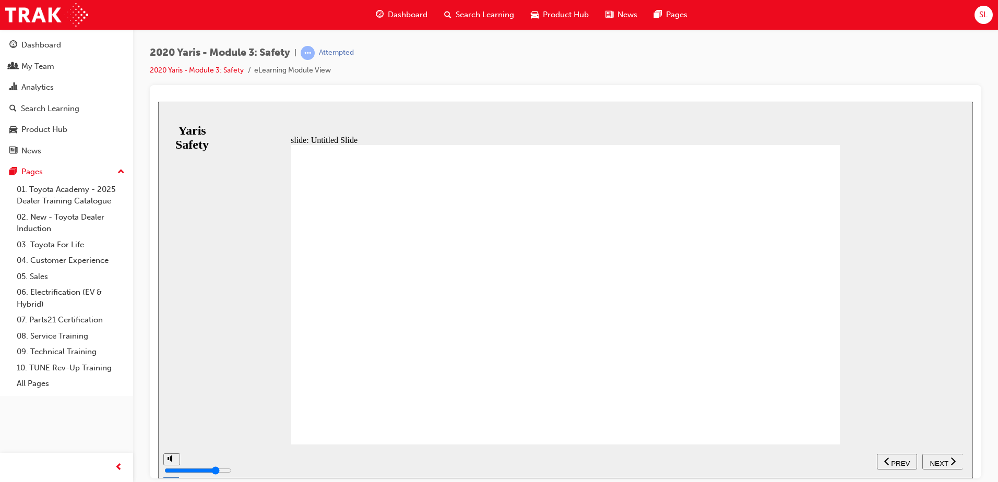
click at [947, 464] on span "NEXT" at bounding box center [939, 463] width 18 height 8
click at [947, 464] on span "PREV" at bounding box center [946, 463] width 19 height 8
click at [947, 464] on span "NEXT" at bounding box center [939, 463] width 18 height 8
click at [947, 464] on span "PREV" at bounding box center [946, 463] width 19 height 8
click at [946, 464] on span "NEXT" at bounding box center [939, 463] width 18 height 8
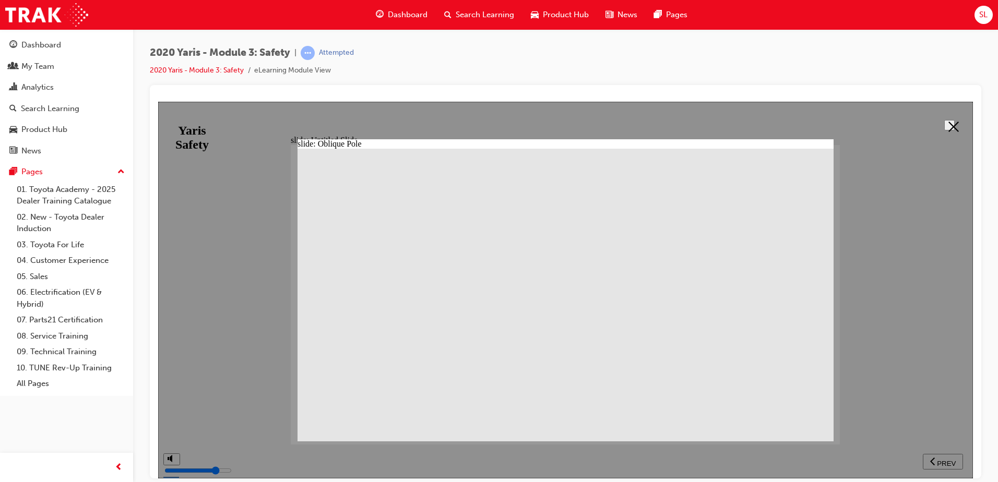
click at [949, 126] on icon at bounding box center [954, 126] width 10 height 10
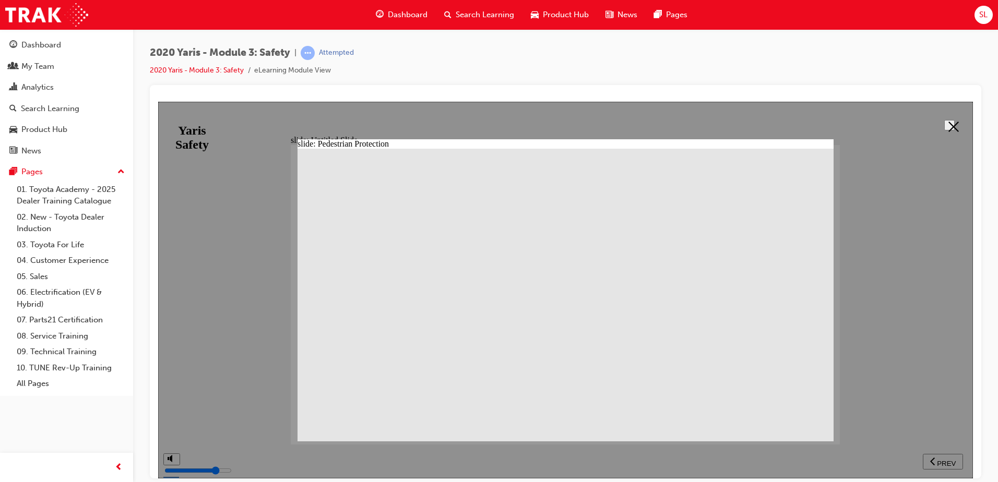
click at [949, 123] on polygon at bounding box center [954, 126] width 10 height 10
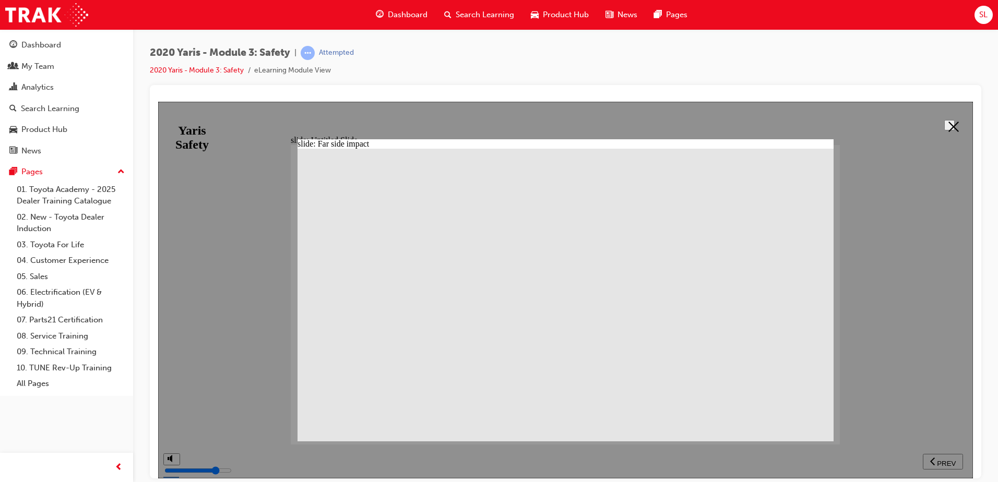
click at [949, 127] on icon at bounding box center [954, 126] width 10 height 10
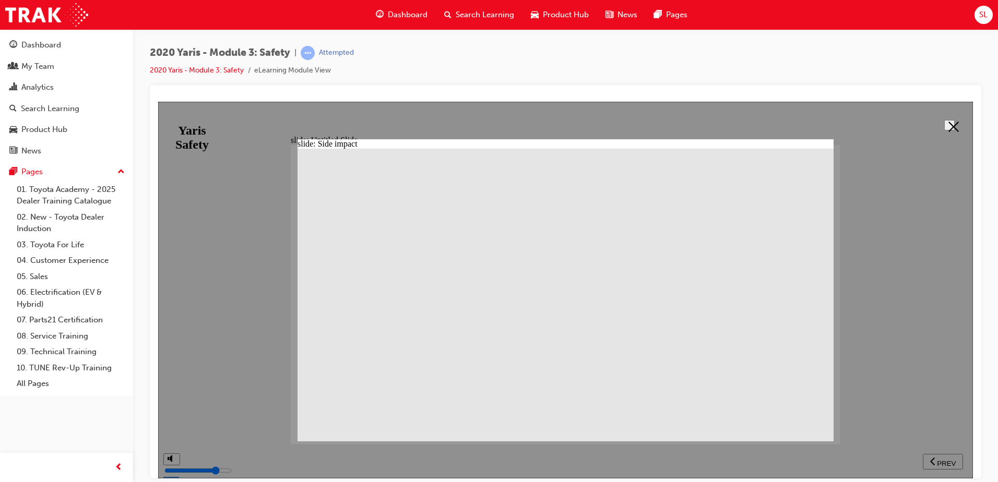
click at [950, 121] on icon at bounding box center [954, 126] width 10 height 10
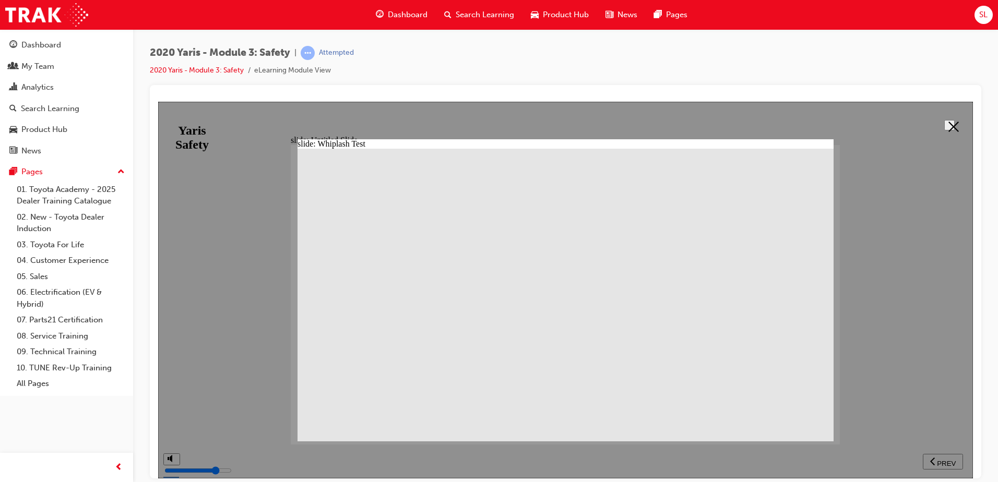
click at [949, 121] on icon at bounding box center [954, 126] width 10 height 10
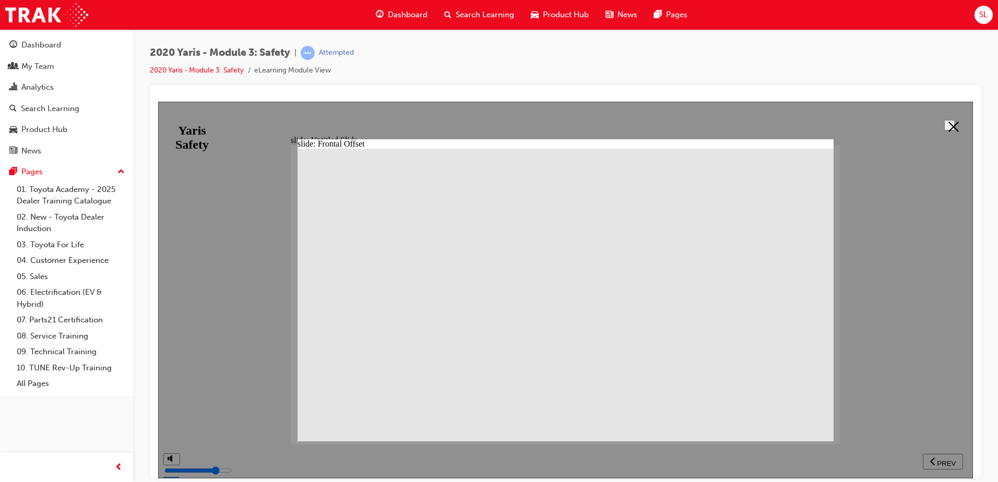
click at [953, 121] on icon at bounding box center [954, 126] width 10 height 10
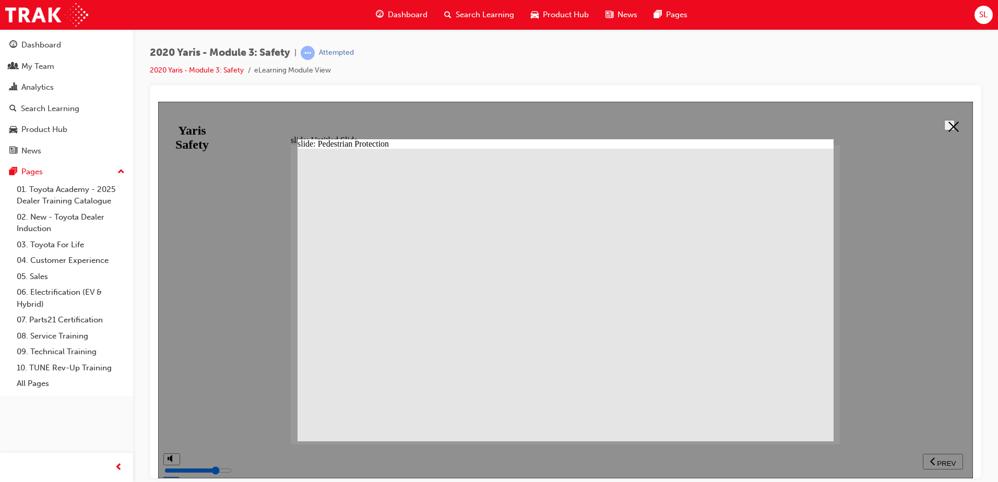
click at [954, 129] on icon at bounding box center [954, 126] width 10 height 10
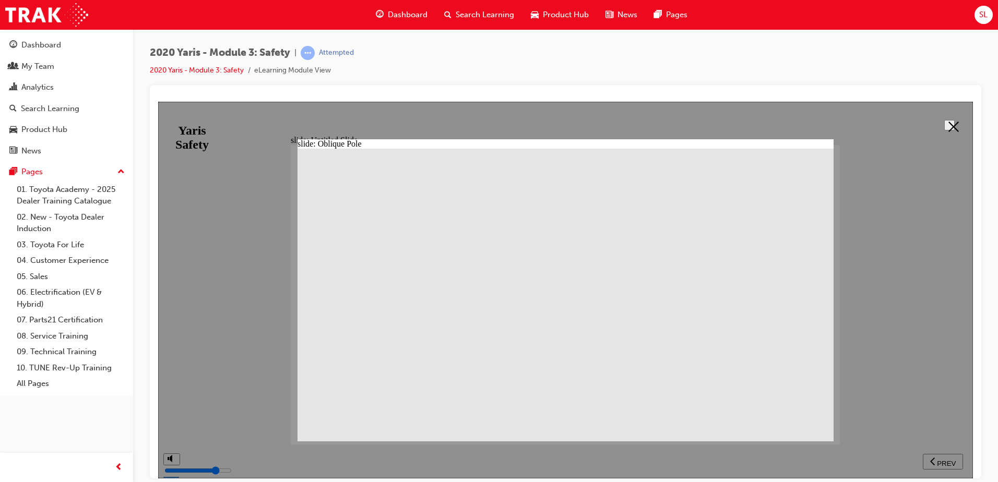
click at [952, 123] on polygon at bounding box center [954, 126] width 10 height 10
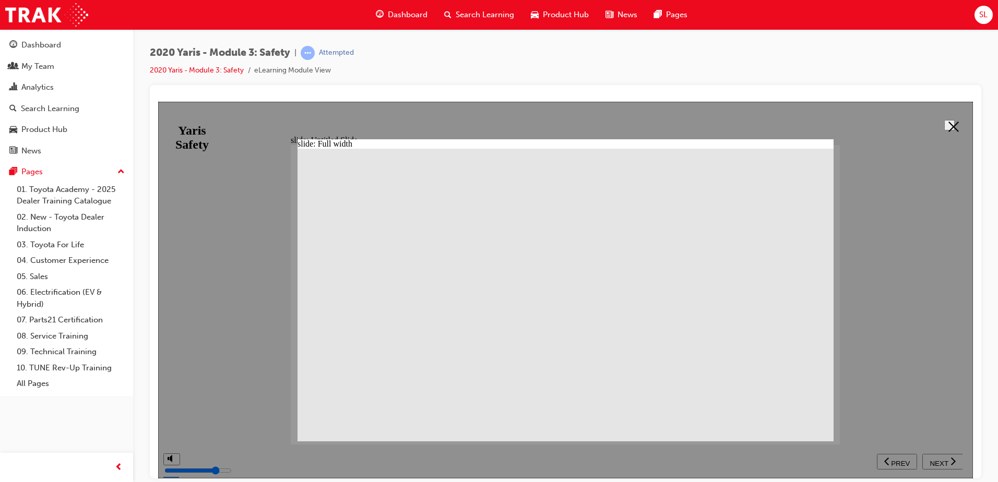
click at [955, 130] on button at bounding box center [950, 125] width 10 height 10
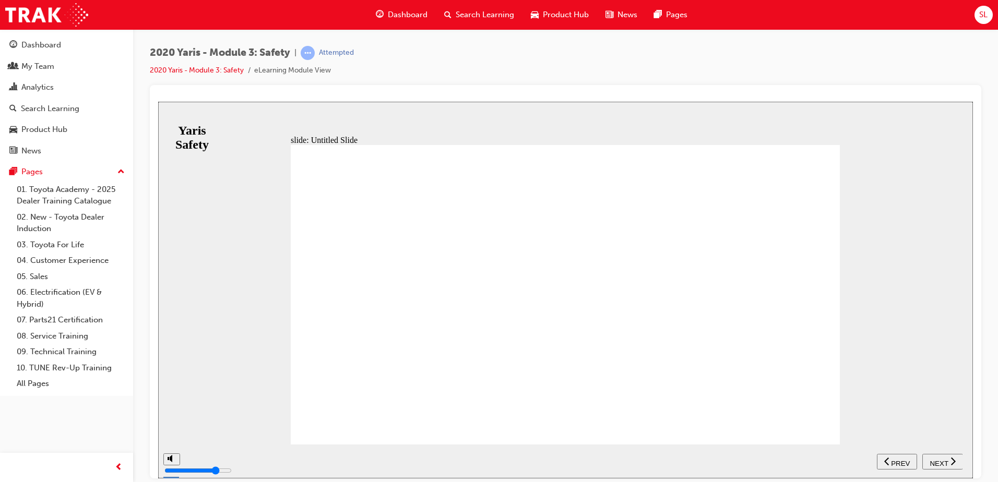
click at [947, 463] on span "NEXT" at bounding box center [939, 463] width 18 height 8
drag, startPoint x: 588, startPoint y: 148, endPoint x: 612, endPoint y: 146, distance: 23.6
click at [788, 134] on div "slide: ANCAP Annual increases to ANCAP safety rating criteria for all star rati…" at bounding box center [565, 289] width 815 height 377
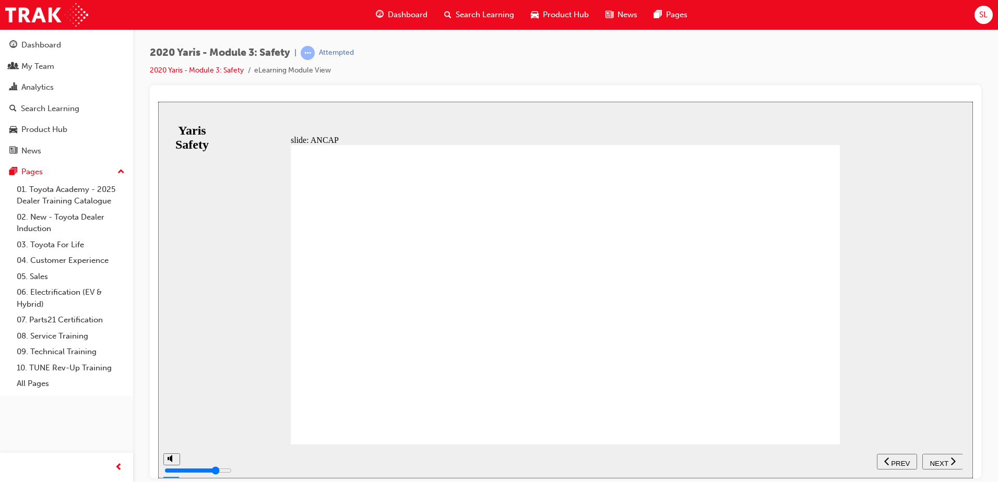
click at [938, 454] on button "NEXT" at bounding box center [943, 462] width 41 height 16
click at [939, 467] on button "NEXT" at bounding box center [943, 462] width 41 height 16
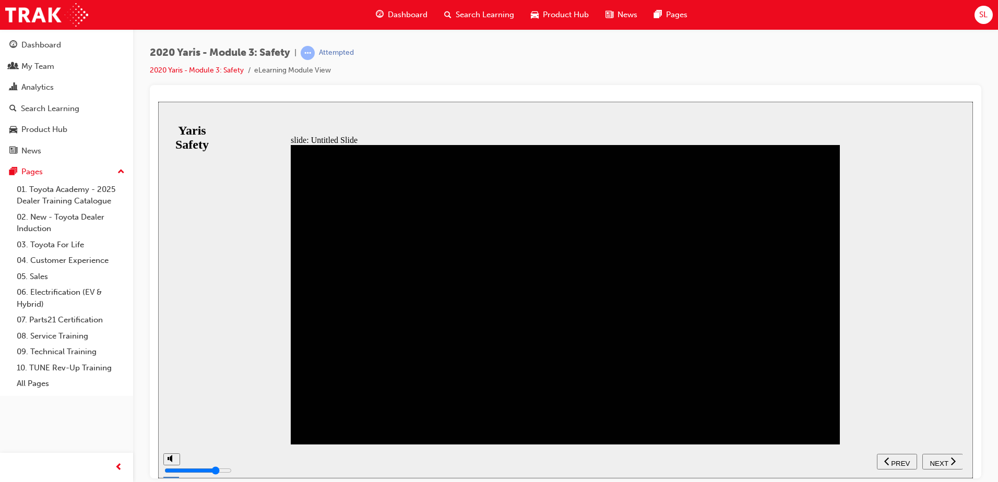
click at [947, 459] on span "NEXT" at bounding box center [939, 463] width 18 height 8
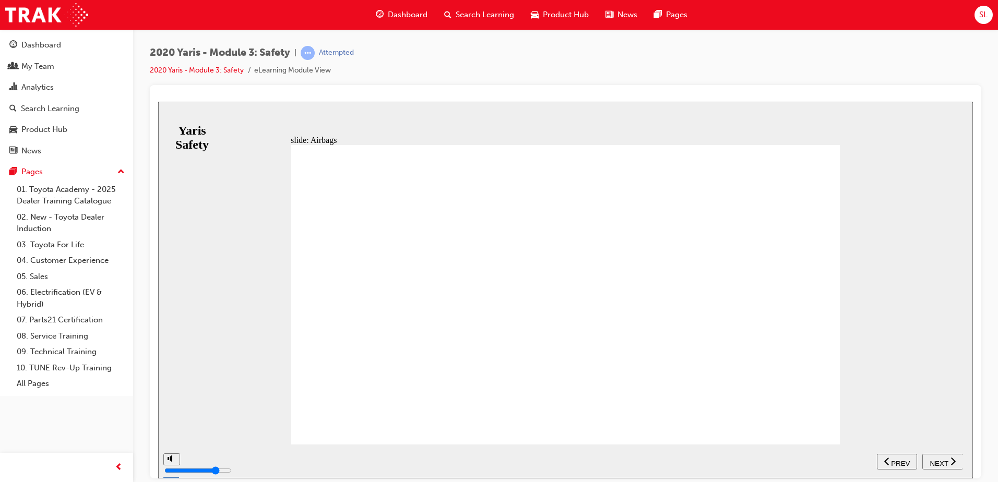
click at [947, 459] on span "NEXT" at bounding box center [939, 463] width 18 height 8
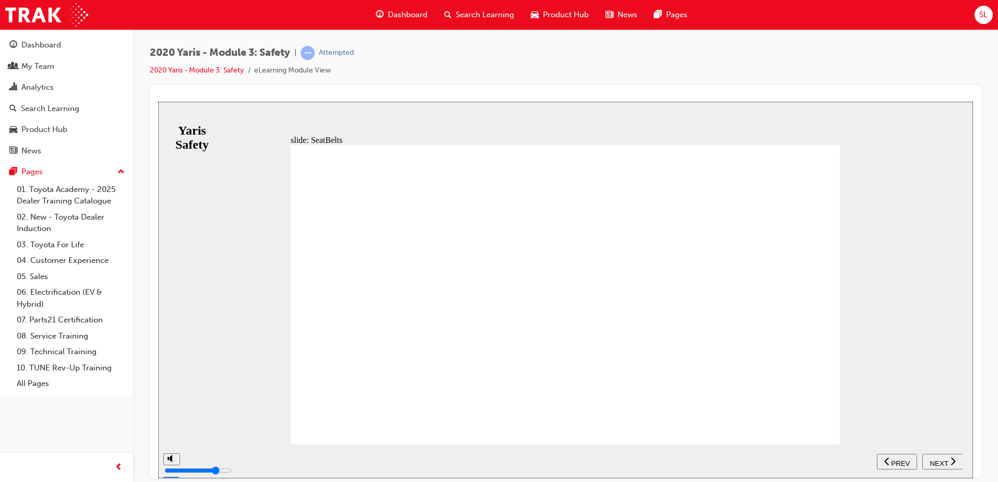
click at [935, 456] on div "NEXT" at bounding box center [943, 461] width 32 height 11
click at [938, 459] on span "NEXT" at bounding box center [939, 463] width 18 height 8
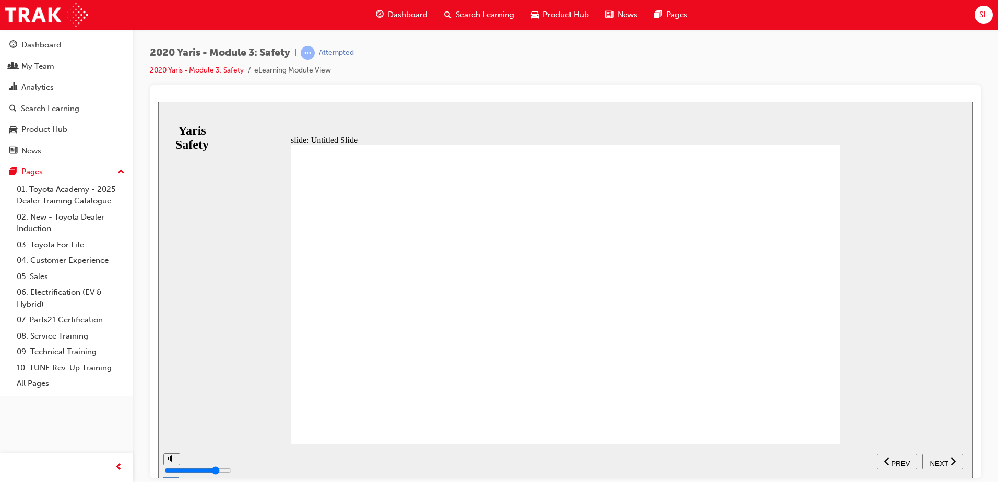
click at [938, 459] on span "NEXT" at bounding box center [939, 463] width 18 height 8
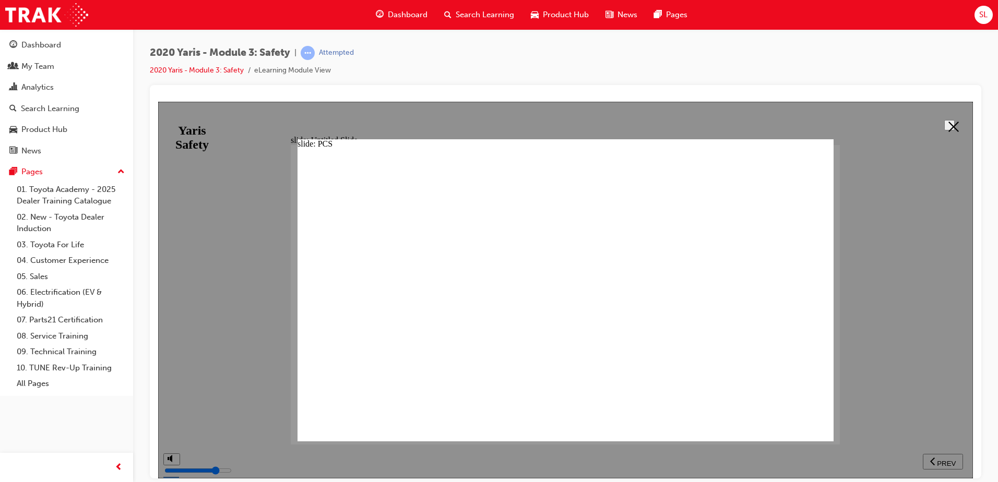
click at [951, 128] on icon at bounding box center [954, 126] width 10 height 10
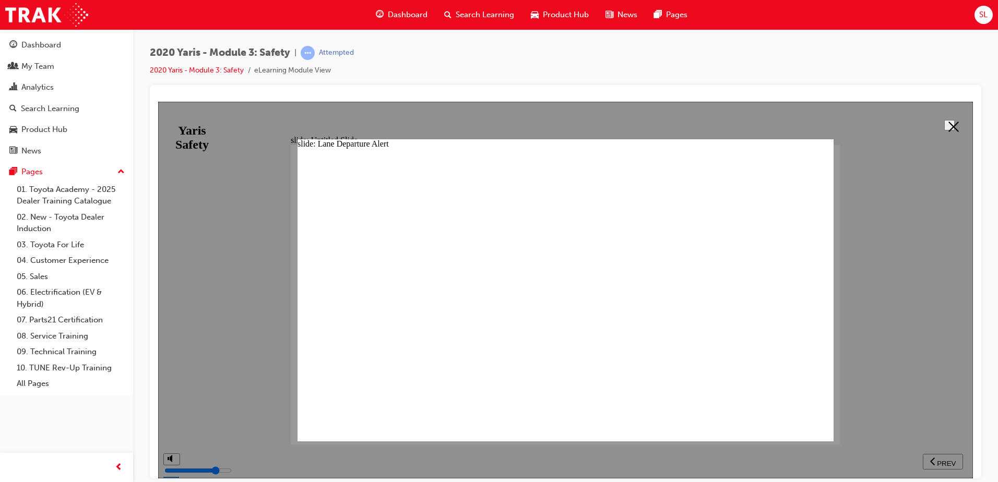
click at [954, 124] on icon at bounding box center [954, 126] width 10 height 10
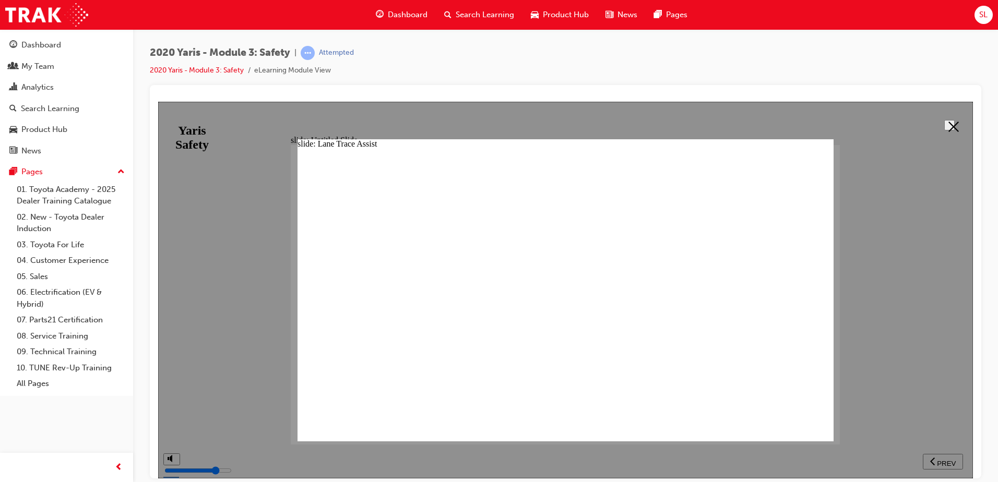
click at [955, 124] on button at bounding box center [950, 125] width 10 height 10
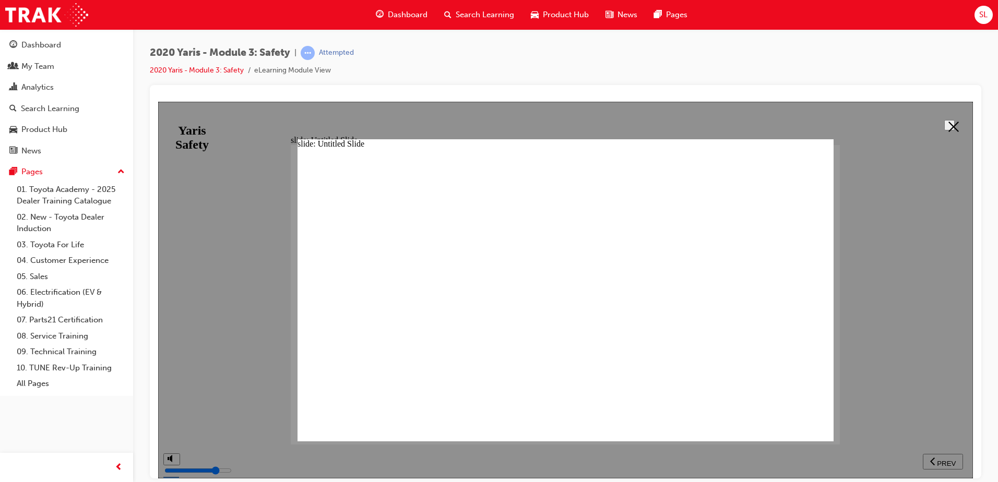
click at [950, 122] on icon at bounding box center [954, 126] width 10 height 10
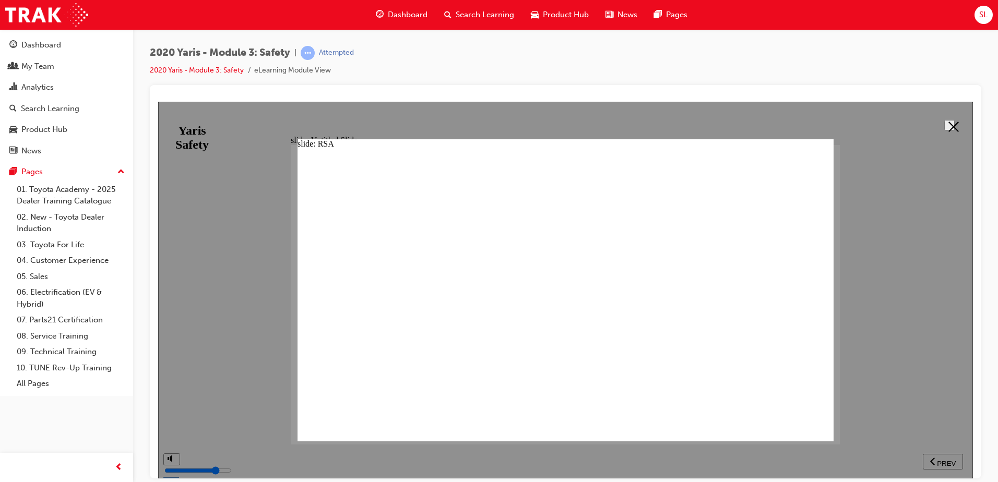
click at [949, 126] on polygon at bounding box center [954, 126] width 10 height 10
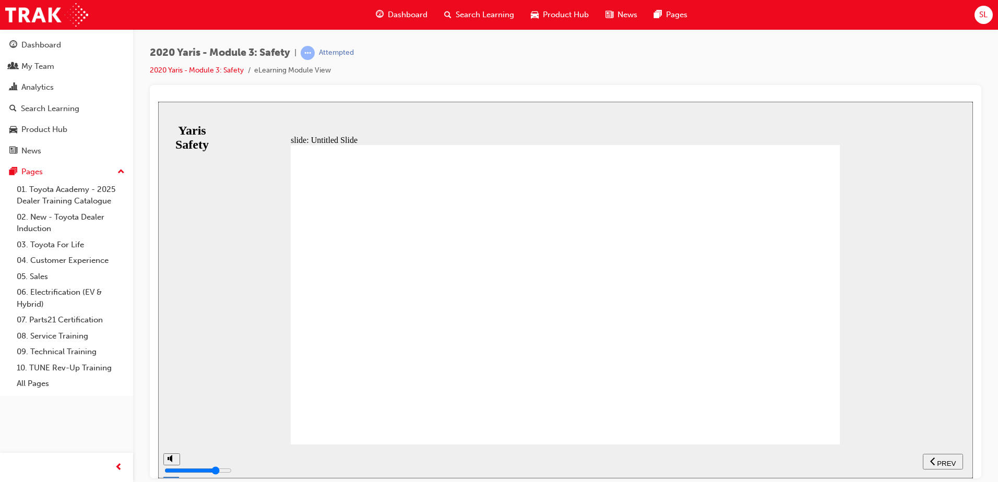
drag, startPoint x: 711, startPoint y: 341, endPoint x: 721, endPoint y: 342, distance: 10.5
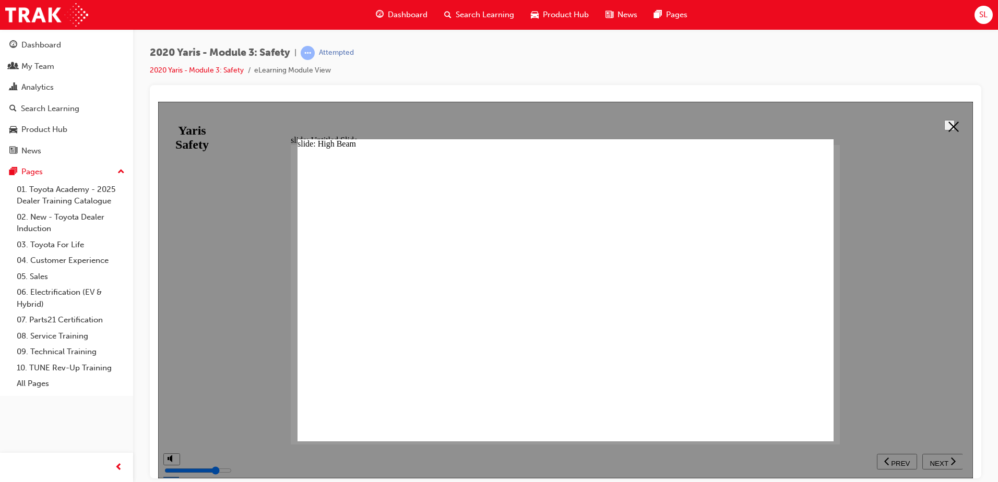
click at [945, 129] on button at bounding box center [950, 125] width 10 height 10
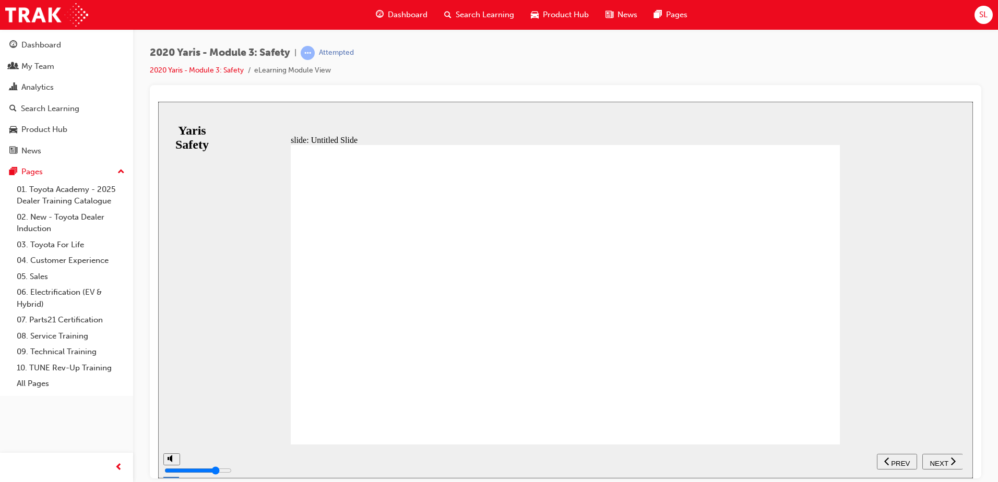
click at [934, 456] on div "NEXT" at bounding box center [943, 461] width 32 height 11
click at [944, 461] on span "NEXT" at bounding box center [939, 463] width 18 height 8
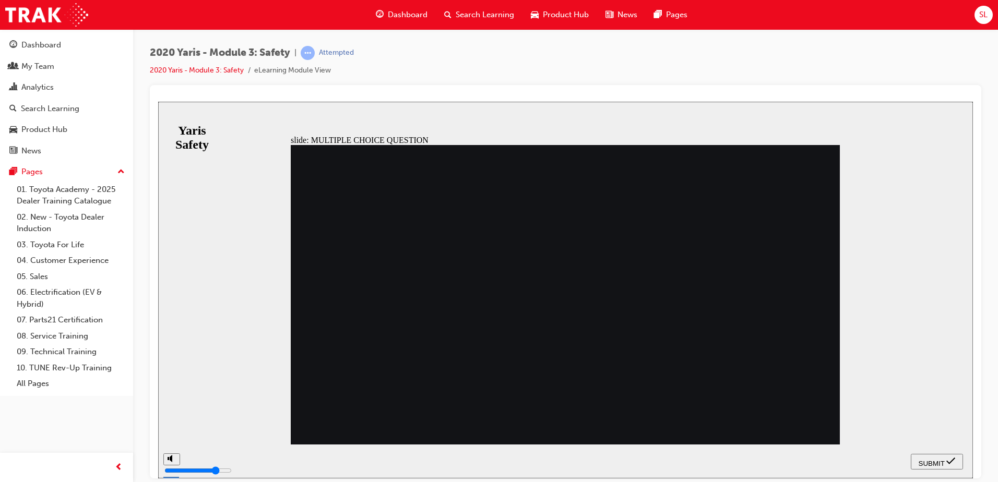
radio input "true"
click at [931, 459] on span "SUBMIT" at bounding box center [932, 463] width 26 height 8
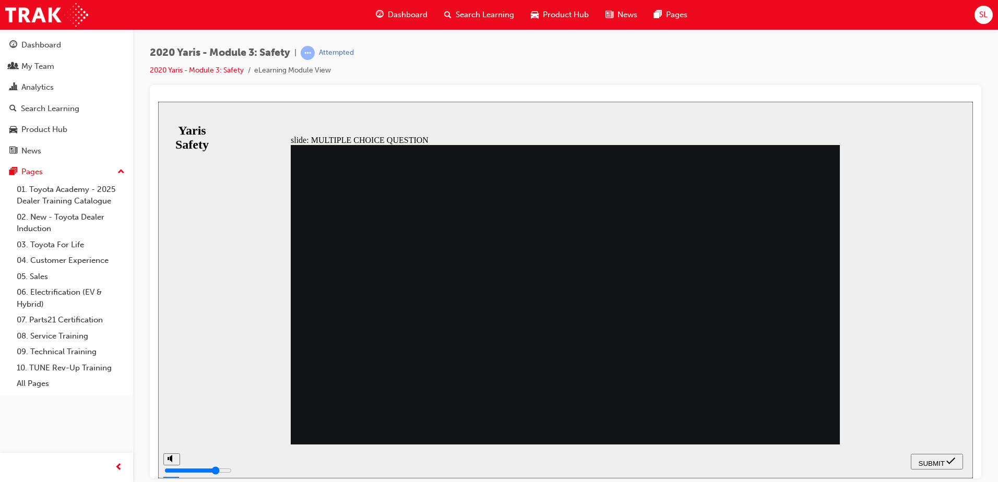
radio input "true"
click at [930, 459] on span "SUBMIT" at bounding box center [932, 463] width 26 height 8
click at [939, 459] on span "SUBMIT" at bounding box center [932, 463] width 26 height 8
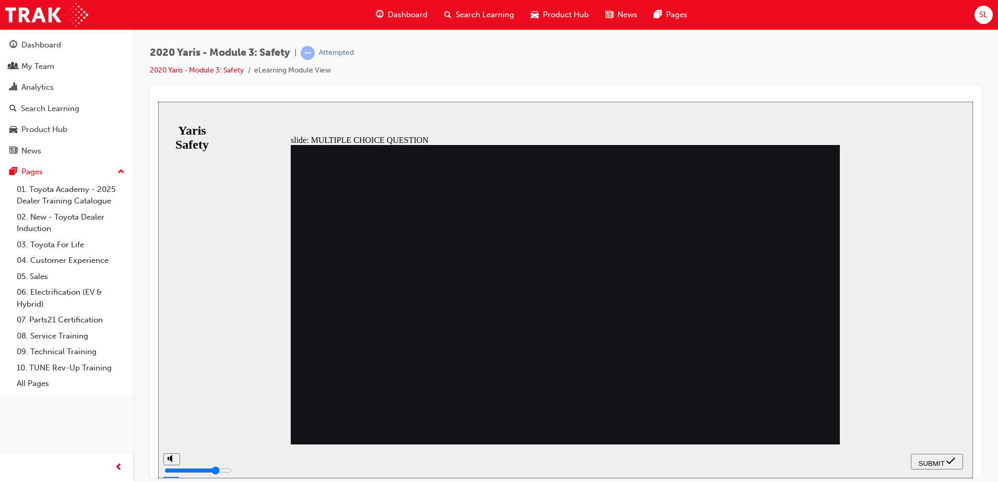
radio input "false"
radio input "true"
click at [947, 462] on icon "submit" at bounding box center [951, 460] width 9 height 9
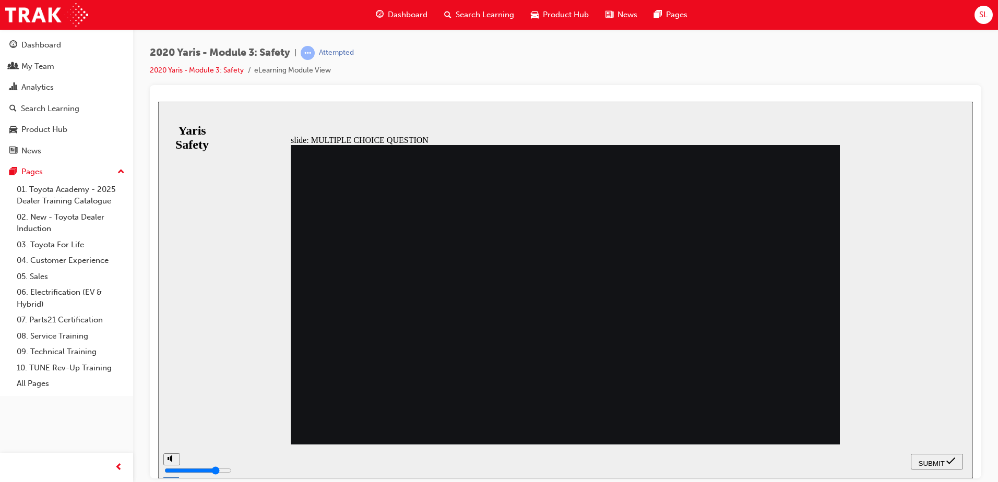
drag, startPoint x: 526, startPoint y: 364, endPoint x: 544, endPoint y: 378, distance: 22.8
radio input "true"
click at [922, 461] on span "SUBMIT" at bounding box center [932, 463] width 26 height 8
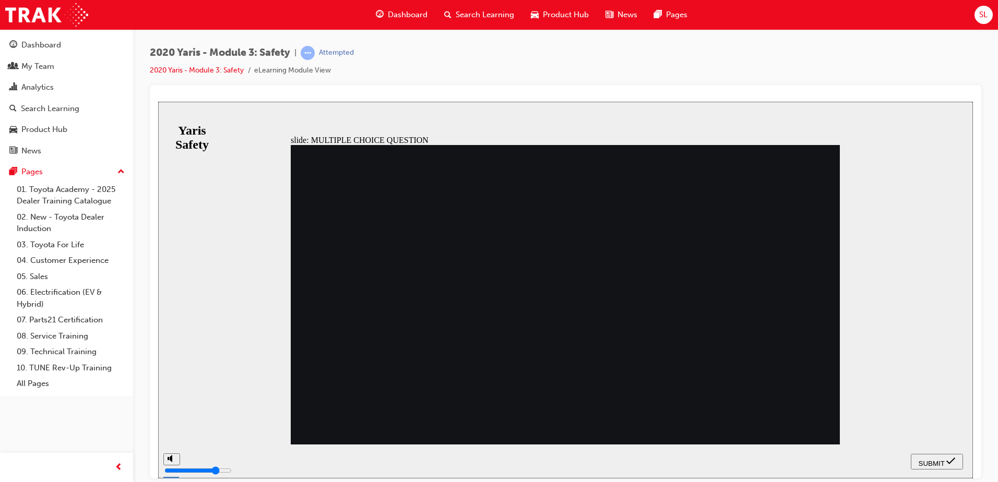
drag, startPoint x: 572, startPoint y: 346, endPoint x: 621, endPoint y: 338, distance: 49.2
radio input "true"
click at [951, 464] on icon "submit" at bounding box center [951, 460] width 9 height 9
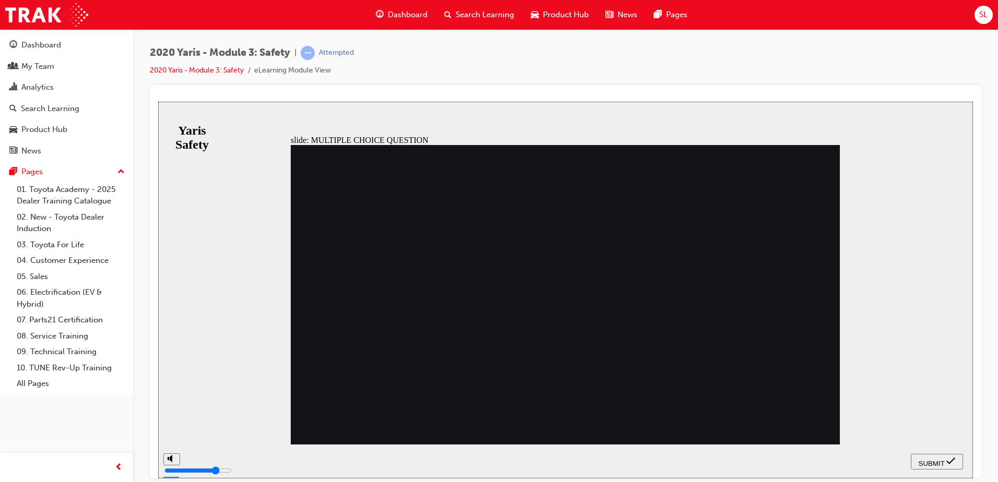
checkbox input "true"
click at [923, 459] on span "SUBMIT" at bounding box center [932, 463] width 26 height 8
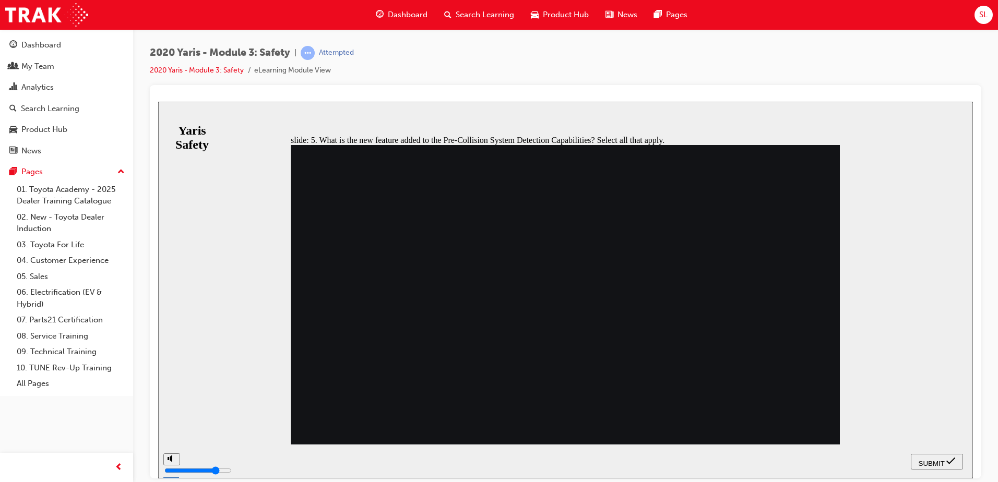
drag, startPoint x: 586, startPoint y: 391, endPoint x: 431, endPoint y: 362, distance: 158.3
checkbox input "false"
click at [921, 464] on span "SUBMIT" at bounding box center [932, 463] width 26 height 8
